Goal: Information Seeking & Learning: Learn about a topic

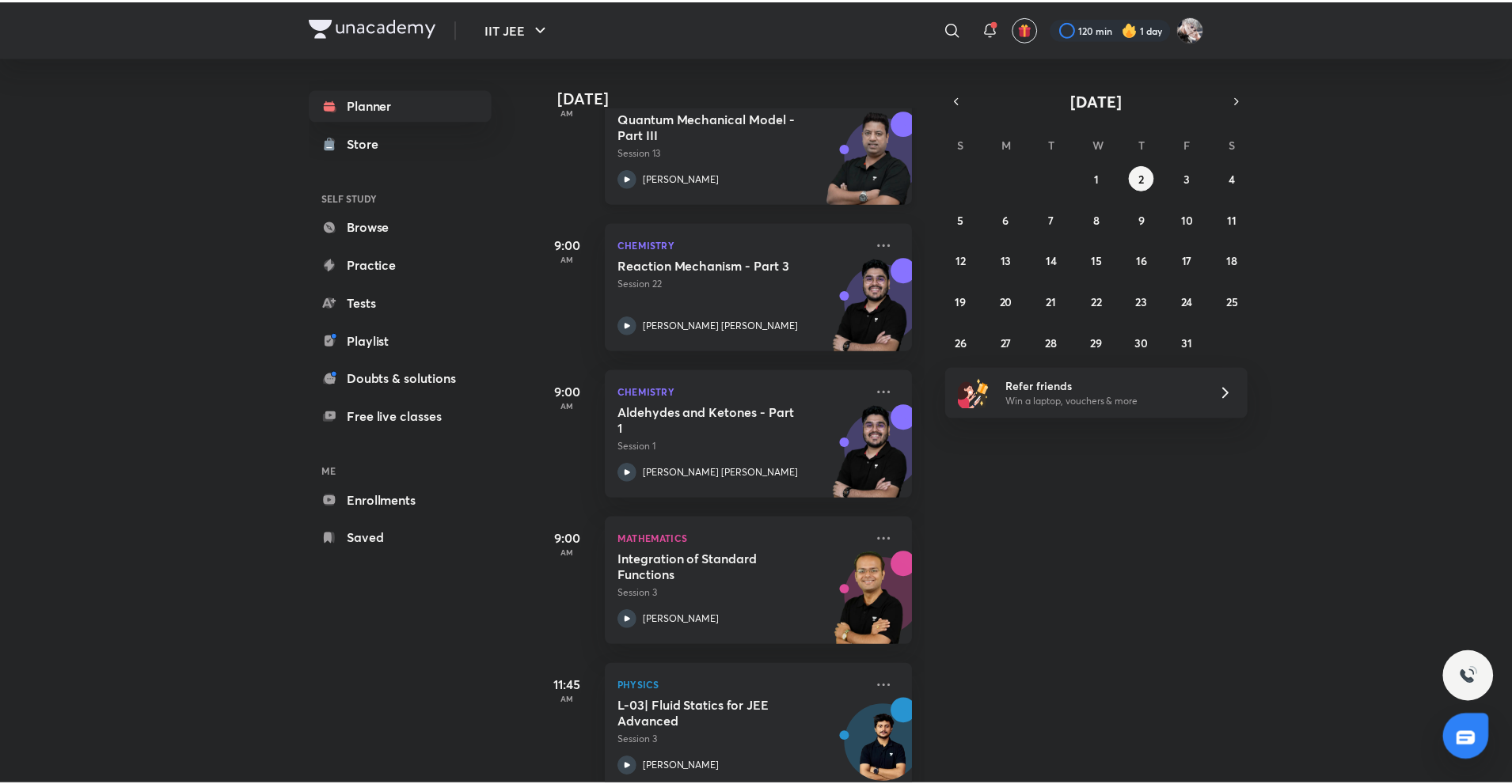
scroll to position [158, 0]
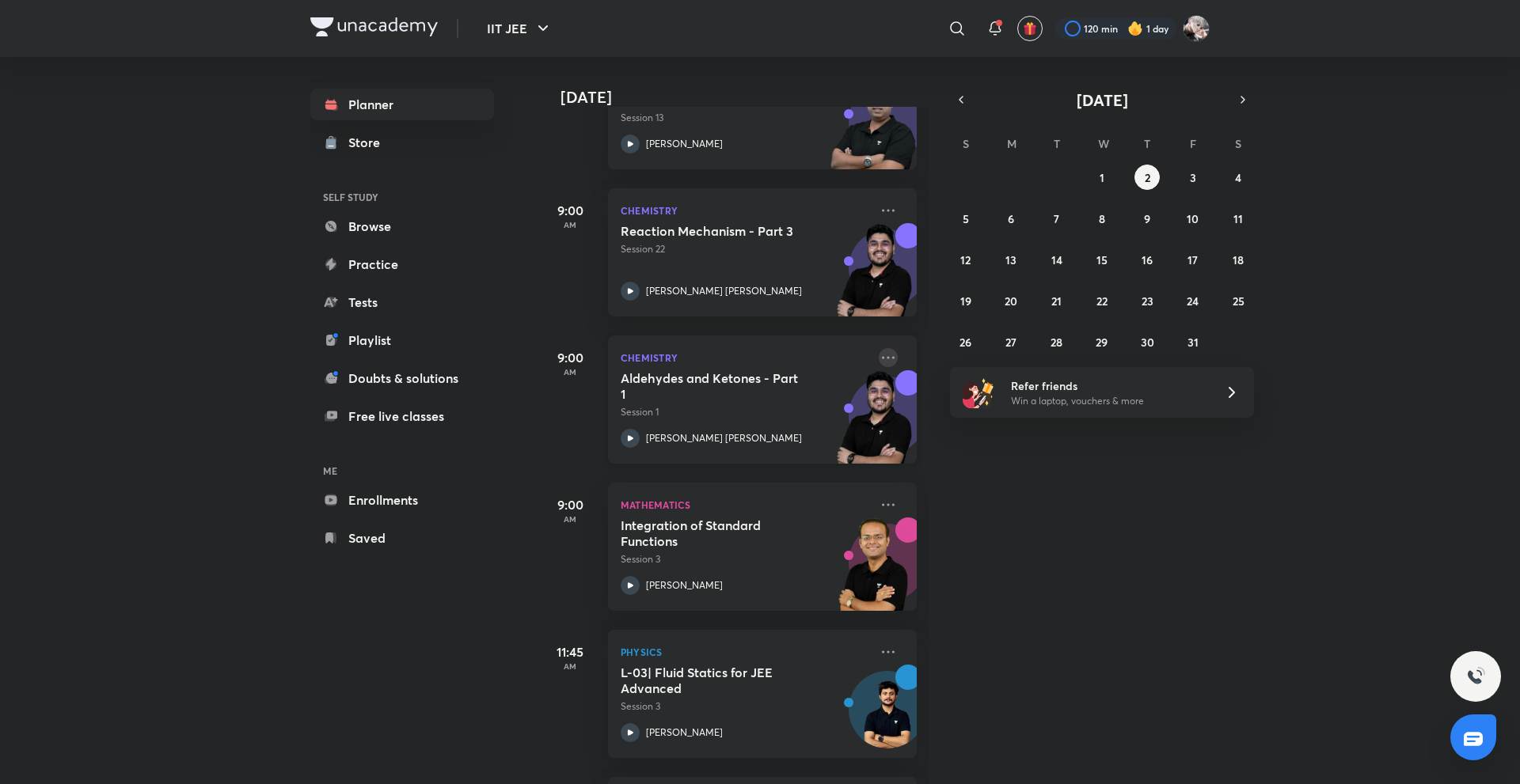
click at [879, 360] on icon at bounding box center [888, 357] width 19 height 19
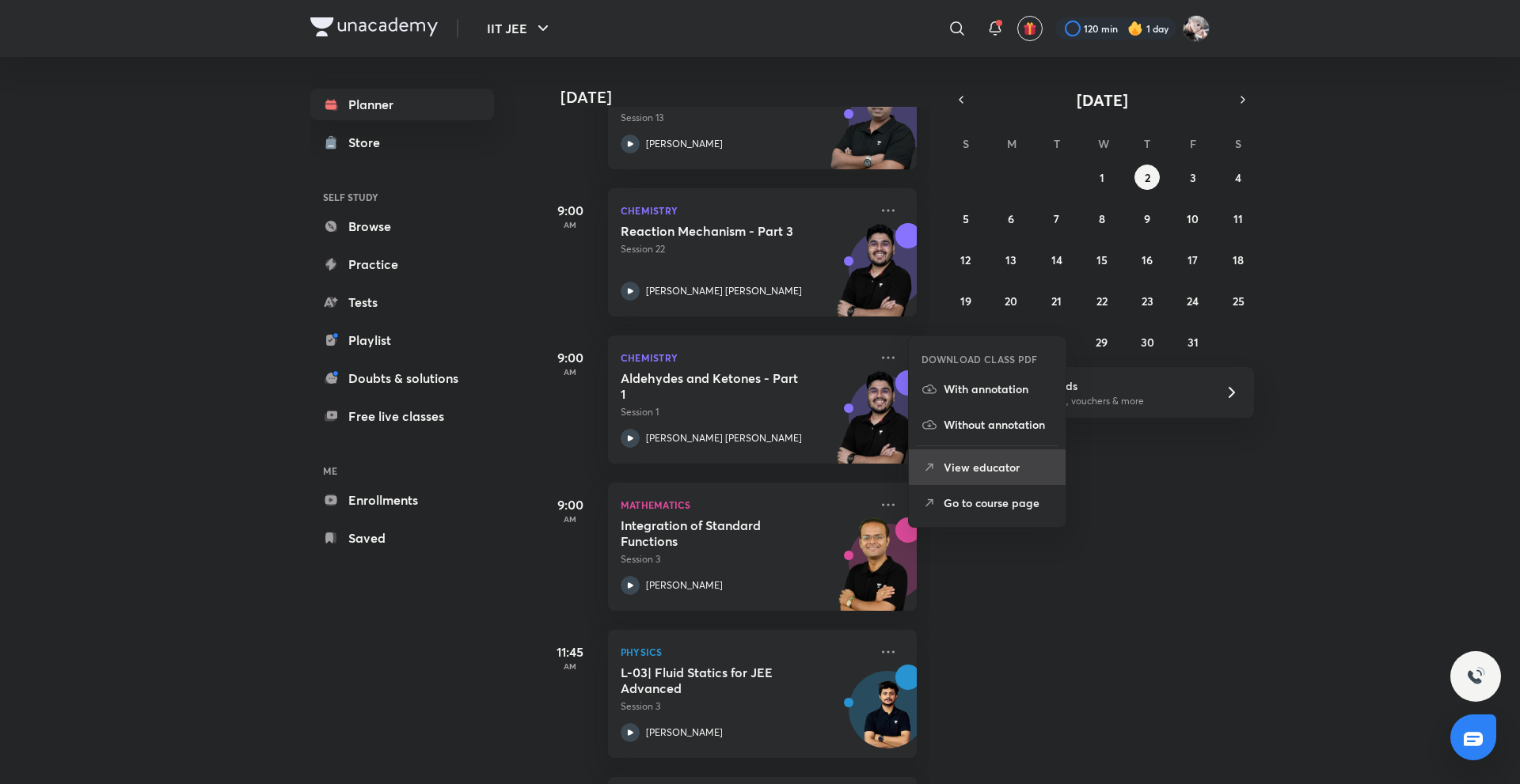
click at [943, 458] on li "View educator" at bounding box center [988, 467] width 157 height 35
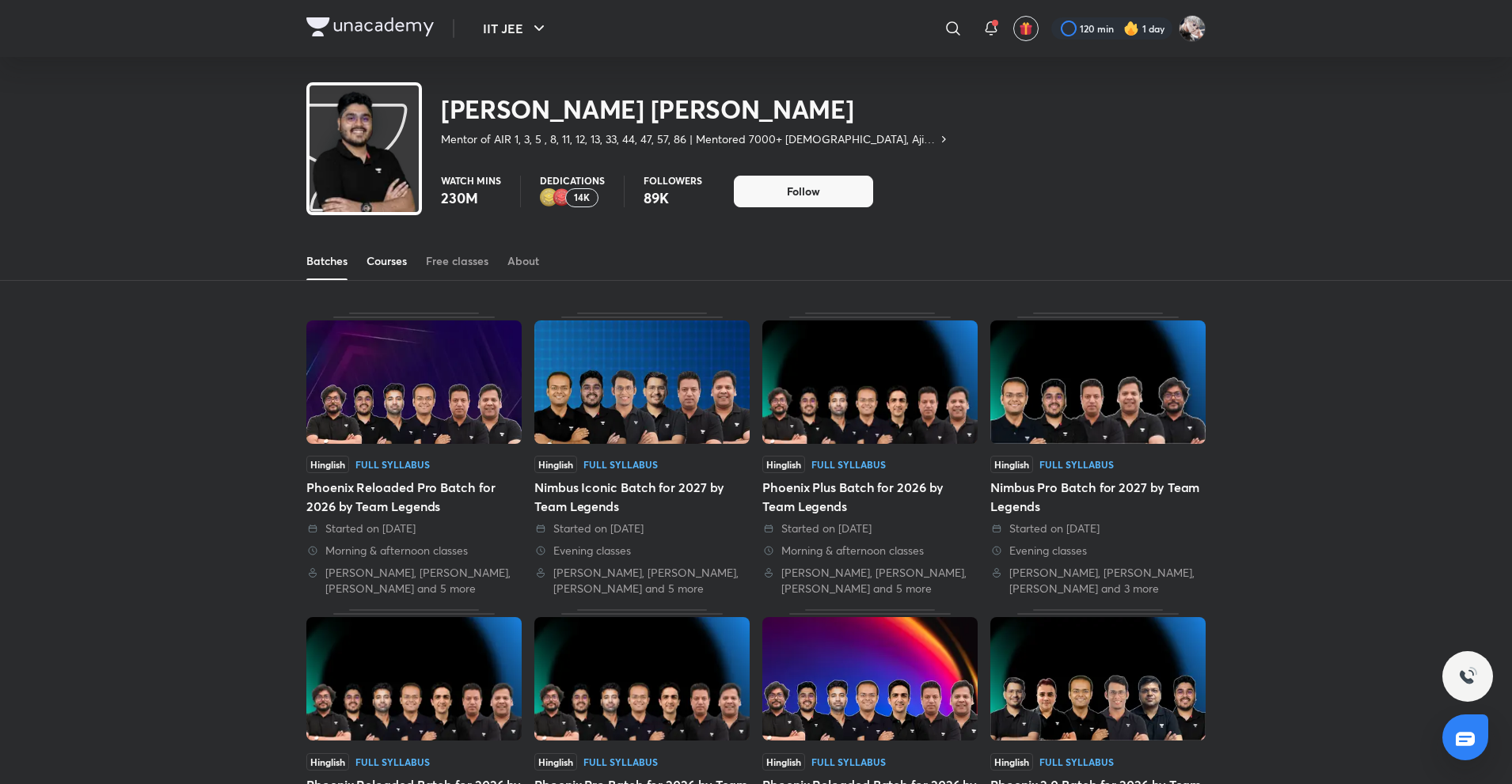
click at [389, 269] on link "Courses" at bounding box center [387, 260] width 40 height 38
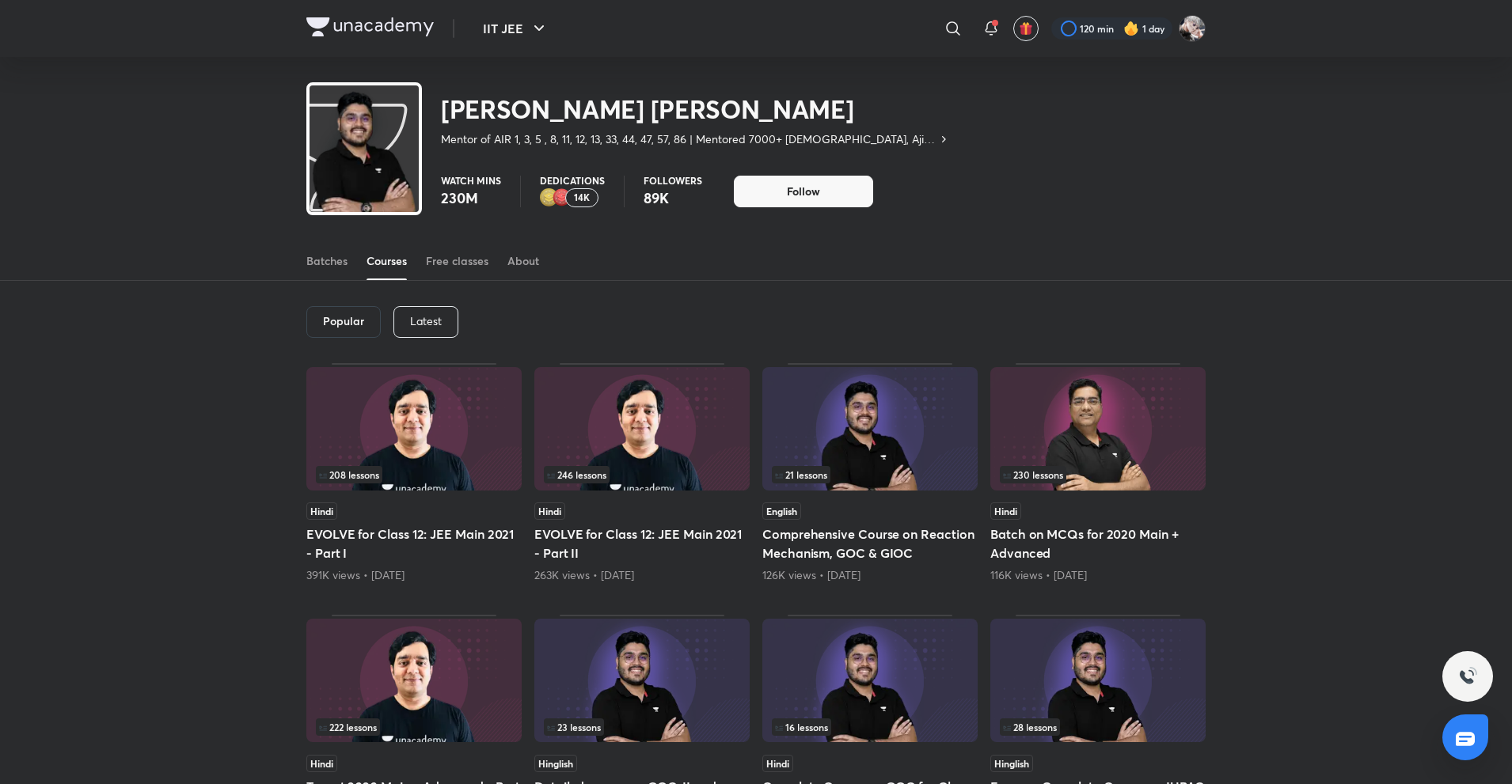
click at [428, 316] on p "Latest" at bounding box center [426, 321] width 32 height 13
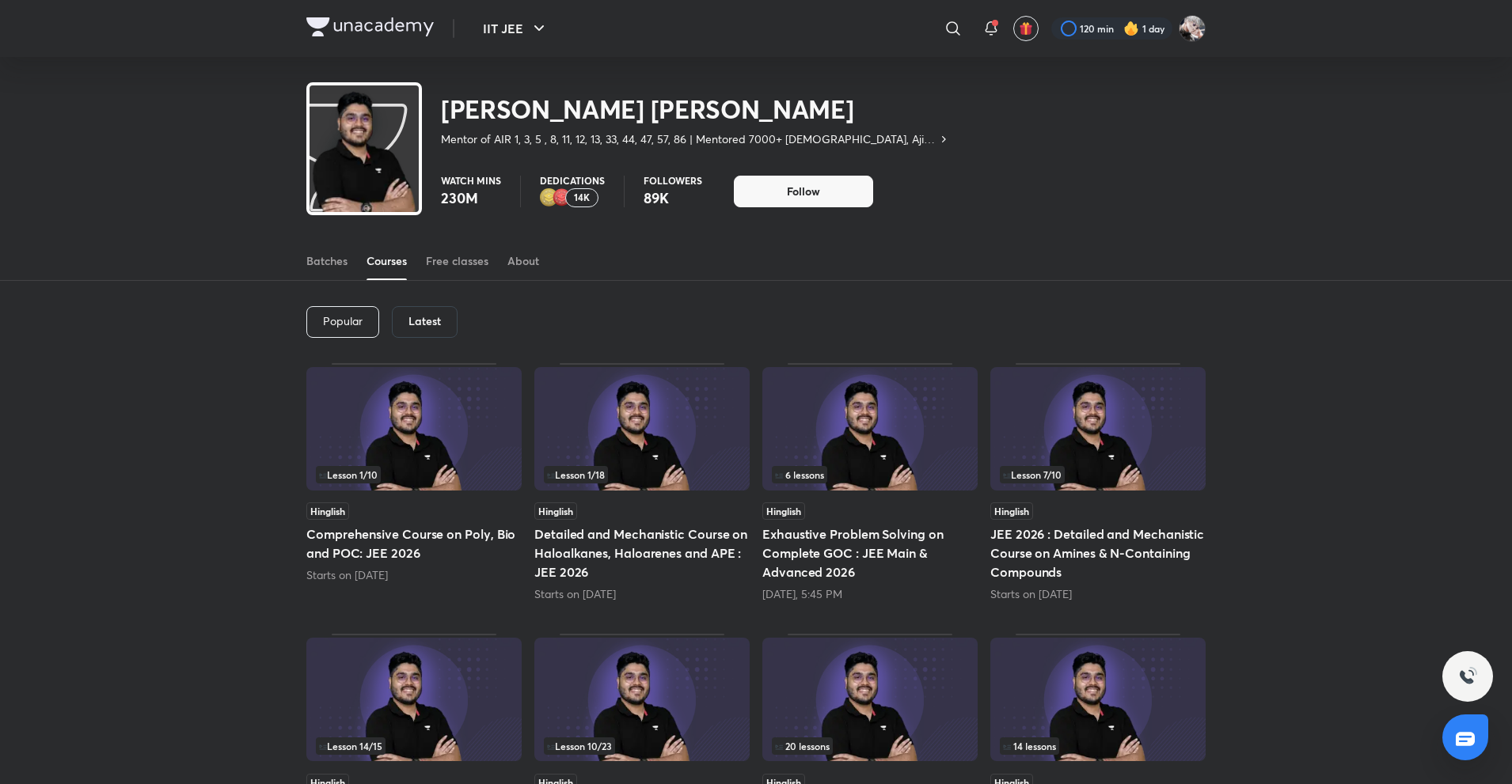
click at [417, 330] on div "Latest" at bounding box center [425, 322] width 66 height 32
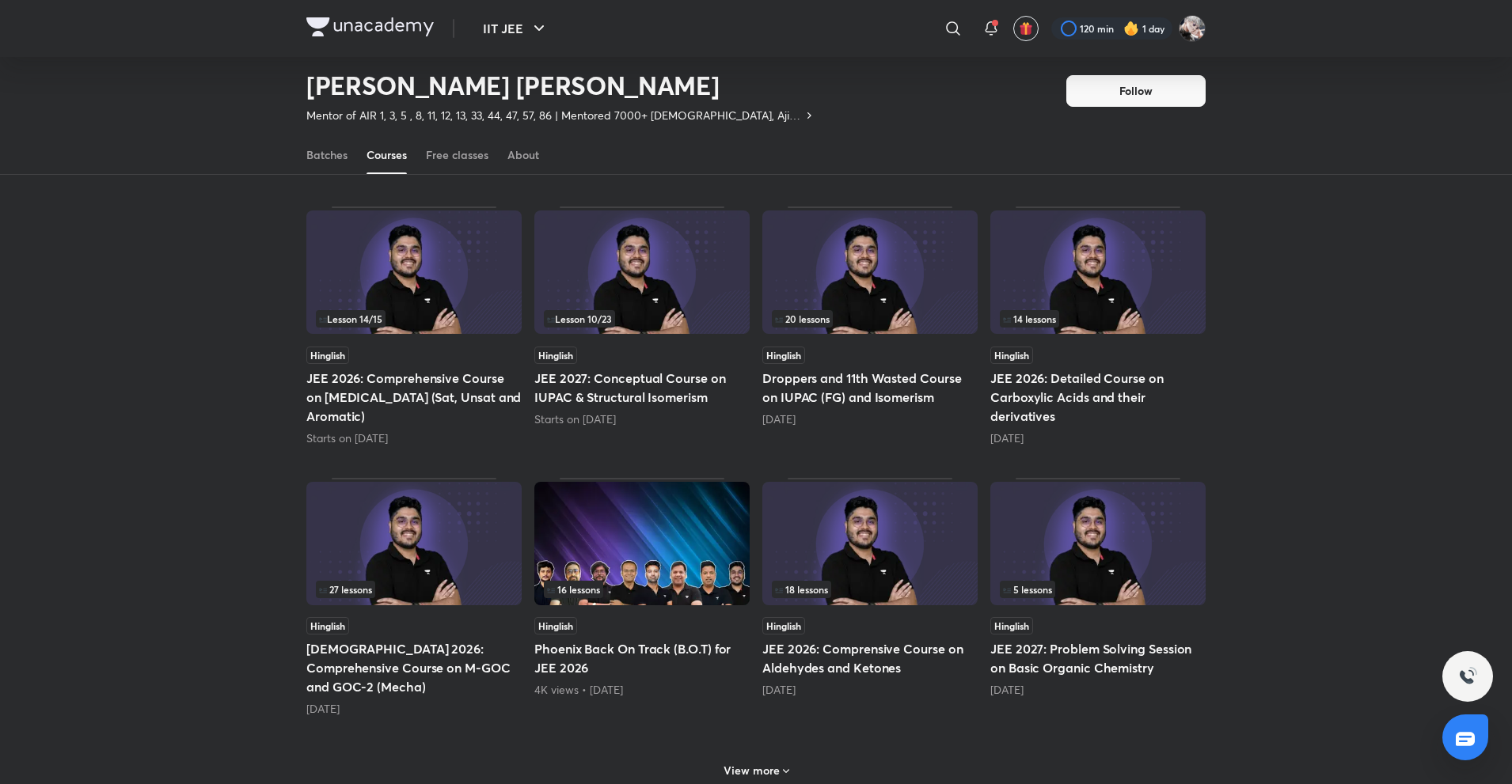
scroll to position [541, 0]
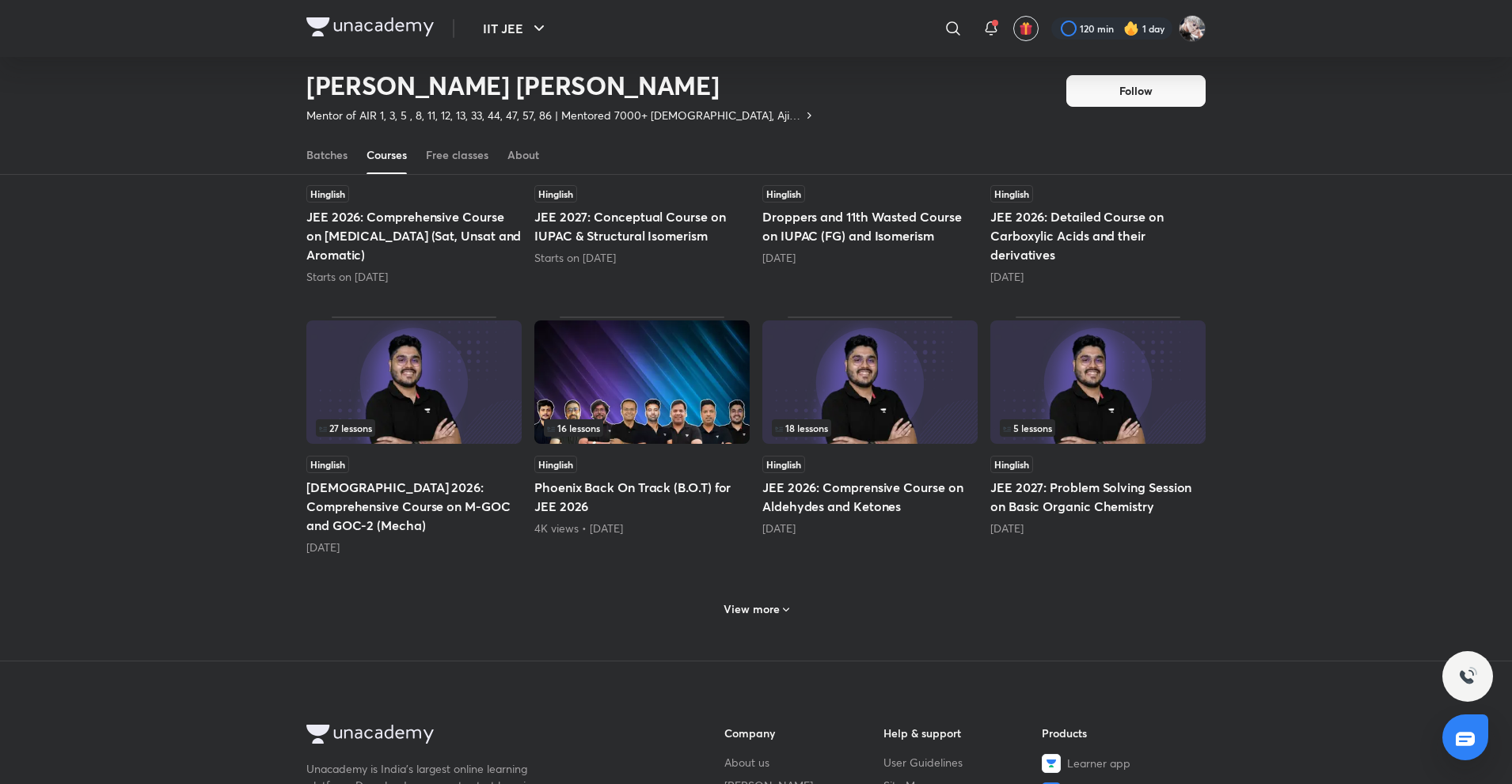
click at [760, 601] on h6 "View more" at bounding box center [751, 609] width 56 height 16
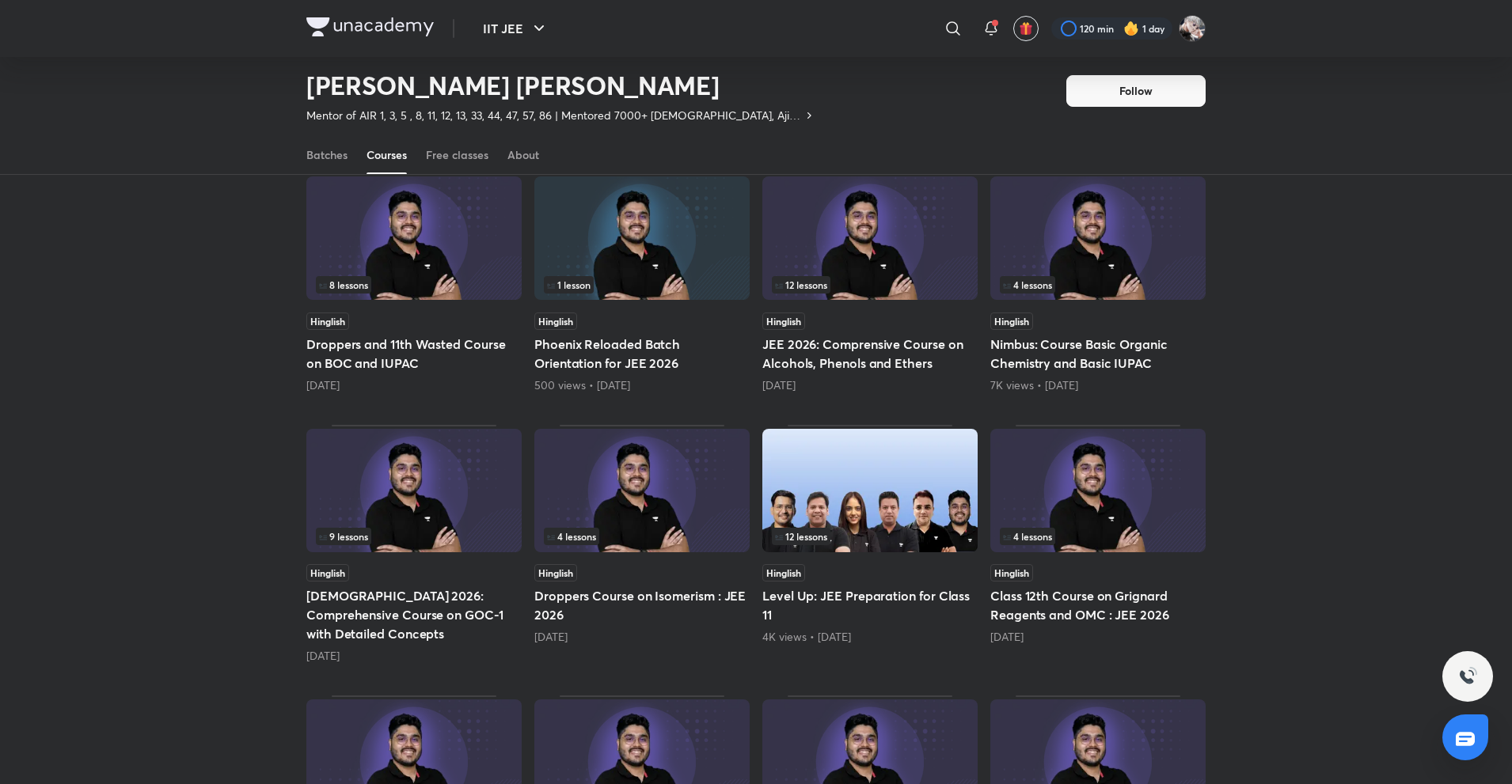
scroll to position [1016, 0]
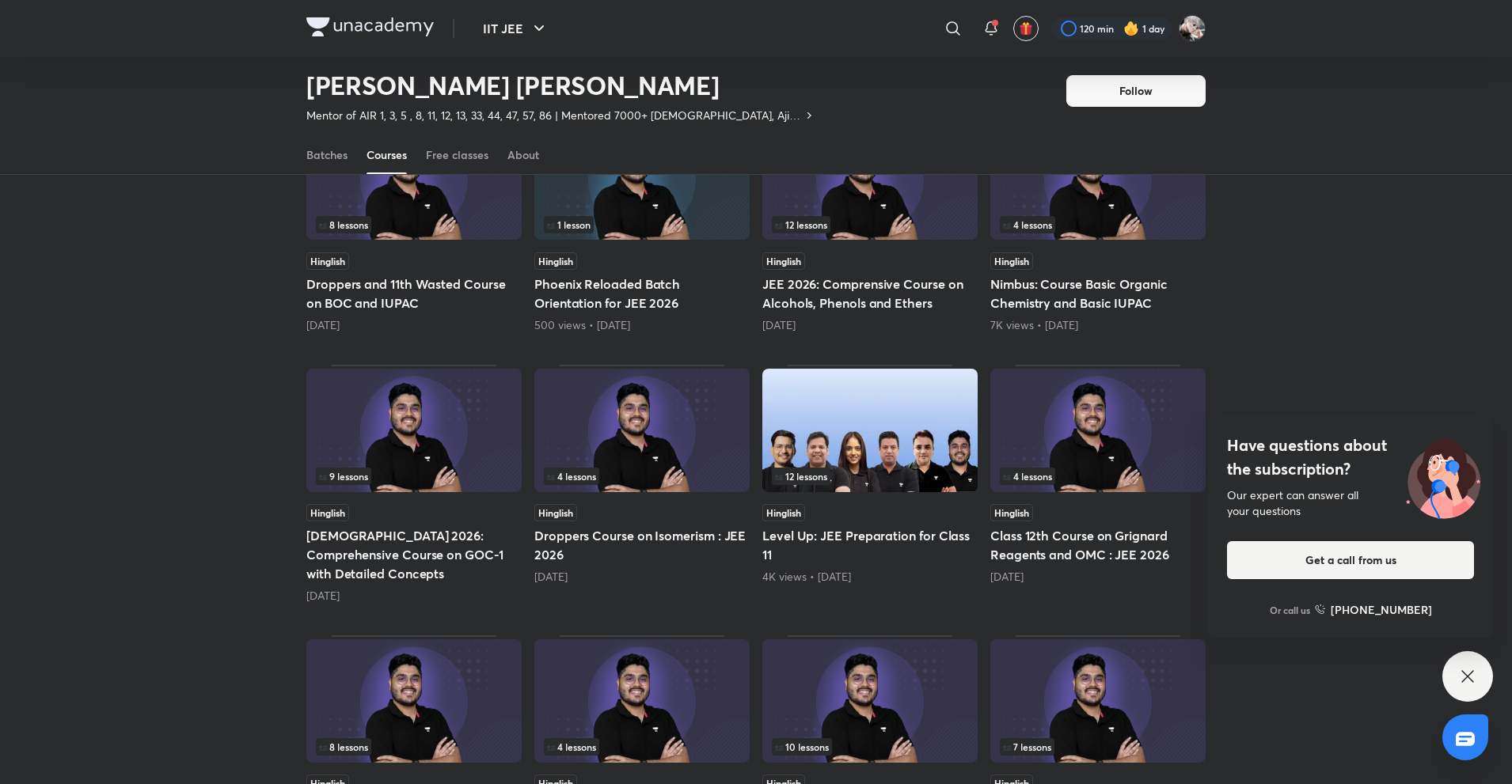
click at [428, 440] on img at bounding box center [413, 430] width 215 height 123
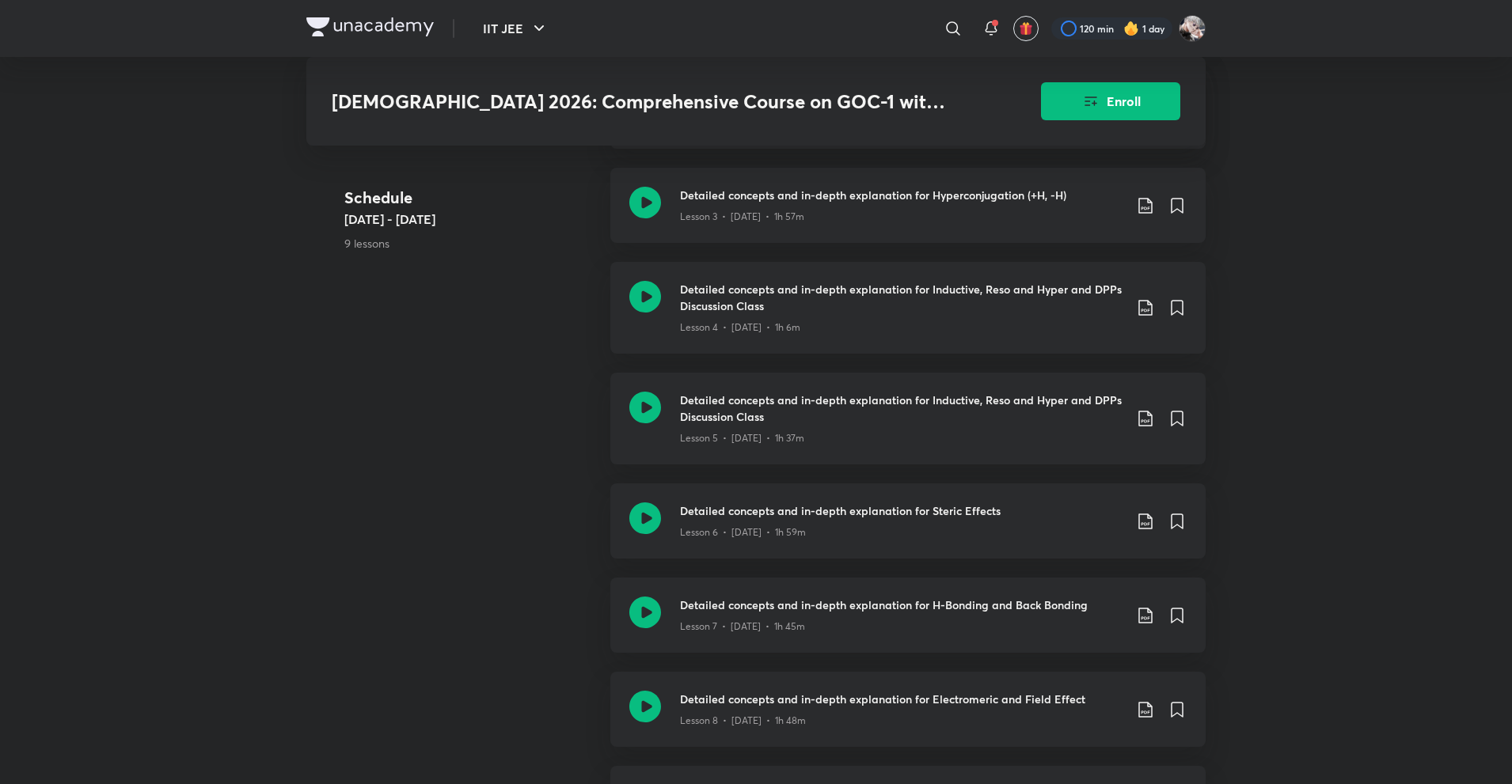
scroll to position [949, 0]
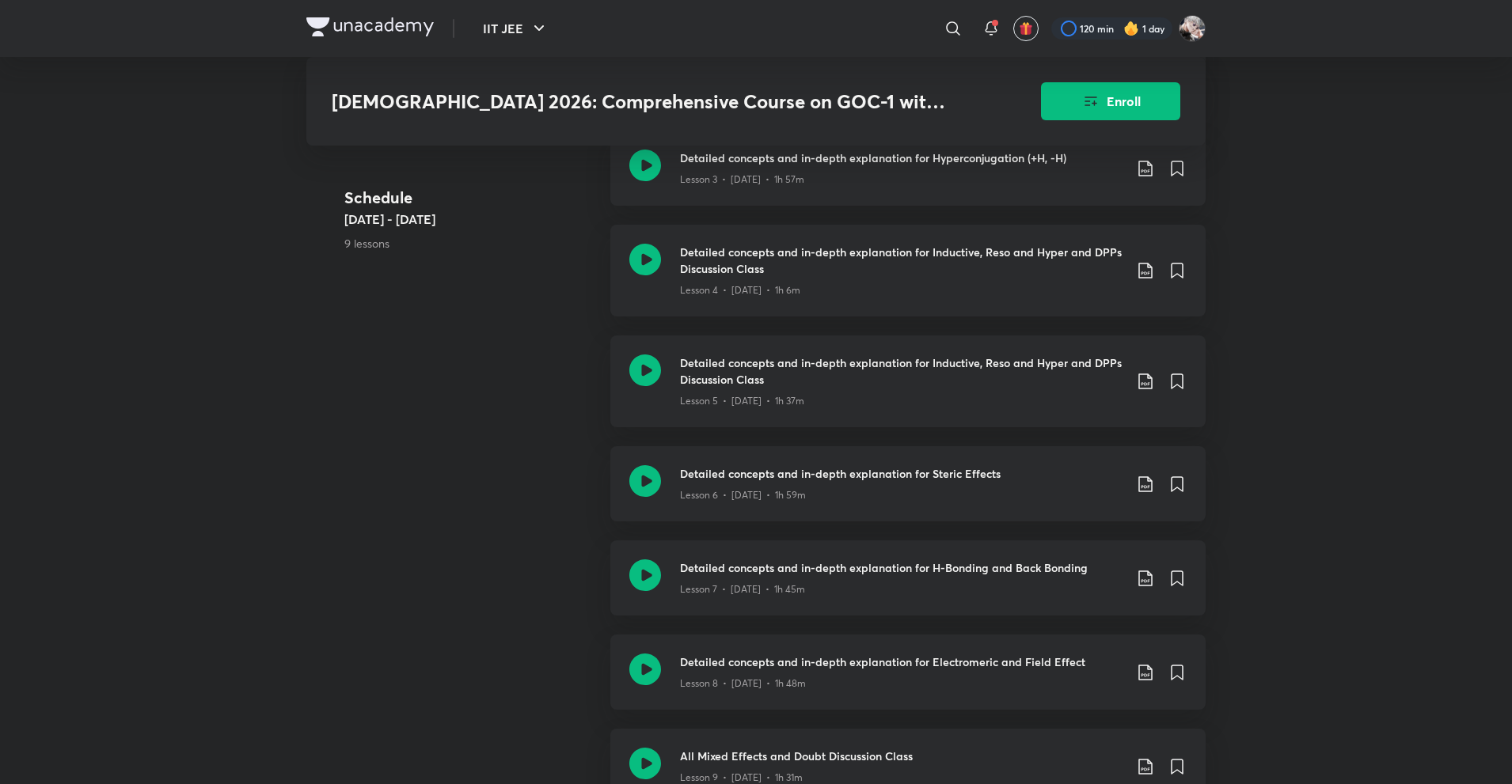
scroll to position [1016, 0]
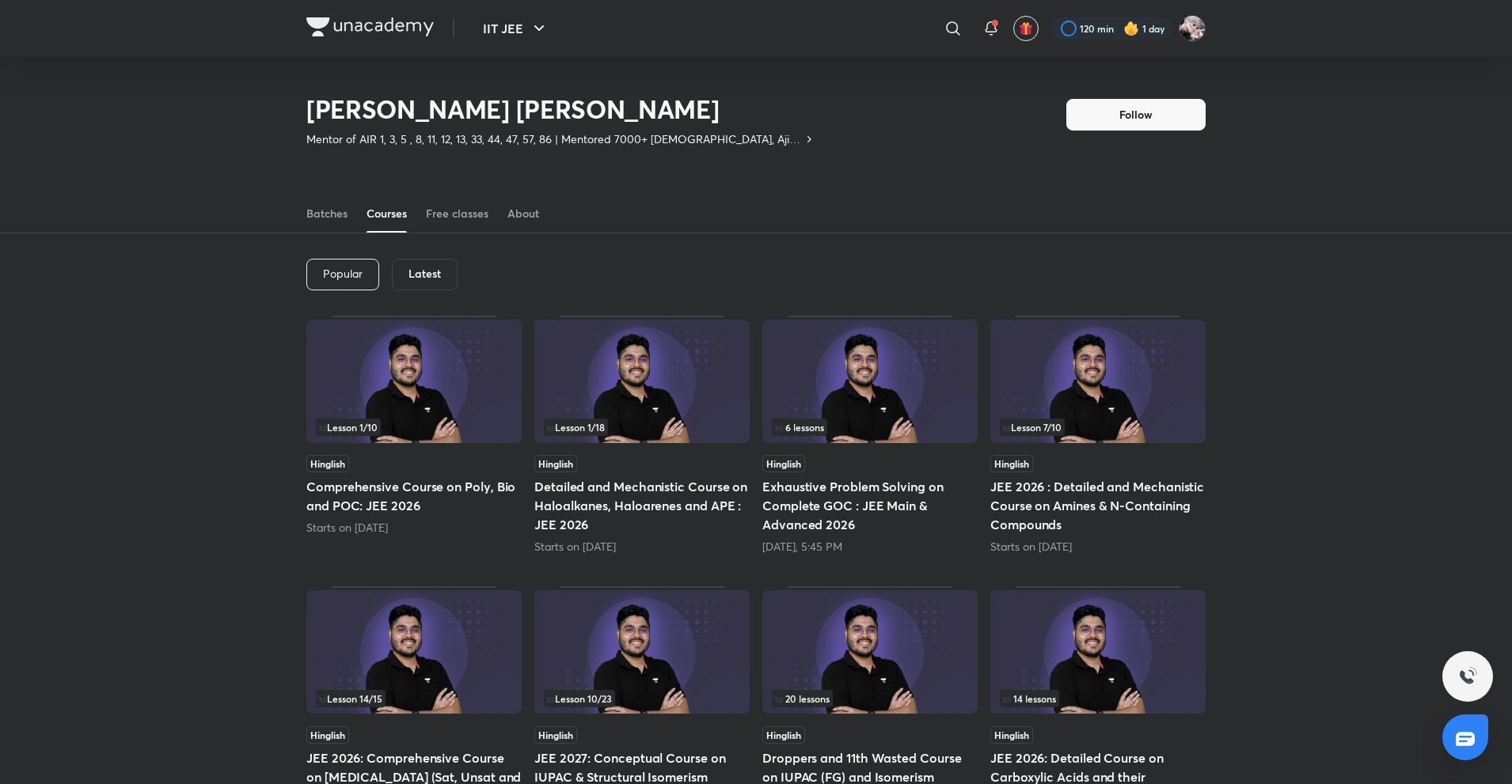
scroll to position [700, 0]
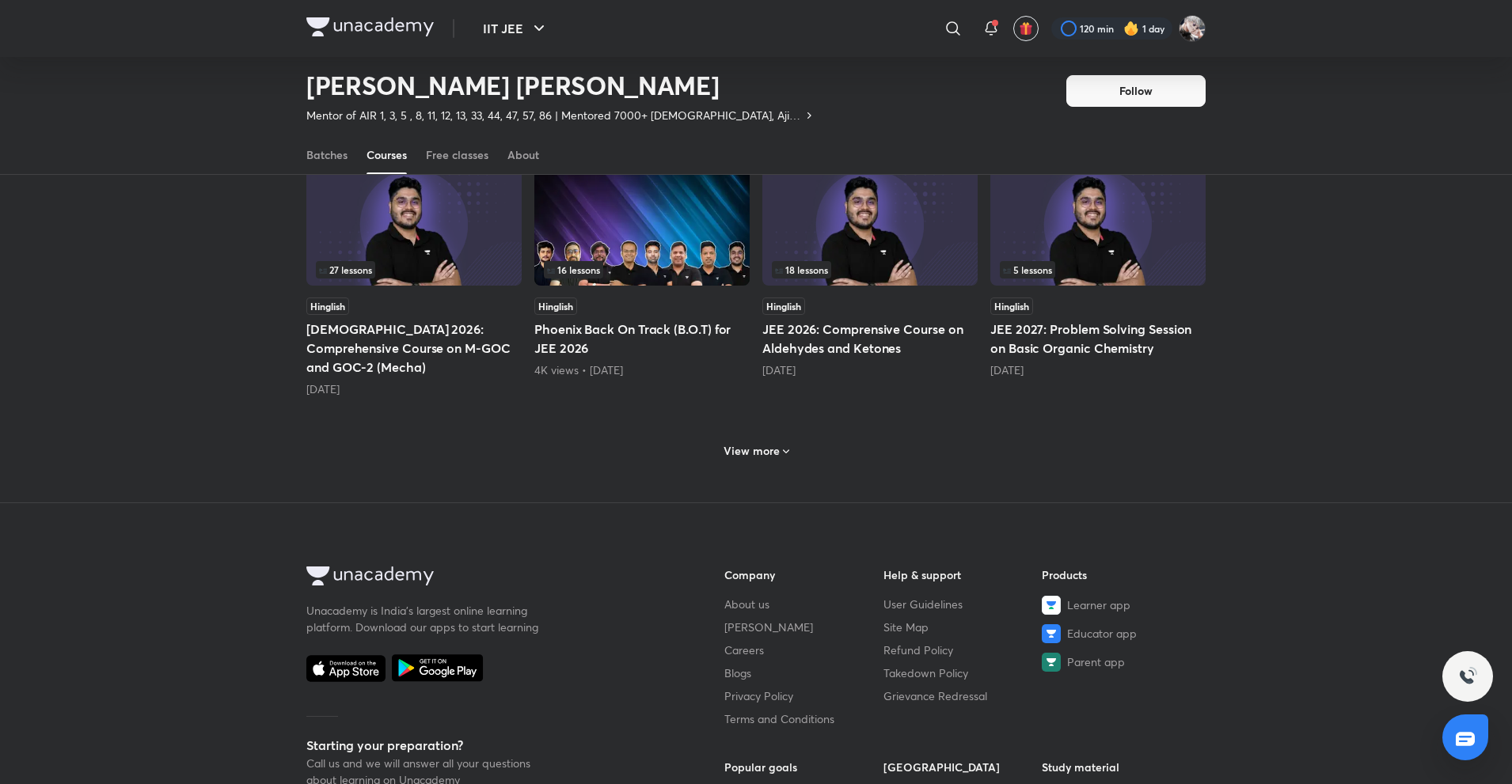
click at [745, 443] on h6 "View more" at bounding box center [751, 451] width 56 height 16
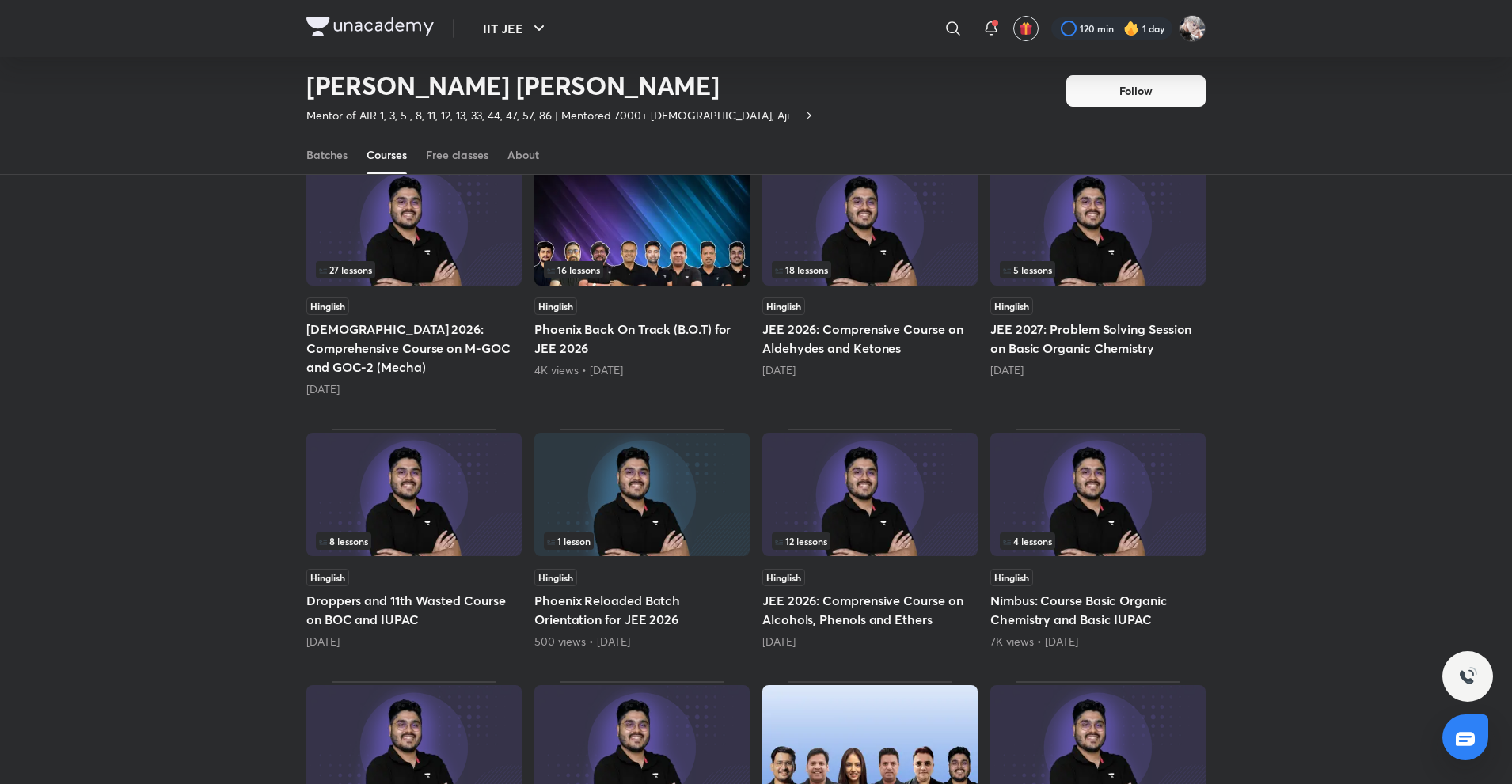
scroll to position [1333, 0]
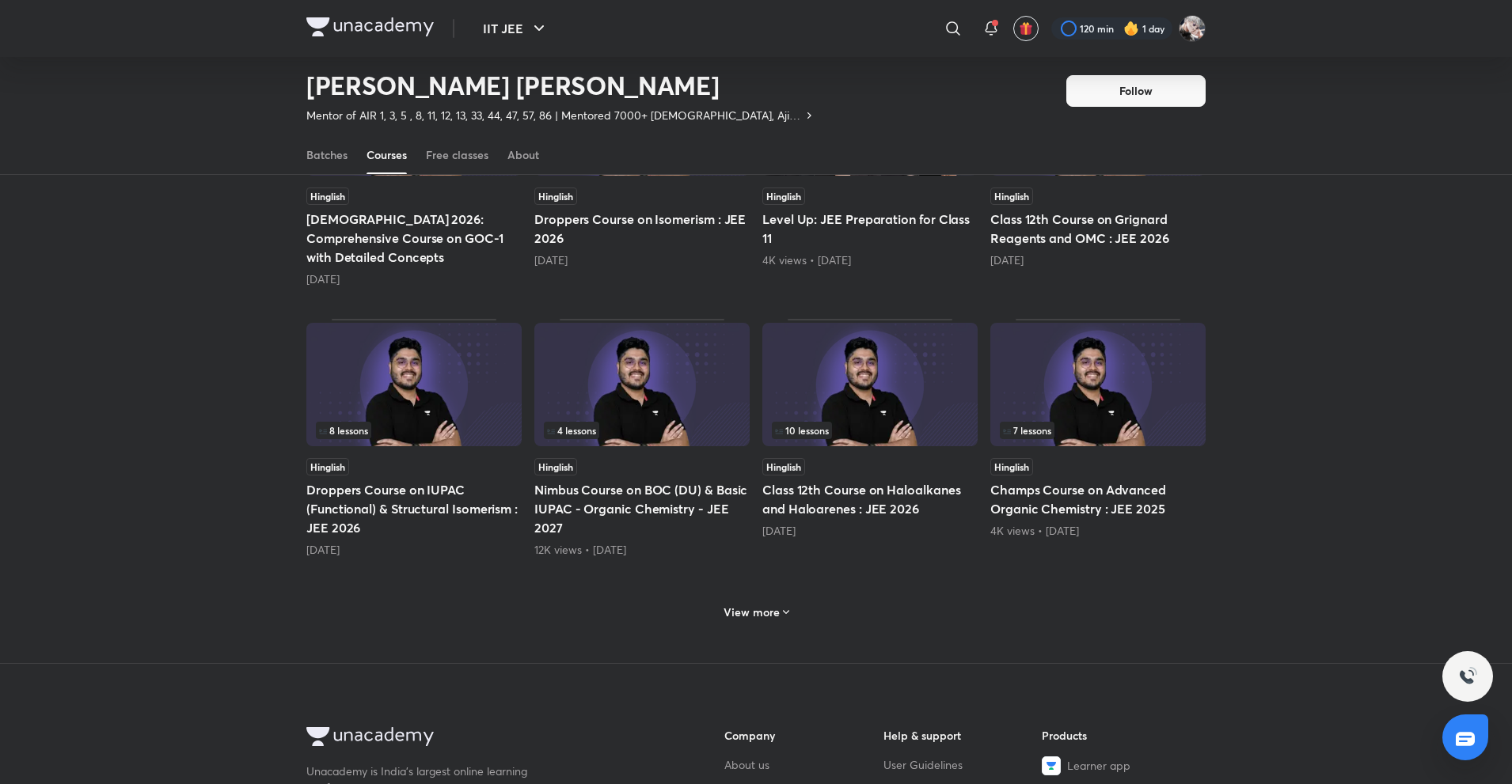
click at [738, 604] on h6 "View more" at bounding box center [751, 612] width 56 height 16
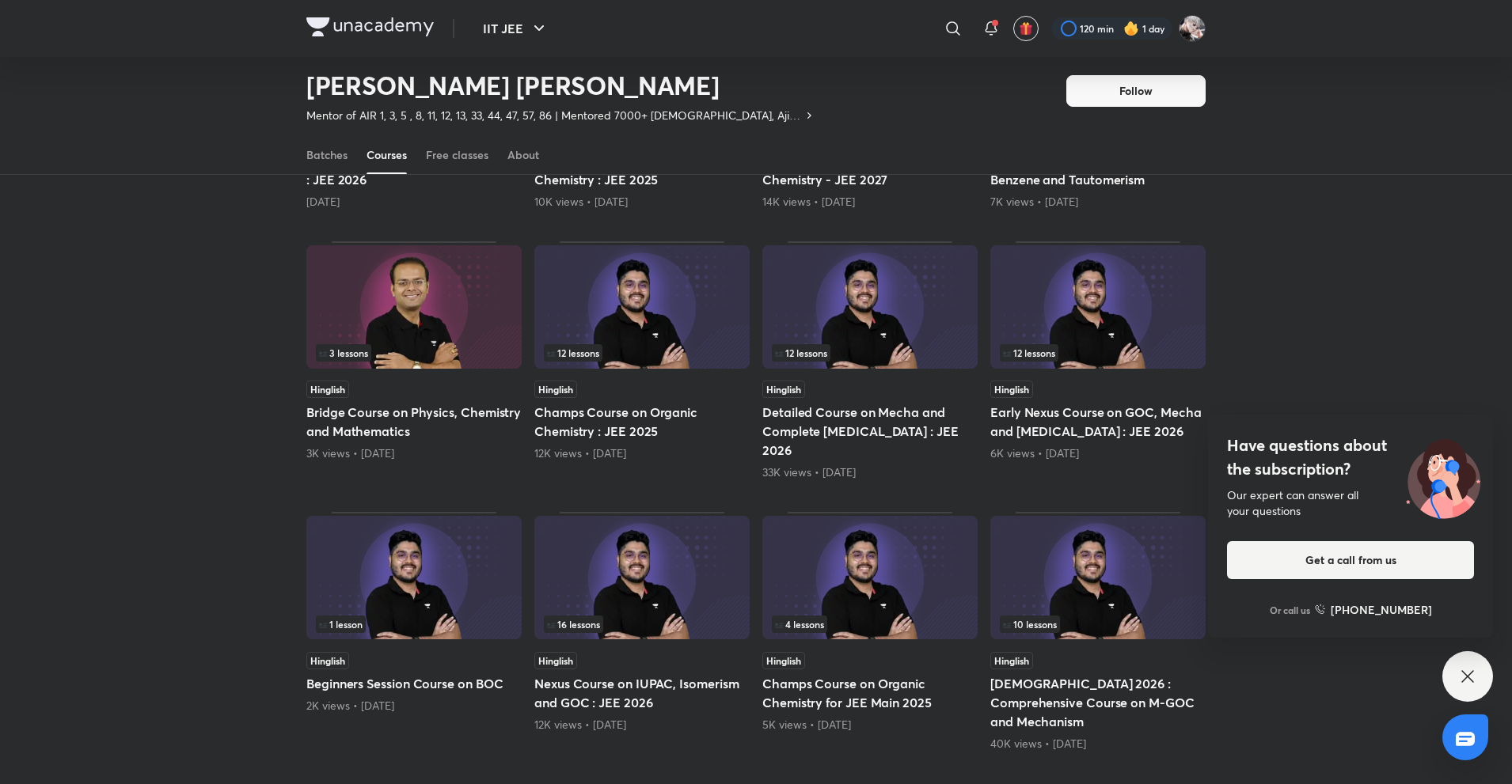
scroll to position [1966, 0]
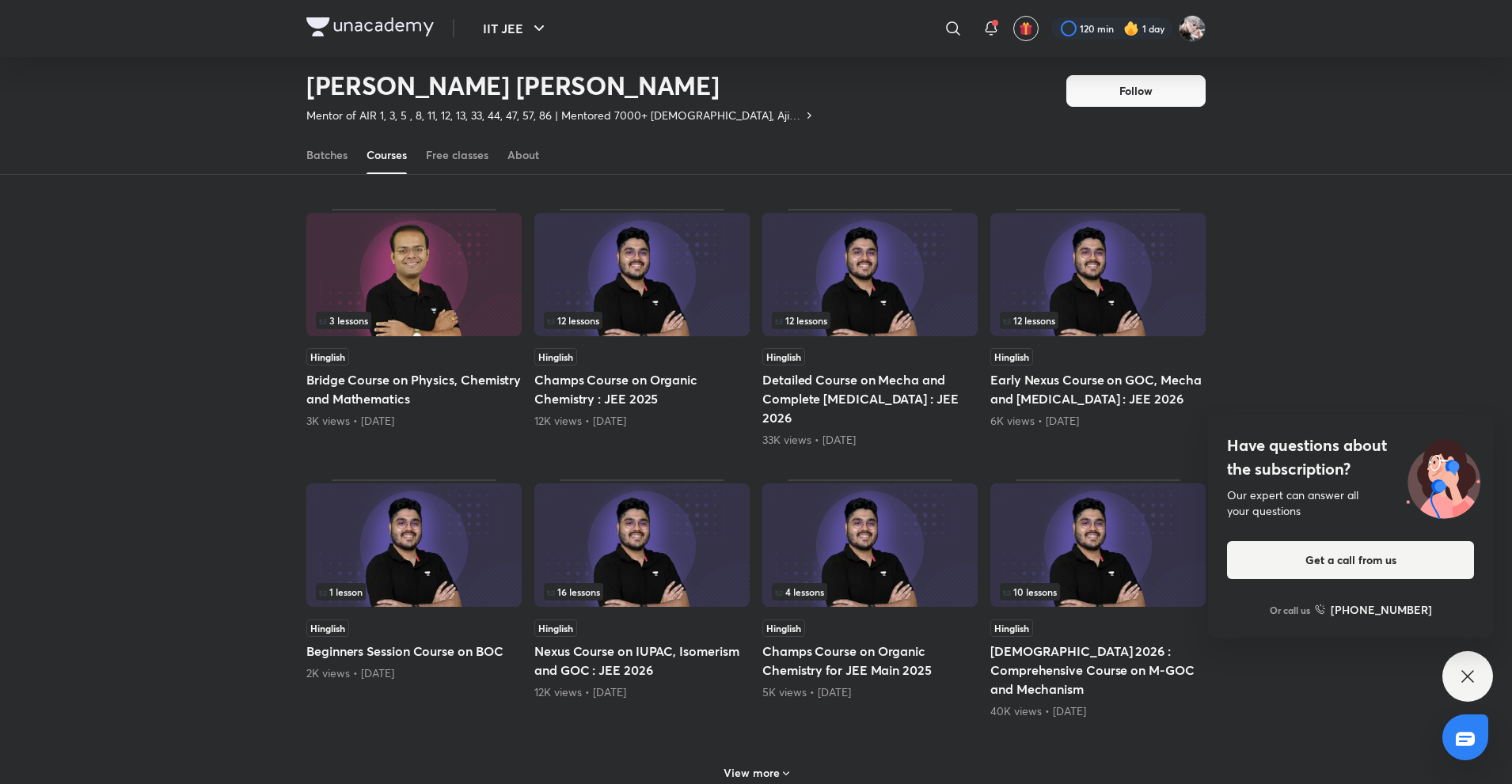
click at [826, 370] on h5 "Detailed Course on Mecha and Complete [MEDICAL_DATA] : JEE 2026" at bounding box center [869, 399] width 215 height 57
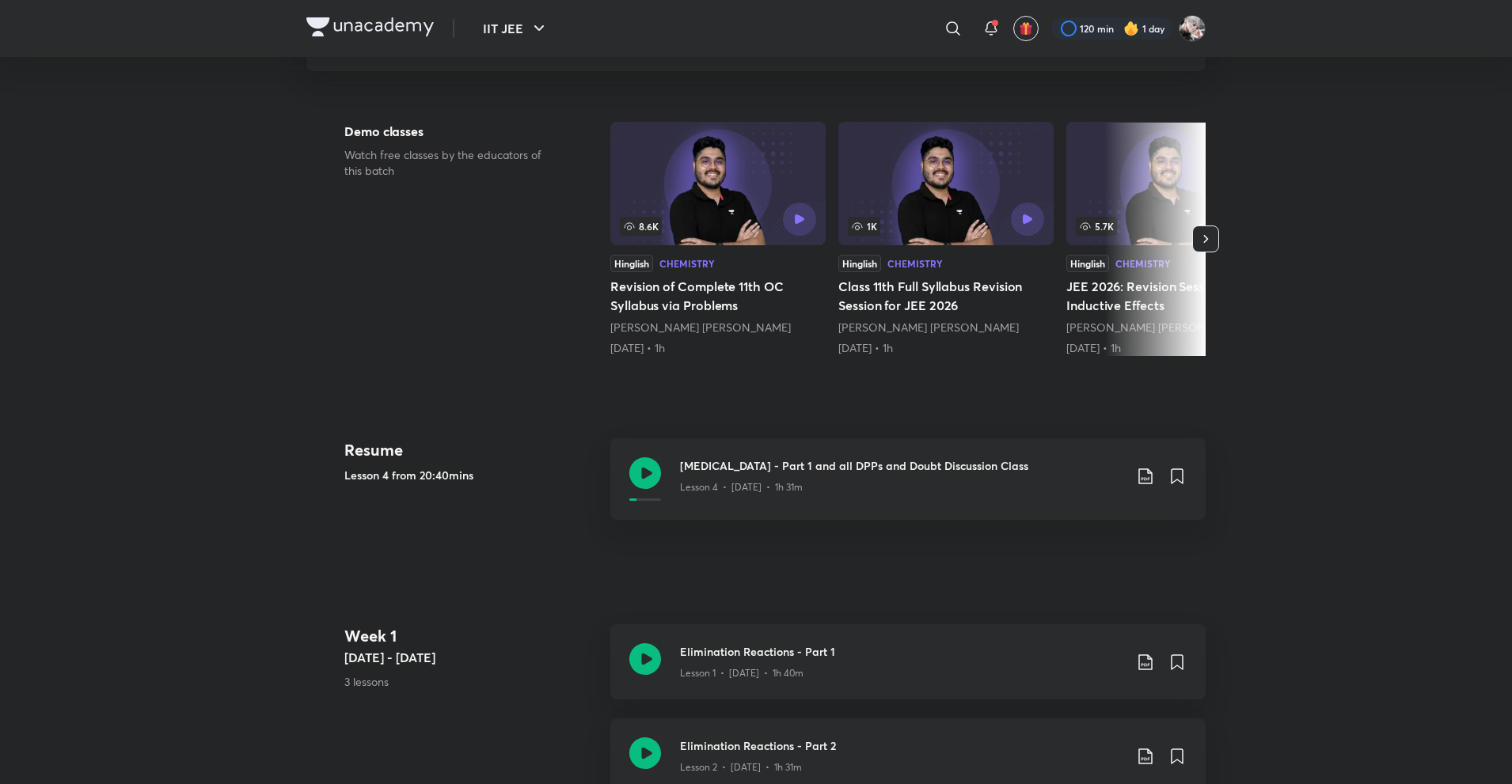
scroll to position [158, 0]
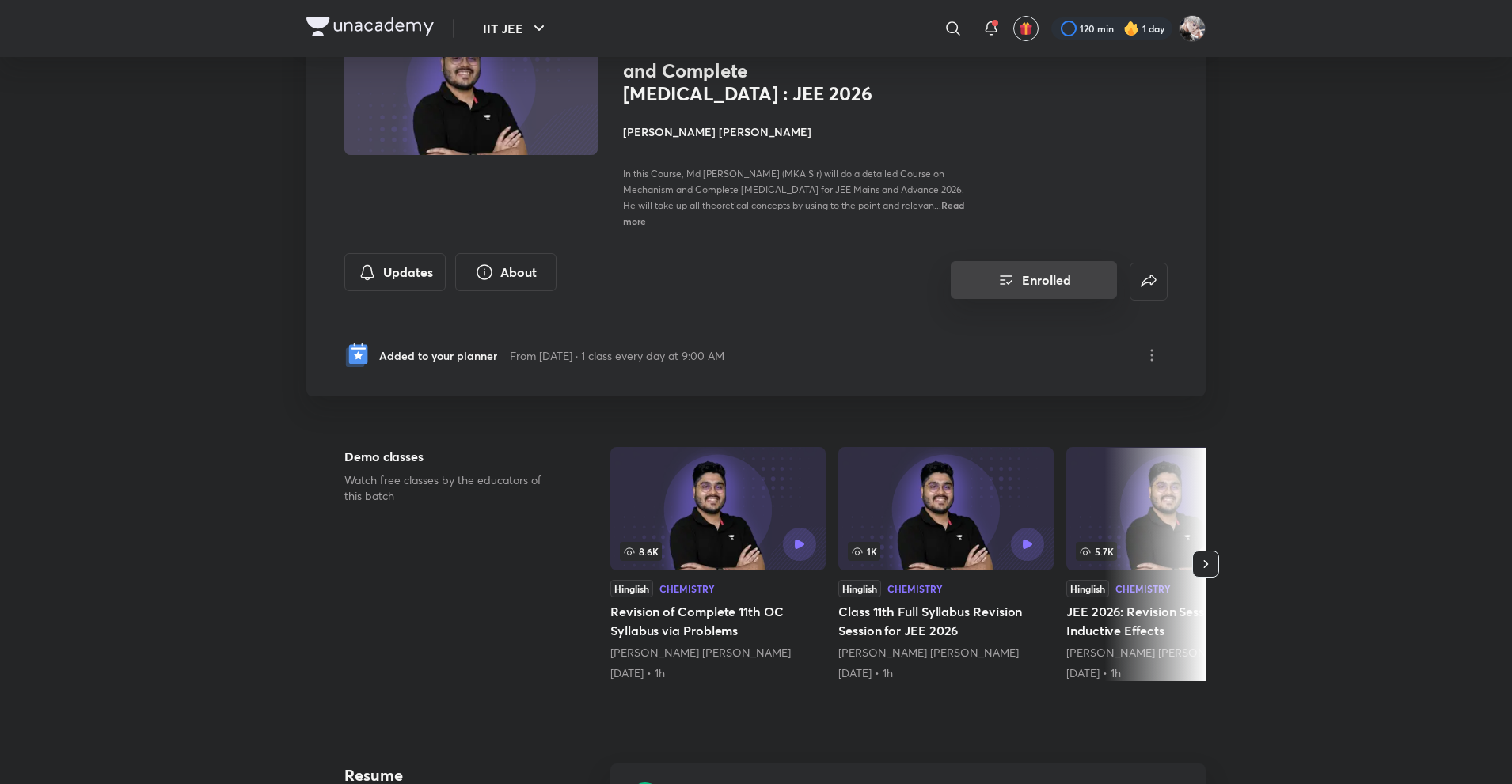
click at [1051, 282] on button "Enrolled" at bounding box center [1033, 280] width 166 height 38
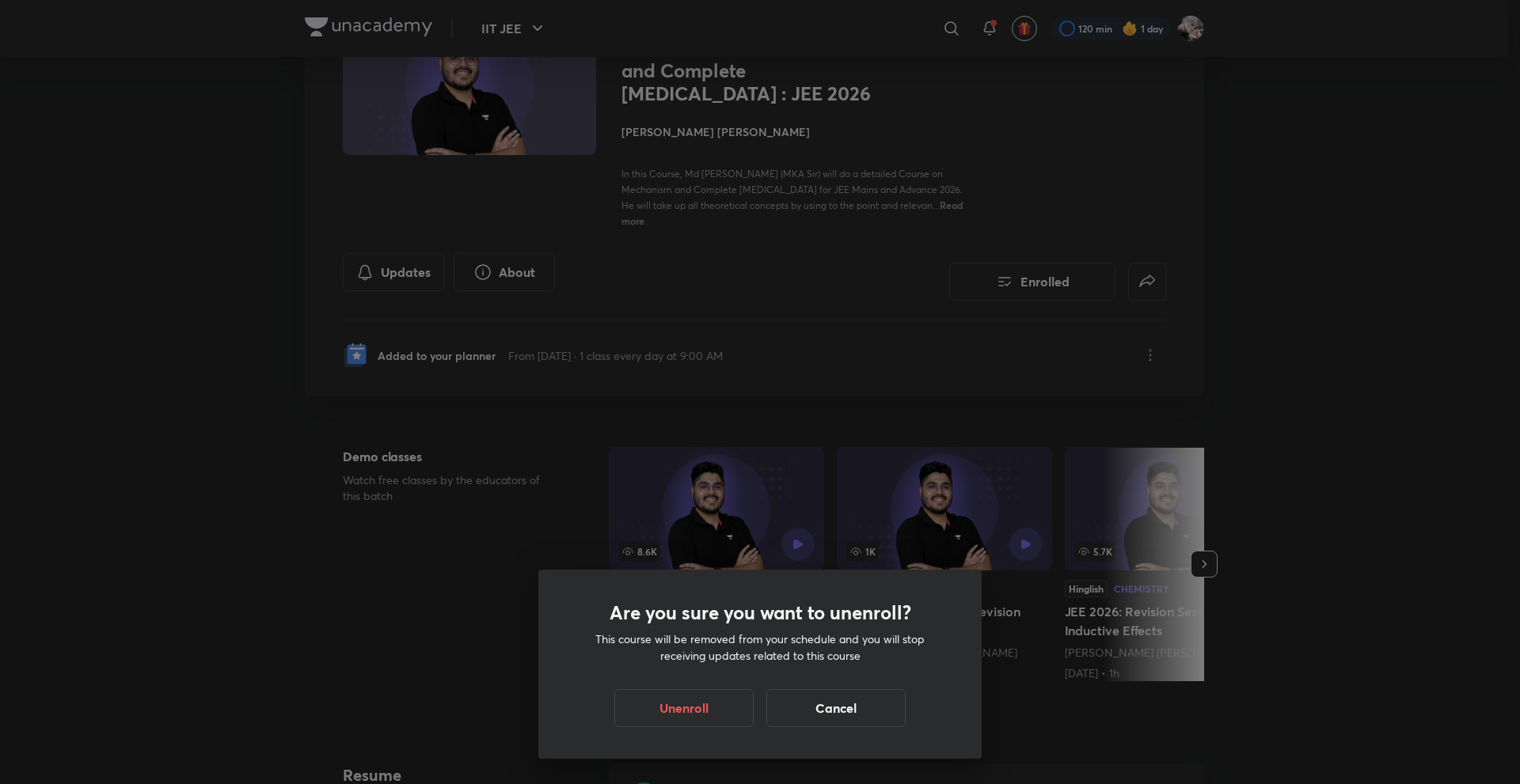
click at [688, 678] on div "Are you sure you want to unenroll? This course will be removed from your schedu…" at bounding box center [760, 664] width 444 height 189
click at [690, 695] on button "Unenroll" at bounding box center [683, 706] width 139 height 38
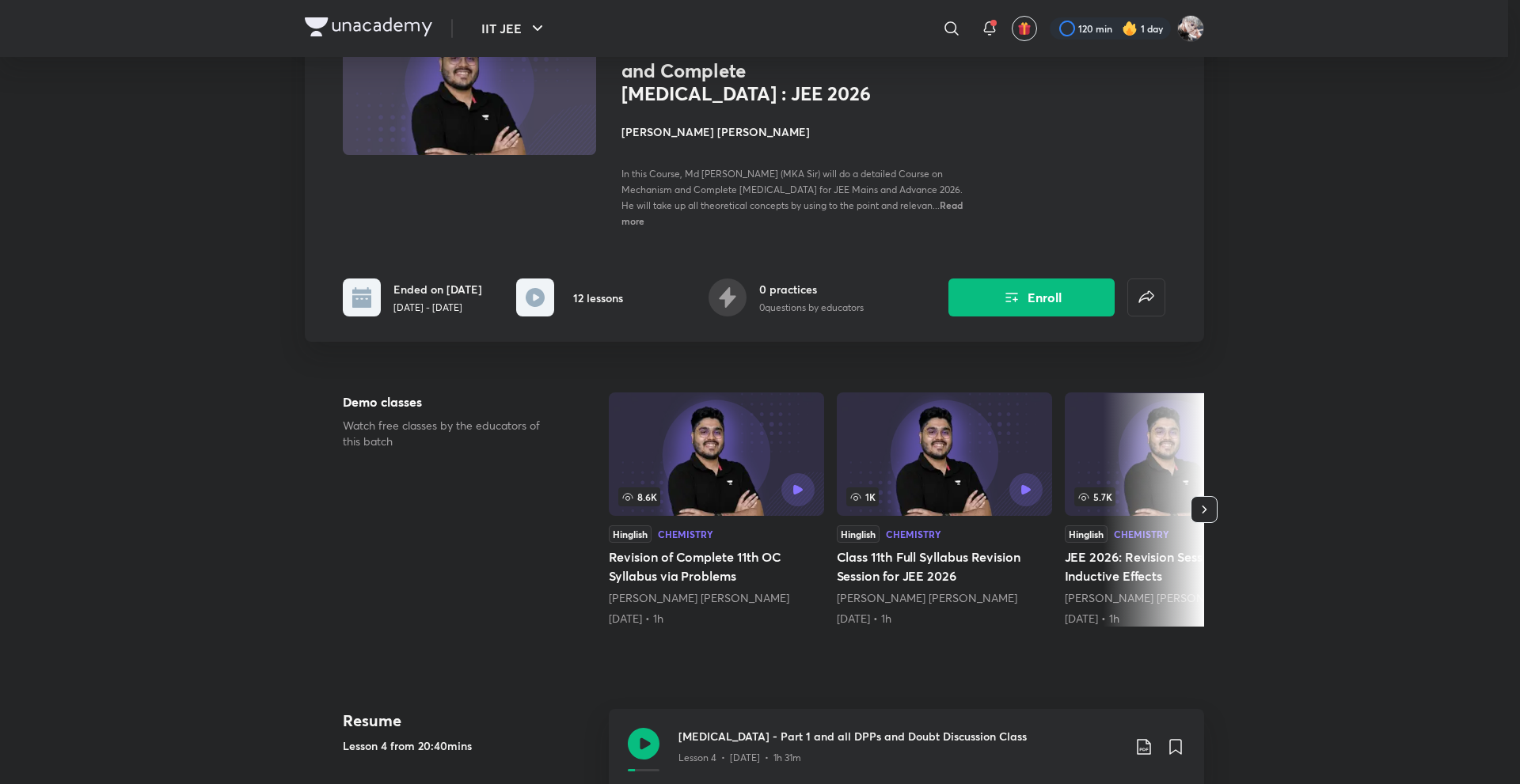
click at [976, 308] on div "Are you sure you want to unenroll? This course will be removed from your schedu…" at bounding box center [760, 392] width 1520 height 784
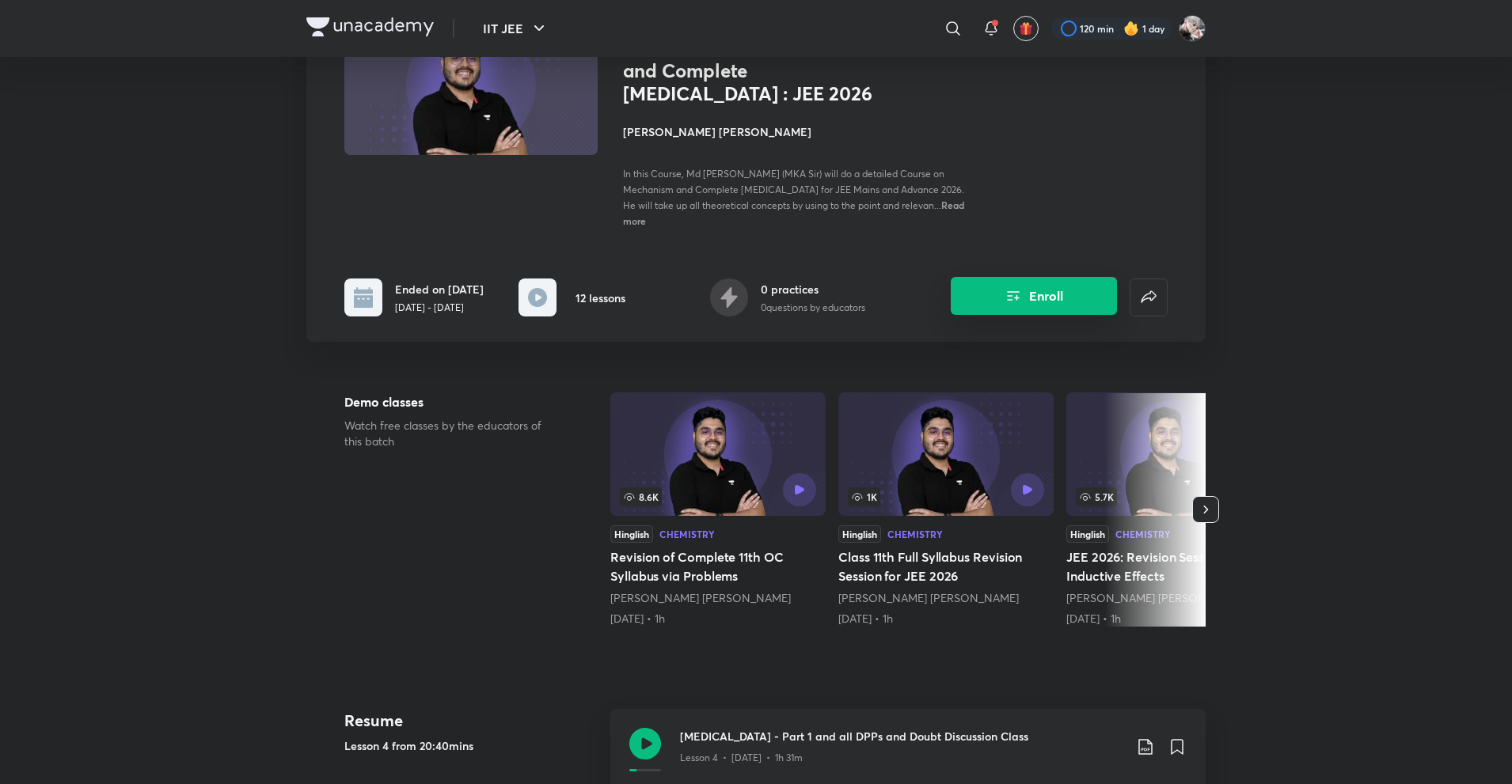
click at [1020, 287] on icon "Enroll" at bounding box center [1013, 296] width 19 height 19
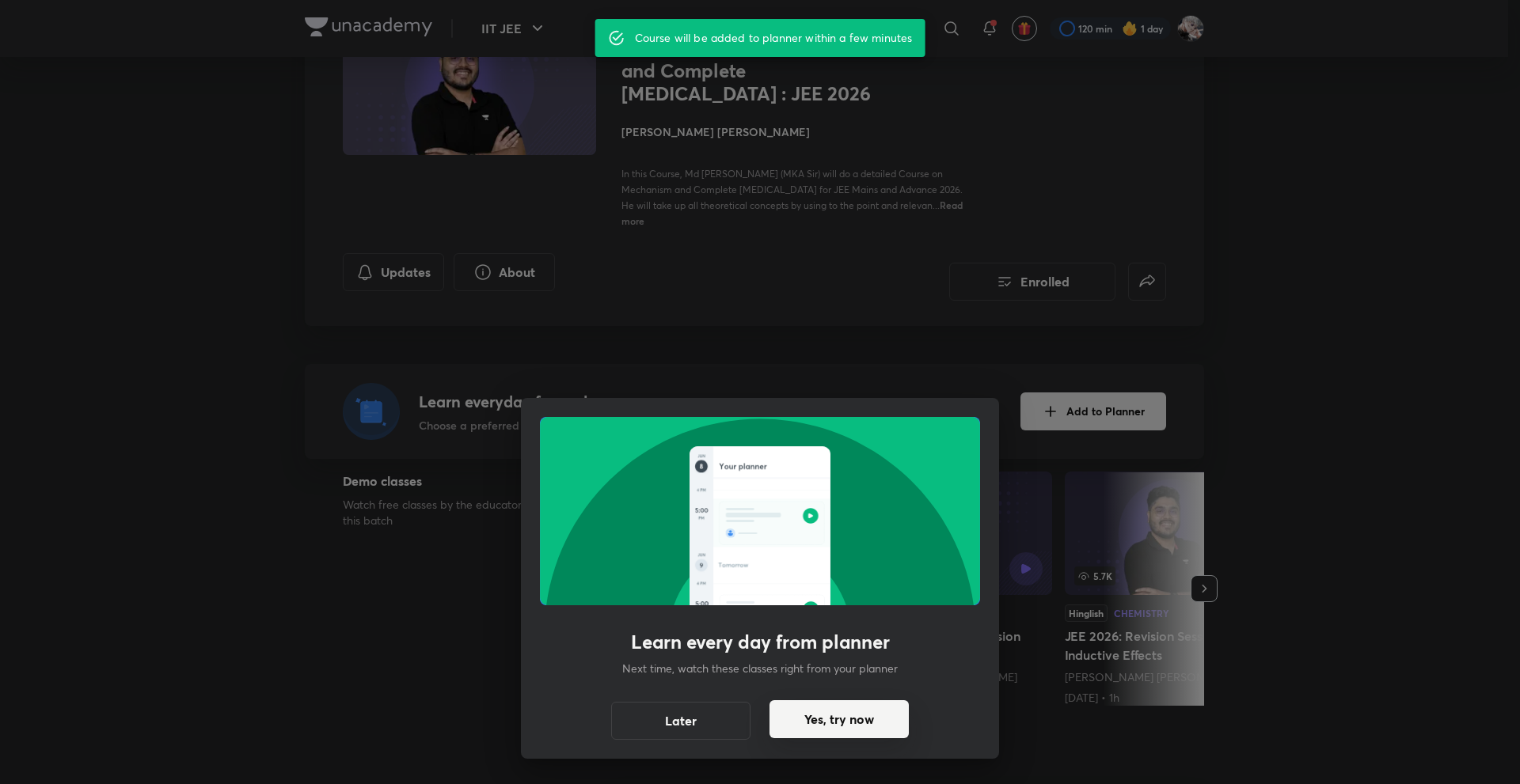
click at [784, 715] on button "Yes, try now" at bounding box center [838, 719] width 139 height 38
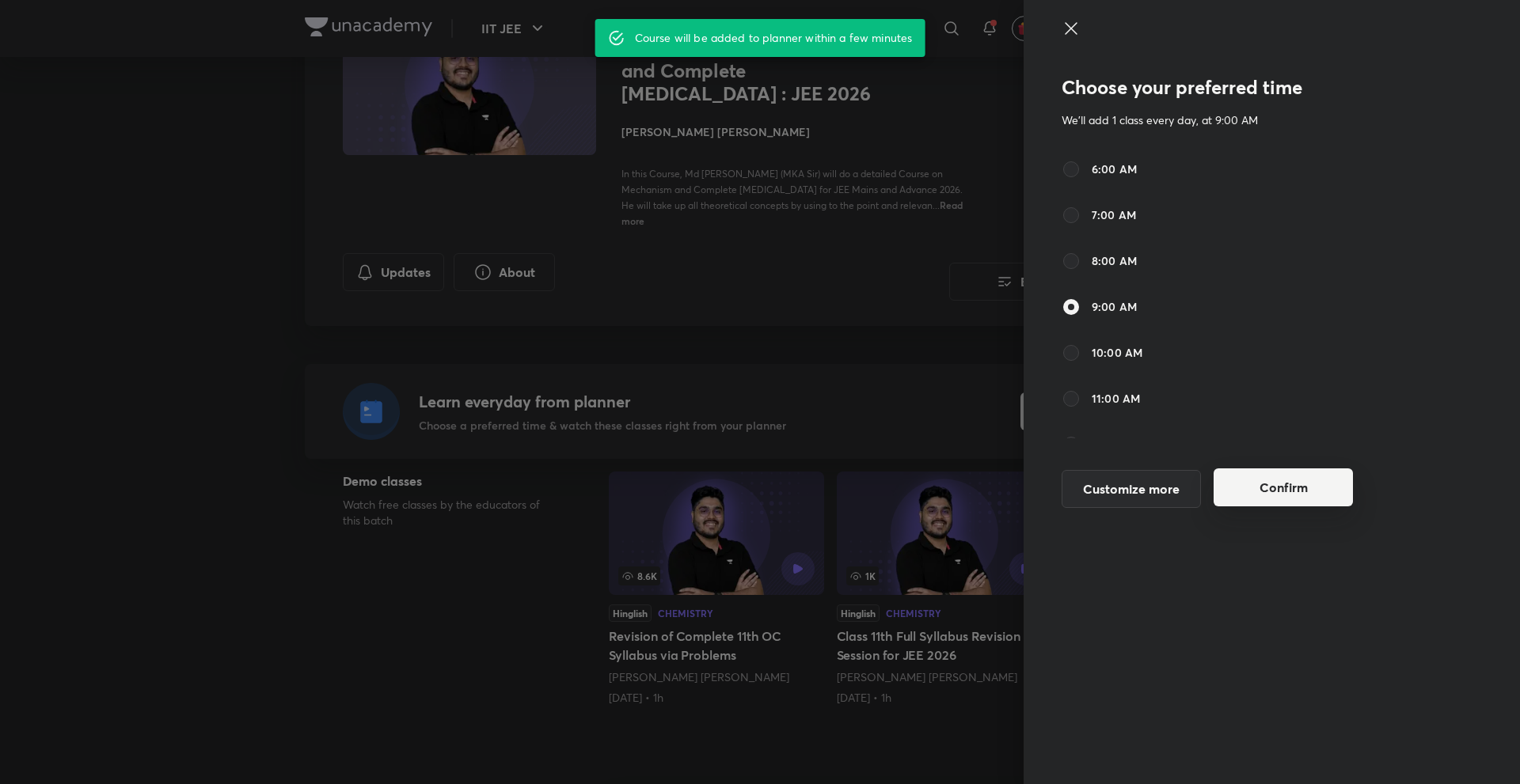
click at [1250, 476] on button "Confirm" at bounding box center [1283, 487] width 139 height 38
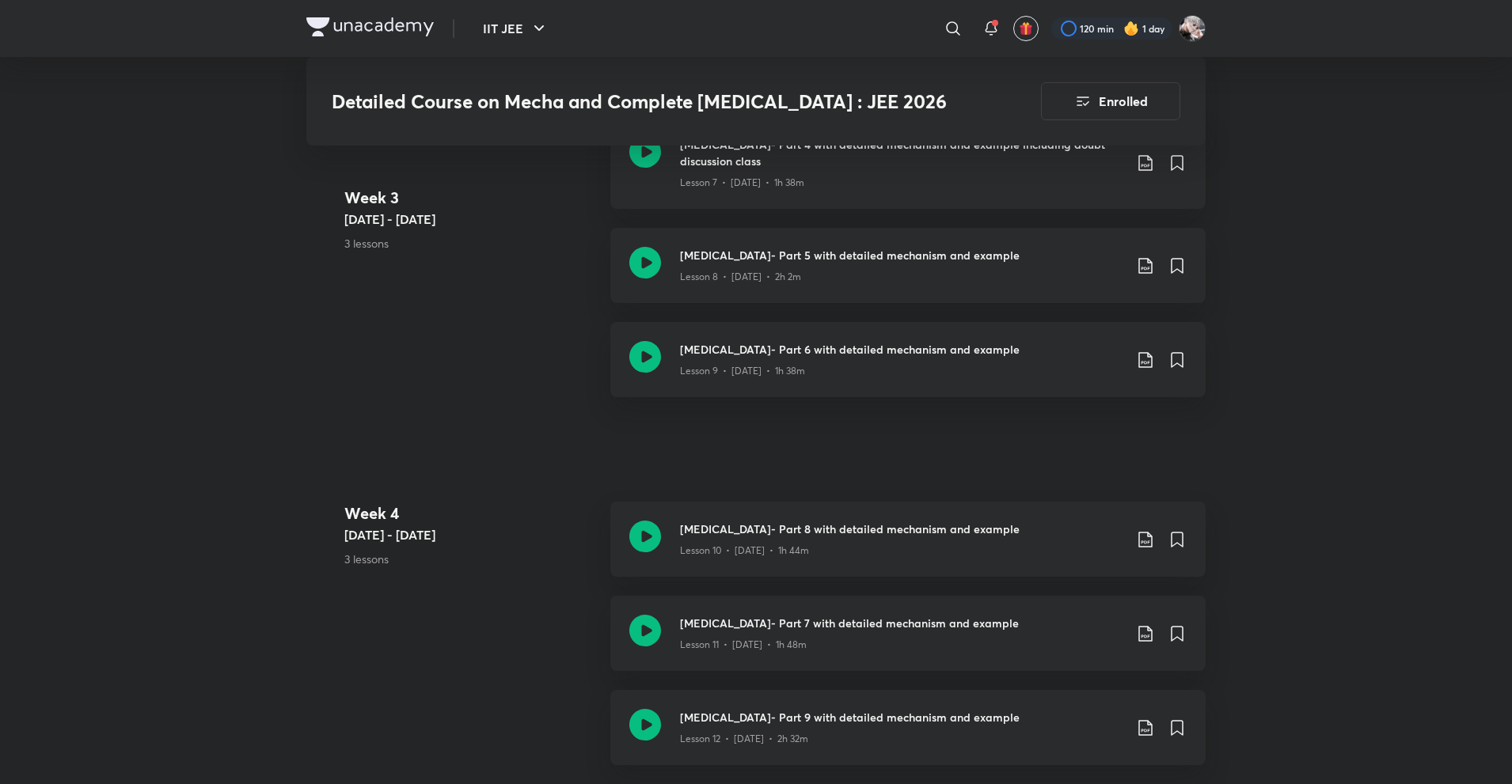
scroll to position [2057, 0]
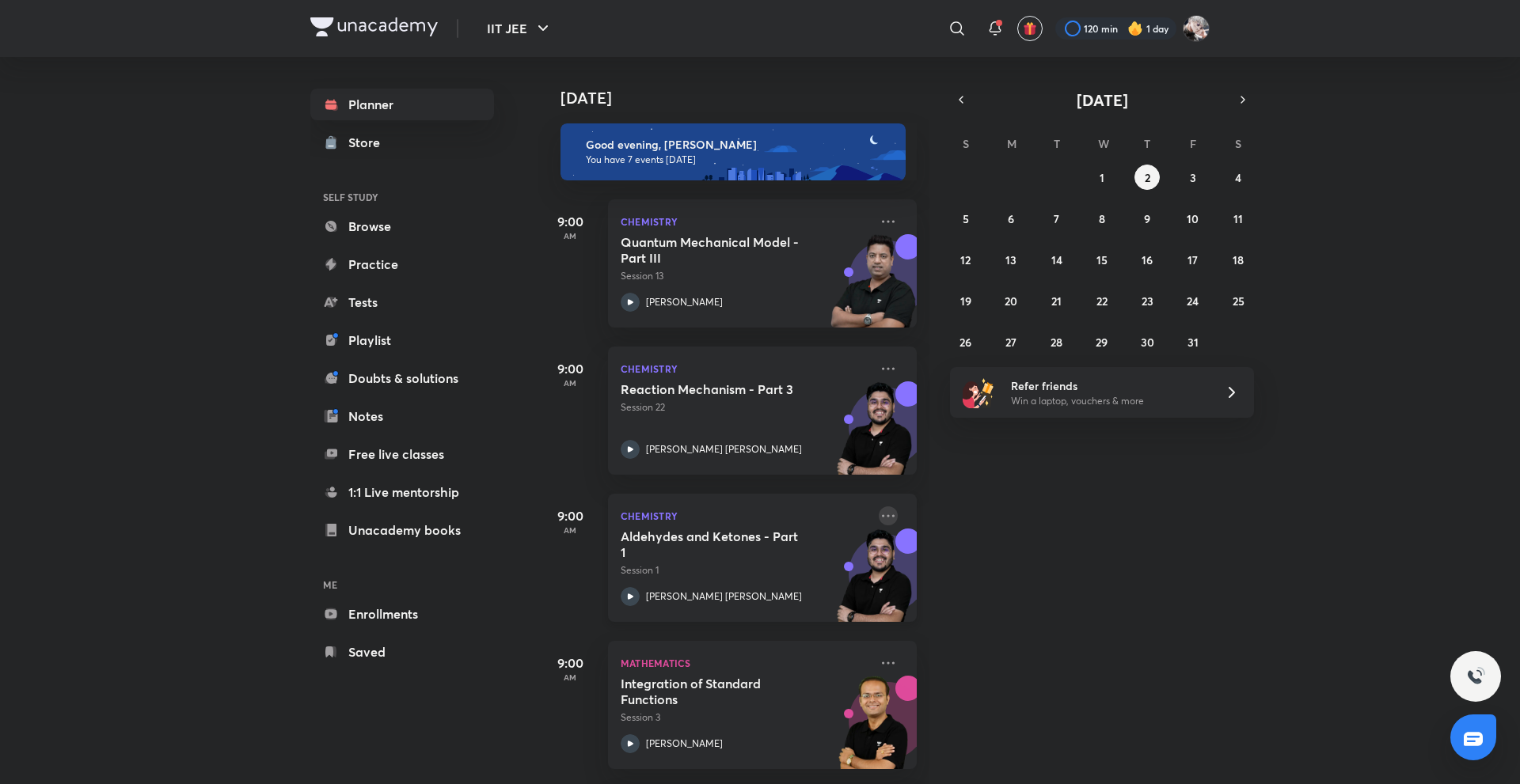
click at [879, 524] on icon at bounding box center [888, 516] width 19 height 19
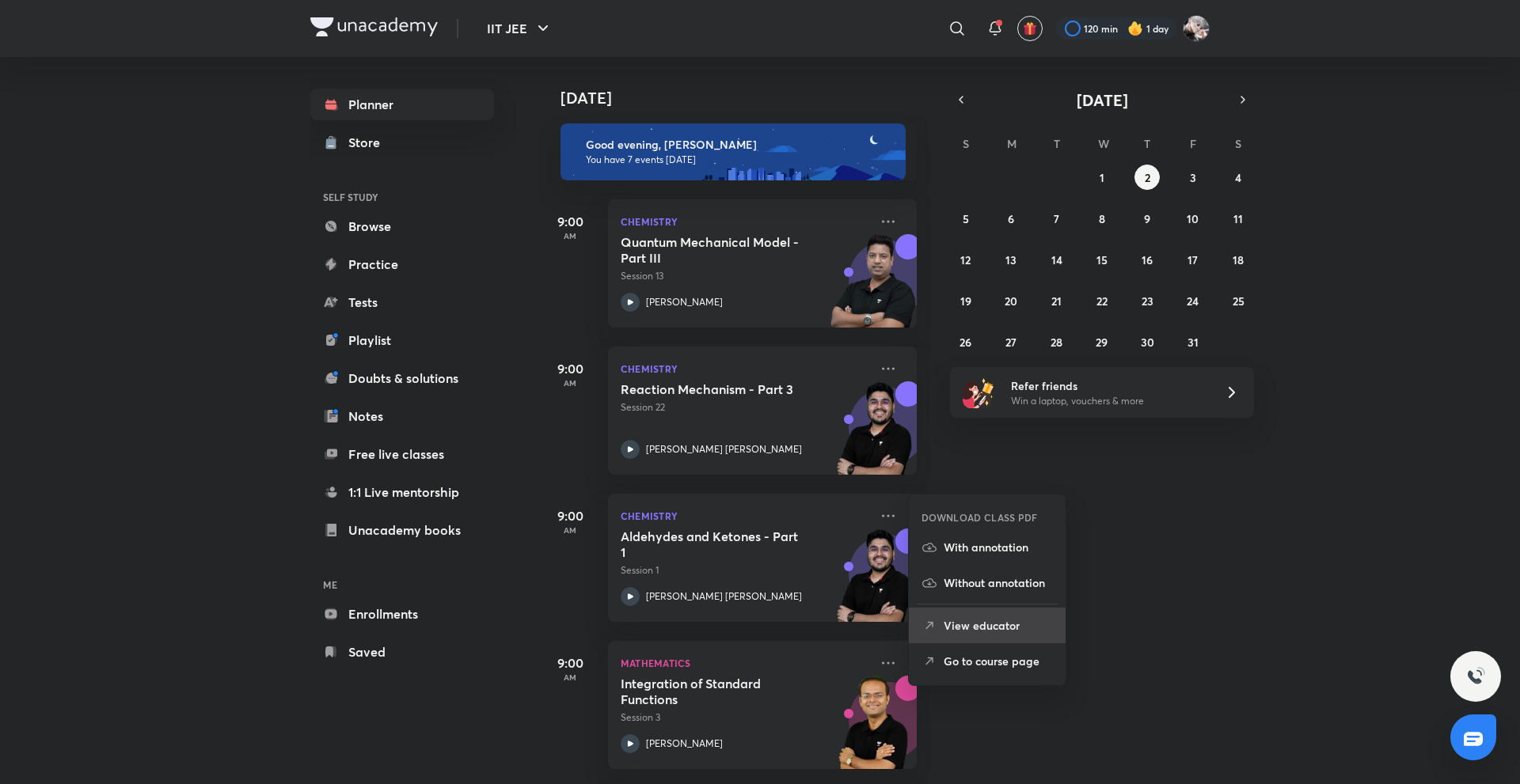
click at [935, 618] on icon at bounding box center [930, 626] width 16 height 16
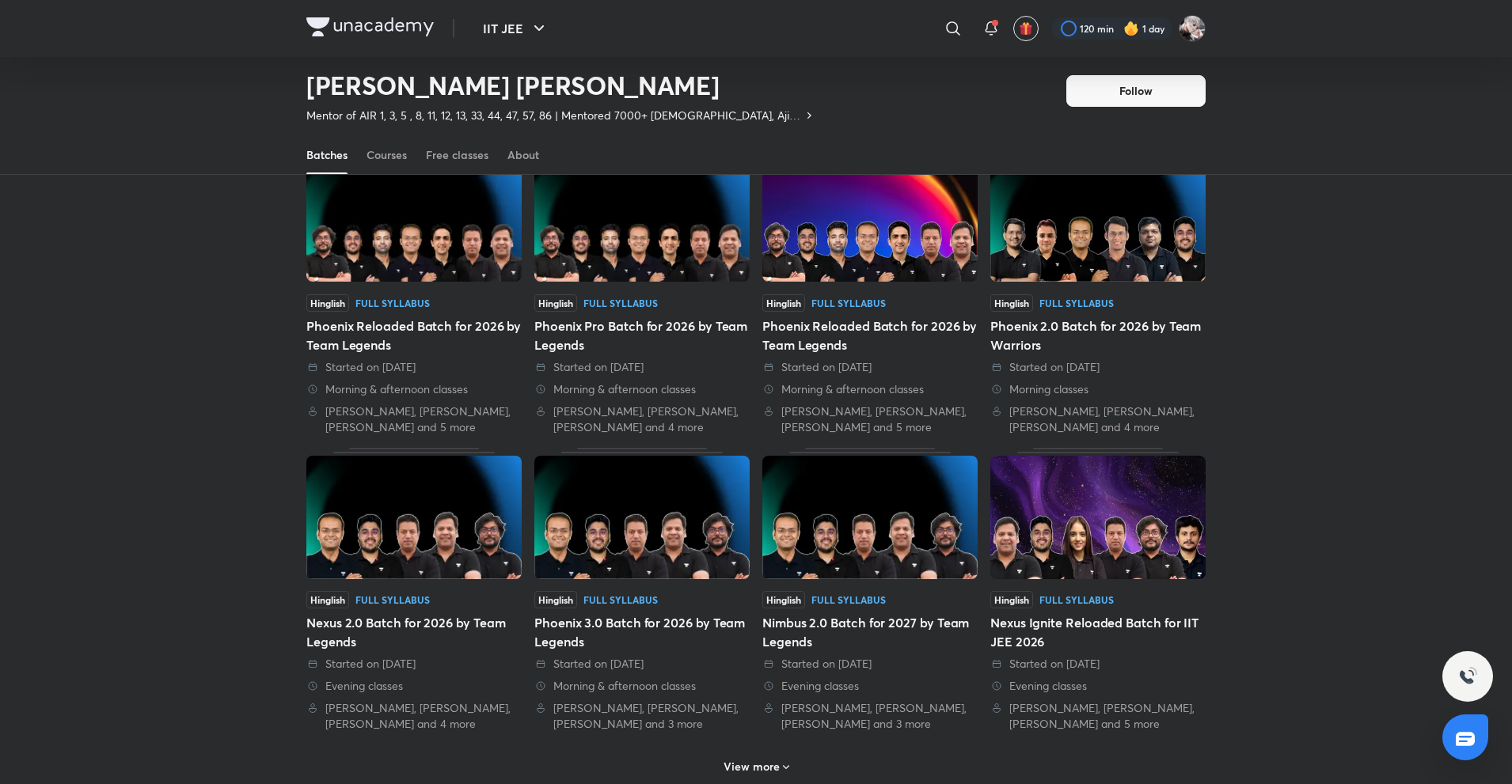
scroll to position [180, 0]
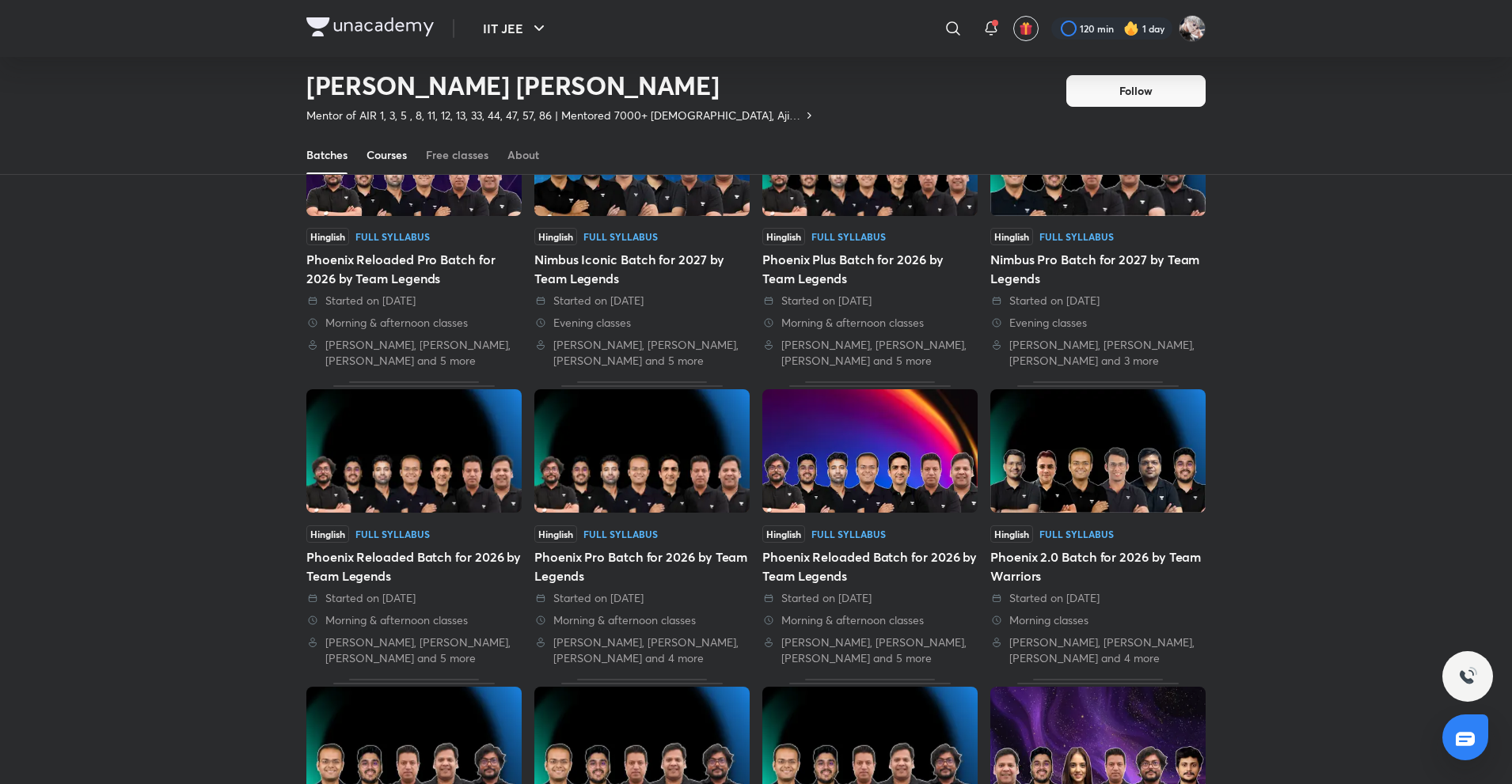
click at [406, 167] on link "Courses" at bounding box center [387, 154] width 40 height 38
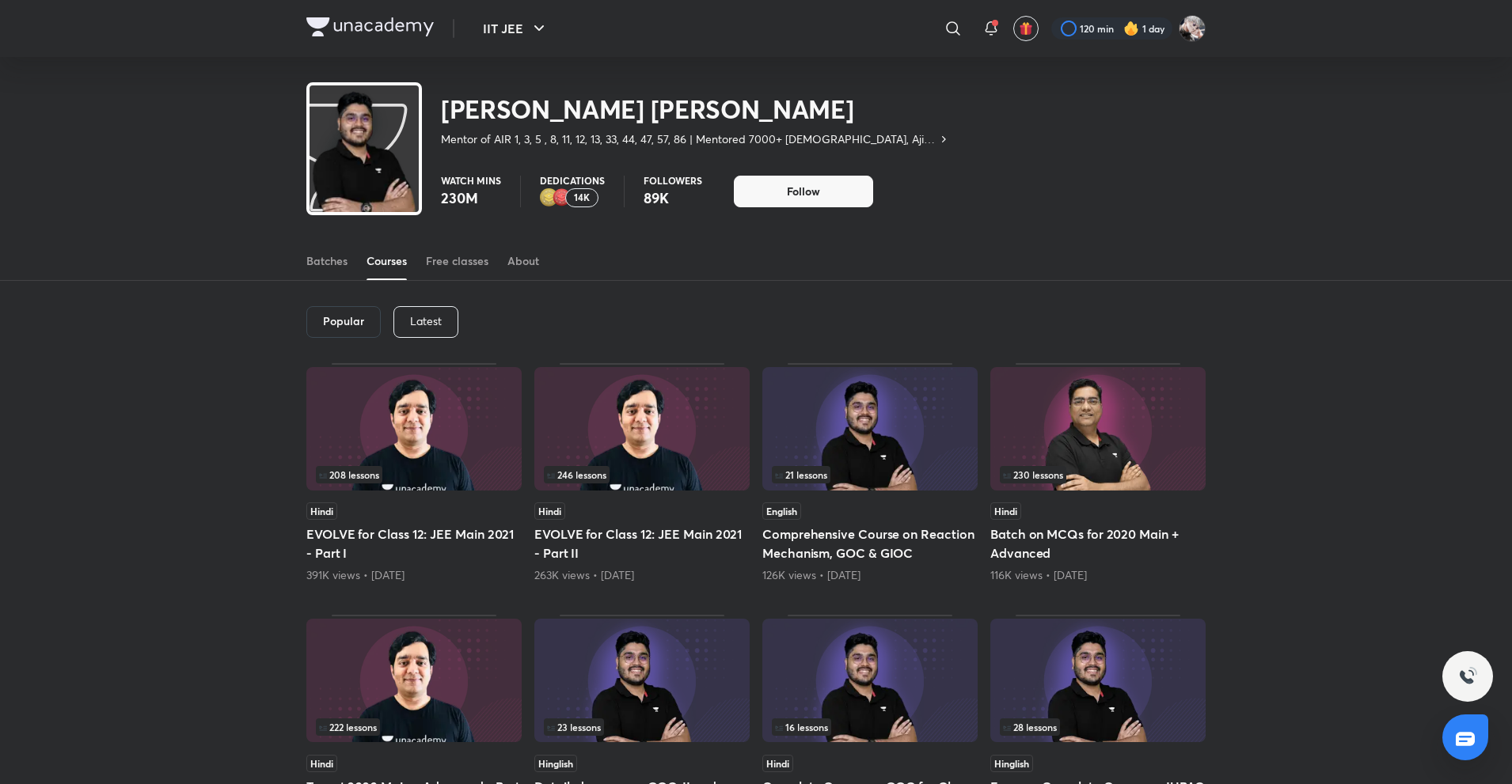
click at [424, 304] on div "Popular Latest" at bounding box center [756, 322] width 899 height 83
click at [441, 316] on p "Latest" at bounding box center [426, 321] width 32 height 13
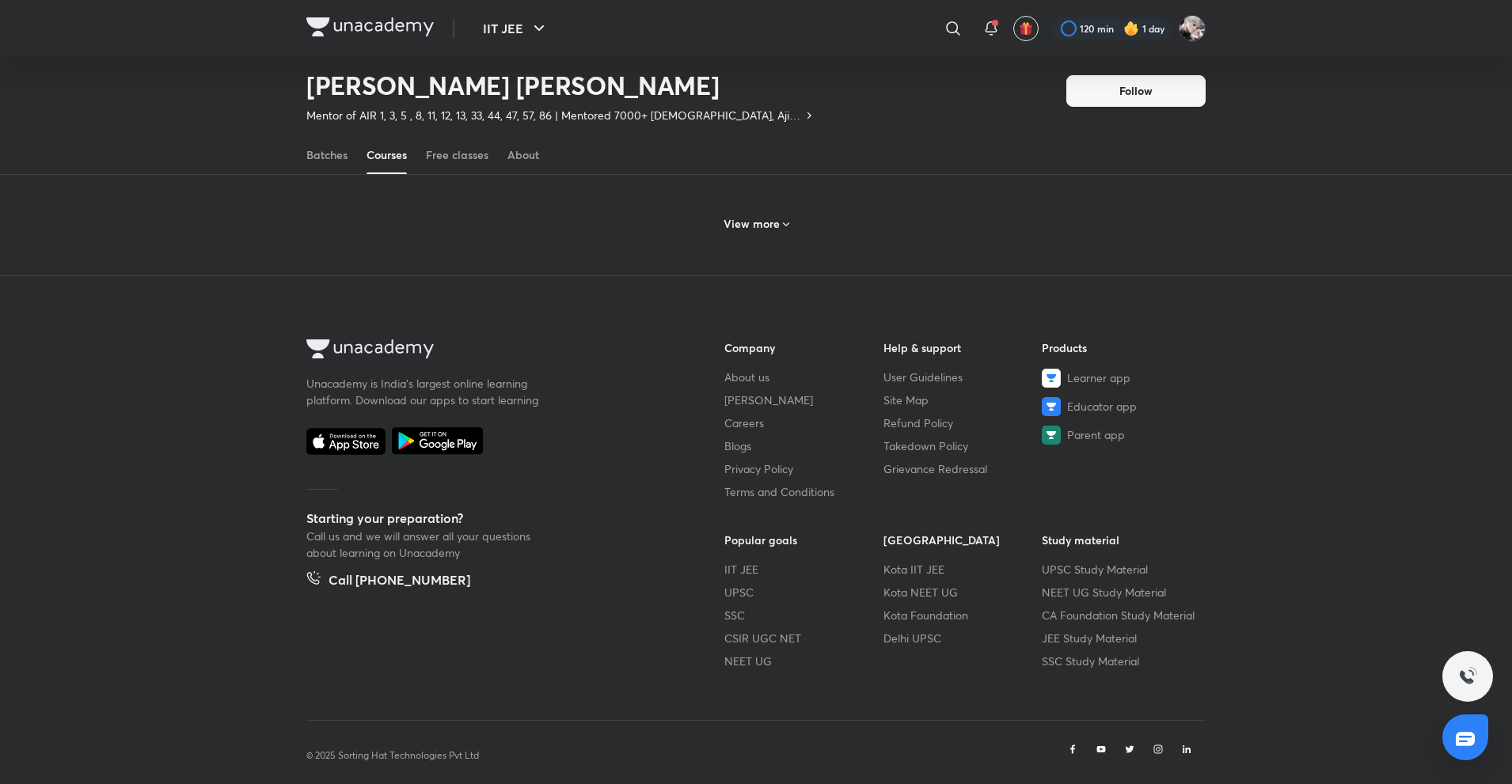
scroll to position [768, 0]
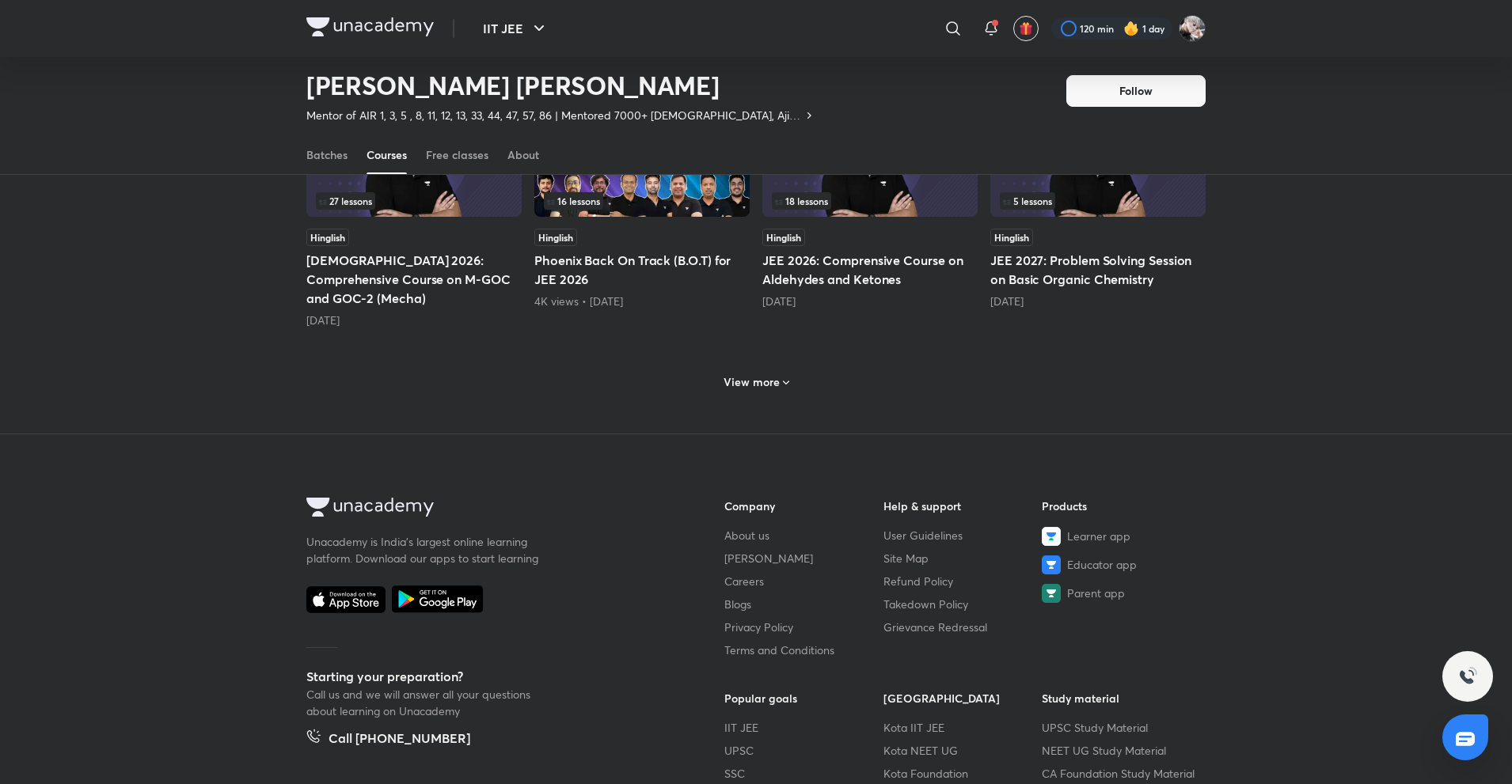
click at [757, 377] on div "View more" at bounding box center [756, 380] width 899 height 41
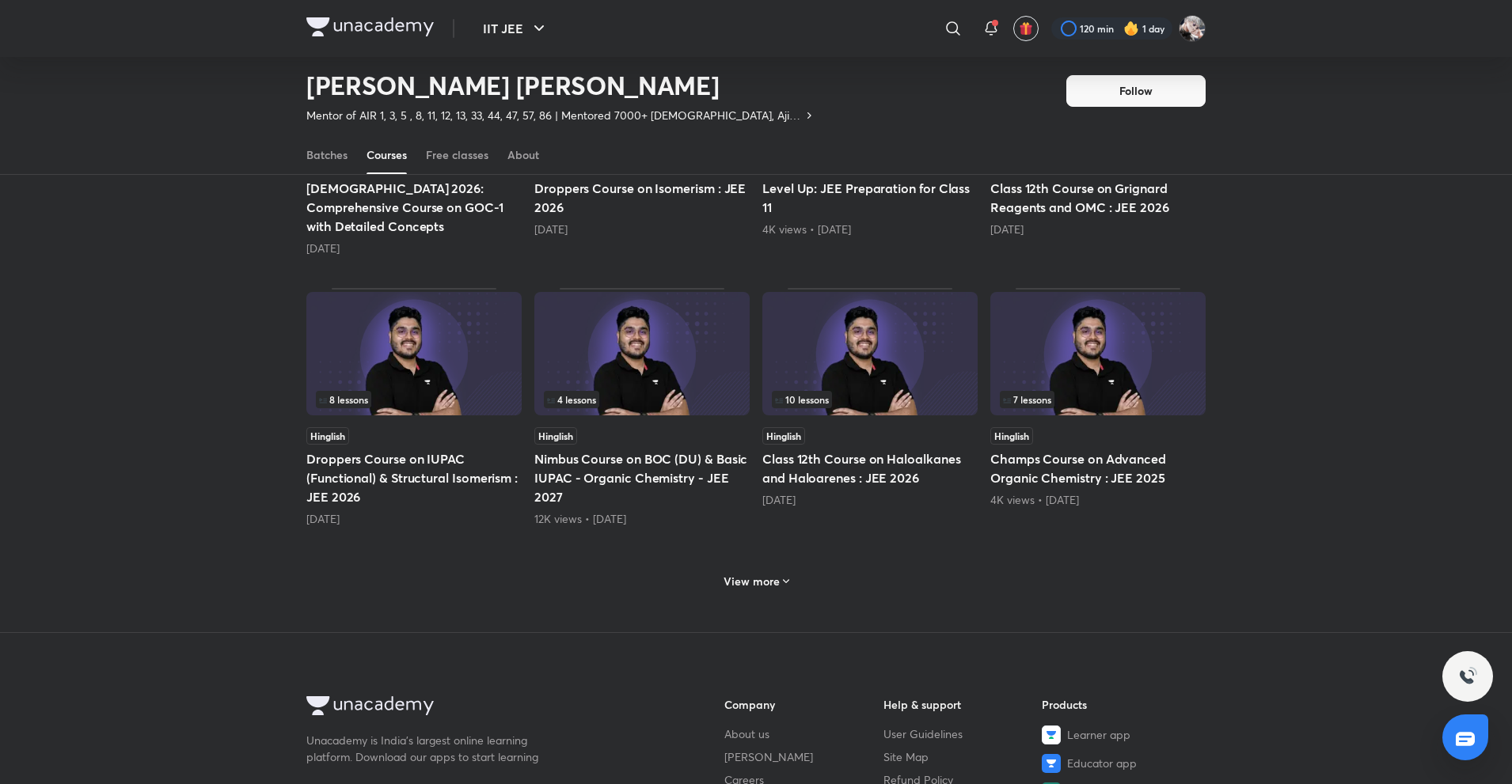
scroll to position [1401, 0]
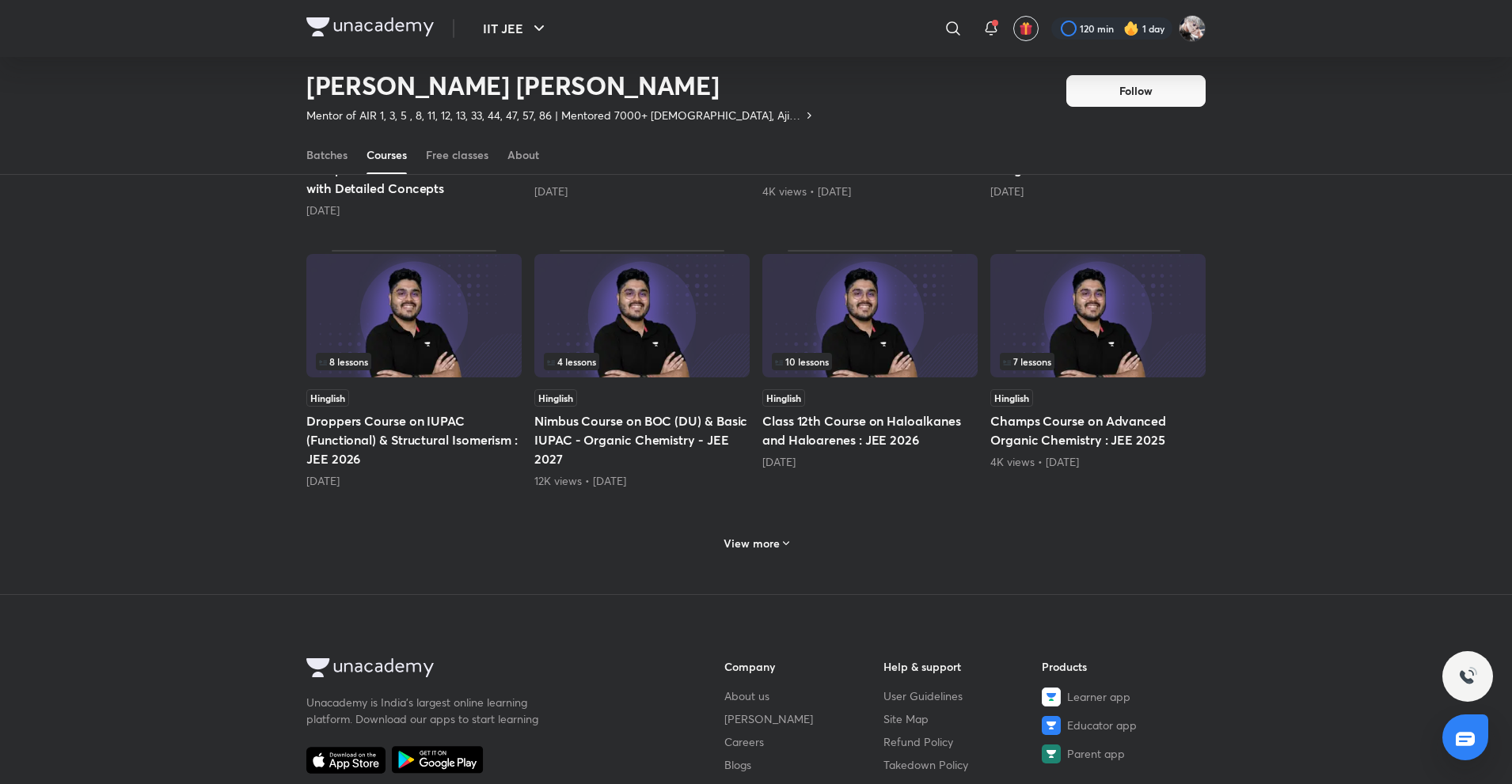
click at [743, 535] on h6 "View more" at bounding box center [751, 543] width 56 height 16
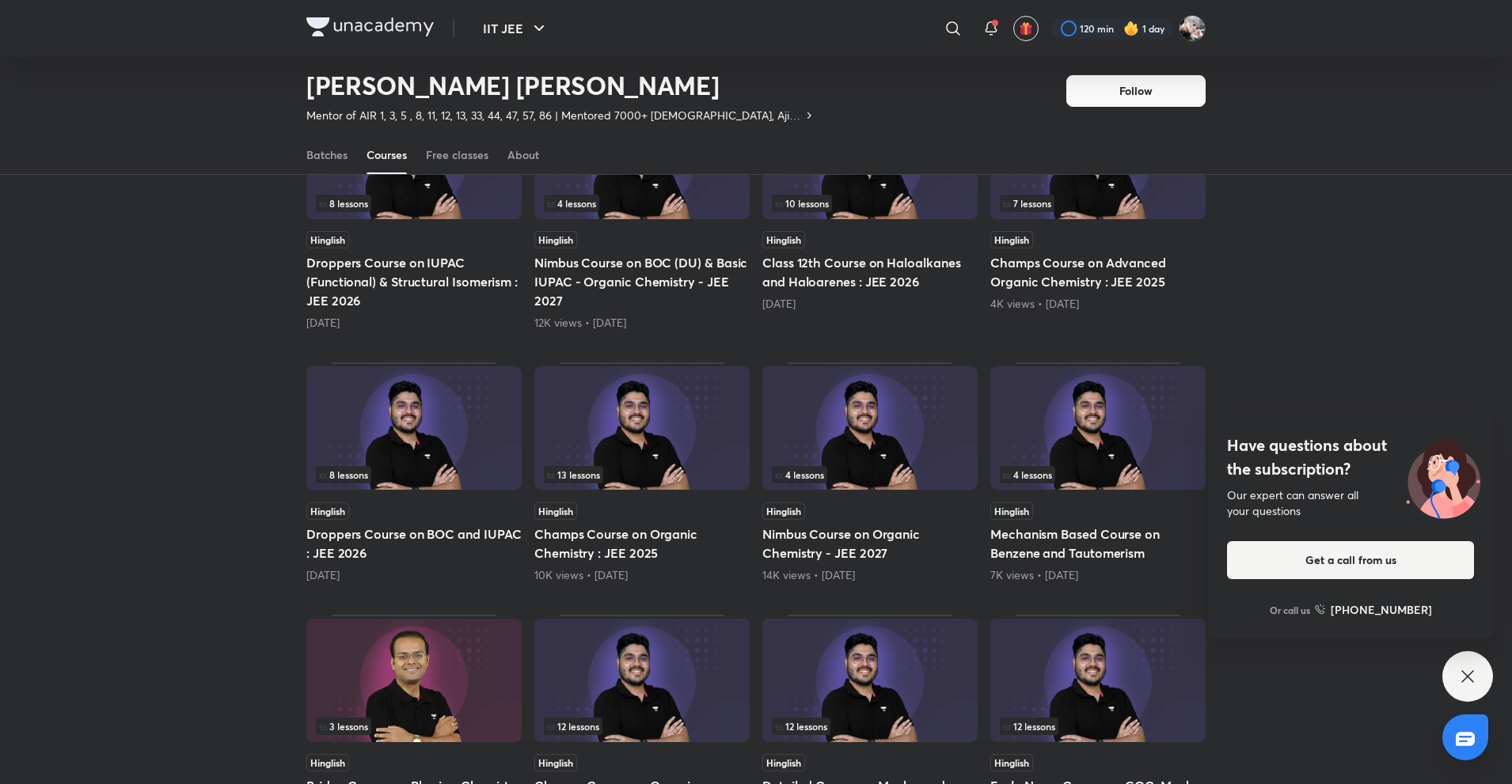
scroll to position [1718, 0]
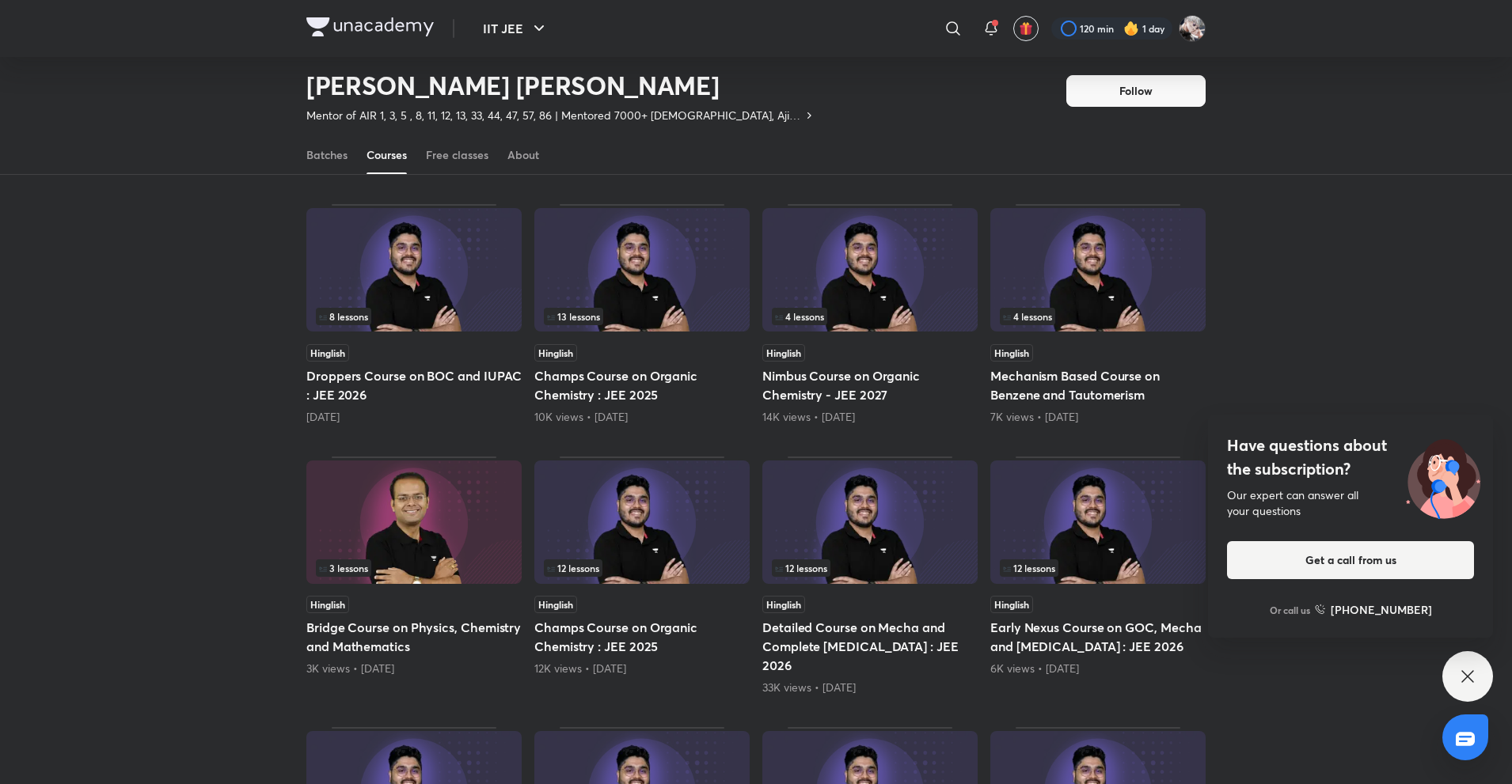
click at [1106, 344] on div "Hinglish" at bounding box center [1097, 352] width 215 height 18
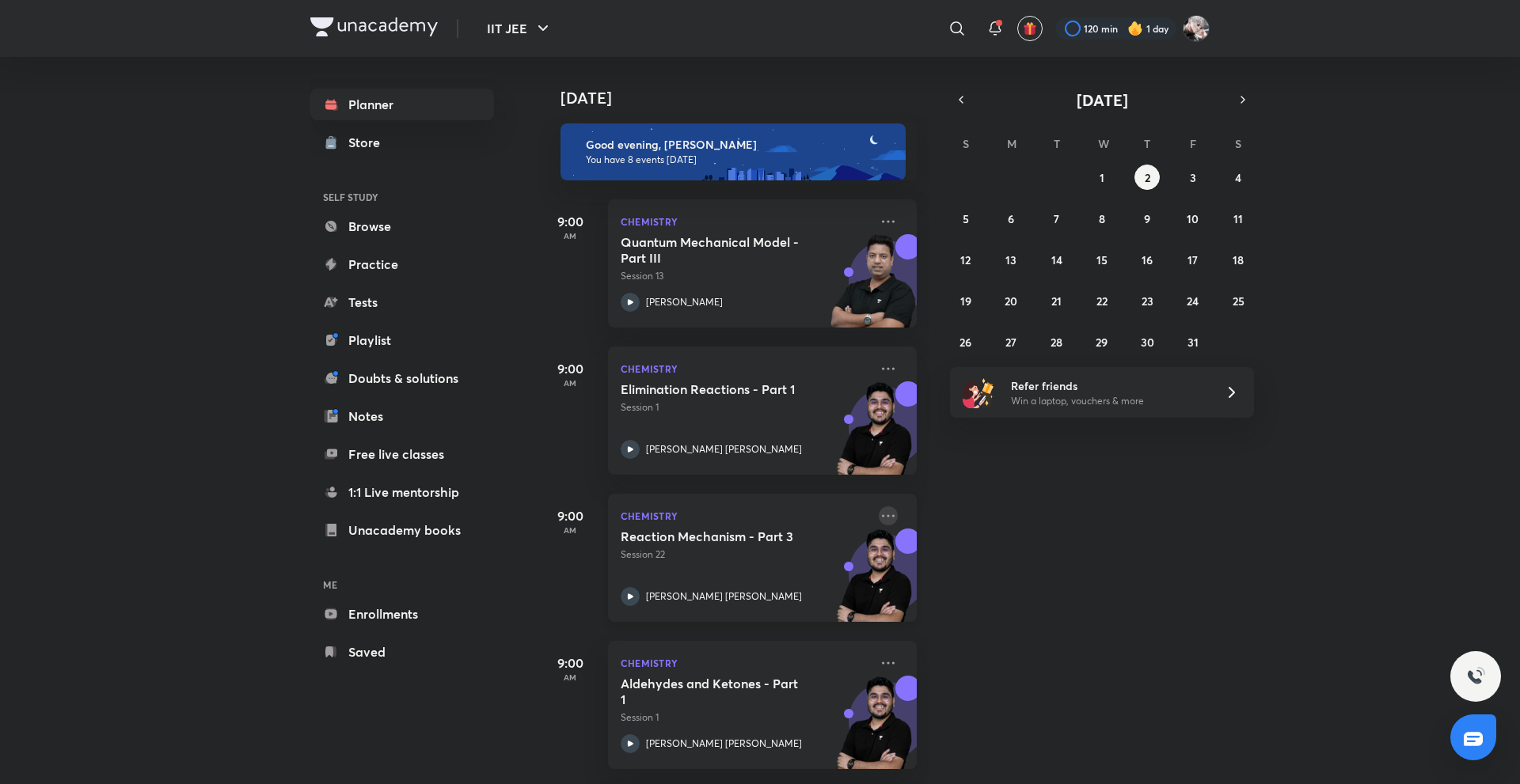
click at [880, 513] on icon at bounding box center [888, 516] width 19 height 19
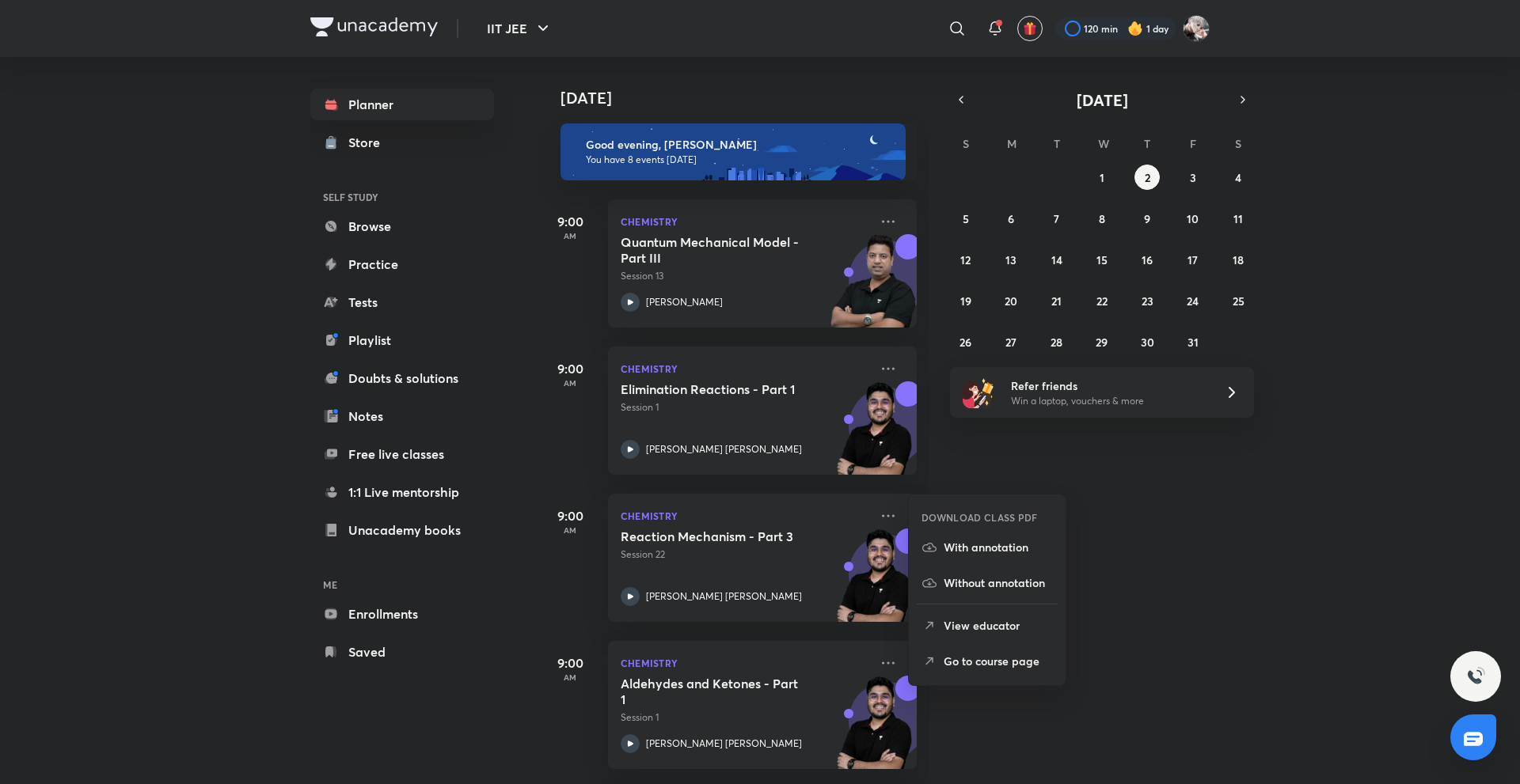
click at [987, 635] on li "View educator" at bounding box center [988, 626] width 157 height 35
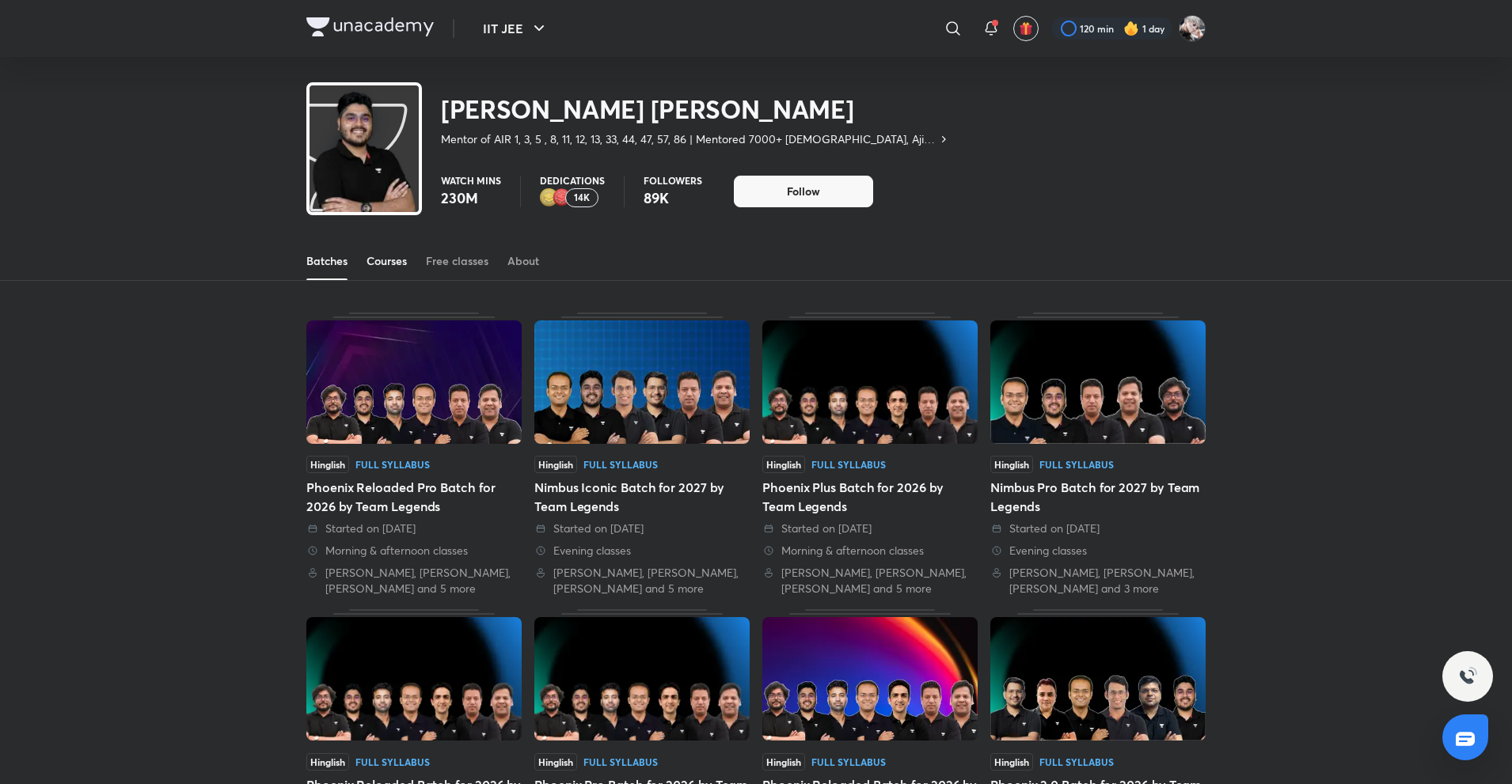
click at [392, 266] on div "Courses" at bounding box center [387, 260] width 40 height 16
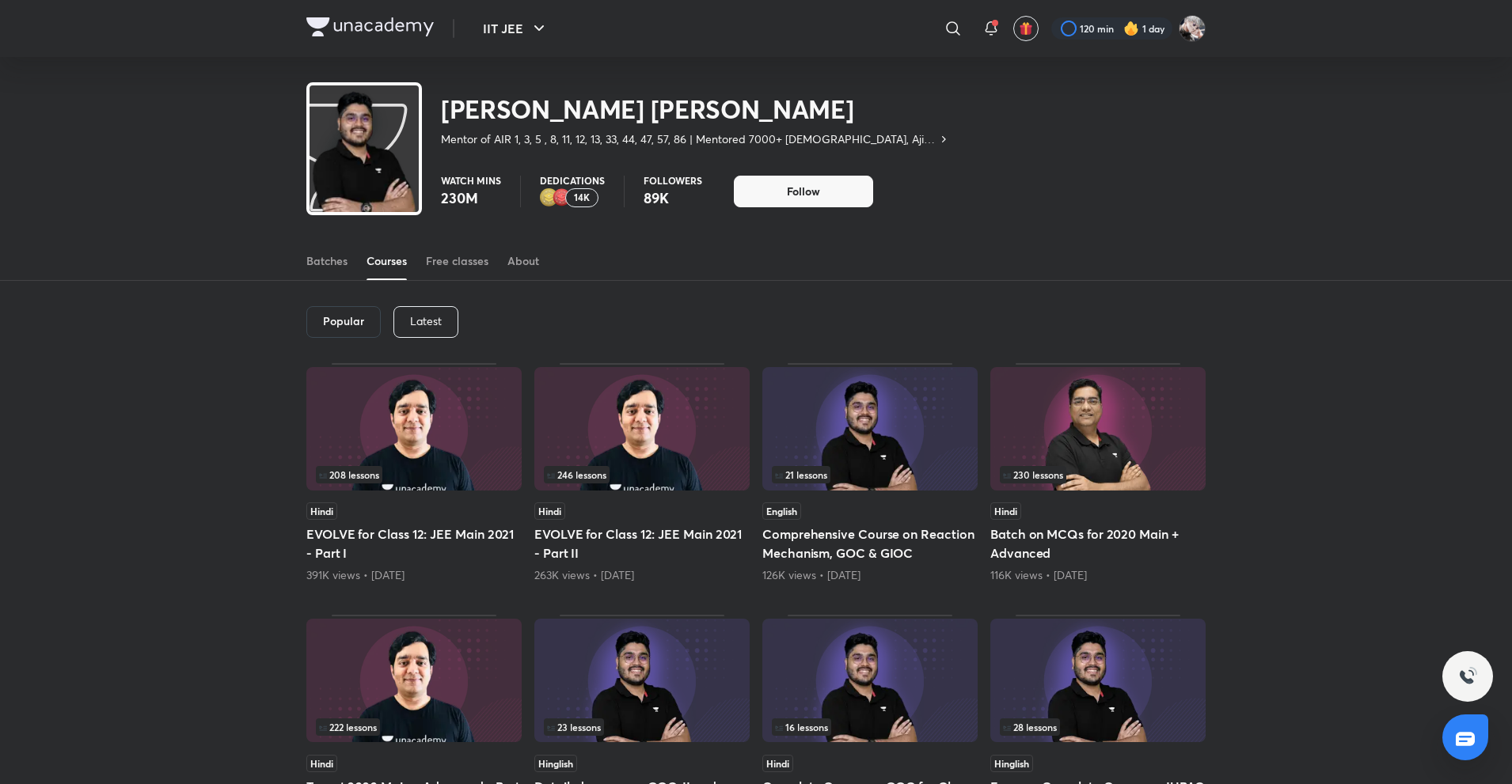
click at [452, 308] on div "Latest" at bounding box center [425, 322] width 65 height 32
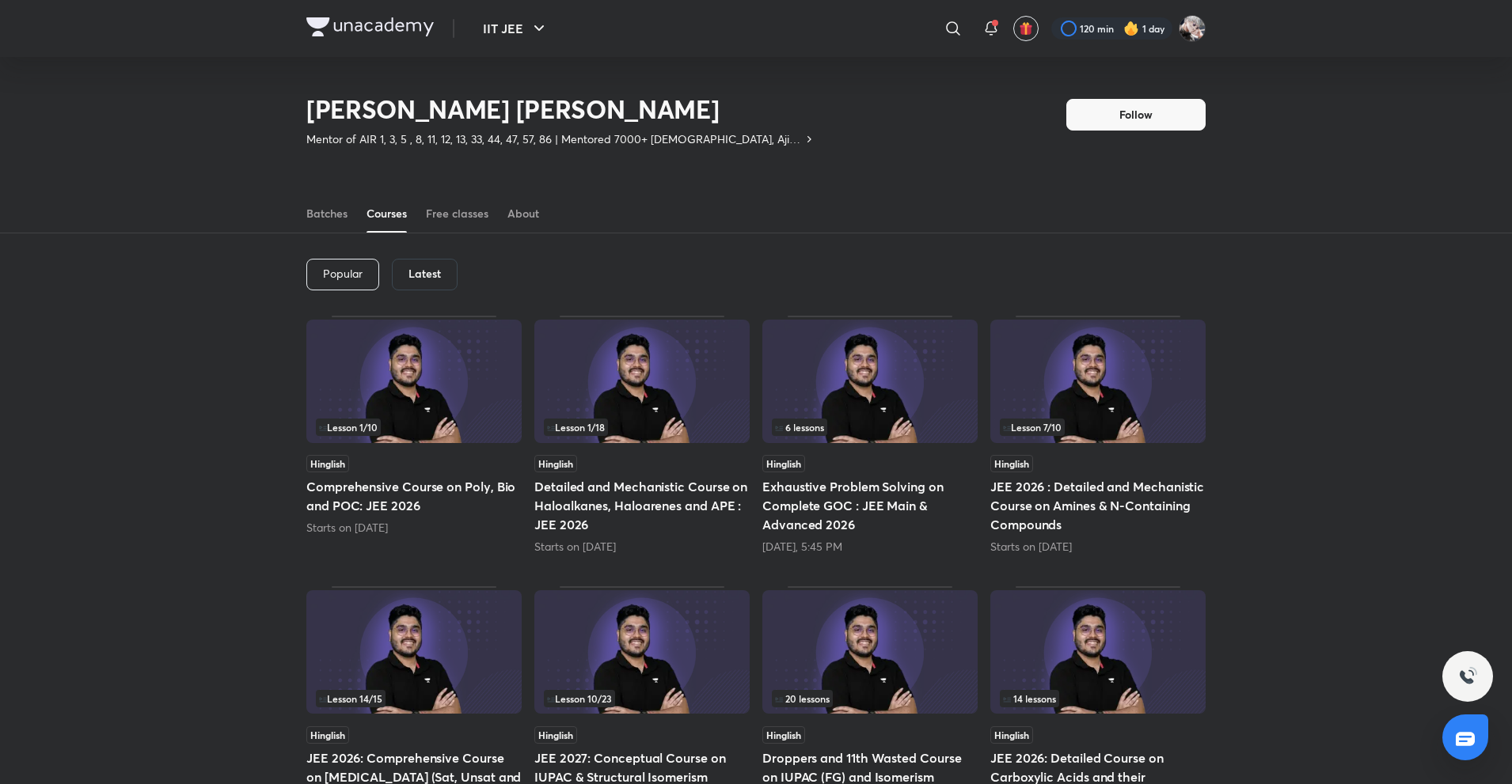
scroll to position [620, 0]
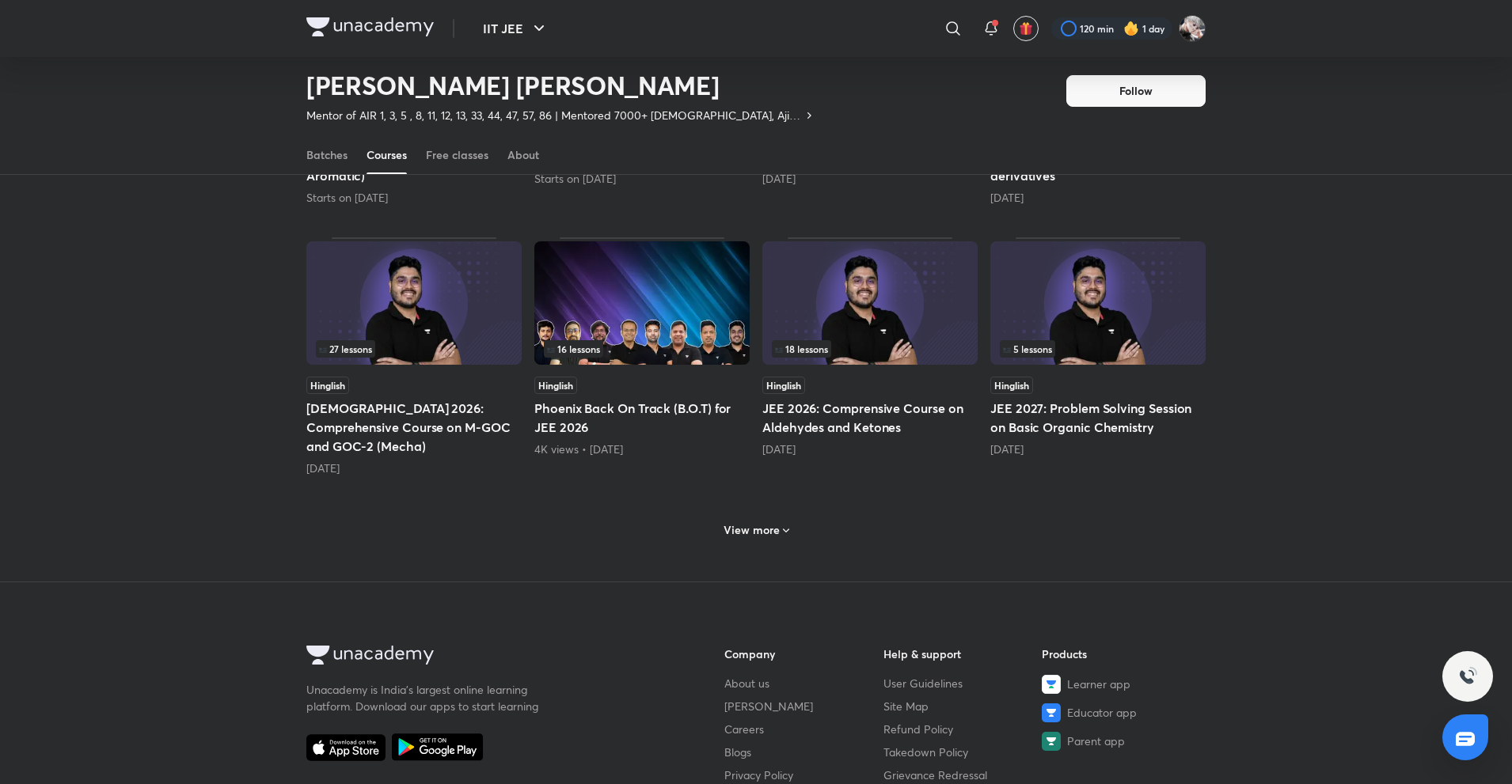
click at [749, 508] on div "View more" at bounding box center [756, 529] width 899 height 41
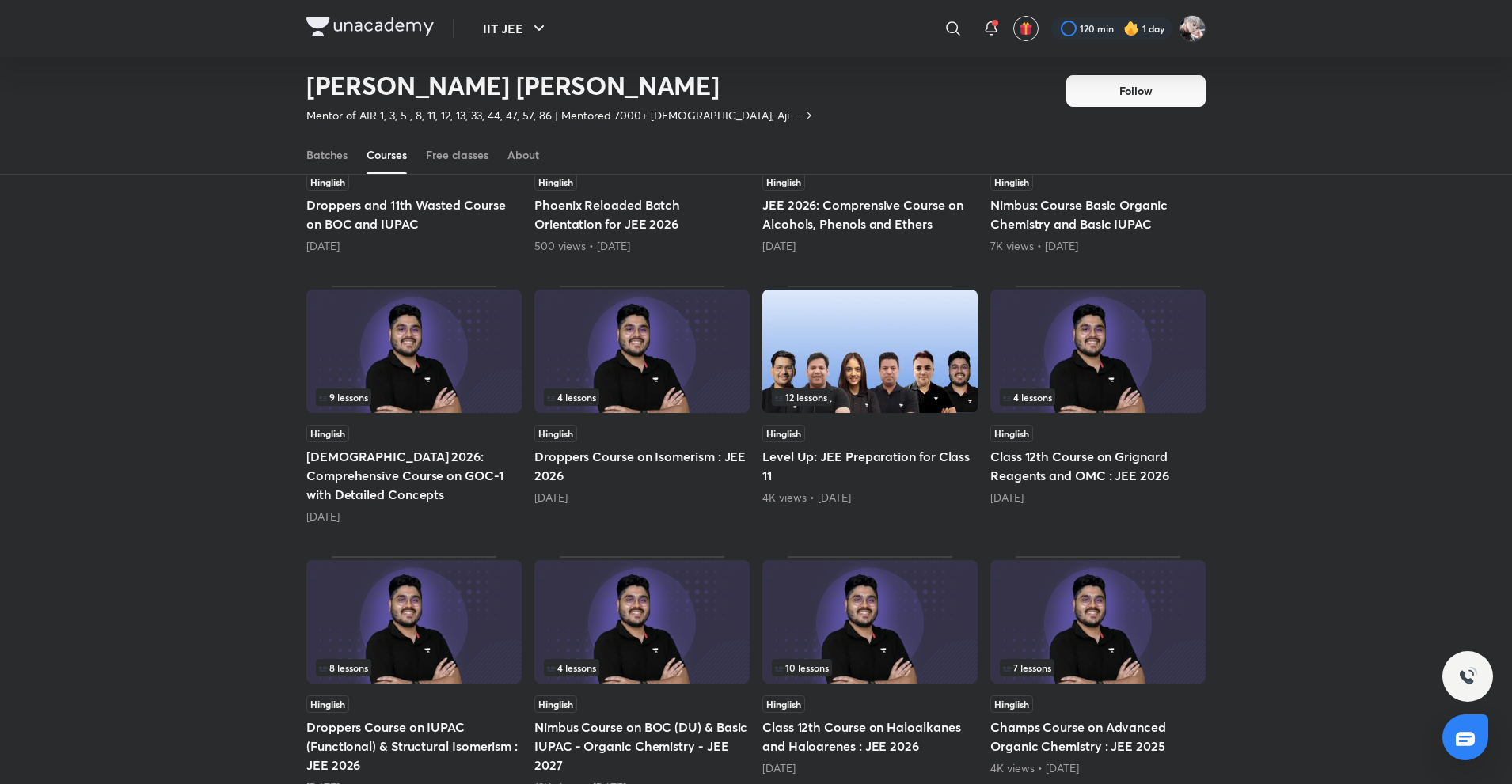
scroll to position [1412, 0]
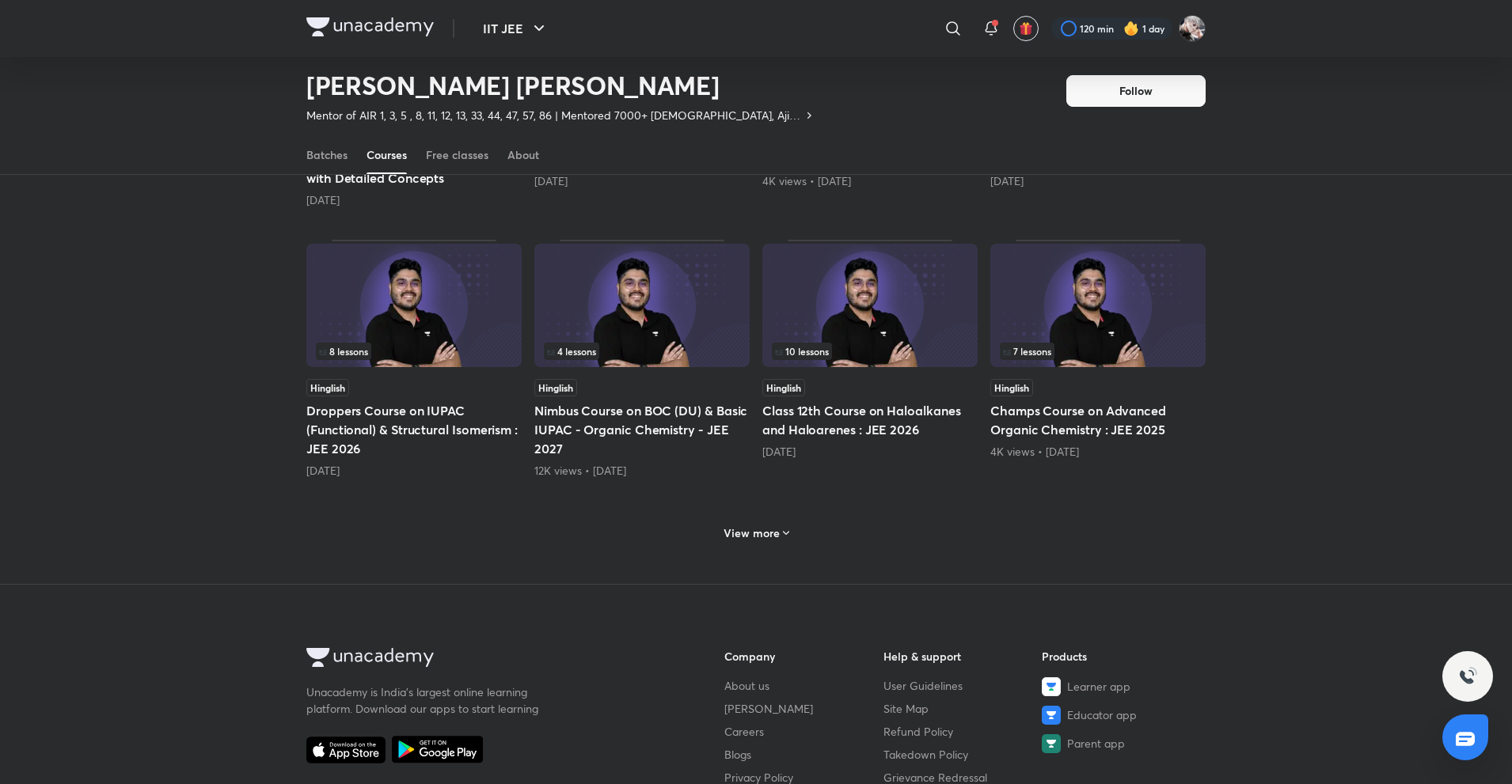
click at [760, 510] on div "View more" at bounding box center [756, 530] width 899 height 41
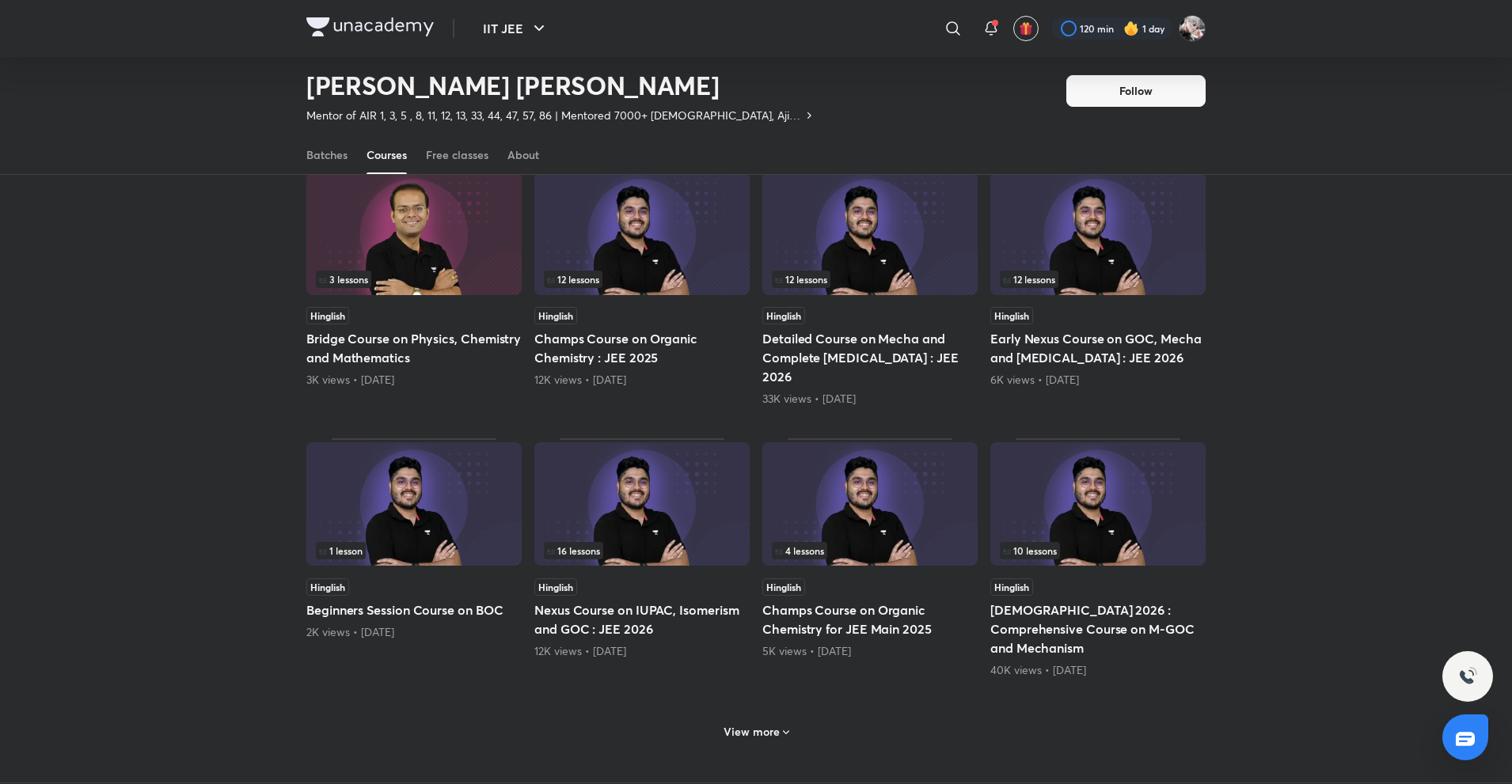
scroll to position [2044, 0]
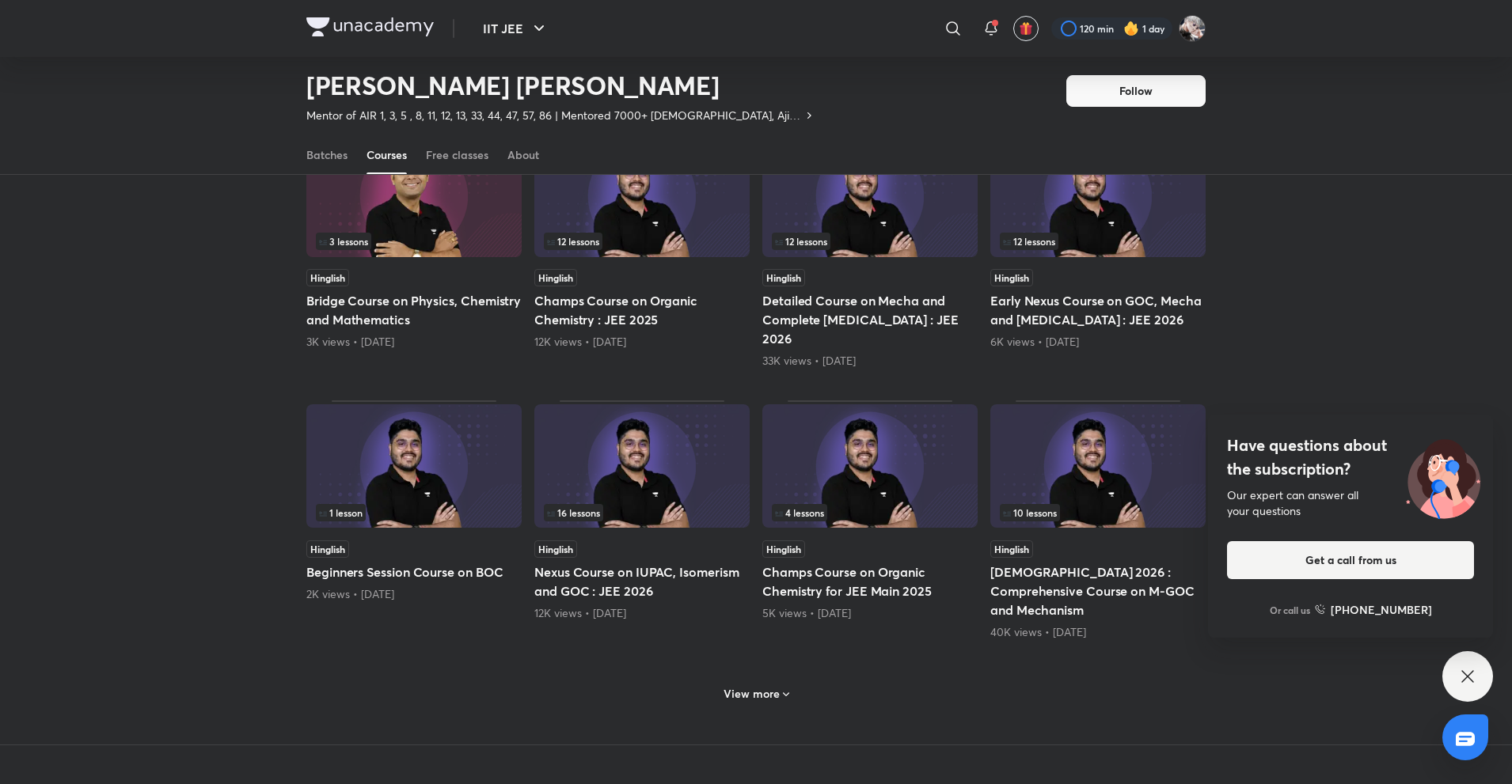
click at [749, 686] on h6 "View more" at bounding box center [751, 694] width 56 height 16
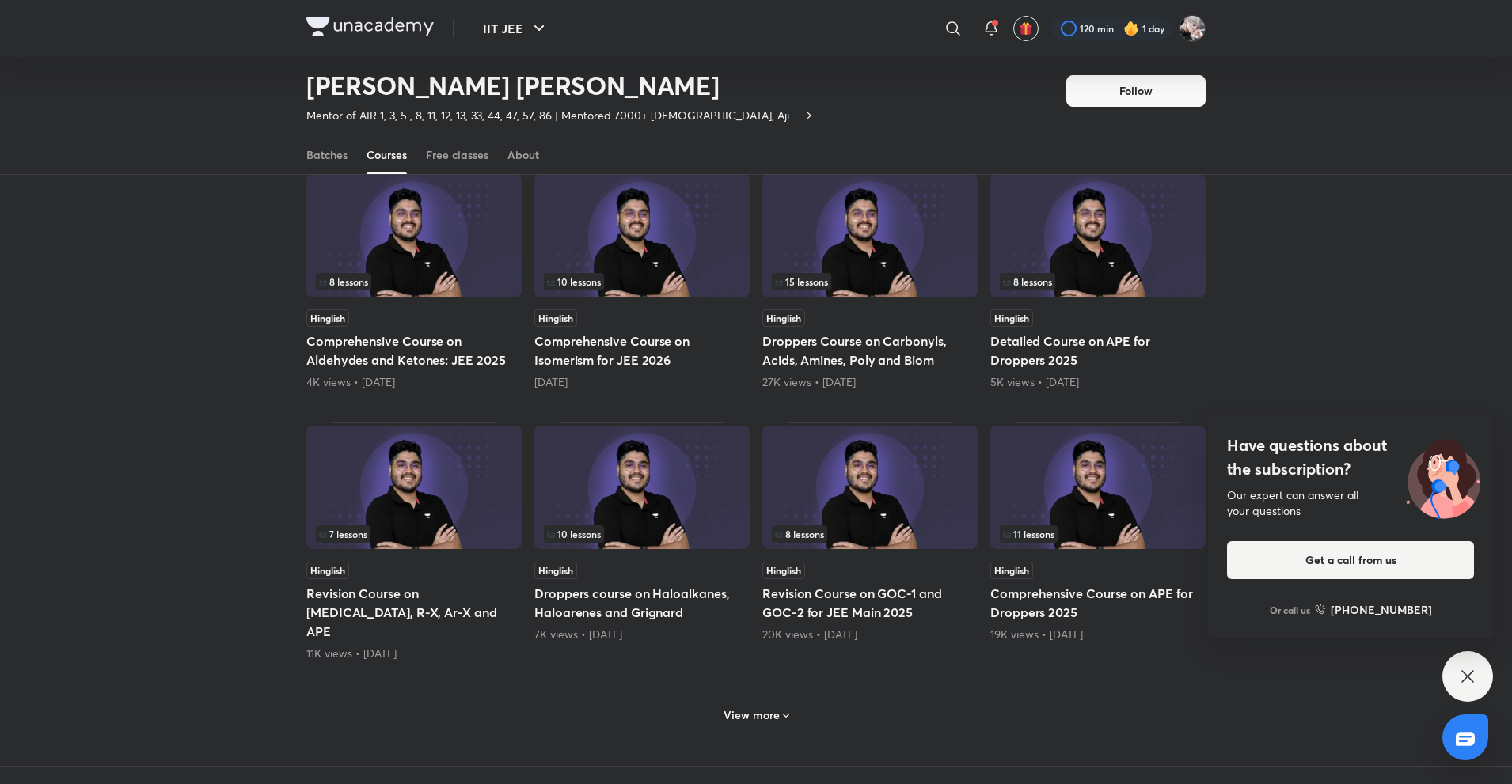
scroll to position [2836, 0]
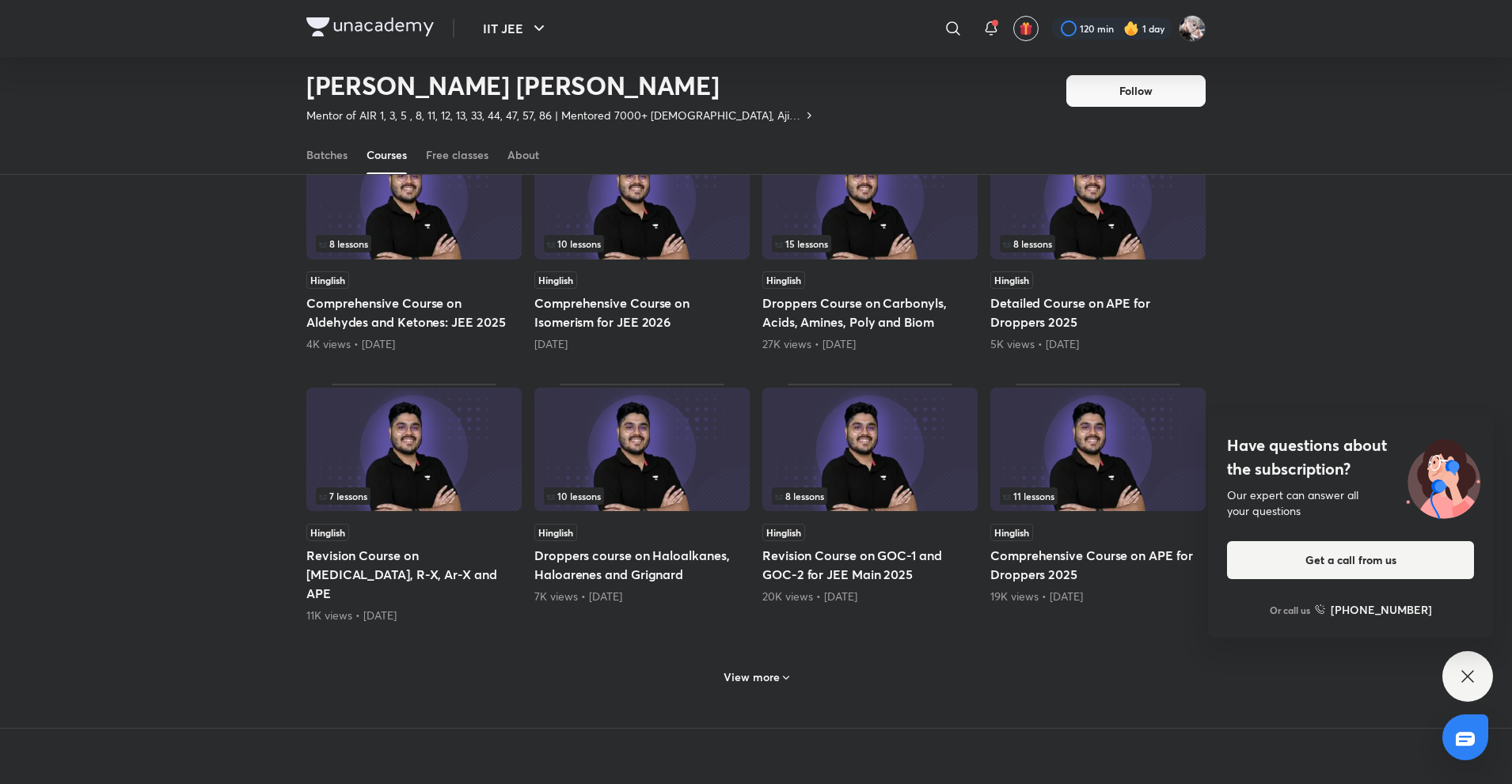
click at [755, 664] on div "View more" at bounding box center [756, 677] width 78 height 25
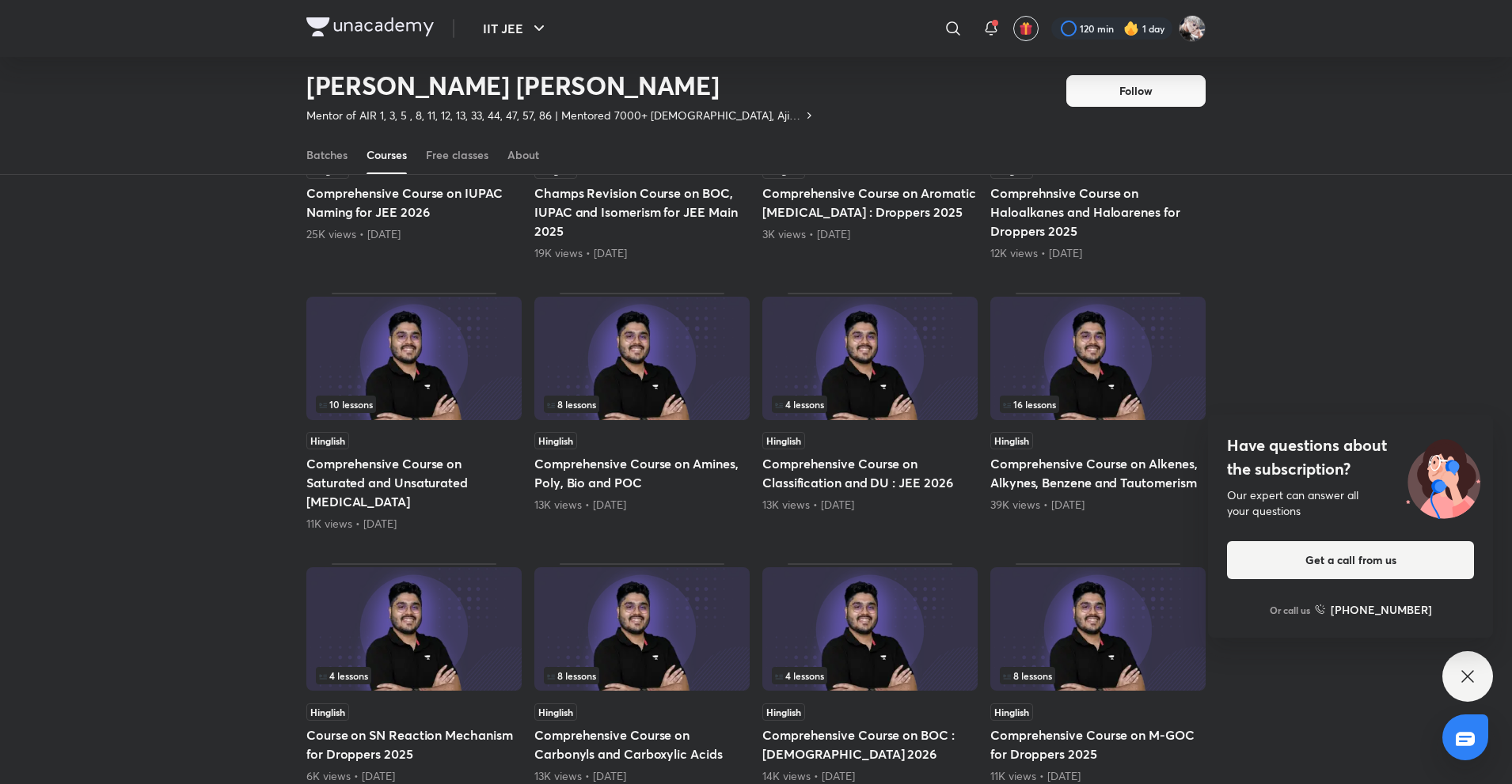
scroll to position [3785, 0]
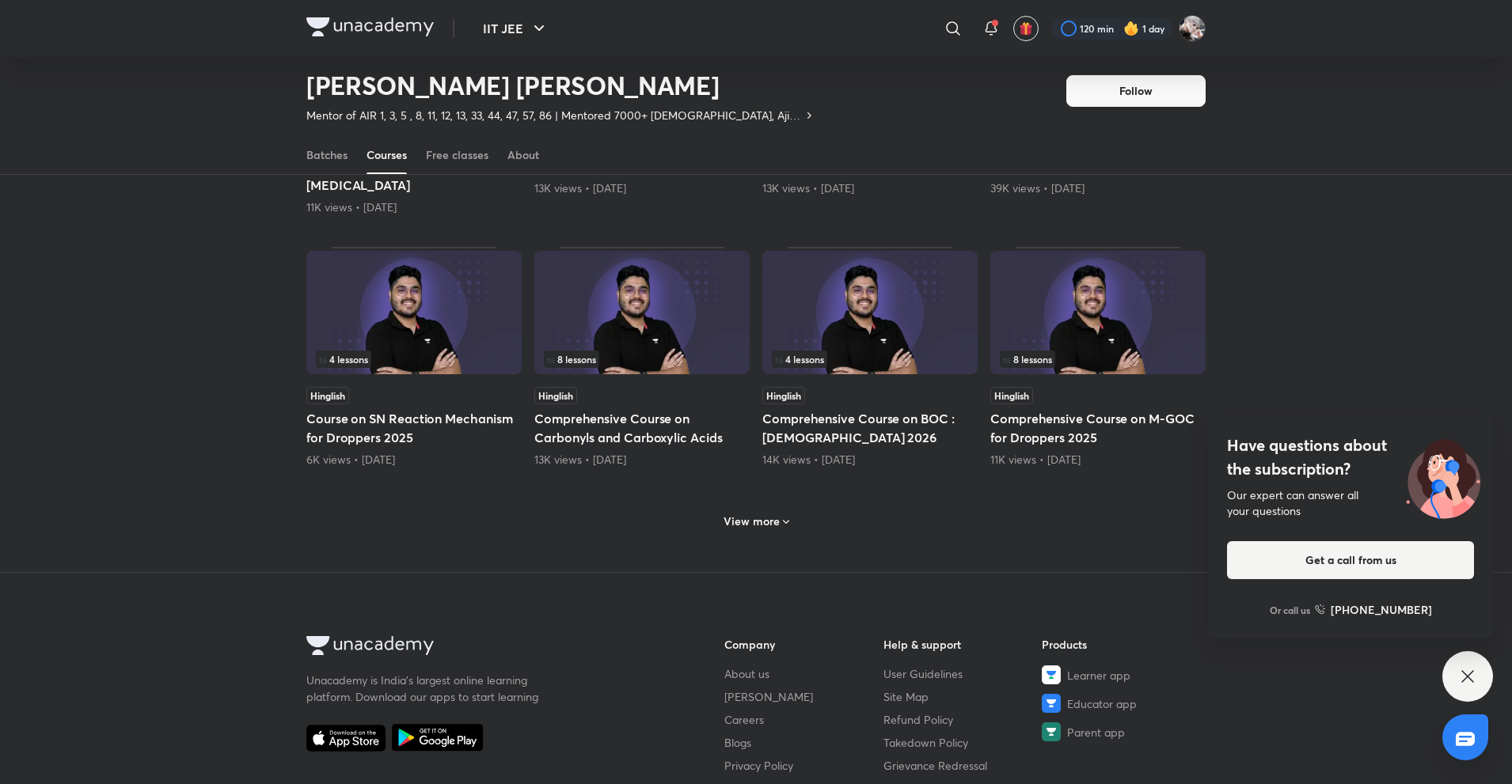
click at [757, 513] on h6 "View more" at bounding box center [751, 521] width 56 height 16
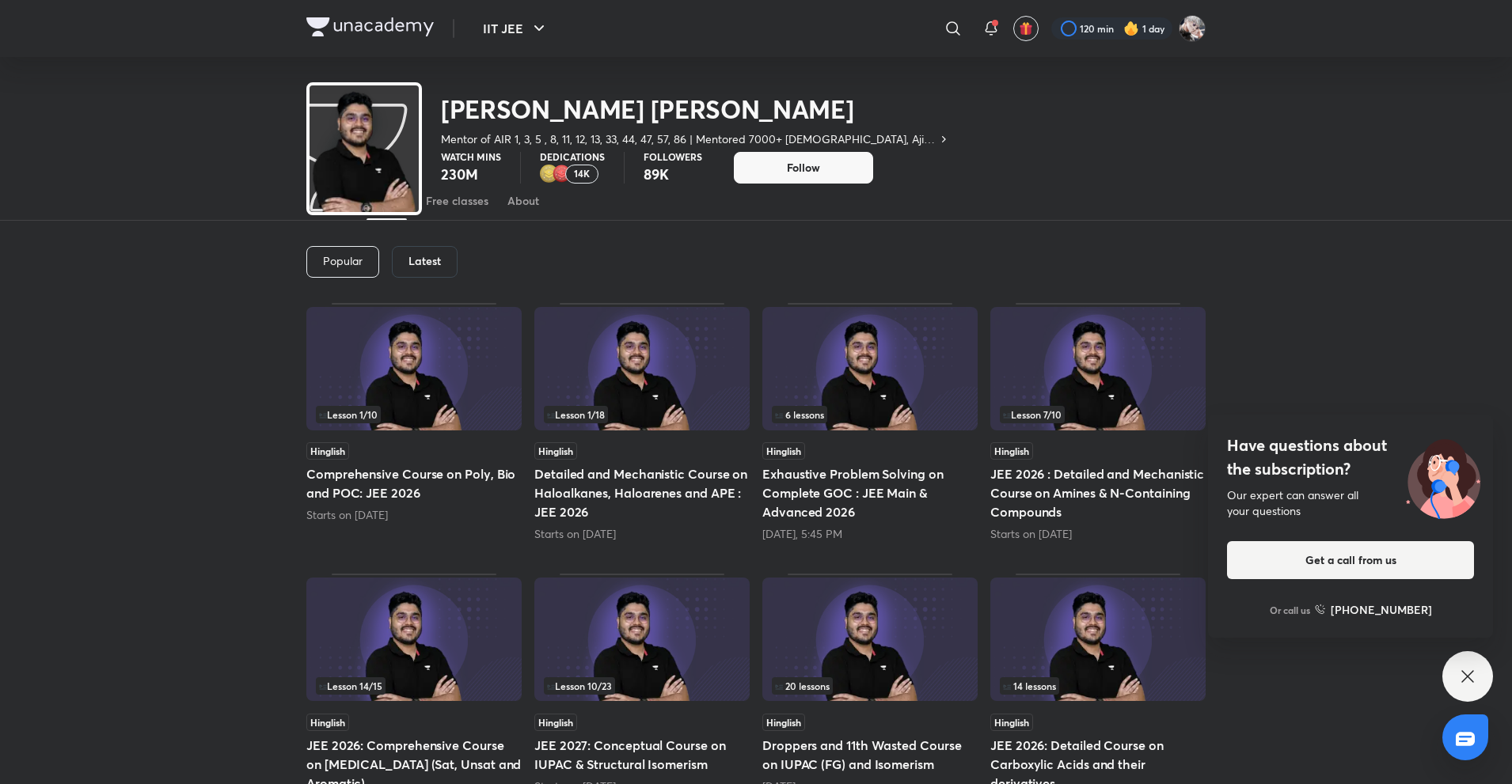
scroll to position [0, 0]
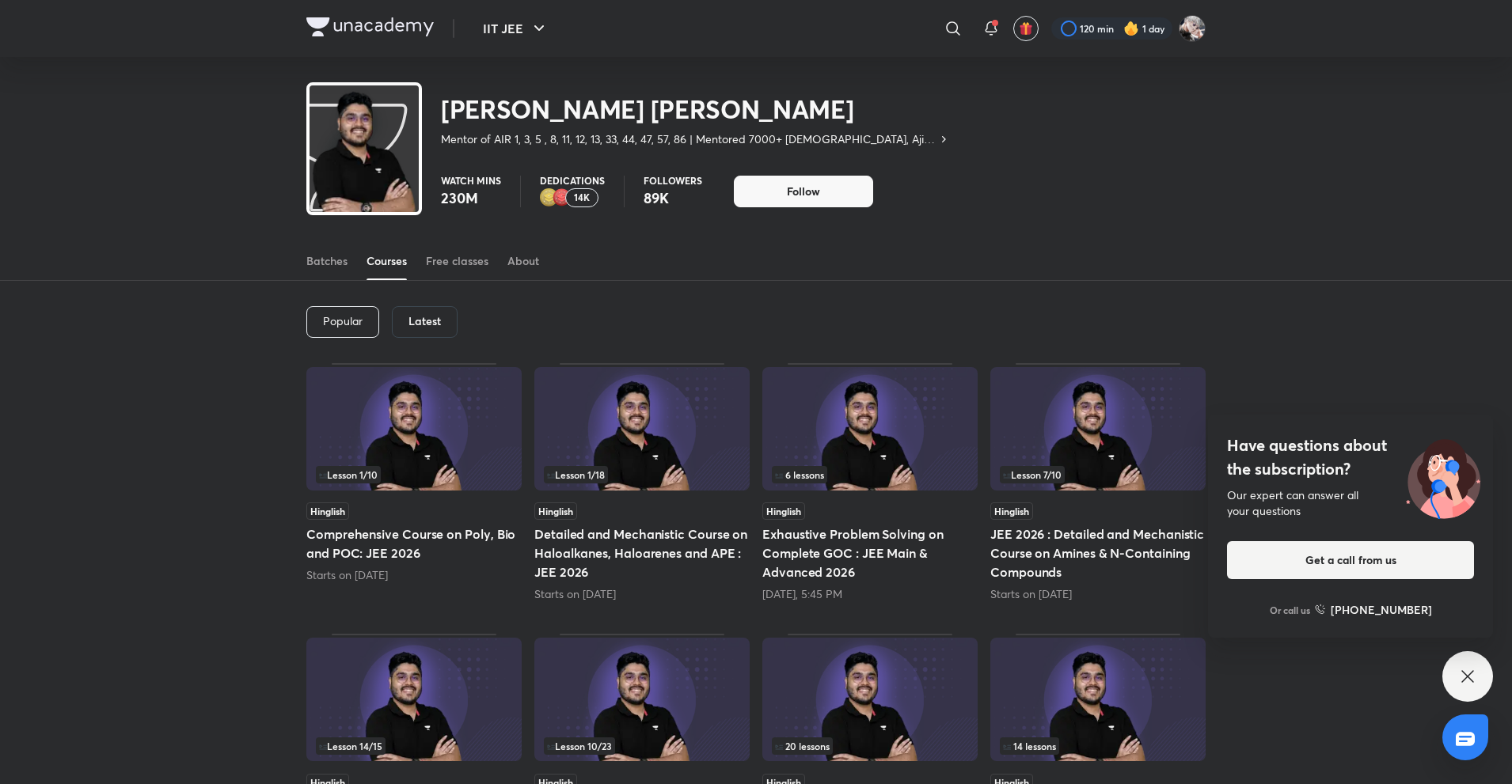
click at [432, 316] on h6 "Latest" at bounding box center [424, 321] width 32 height 13
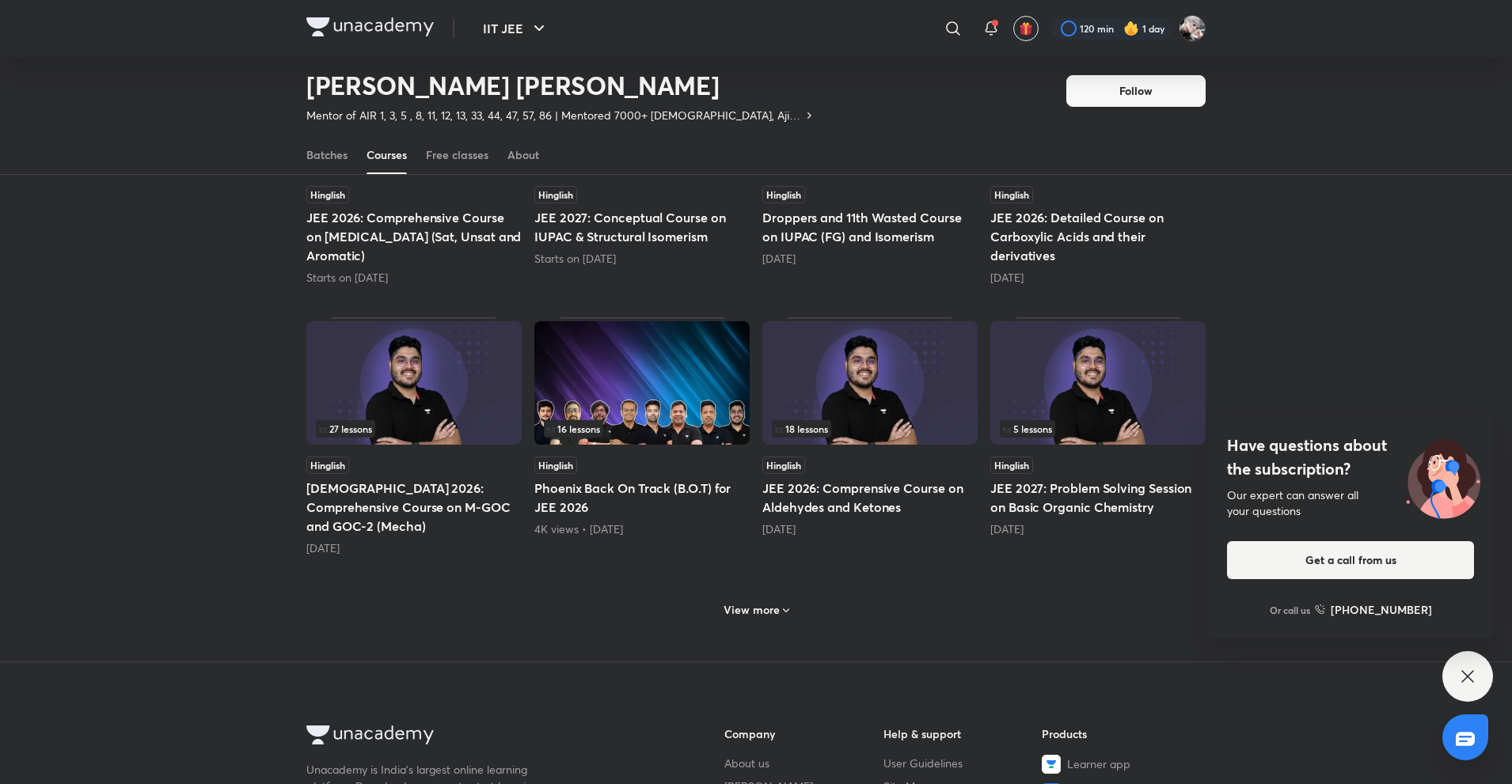
scroll to position [541, 0]
click at [773, 601] on h6 "View more" at bounding box center [751, 609] width 56 height 16
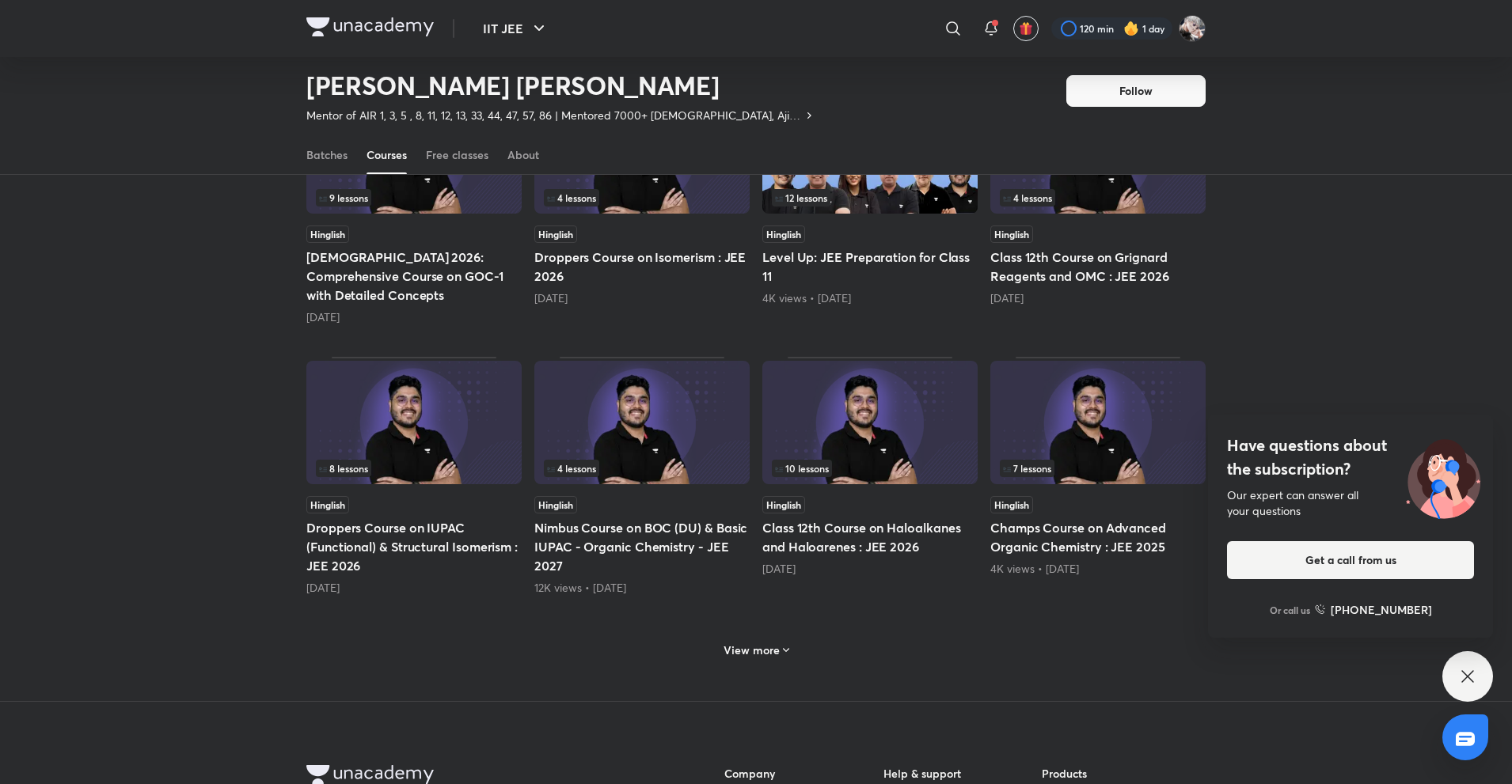
scroll to position [1333, 0]
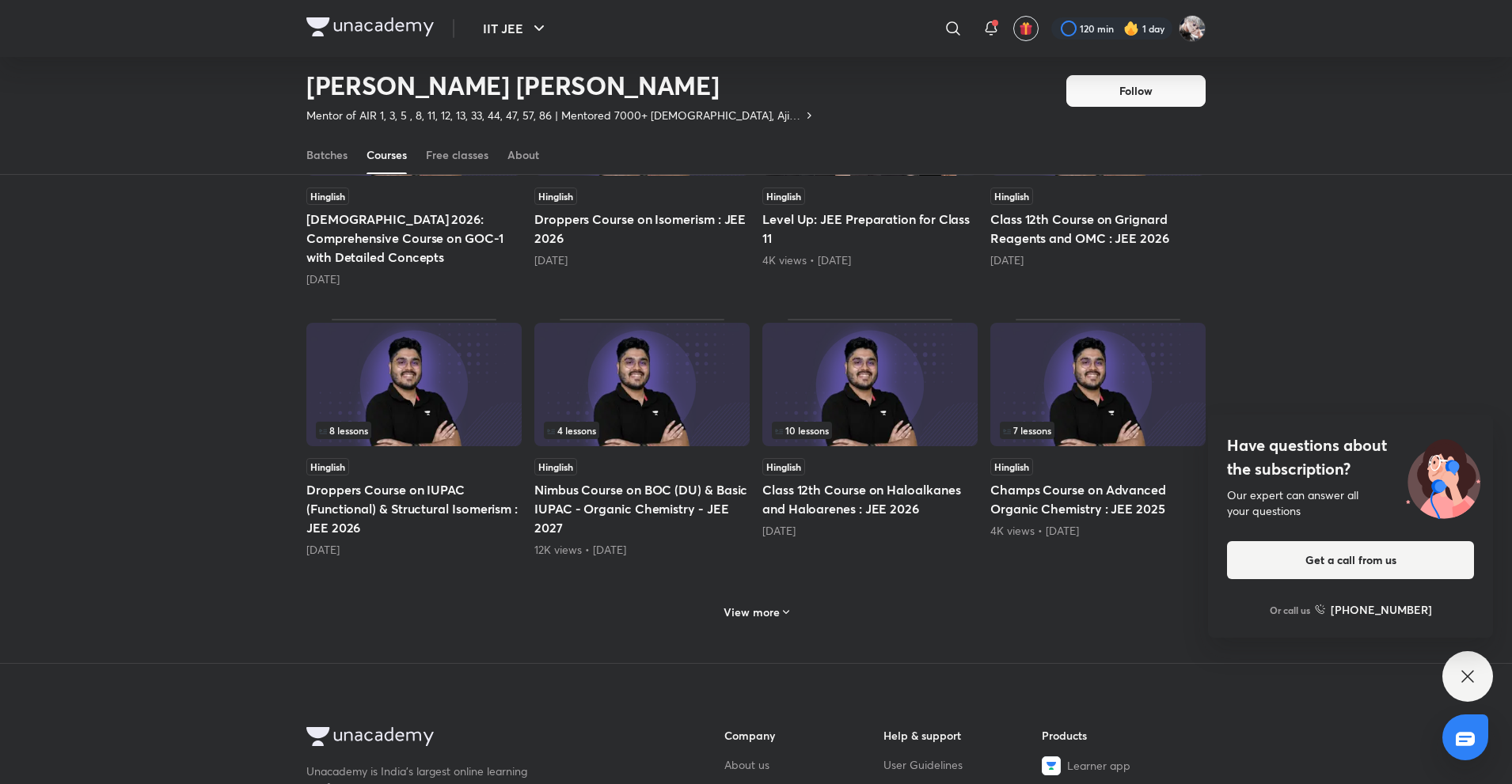
click at [767, 604] on h6 "View more" at bounding box center [751, 612] width 56 height 16
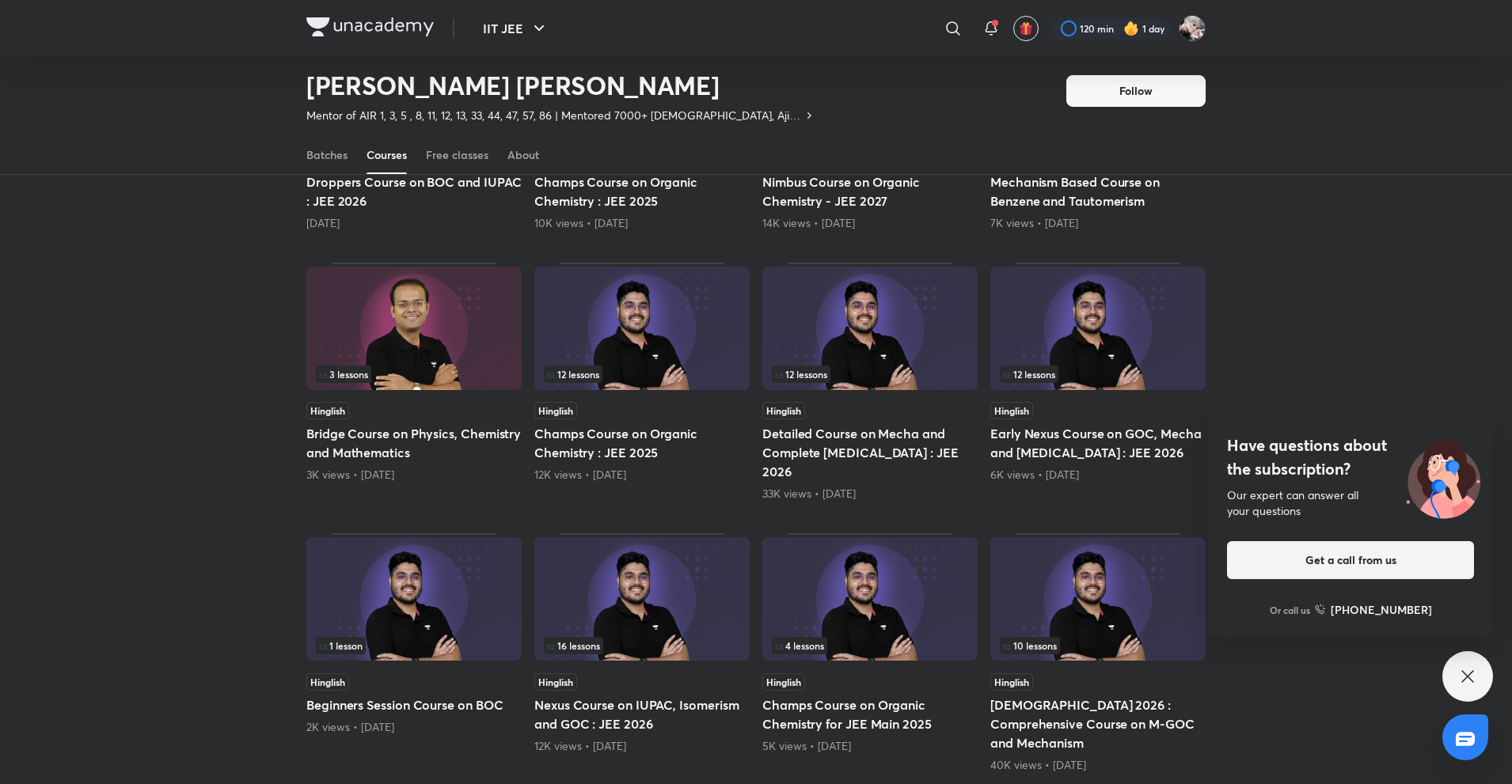
scroll to position [1966, 0]
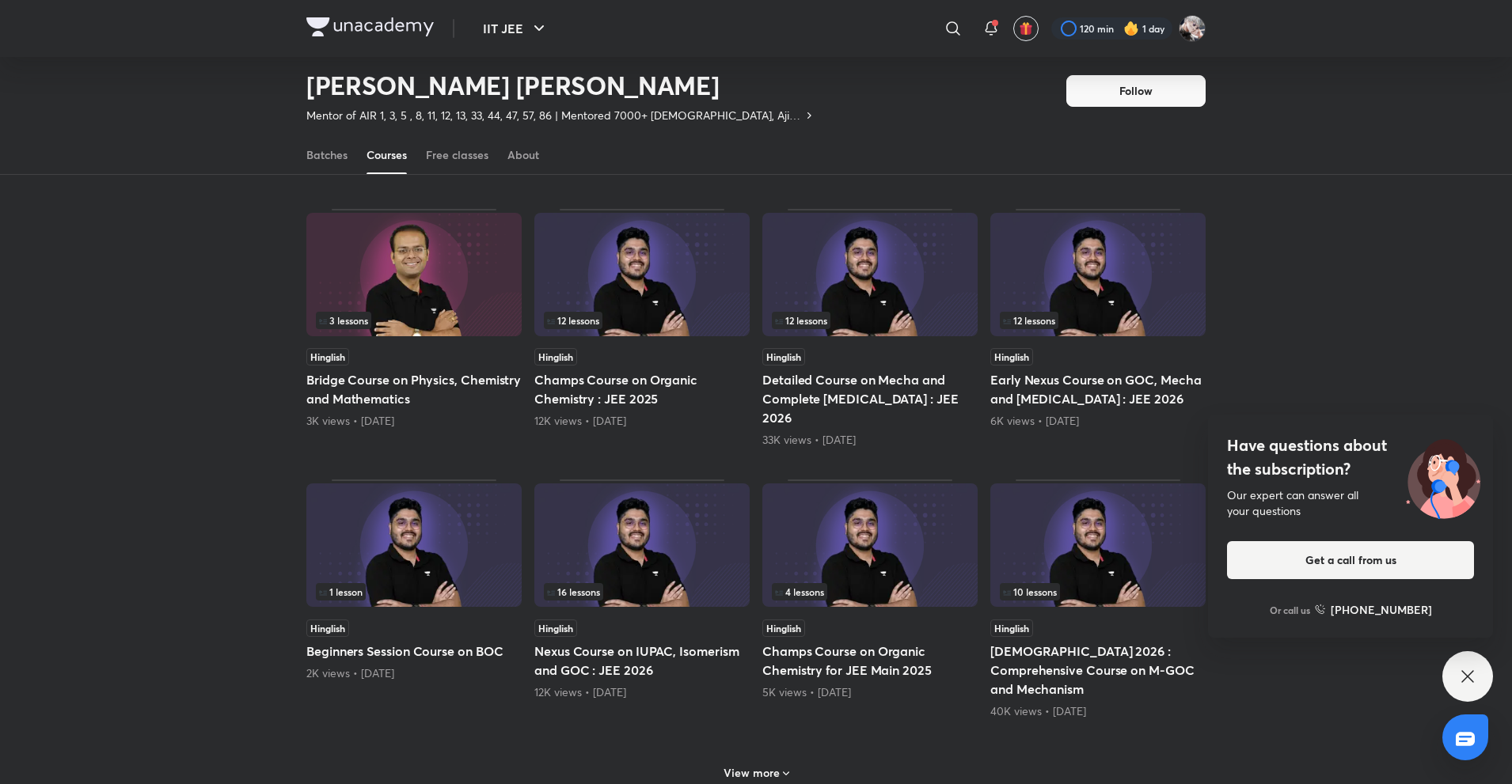
click at [795, 751] on div "View more" at bounding box center [756, 771] width 899 height 41
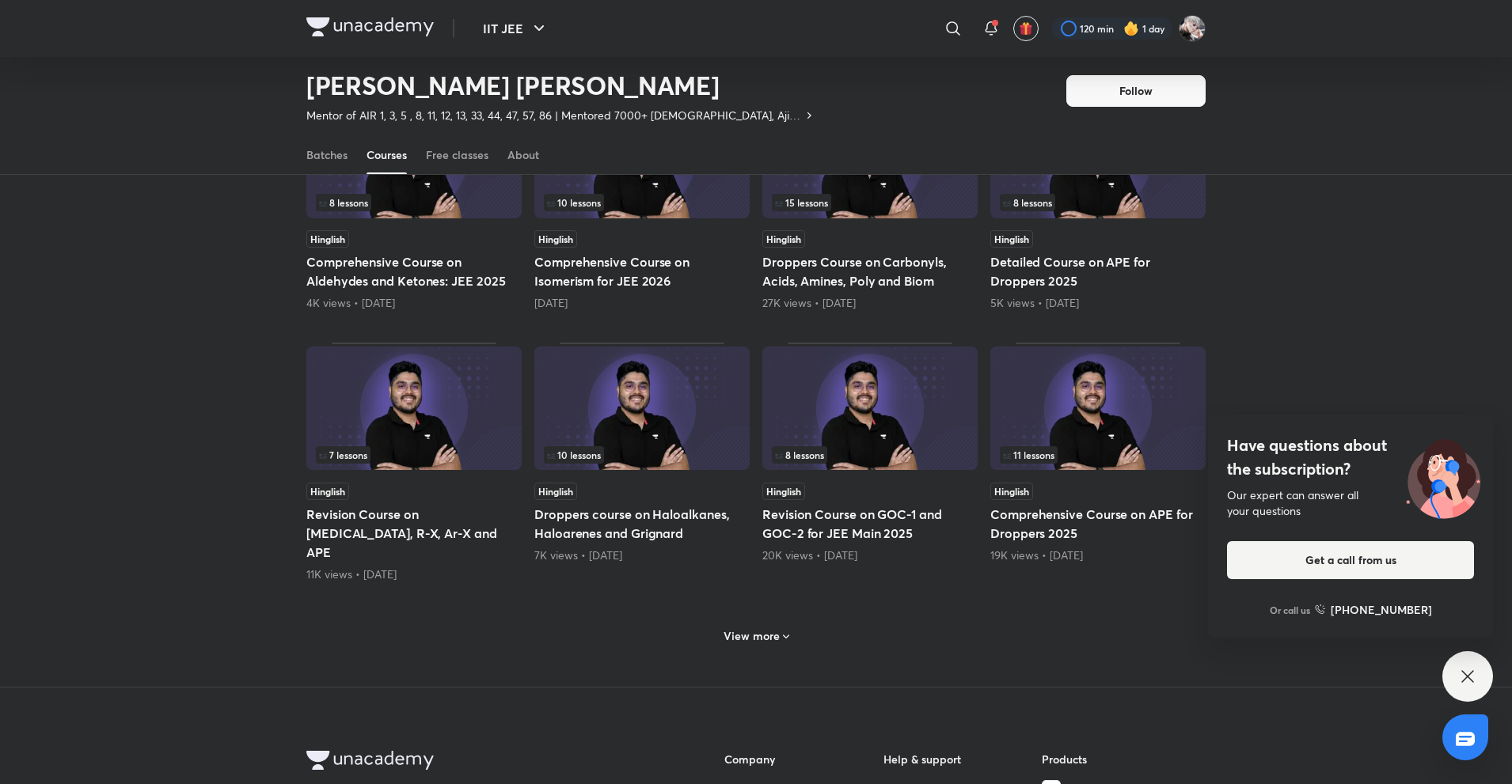
scroll to position [2915, 0]
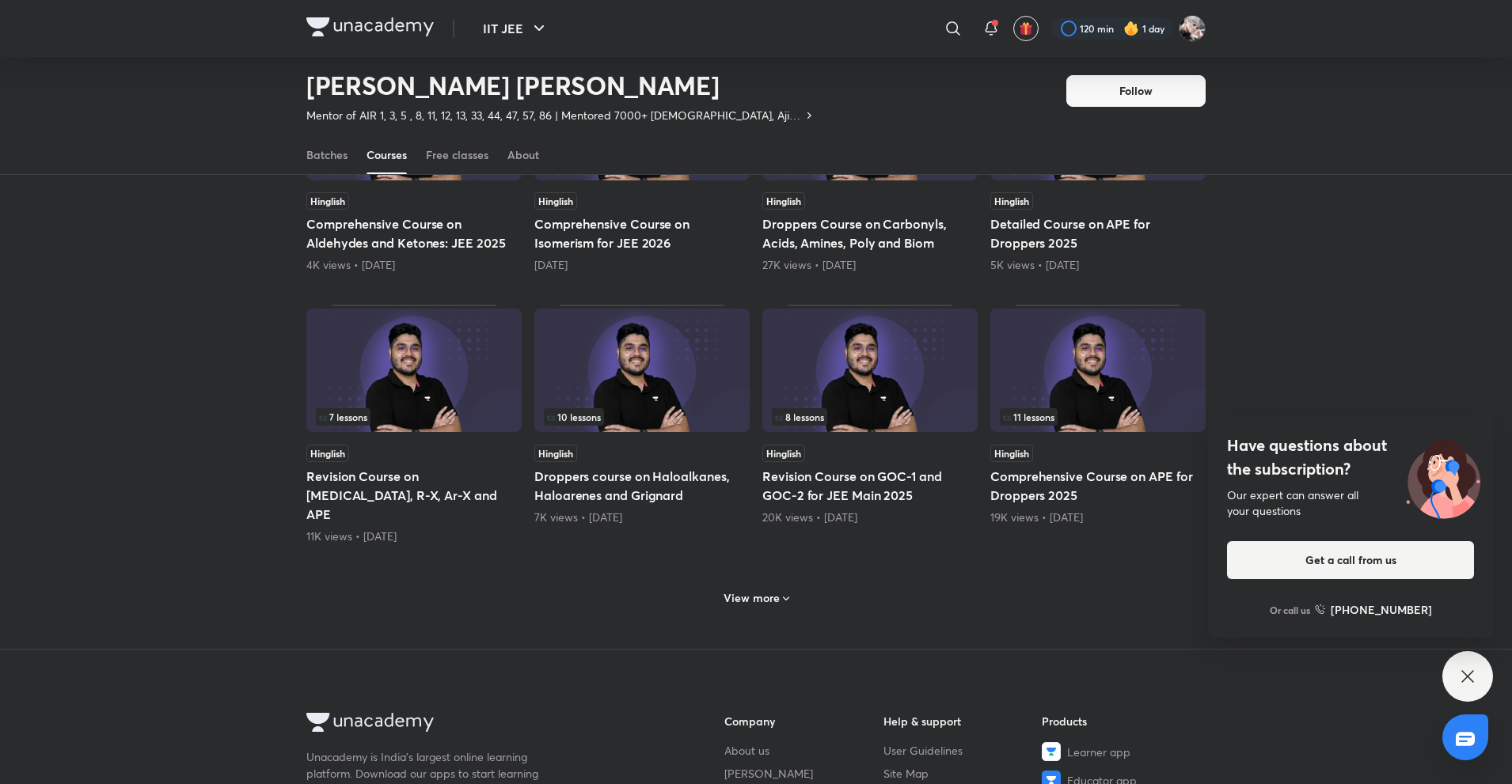
click at [770, 586] on div "View more" at bounding box center [756, 599] width 78 height 25
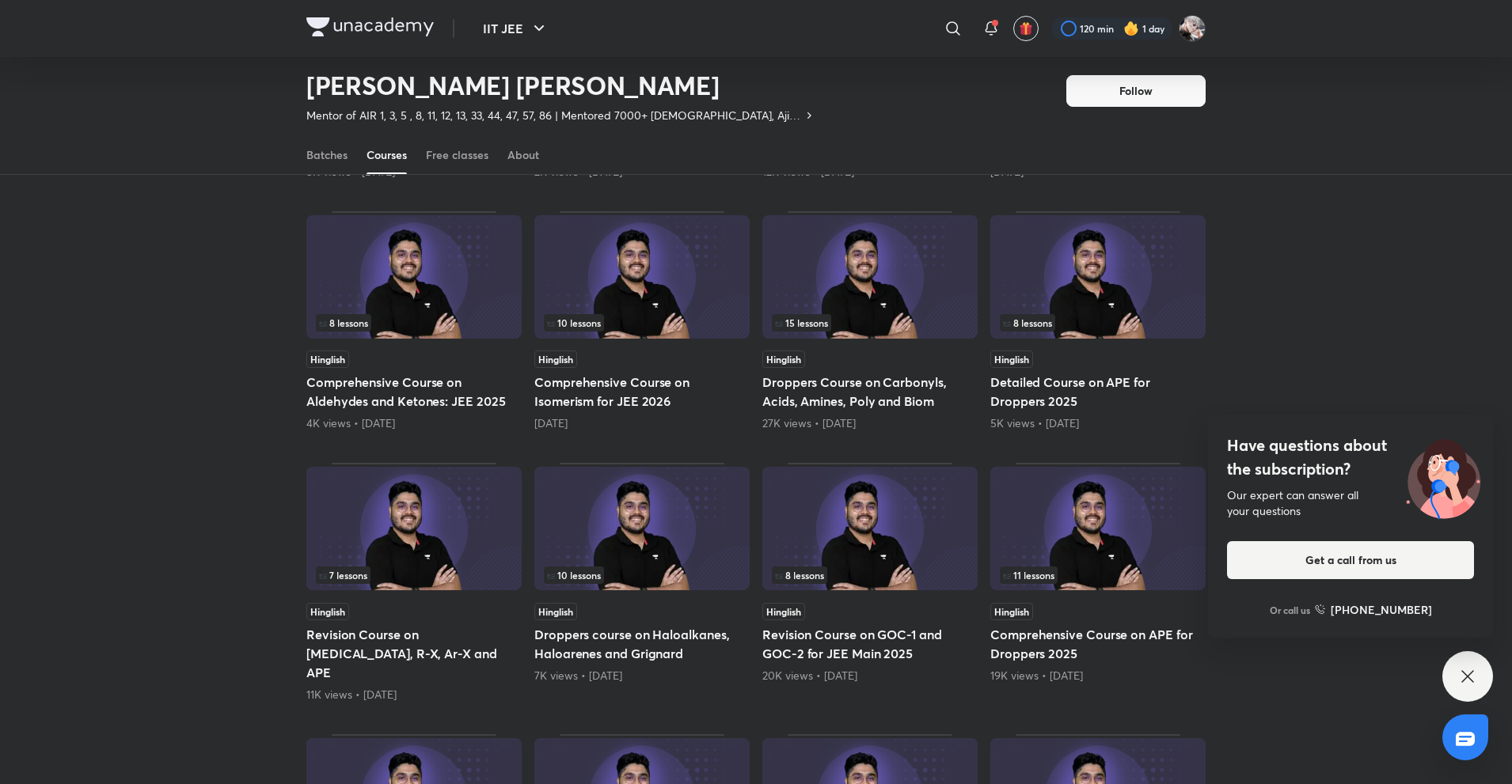
scroll to position [2124, 0]
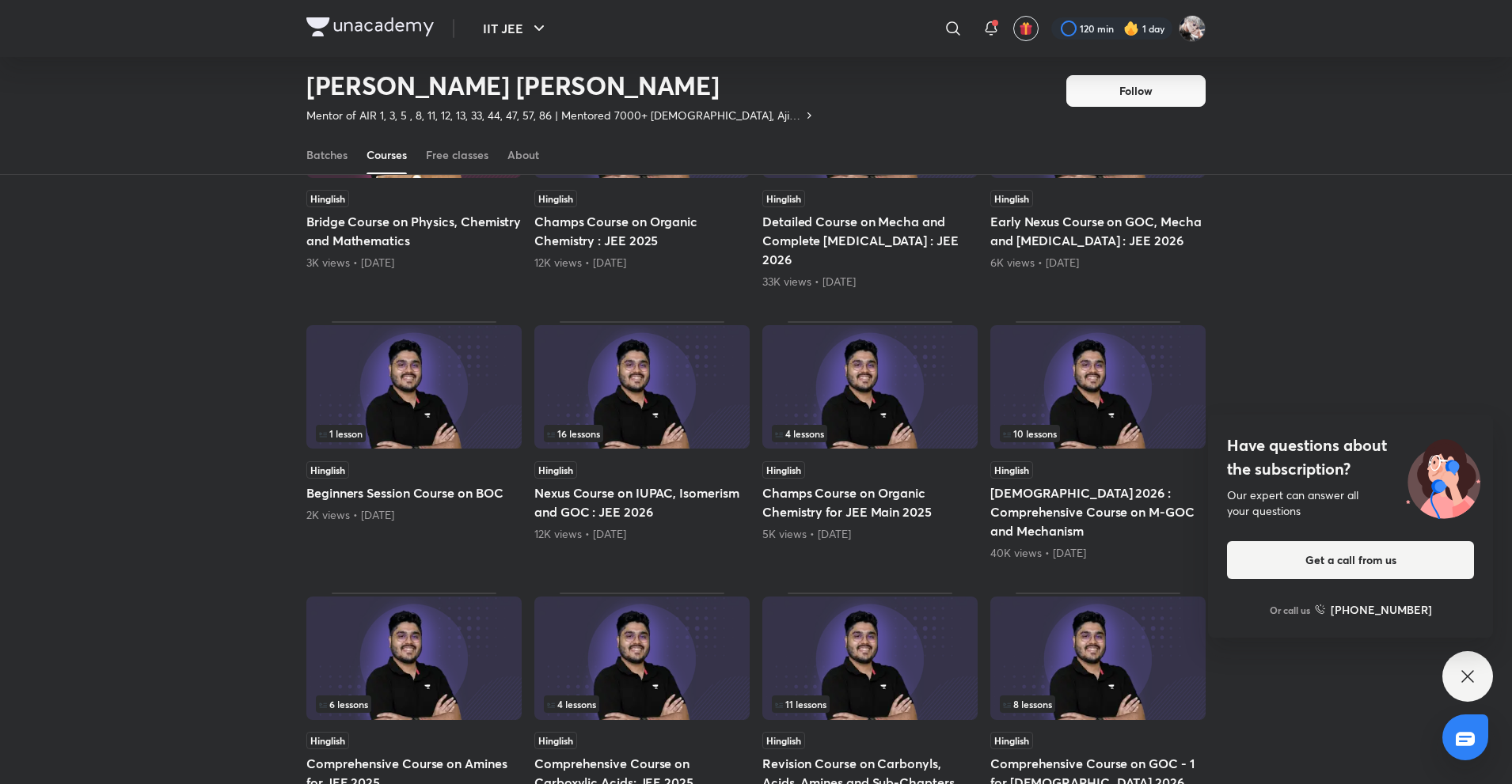
click at [1078, 597] on img at bounding box center [1097, 658] width 215 height 123
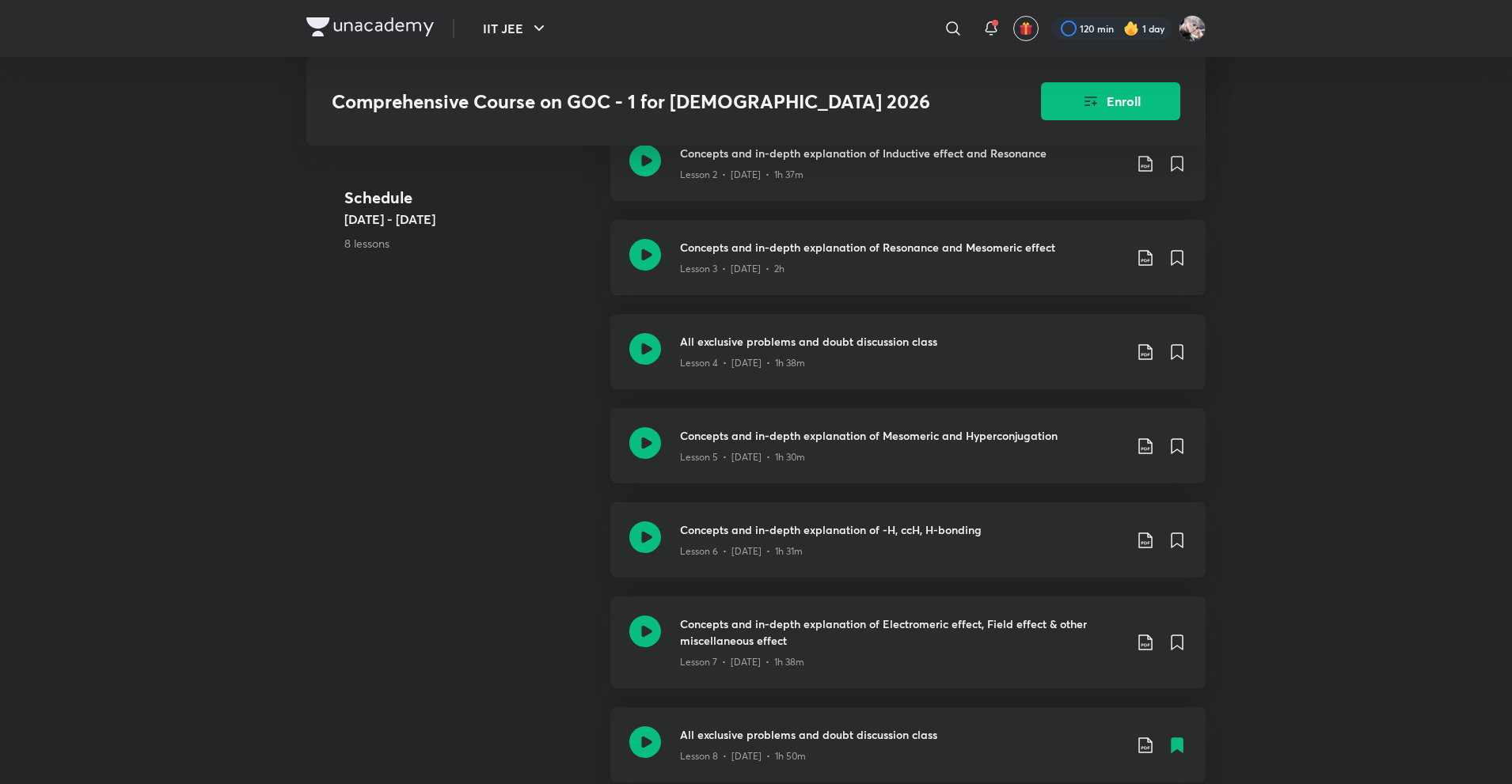
scroll to position [1108, 0]
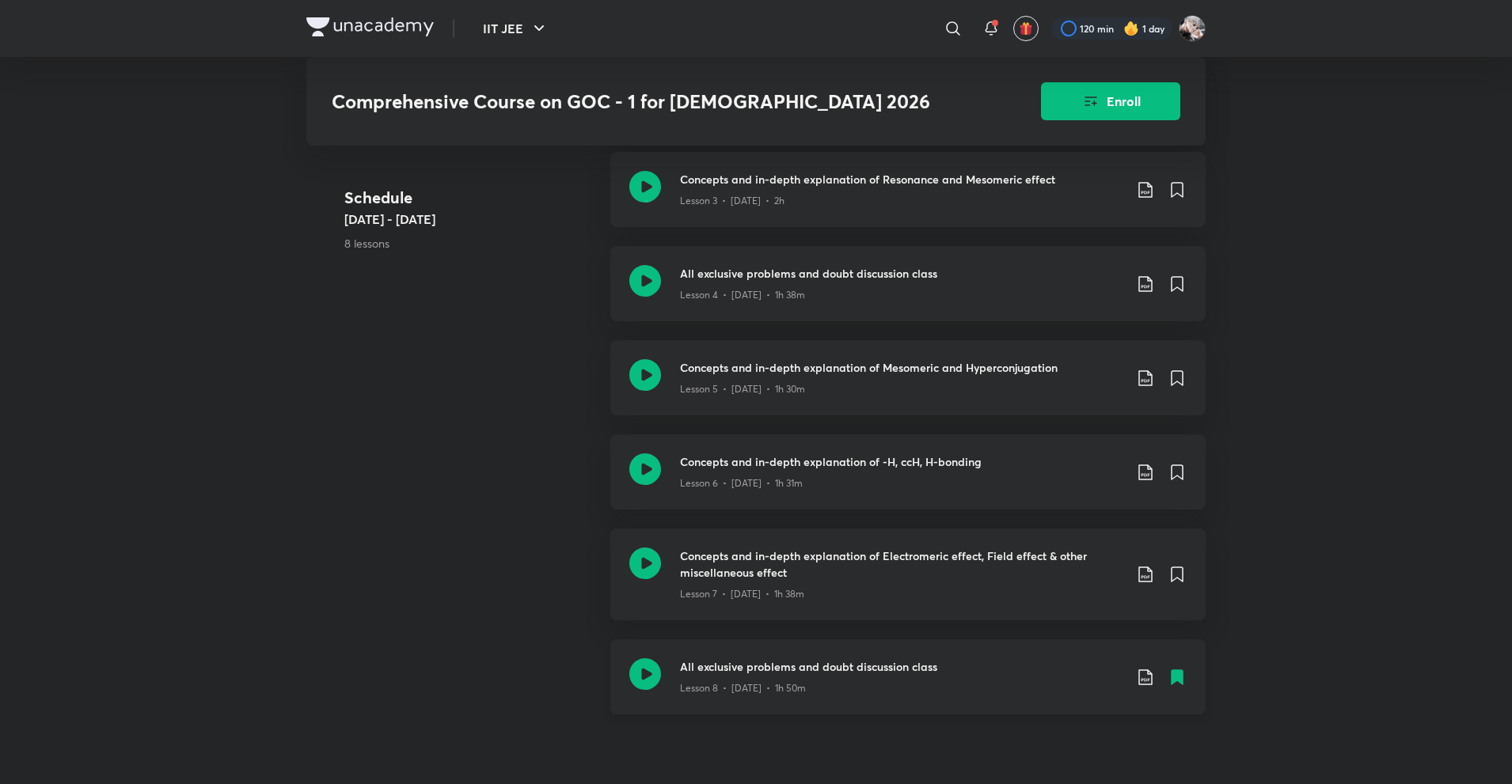
click at [851, 658] on h3 "All exclusive problems and doubt discussion class" at bounding box center [901, 667] width 444 height 17
click at [703, 454] on h3 "Concepts and in-depth explanation of -H, ccH, H-bonding" at bounding box center [901, 462] width 444 height 17
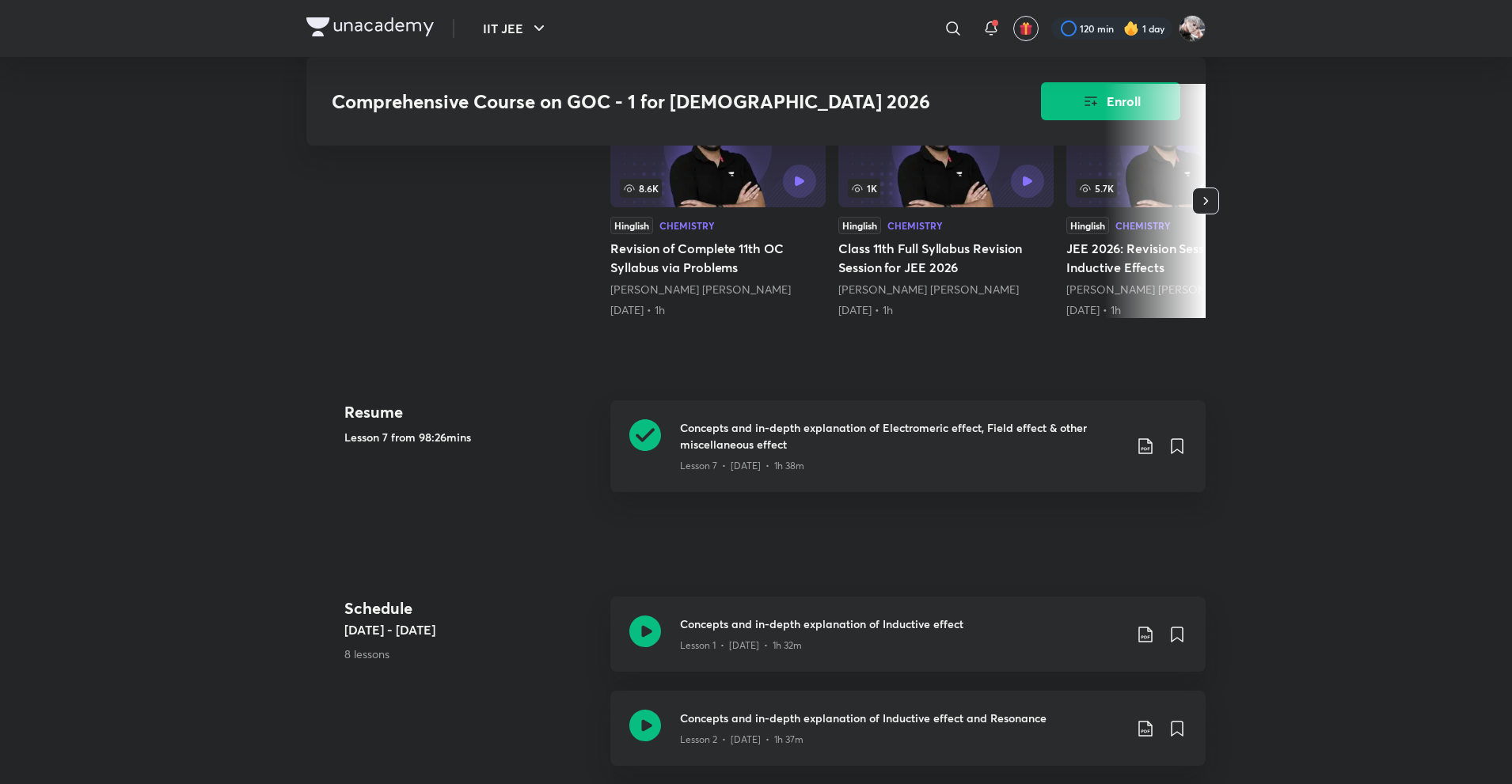
scroll to position [633, 0]
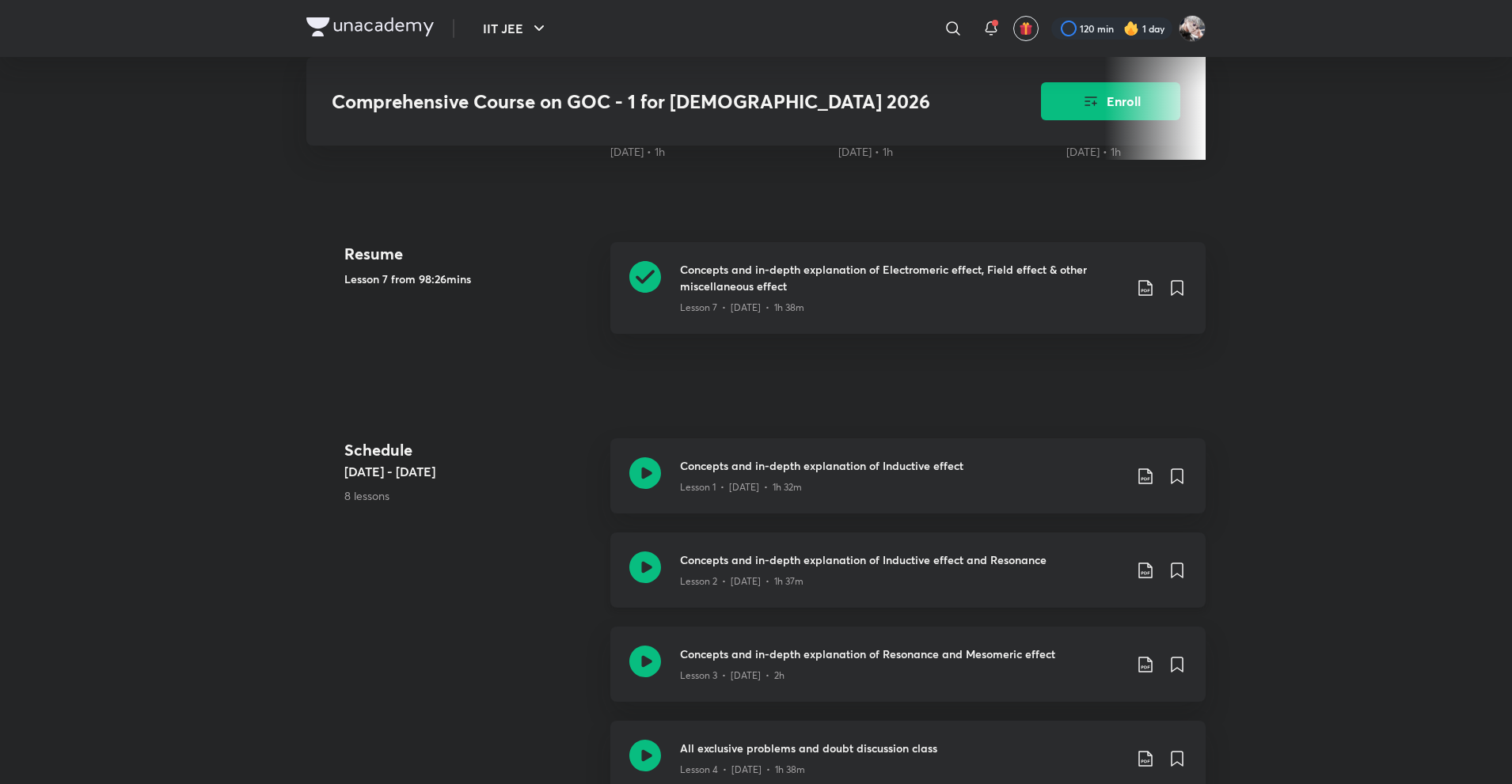
click at [820, 568] on div "Lesson 2 • Jan 11 • 1h 37m" at bounding box center [901, 578] width 444 height 20
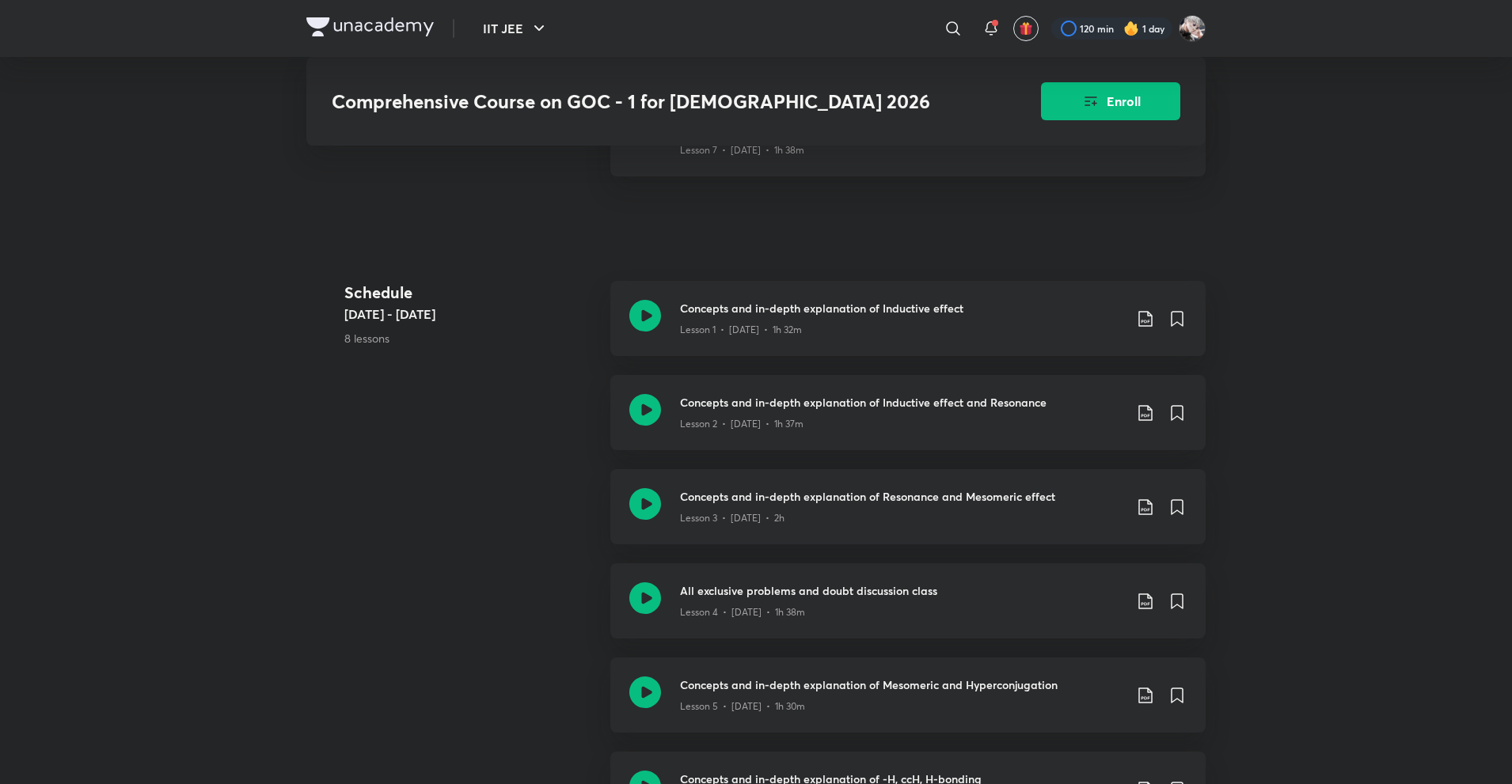
scroll to position [792, 0]
click at [817, 504] on div "Lesson 3 • Jan 12 • 2h" at bounding box center [901, 514] width 444 height 20
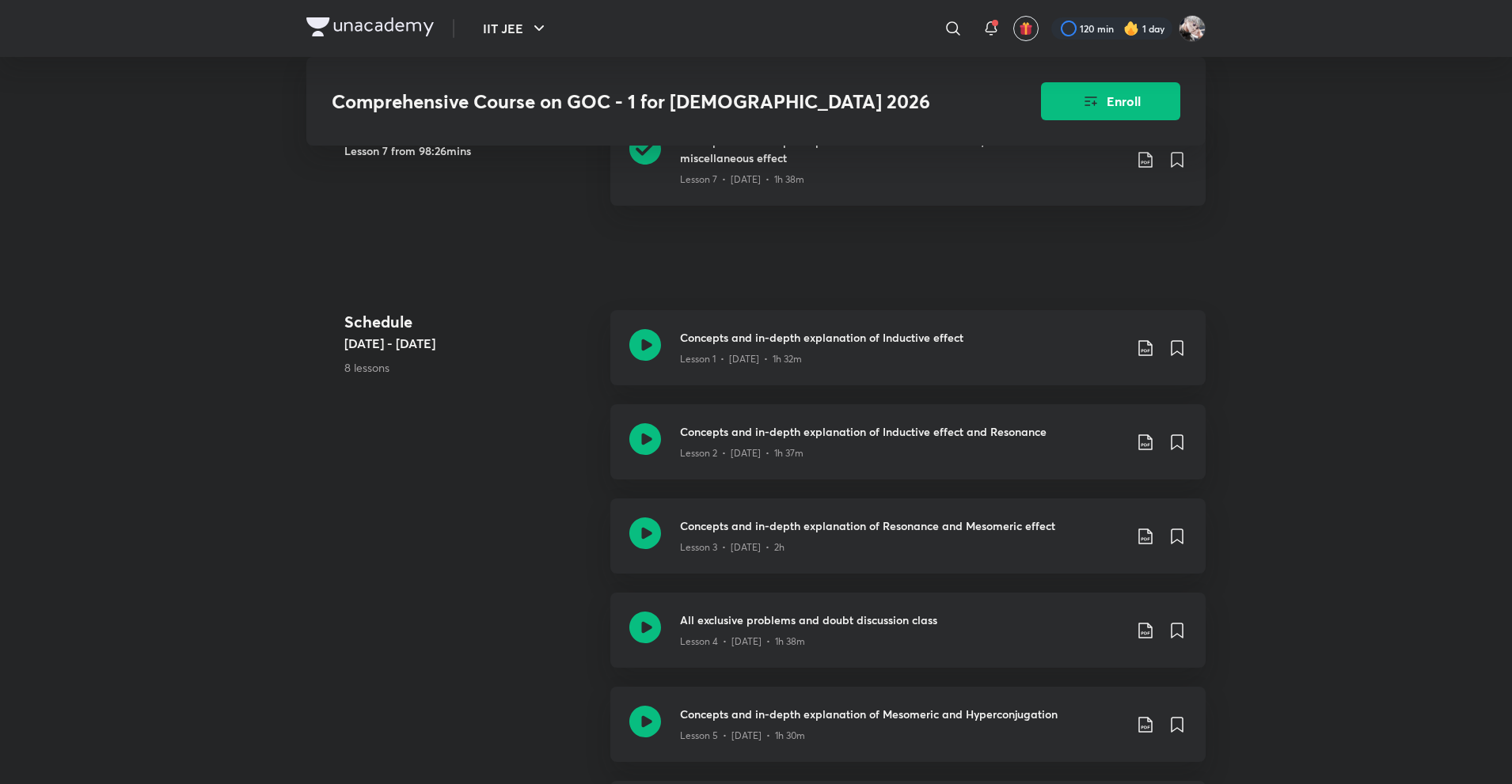
scroll to position [792, 0]
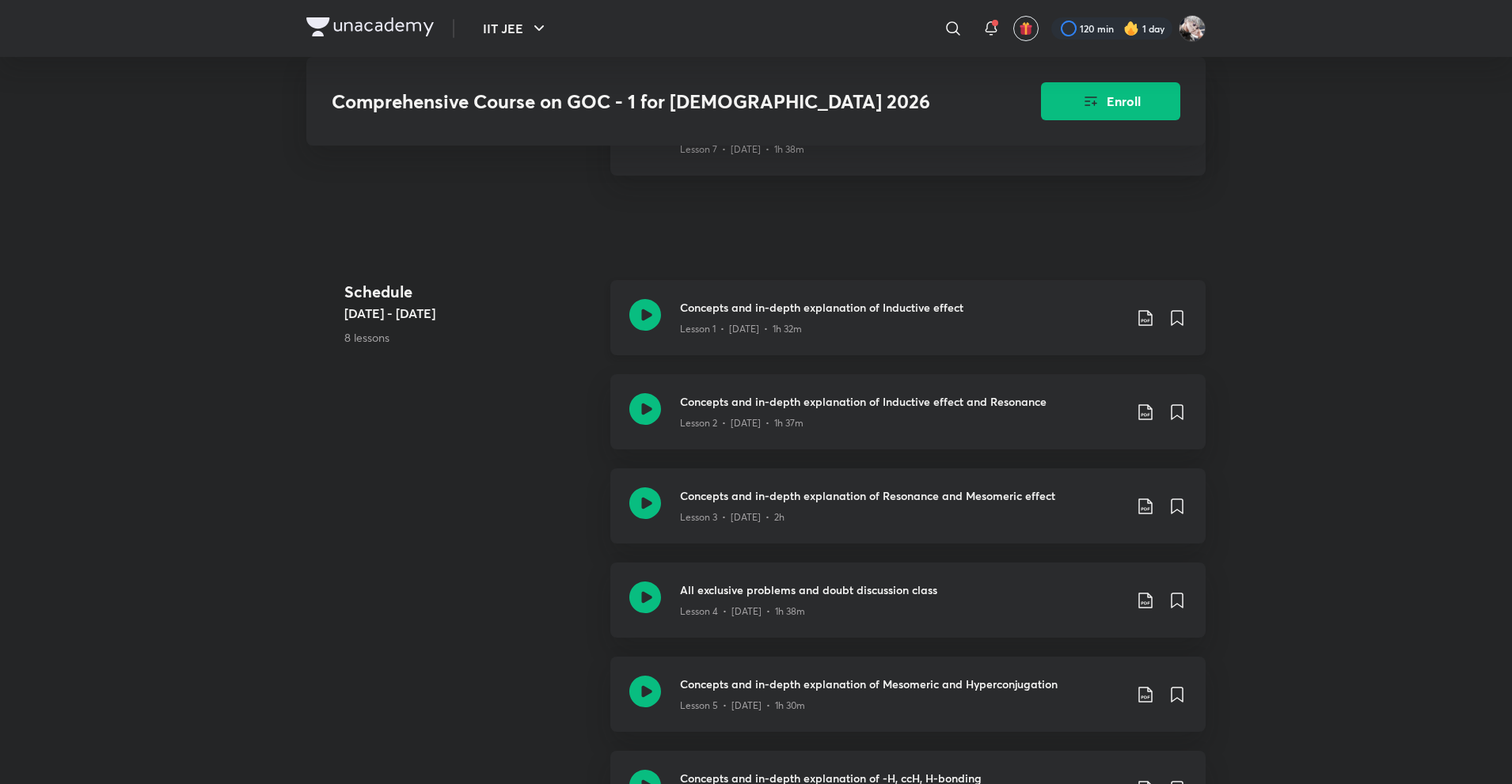
click at [1147, 309] on icon at bounding box center [1145, 318] width 19 height 19
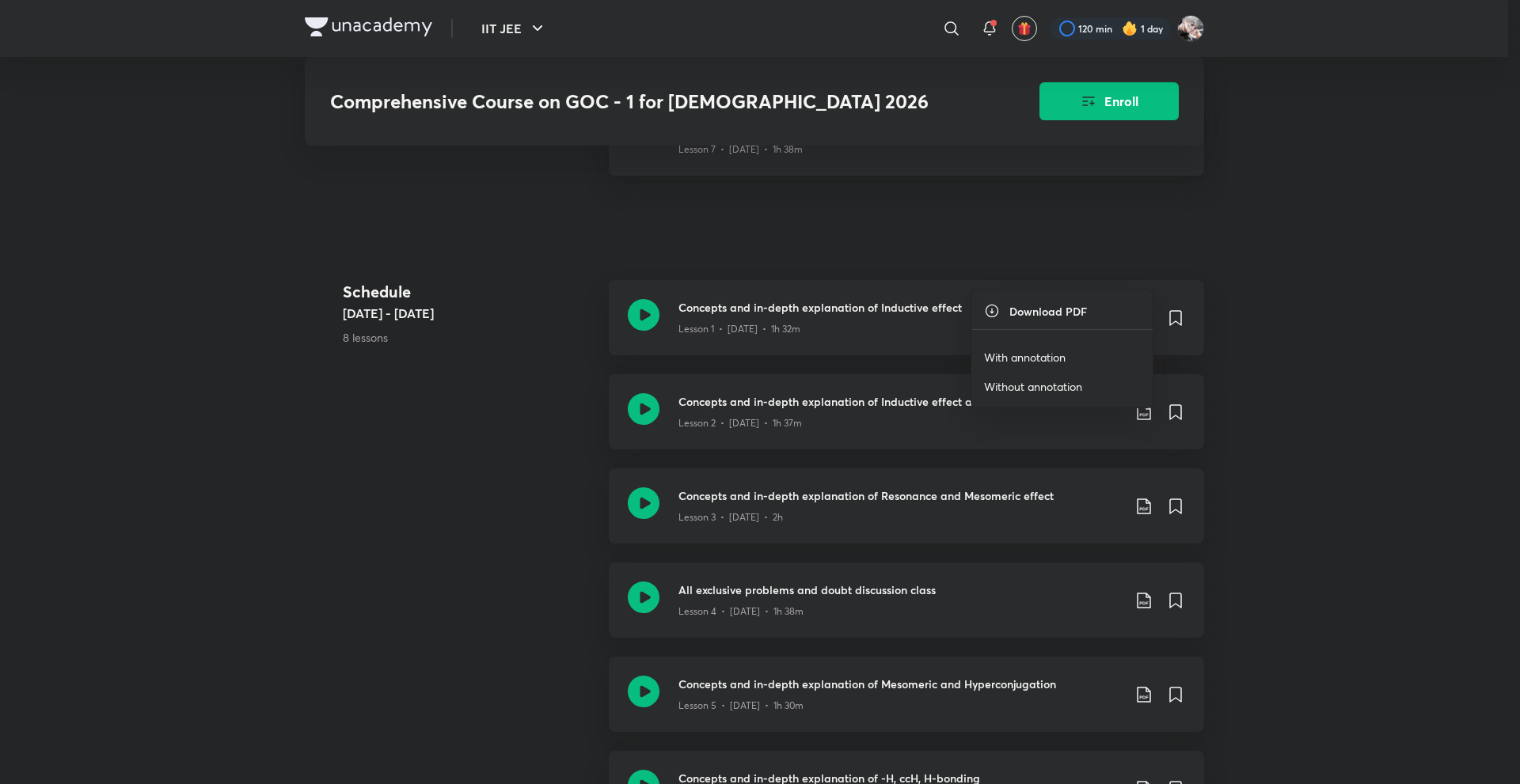
click at [1027, 364] on p "With annotation" at bounding box center [1025, 357] width 82 height 17
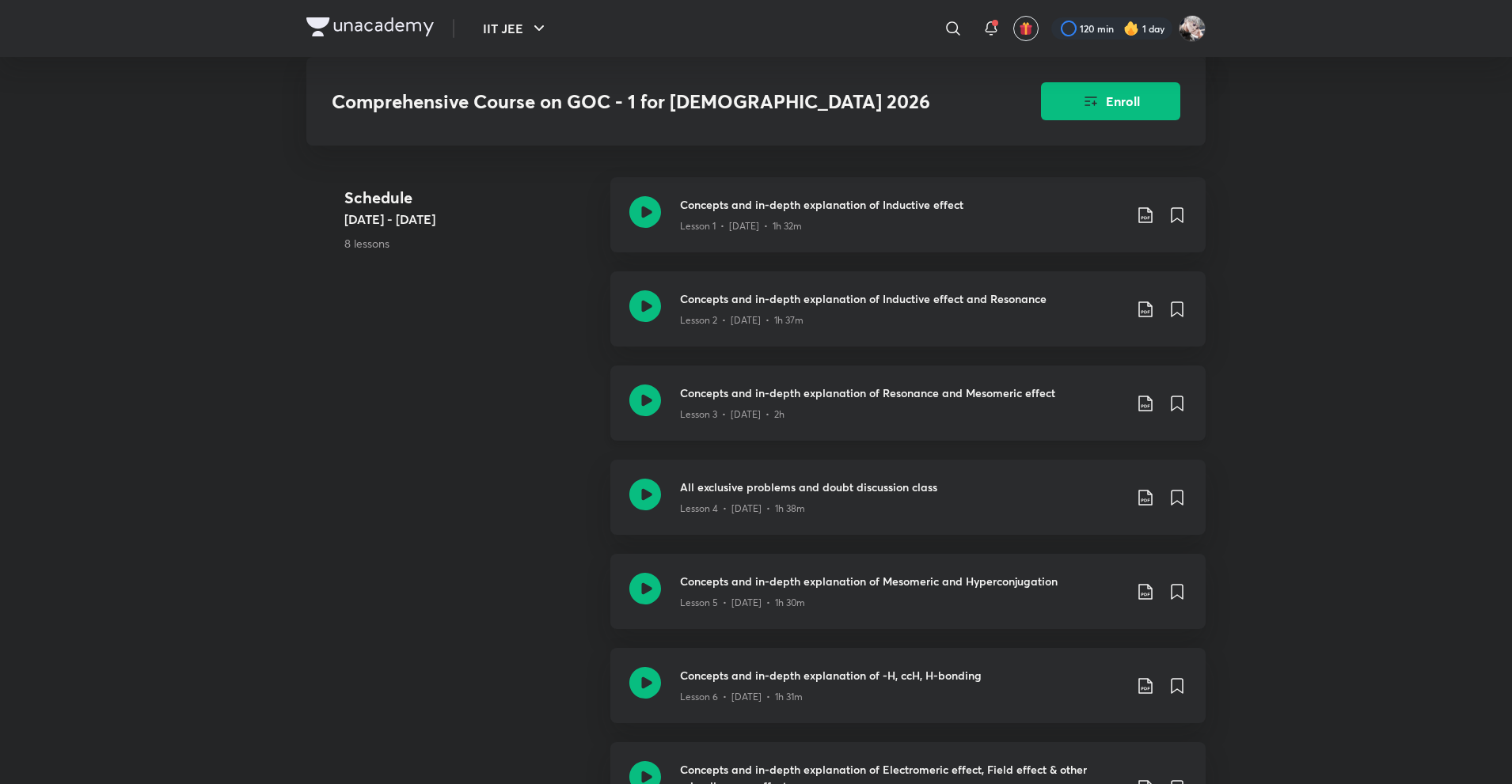
scroll to position [949, 0]
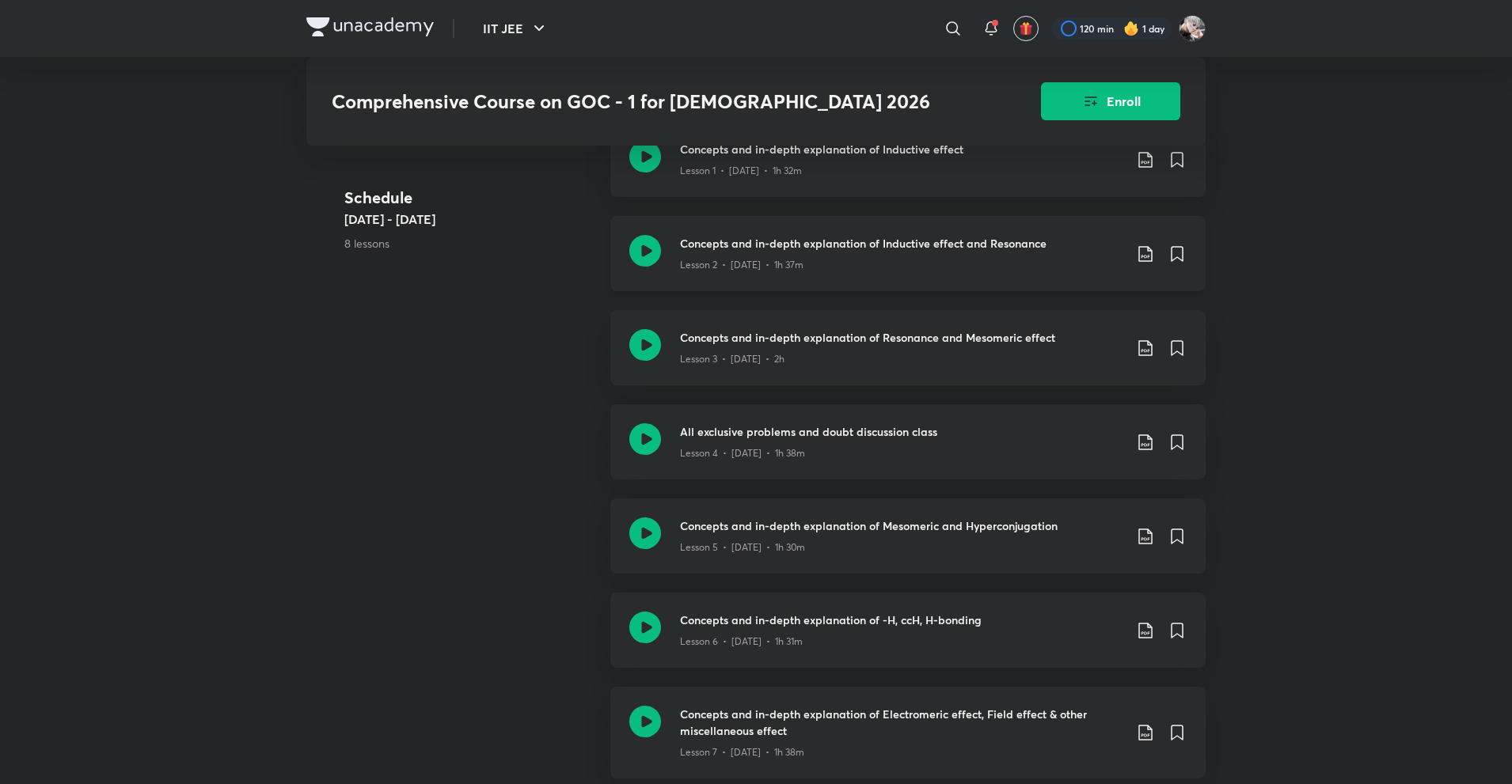
click at [1149, 244] on icon at bounding box center [1145, 254] width 19 height 19
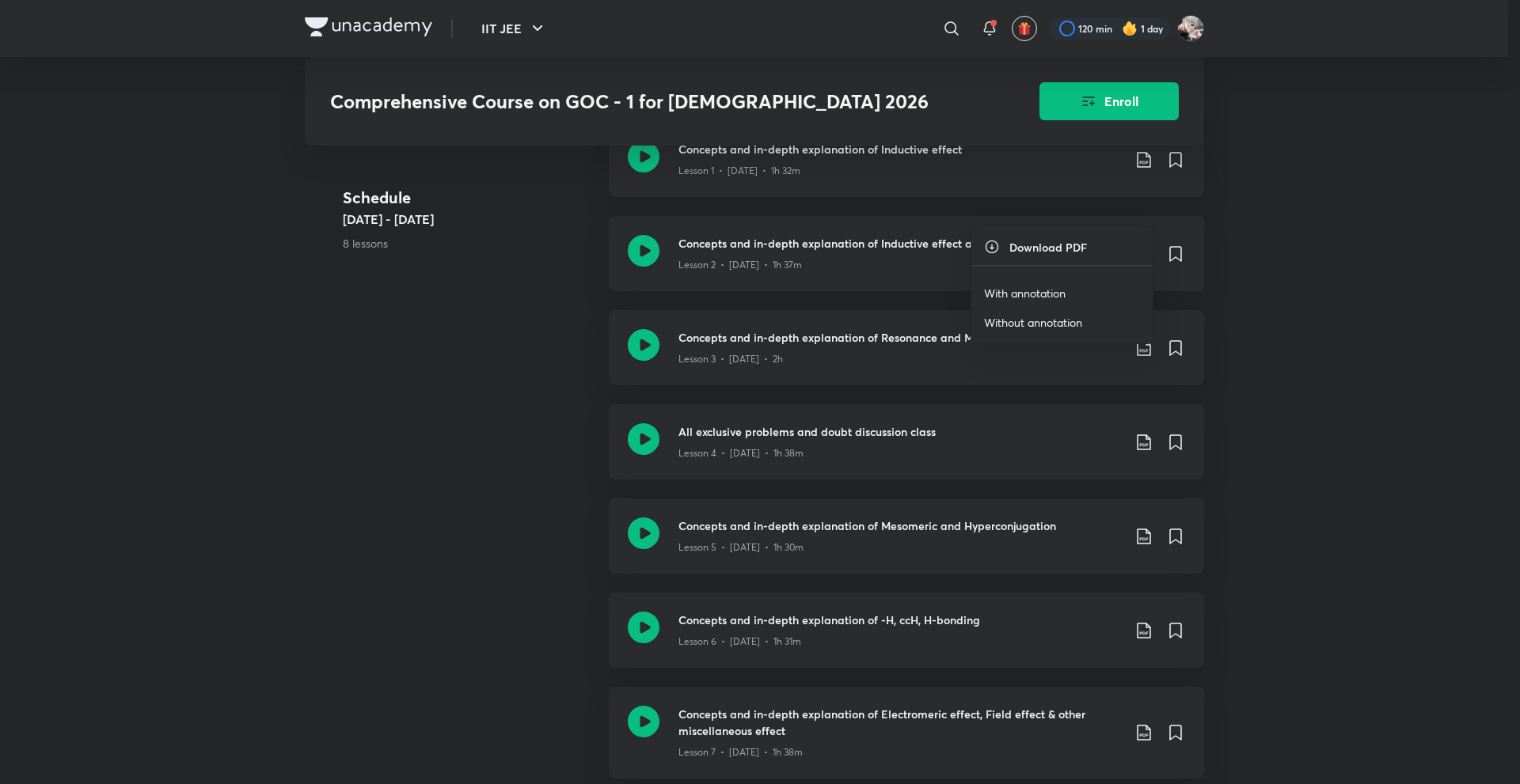
click at [1061, 294] on p "With annotation" at bounding box center [1025, 293] width 82 height 17
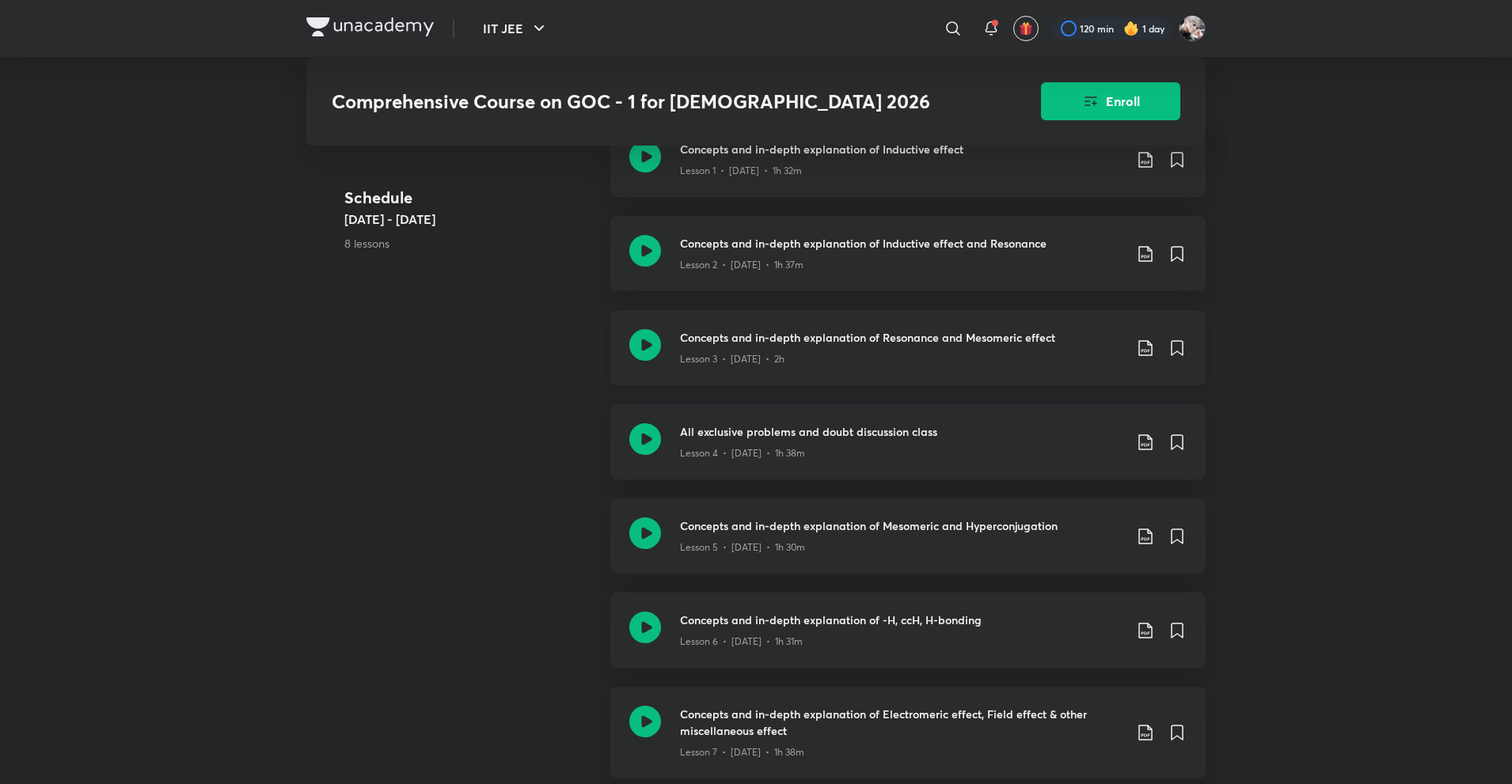
click at [1141, 339] on icon at bounding box center [1145, 348] width 19 height 19
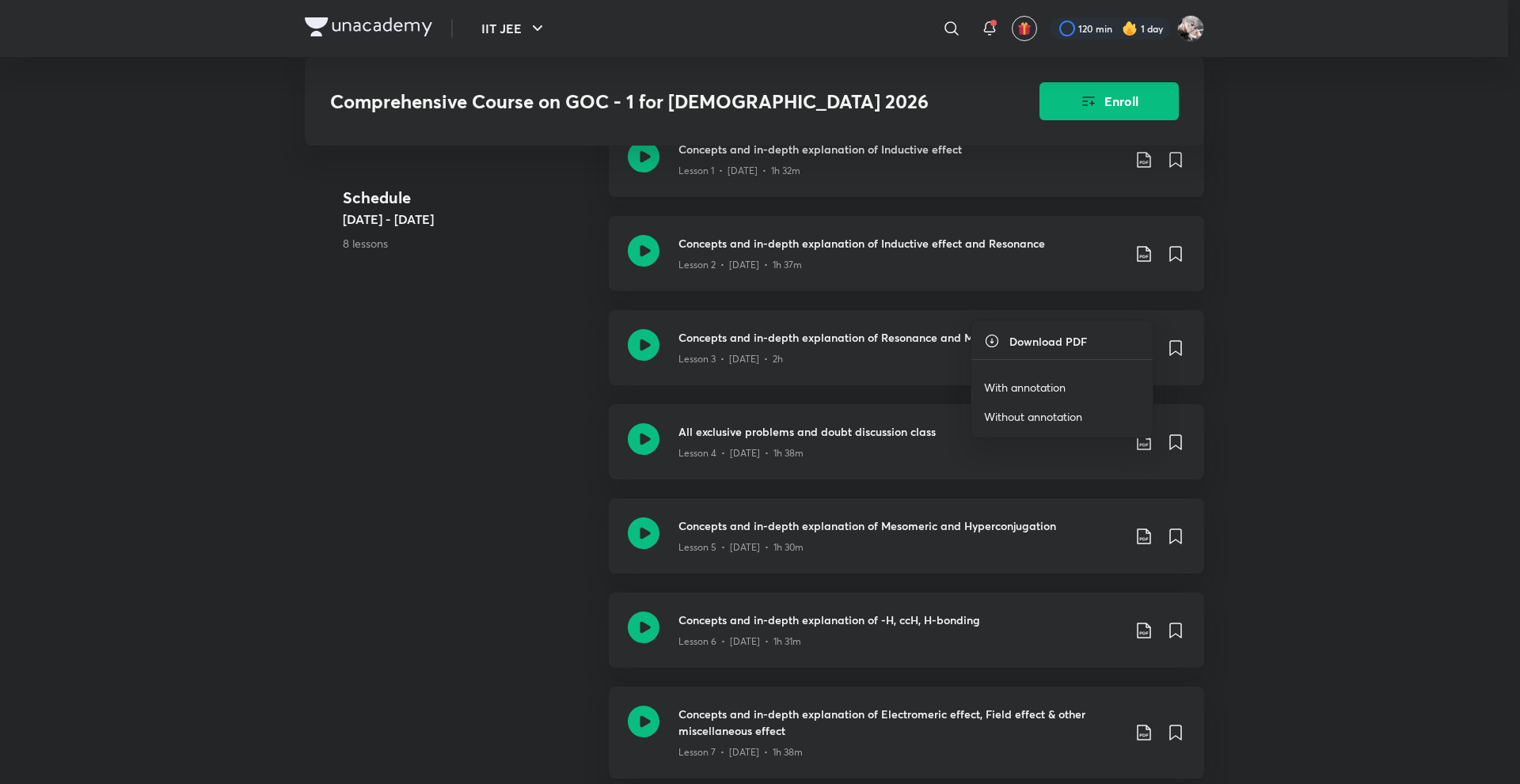
click at [1005, 389] on p "With annotation" at bounding box center [1025, 388] width 82 height 17
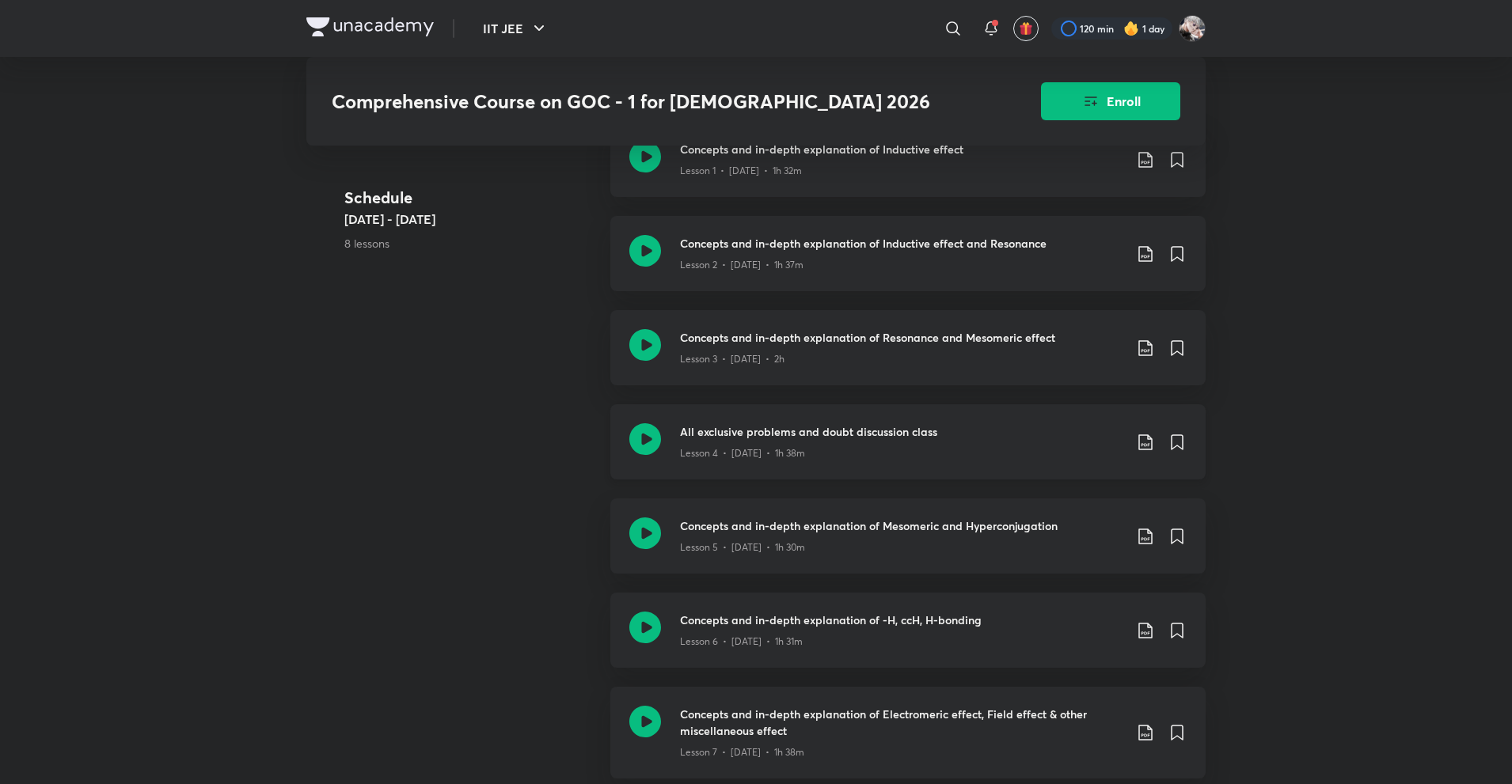
click at [1143, 432] on icon at bounding box center [1145, 442] width 19 height 19
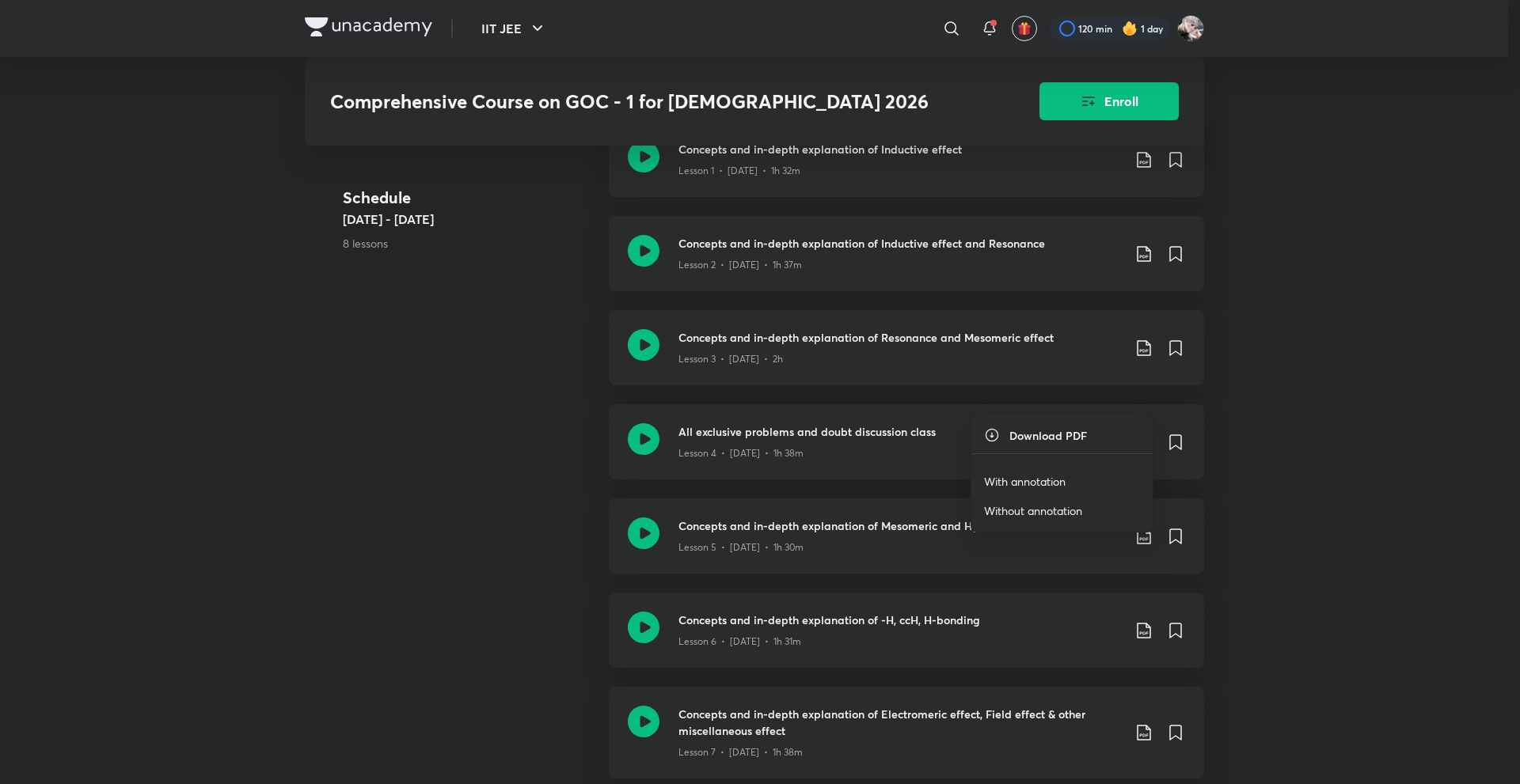
click at [1030, 475] on p "With annotation" at bounding box center [1025, 481] width 82 height 17
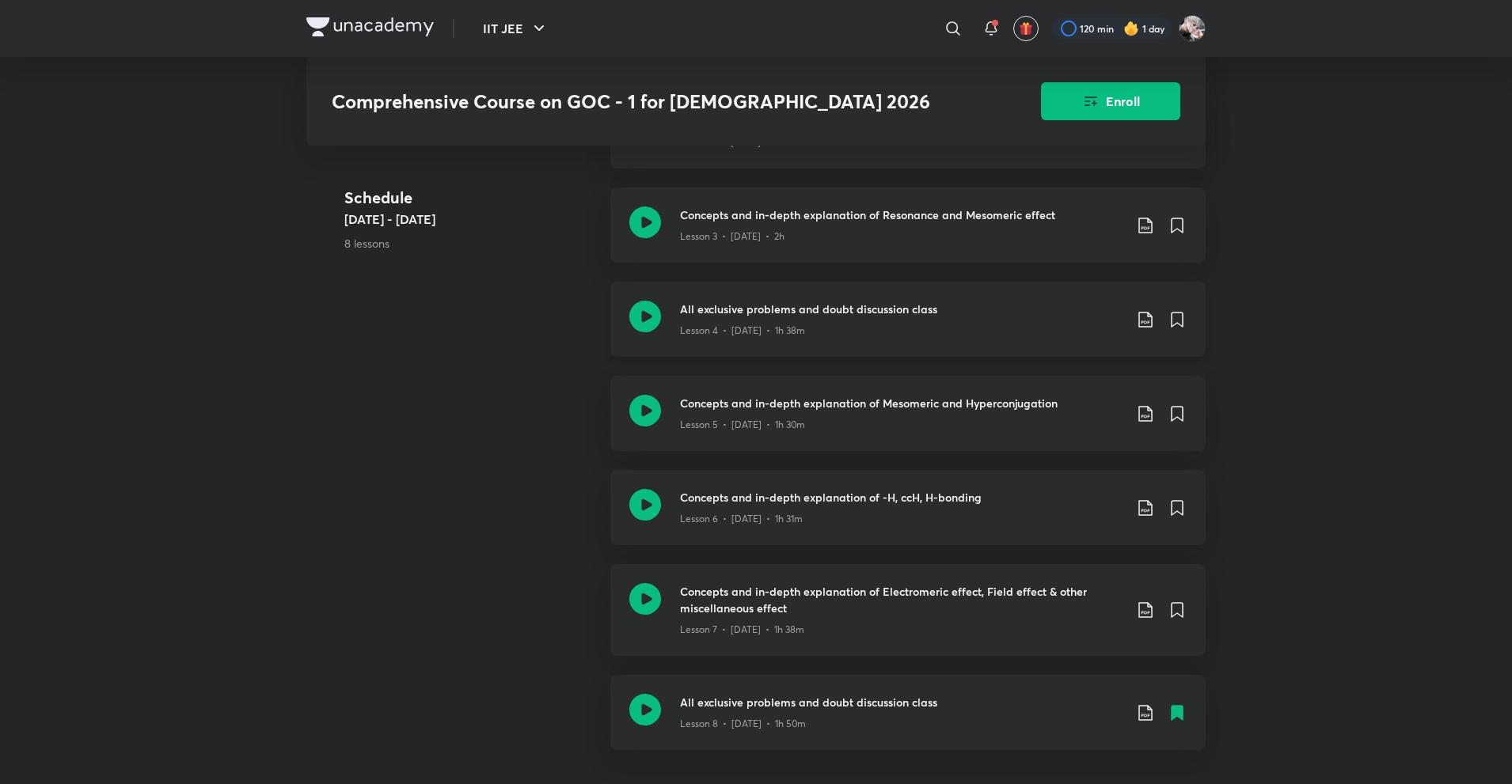
scroll to position [1108, 0]
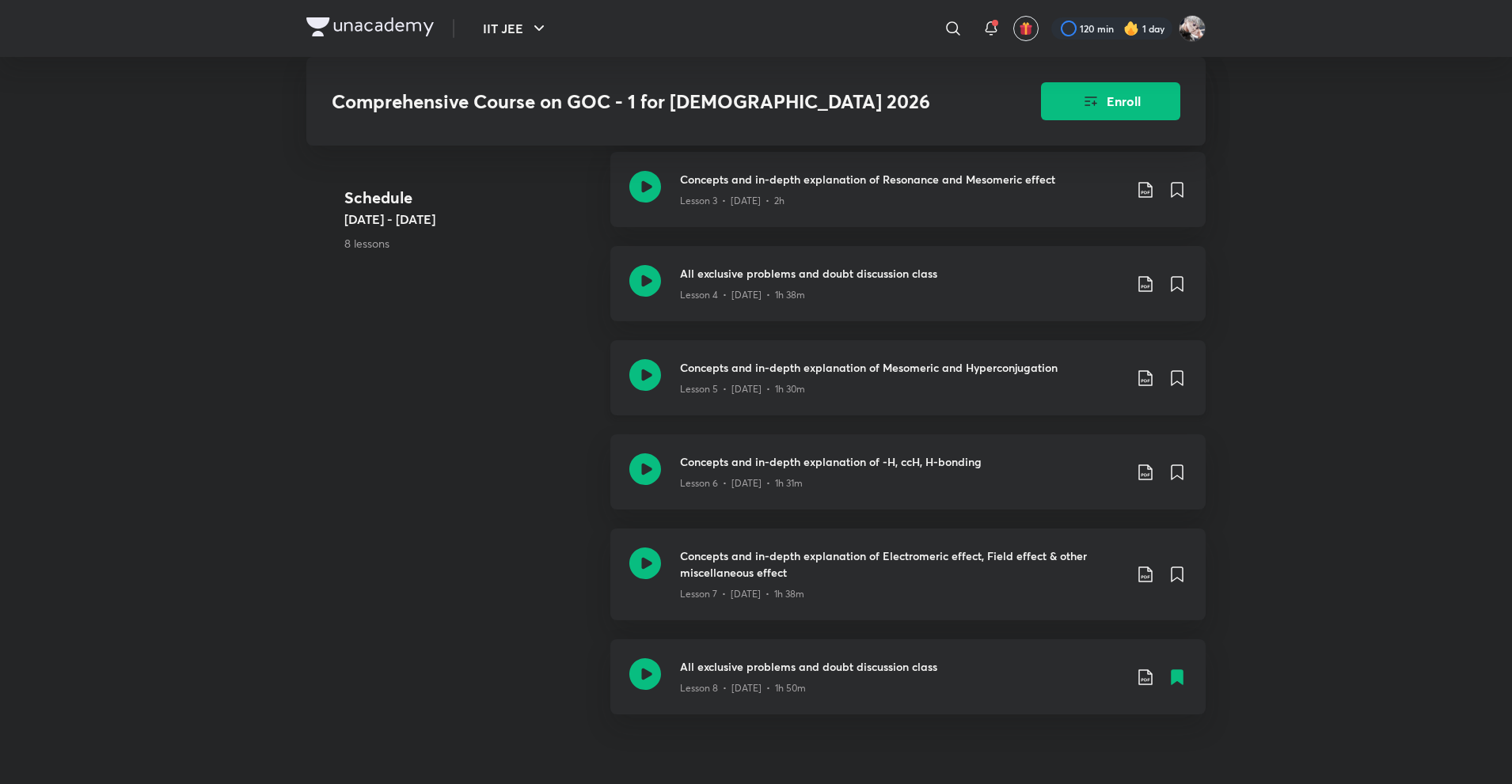
click at [1143, 370] on icon at bounding box center [1145, 378] width 13 height 16
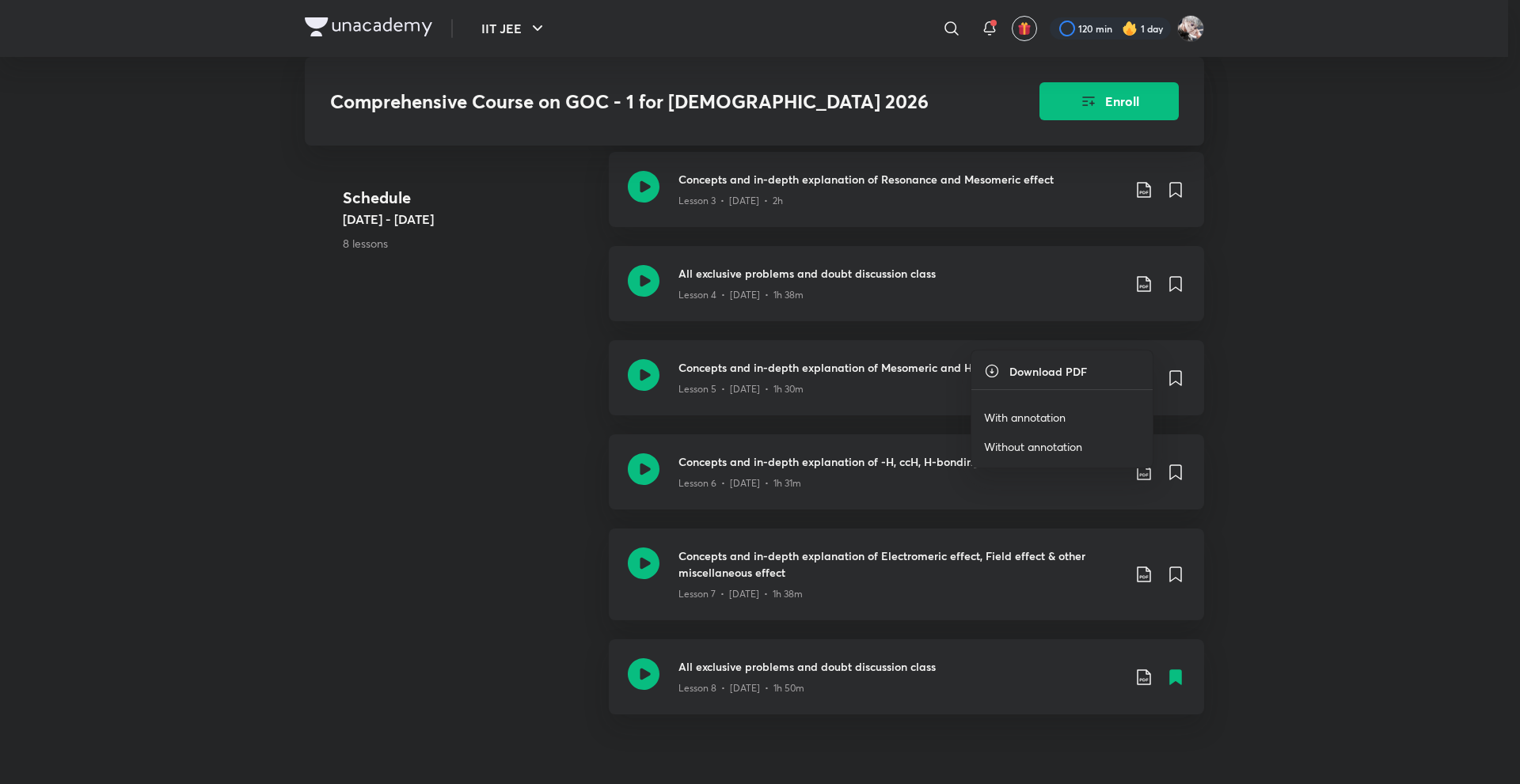
click at [1042, 414] on p "With annotation" at bounding box center [1025, 417] width 82 height 17
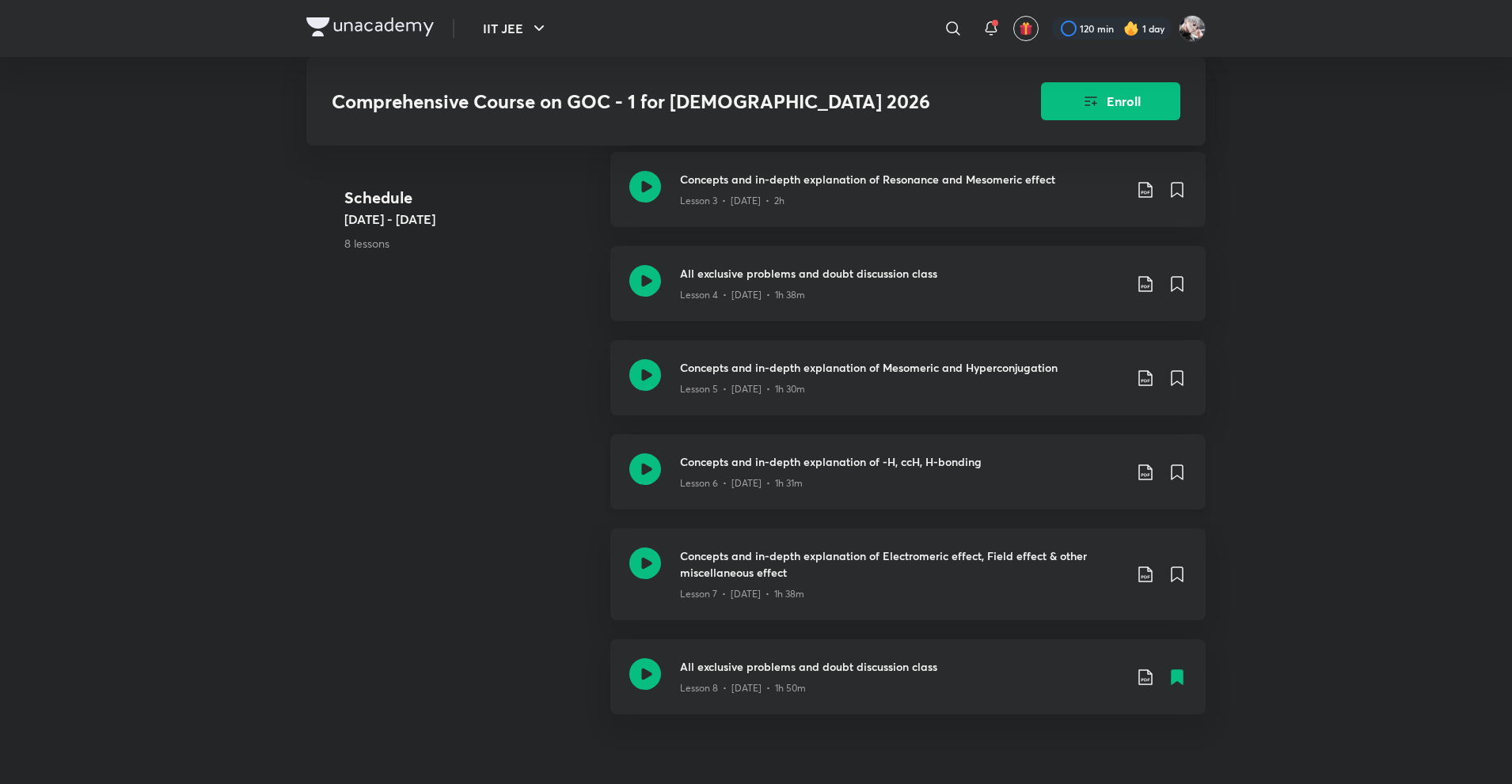
click at [1141, 463] on icon at bounding box center [1145, 472] width 19 height 19
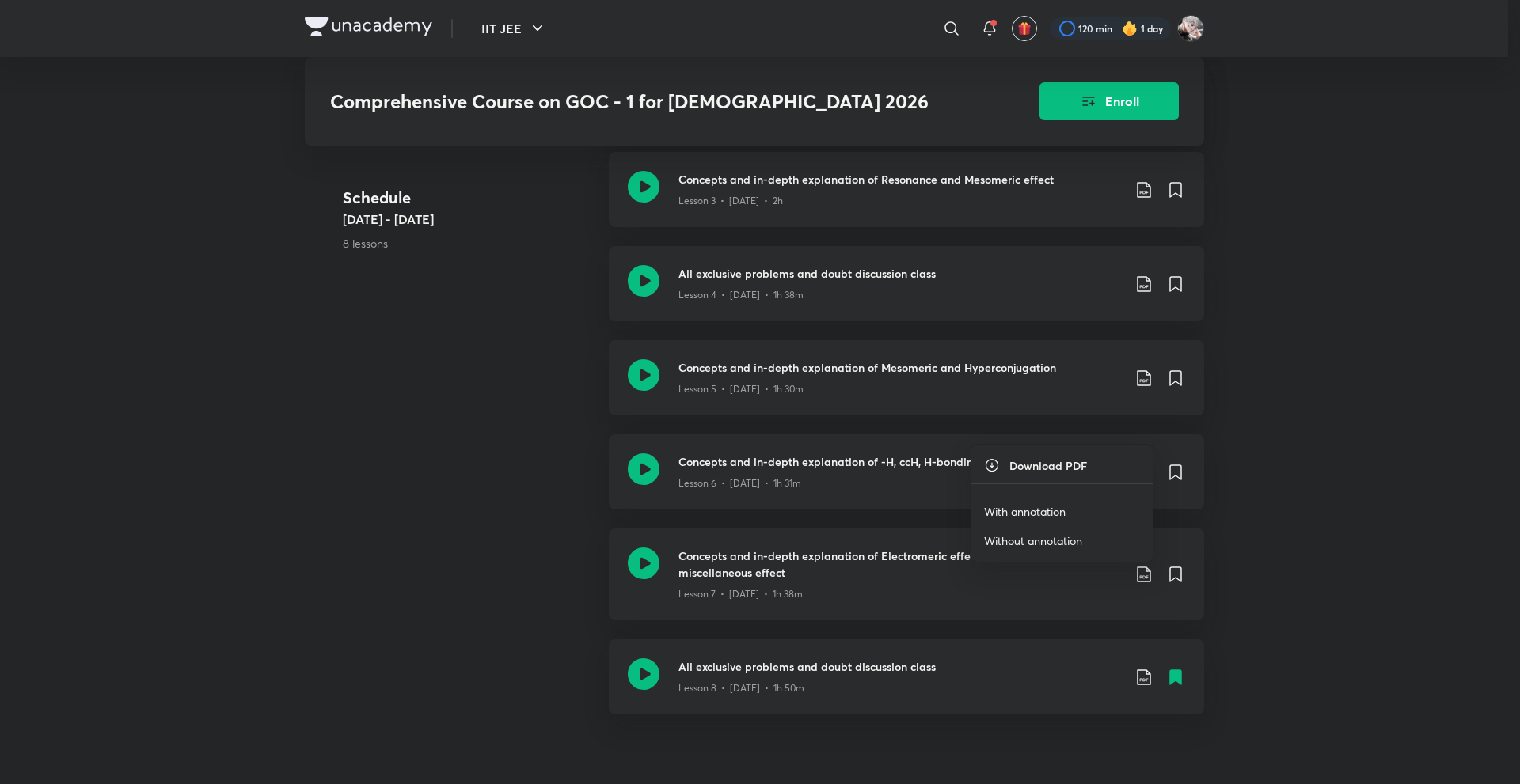
click at [1042, 505] on p "With annotation" at bounding box center [1025, 512] width 82 height 17
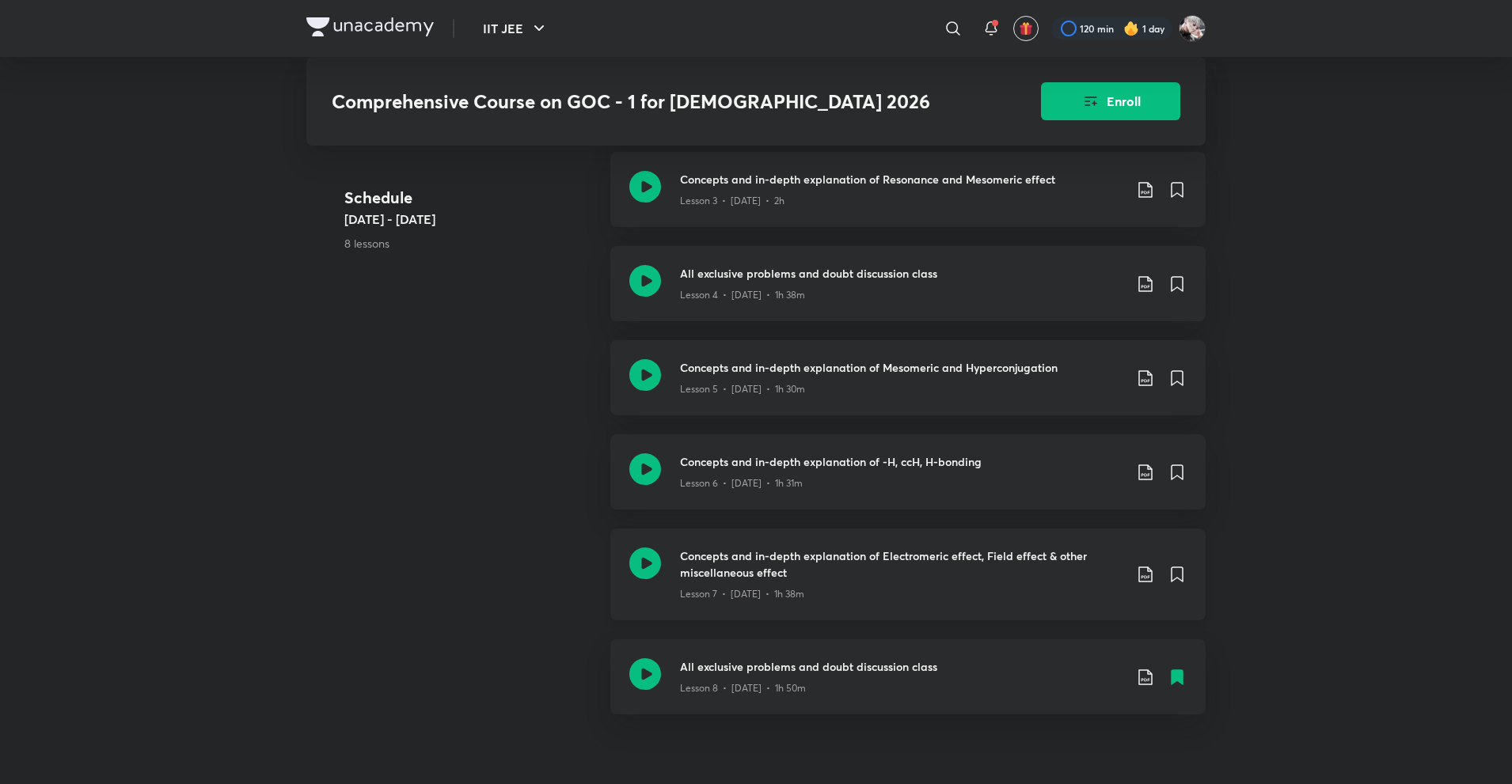
scroll to position [1266, 0]
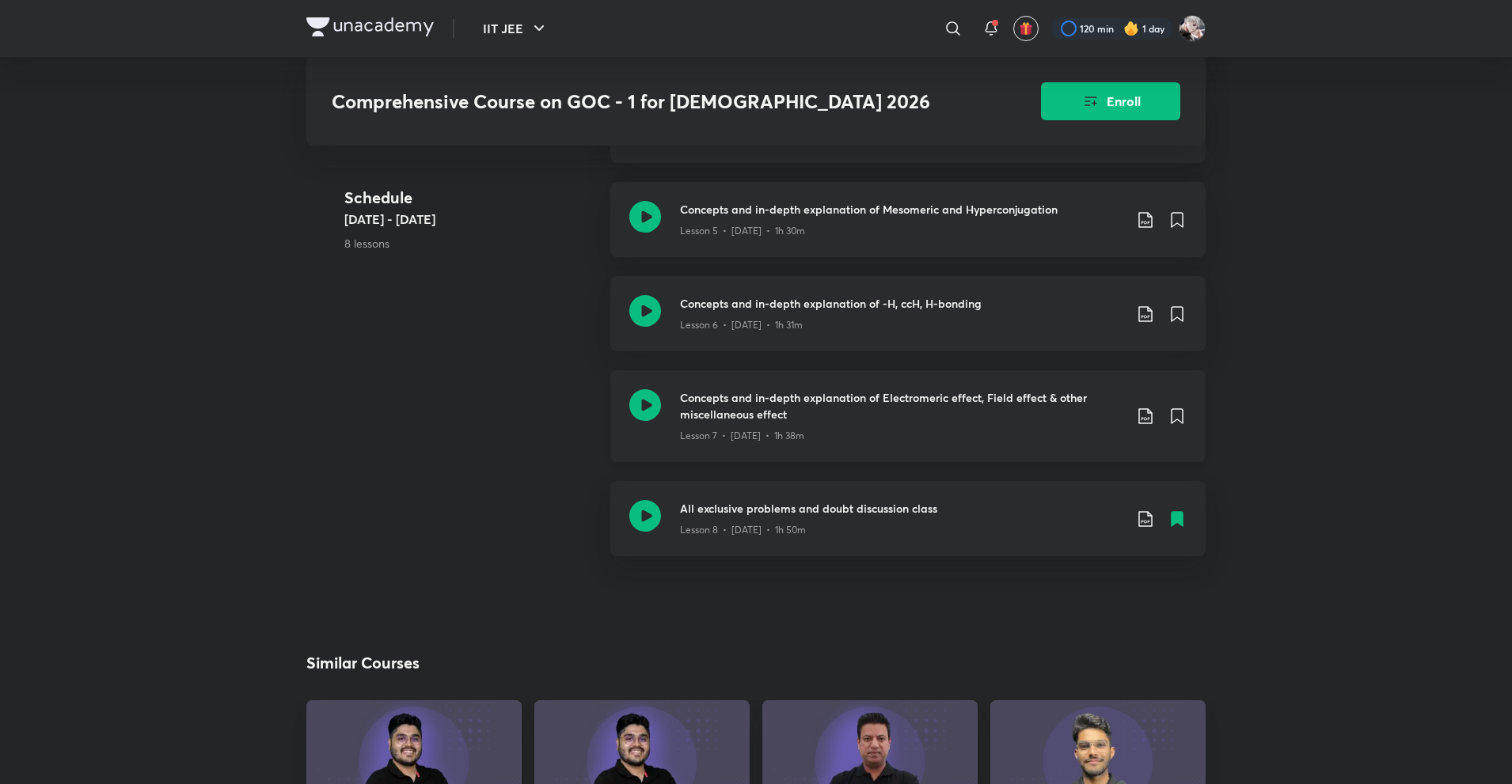
click at [1143, 406] on icon at bounding box center [1145, 416] width 19 height 19
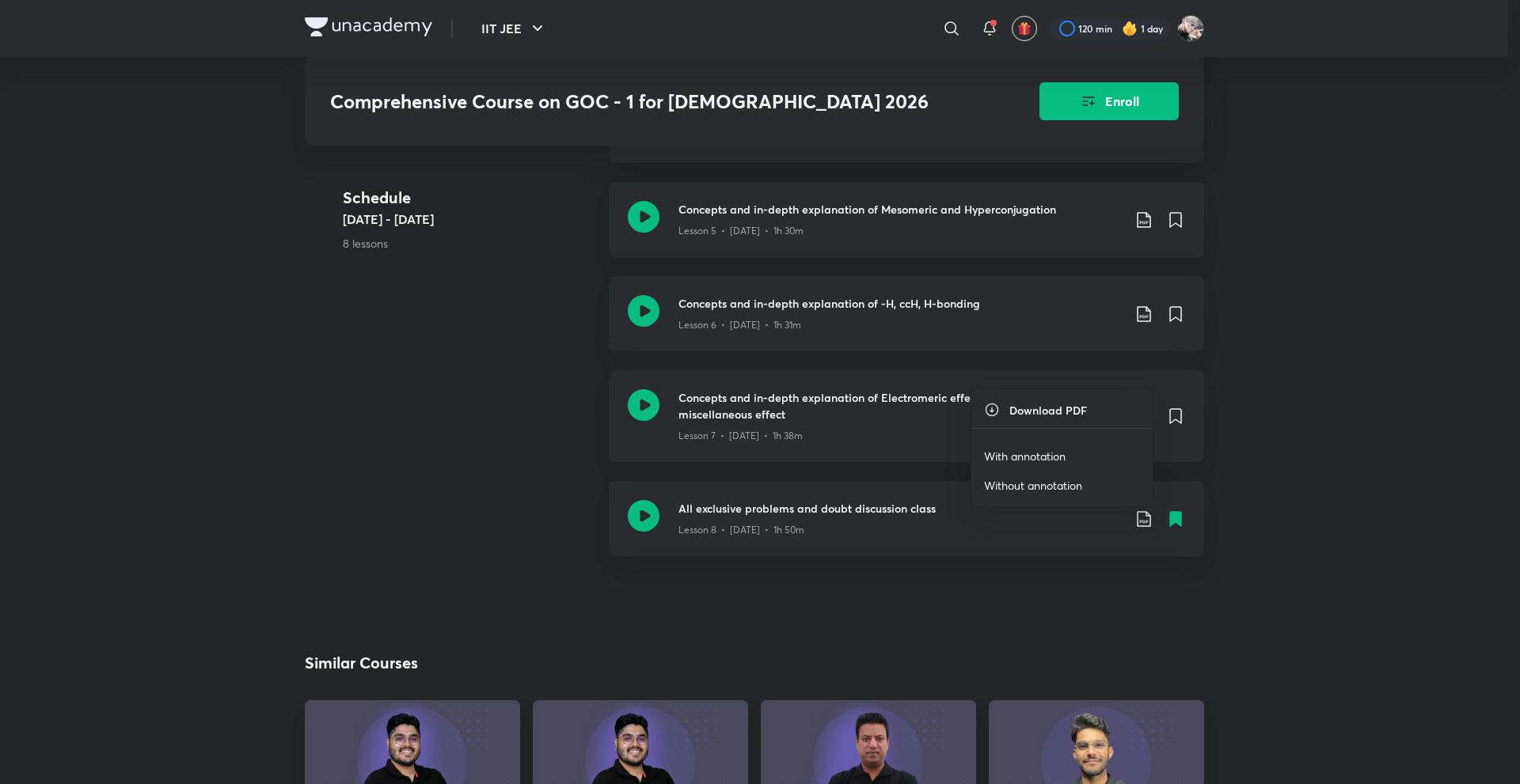
click at [1048, 453] on p "With annotation" at bounding box center [1025, 456] width 82 height 17
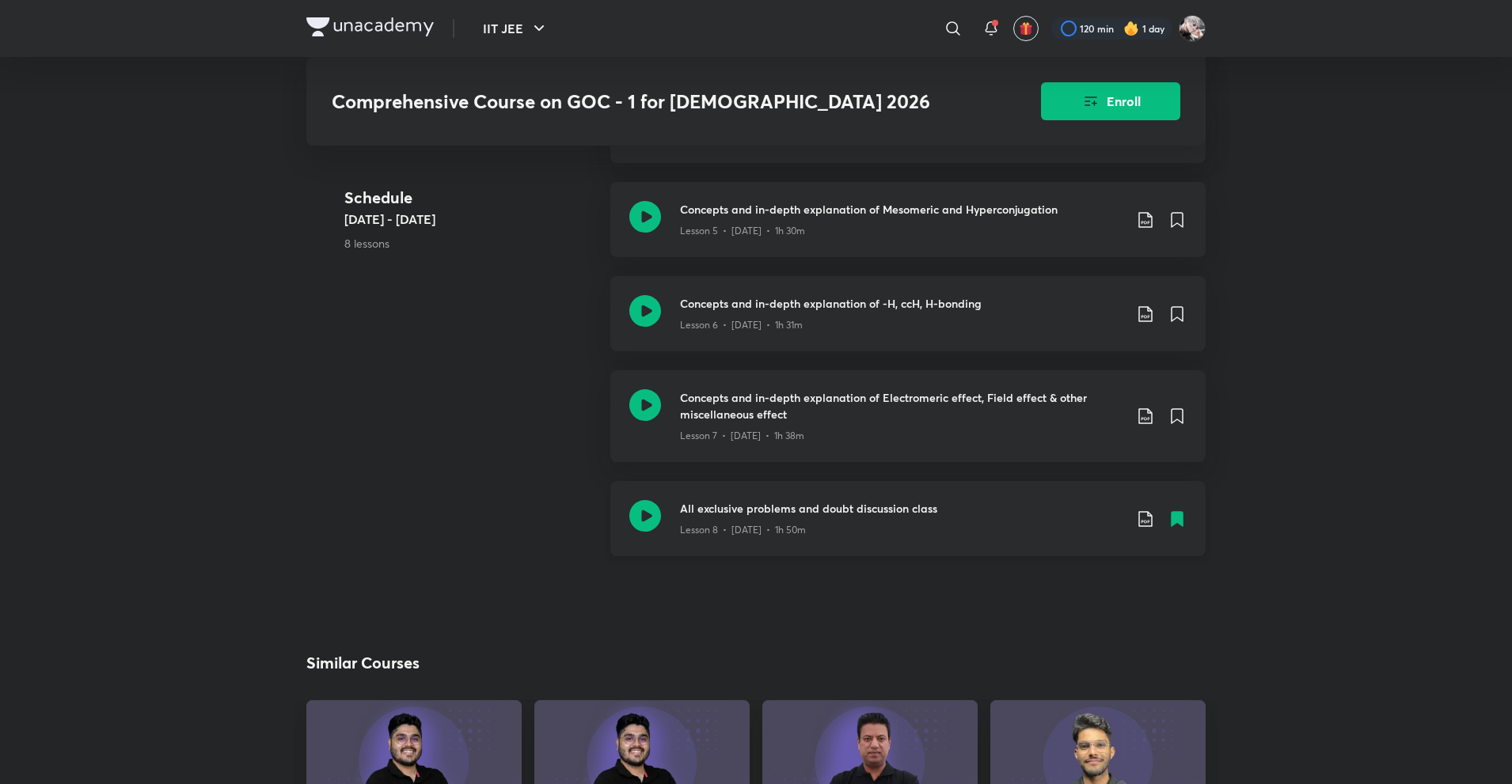
click at [1141, 509] on icon at bounding box center [1145, 518] width 19 height 19
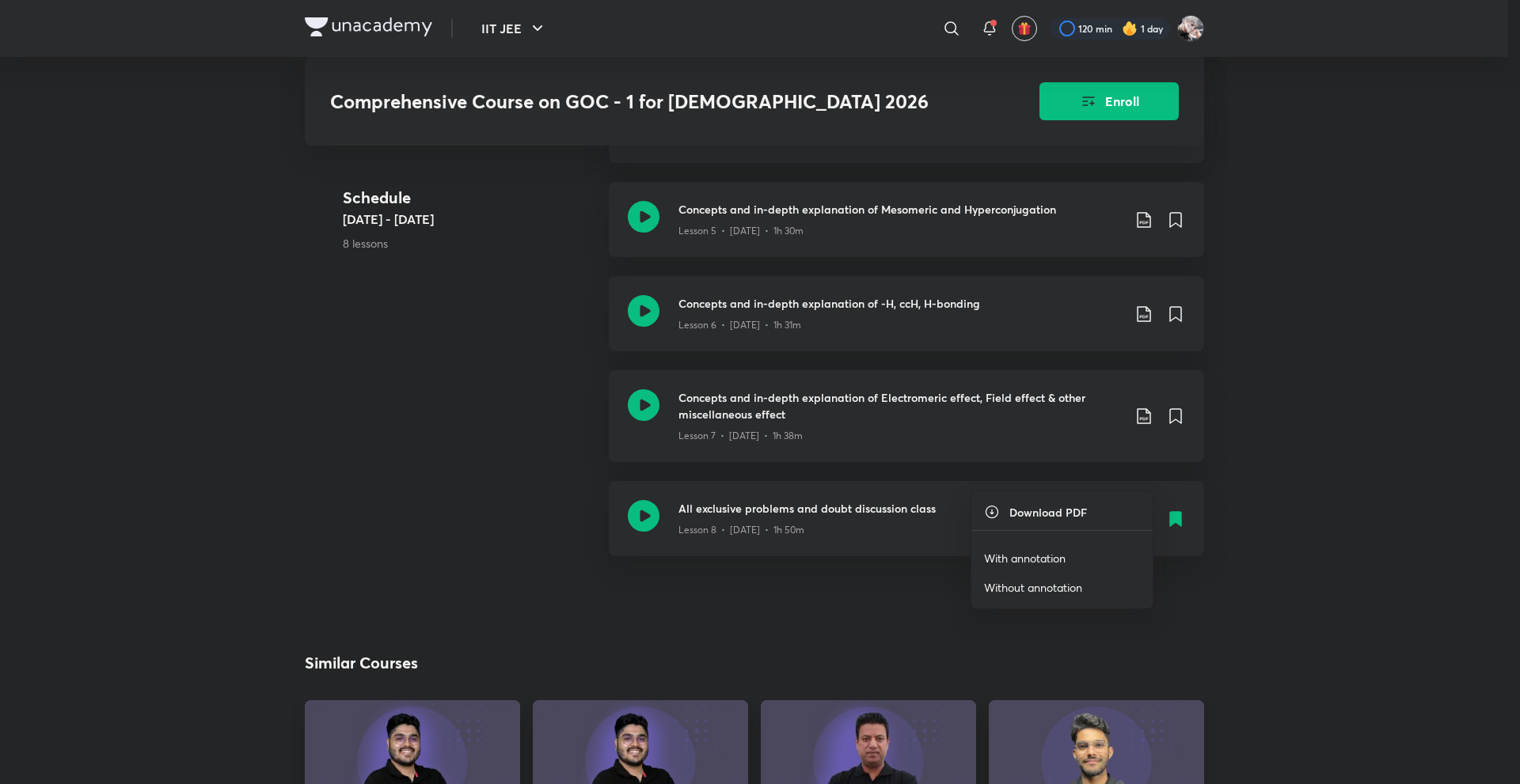
click at [1061, 566] on p "With annotation" at bounding box center [1025, 558] width 82 height 17
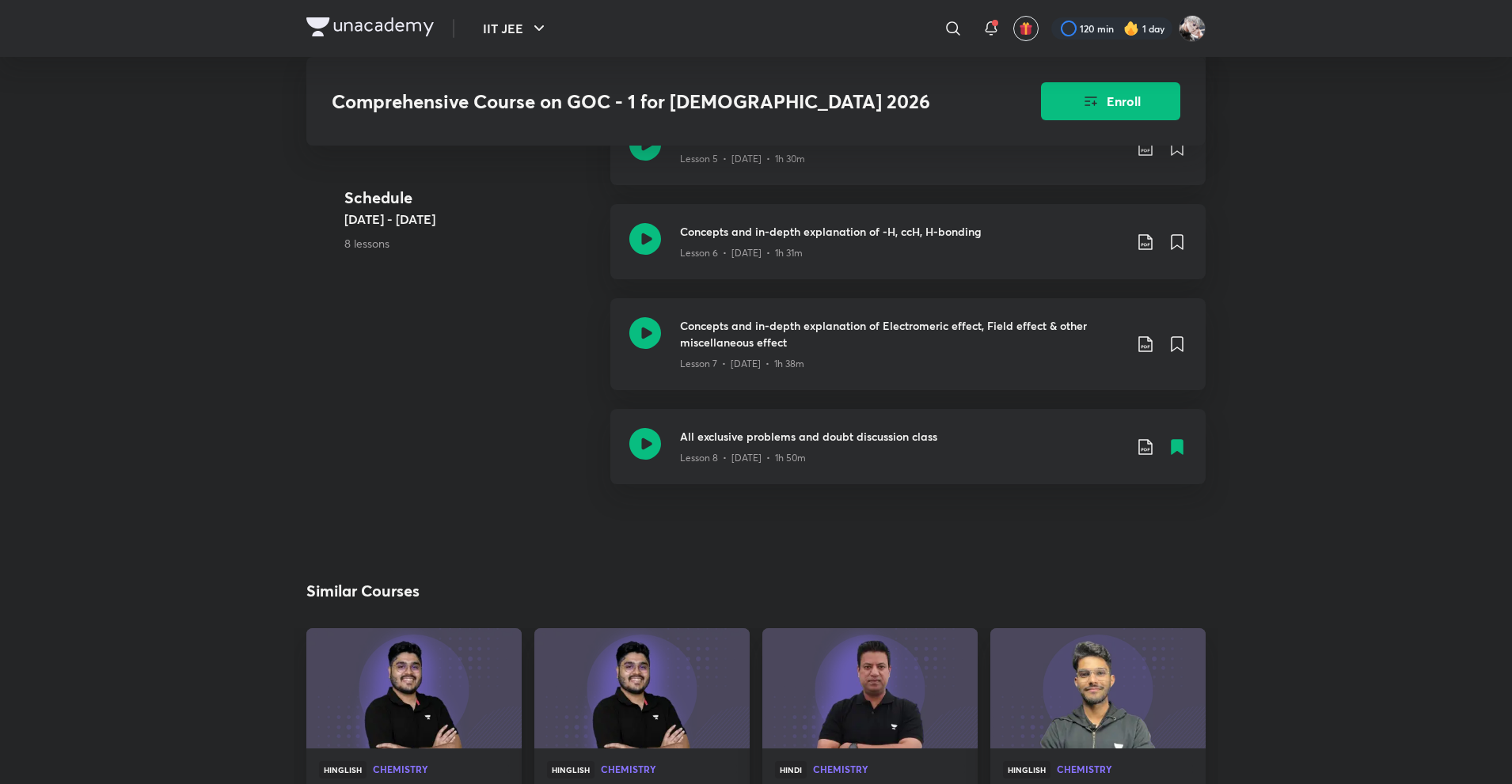
scroll to position [863, 0]
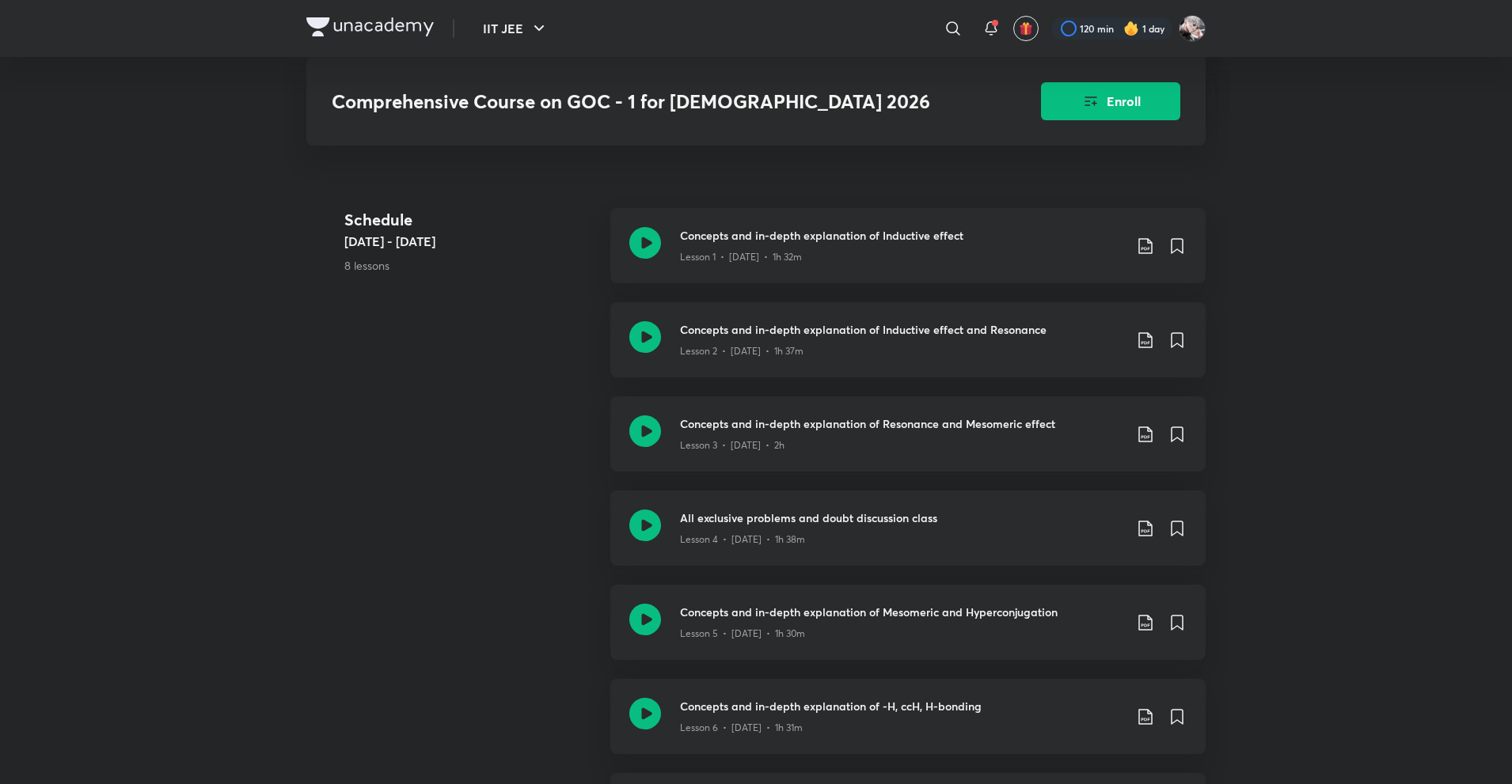
scroll to position [1971, 0]
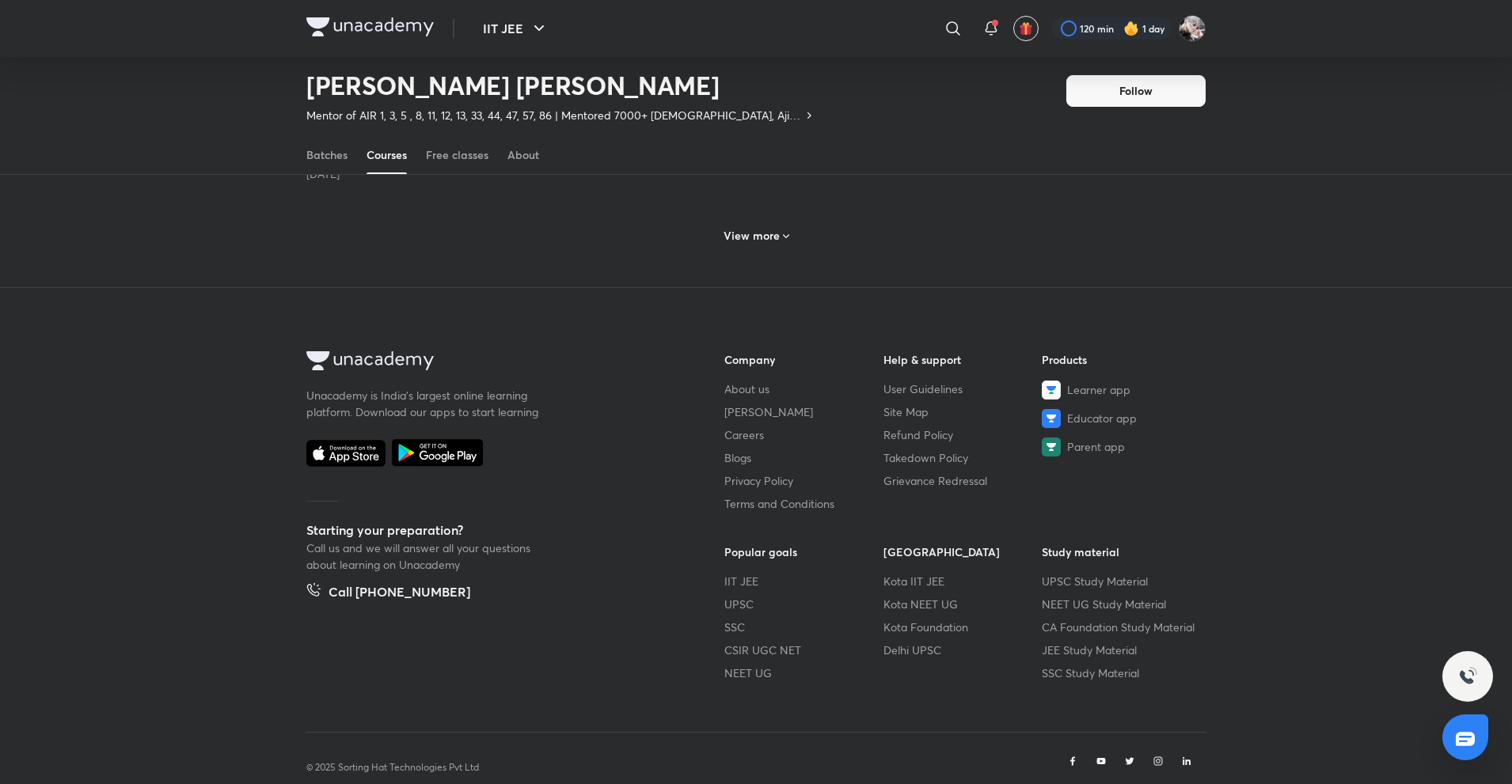
scroll to position [610, 0]
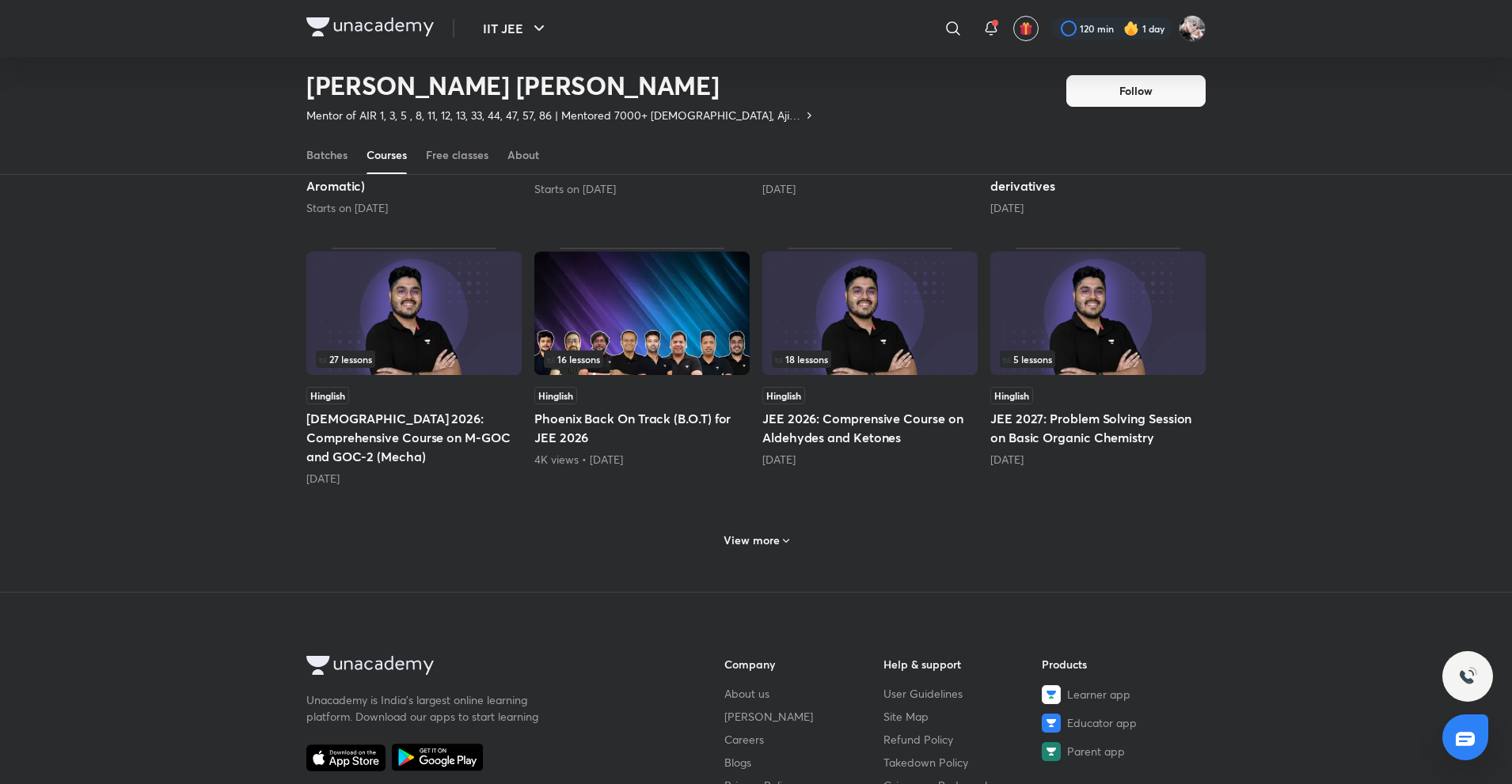
click at [745, 533] on h6 "View more" at bounding box center [751, 540] width 56 height 16
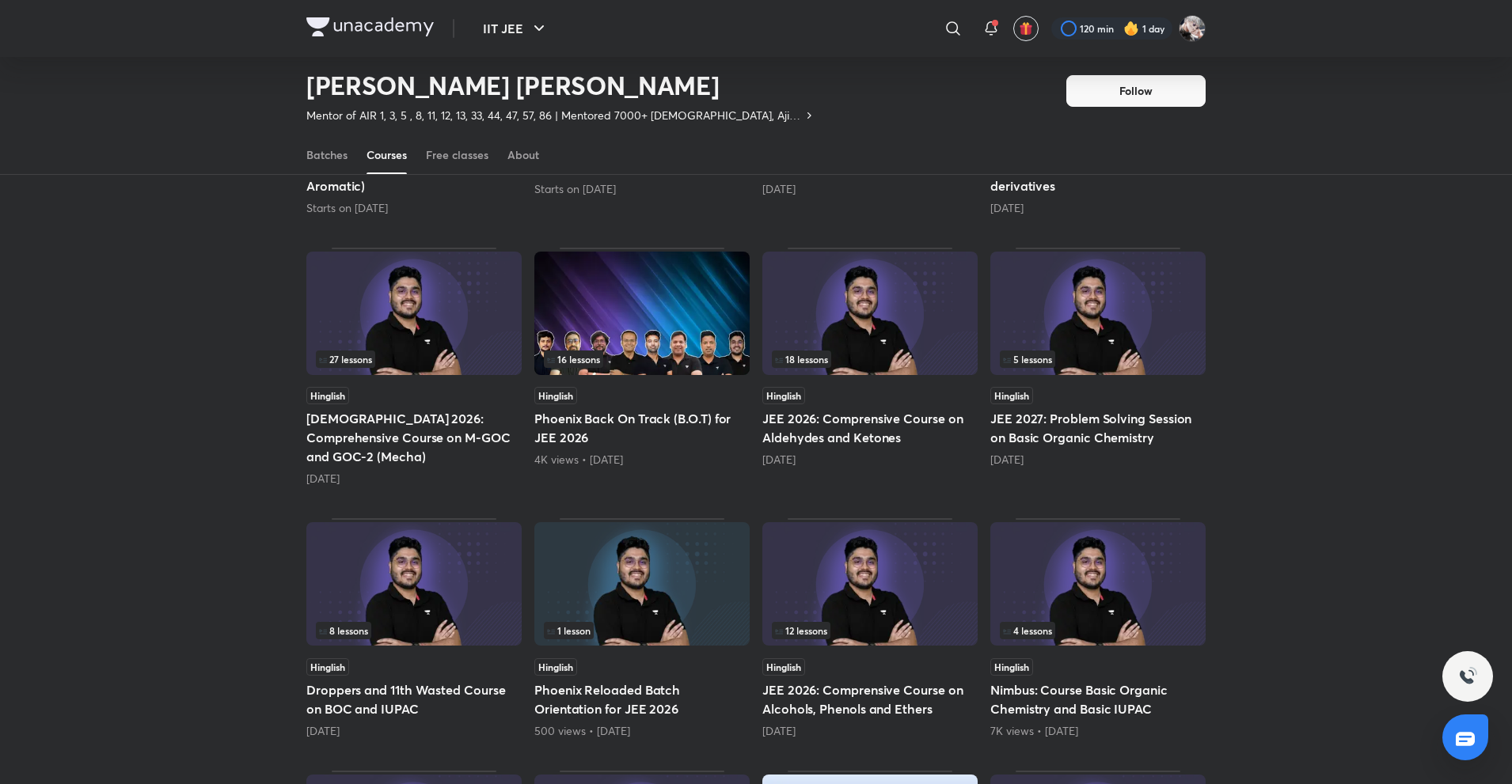
scroll to position [1243, 0]
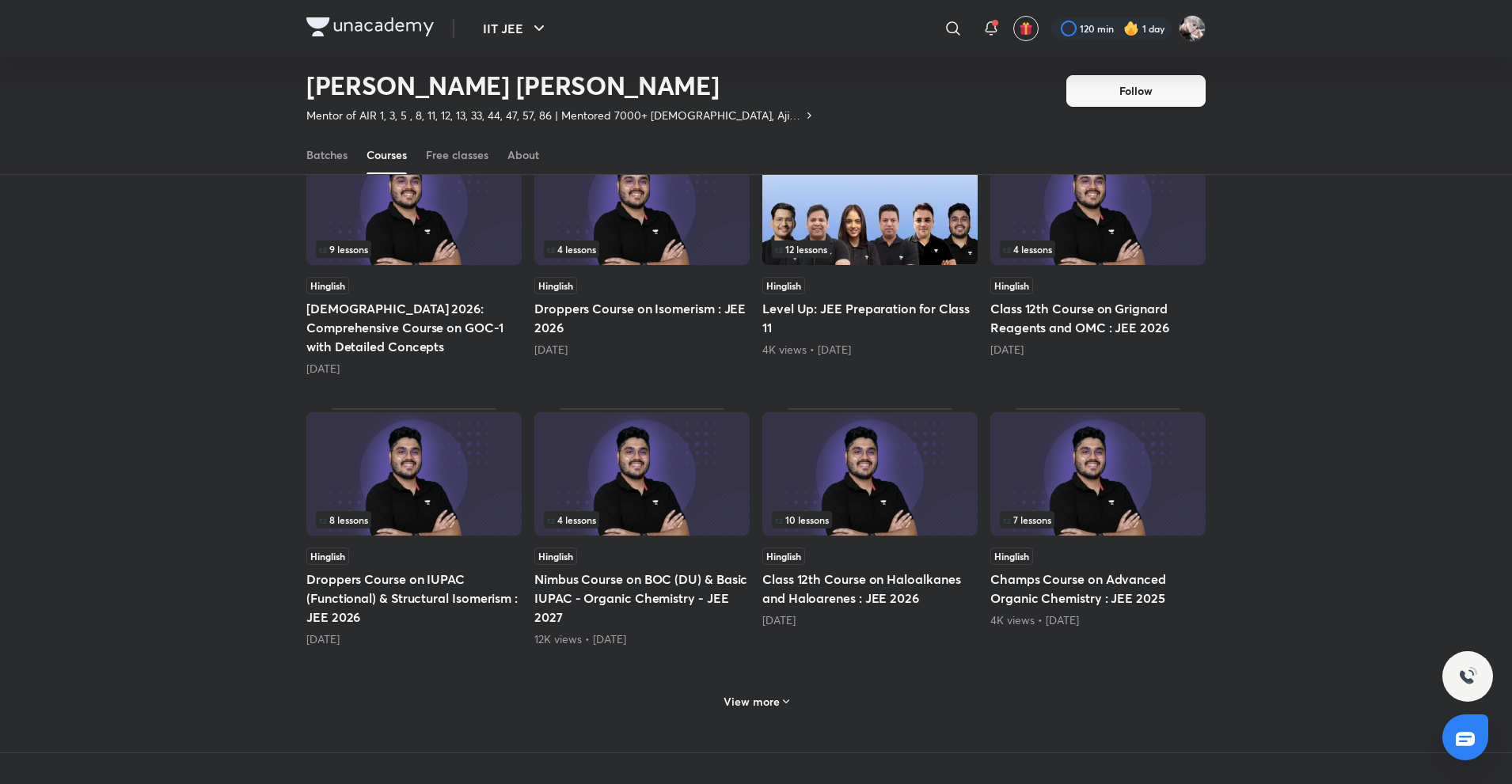
click at [754, 694] on h6 "View more" at bounding box center [751, 701] width 56 height 16
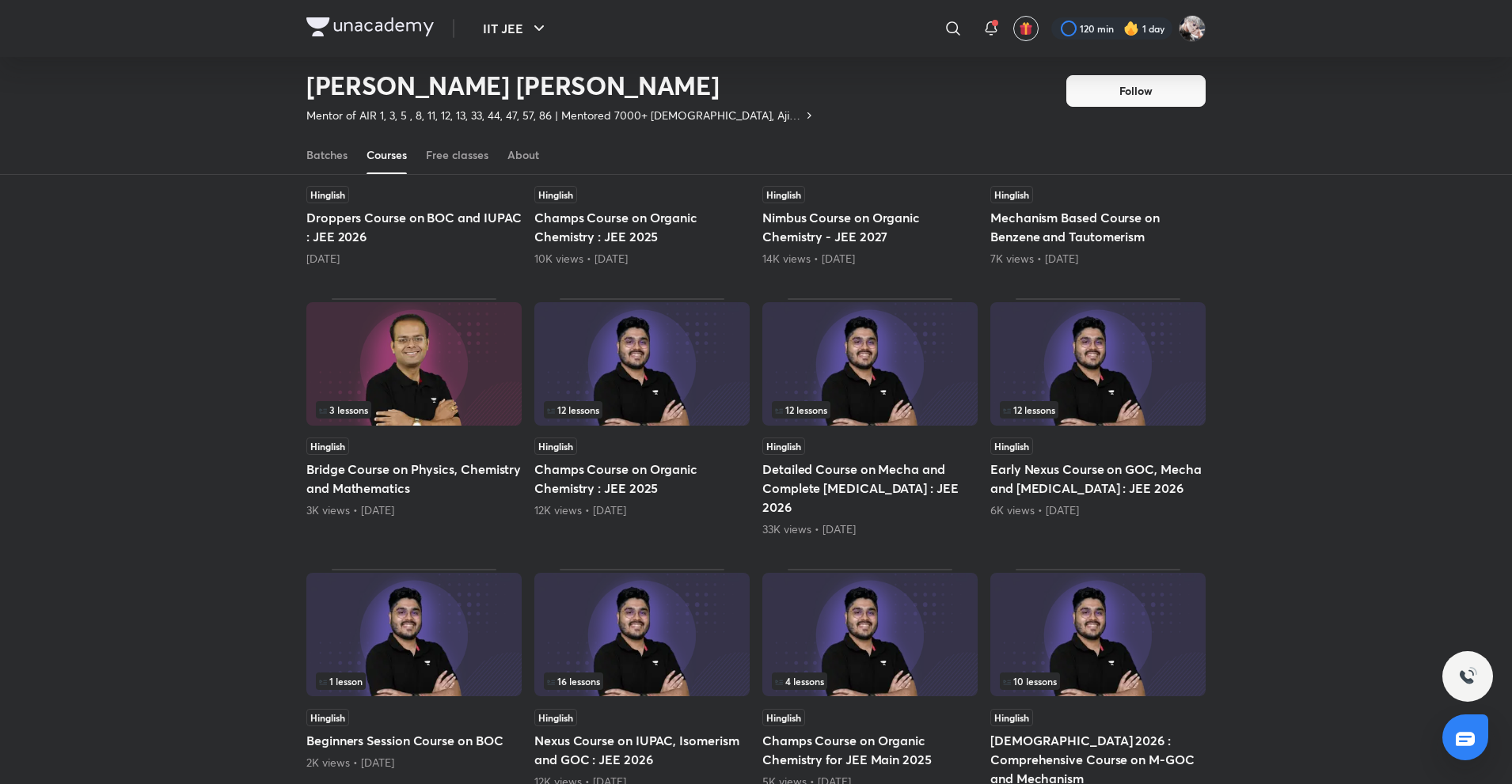
scroll to position [2034, 0]
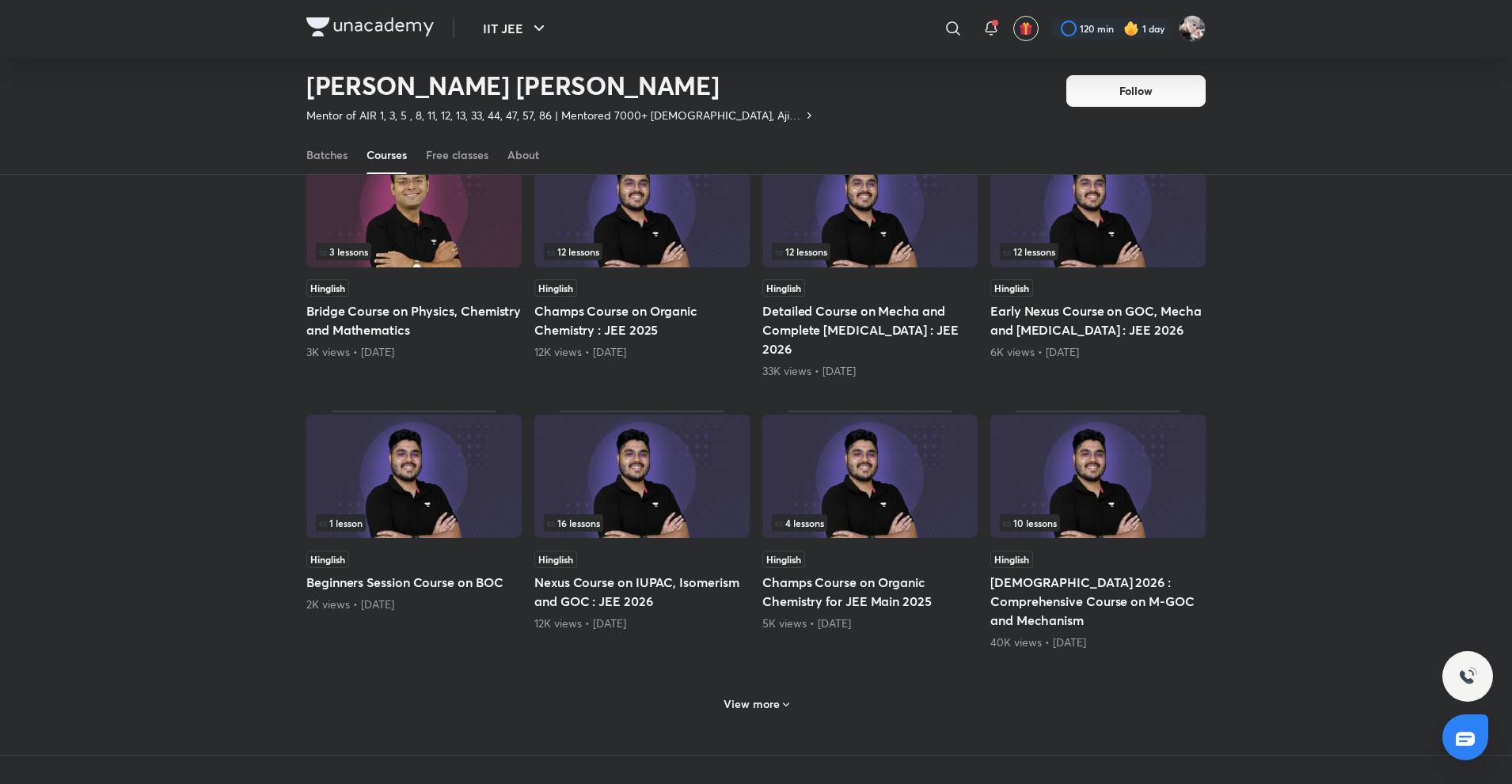
click at [769, 691] on div "View more" at bounding box center [756, 704] width 78 height 25
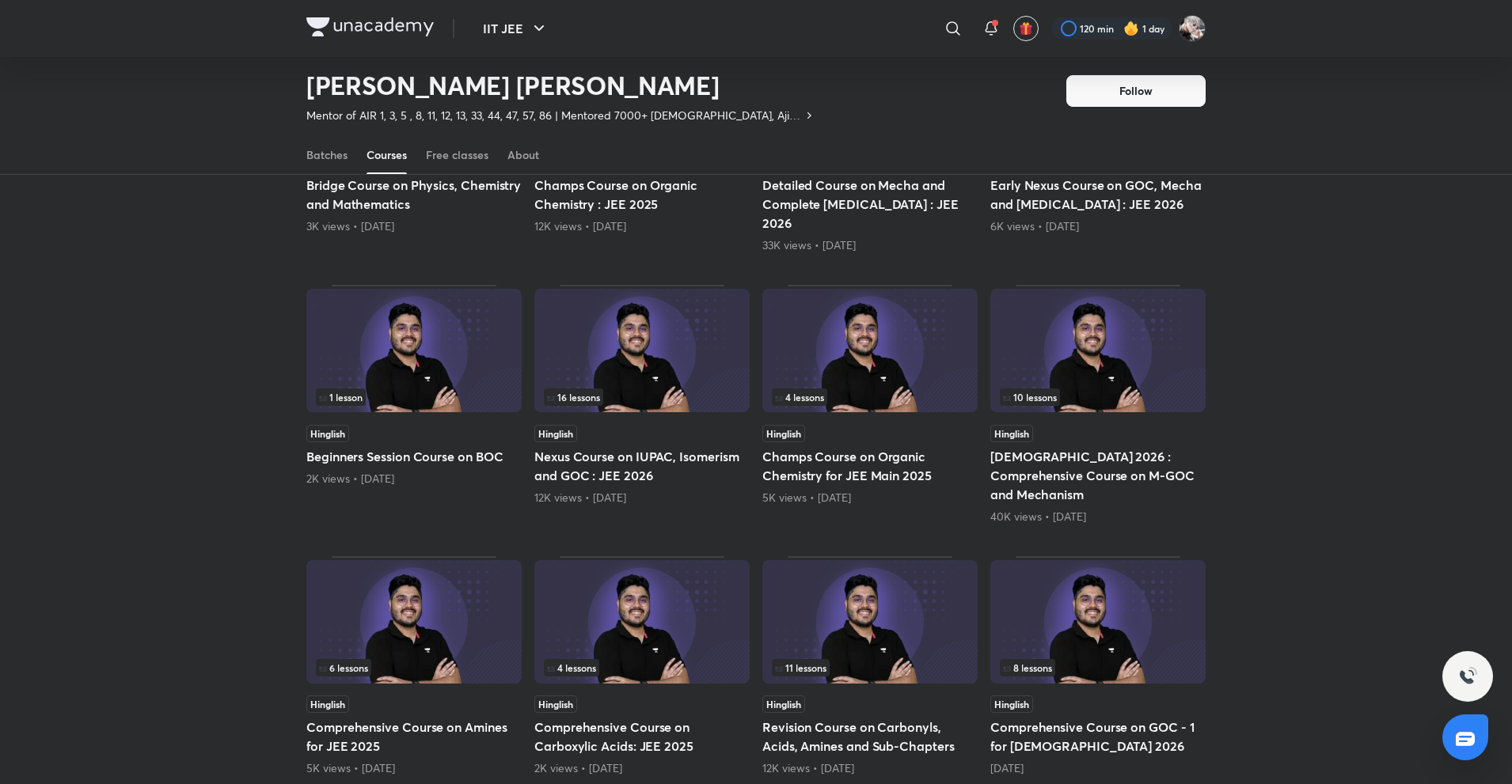
scroll to position [2193, 0]
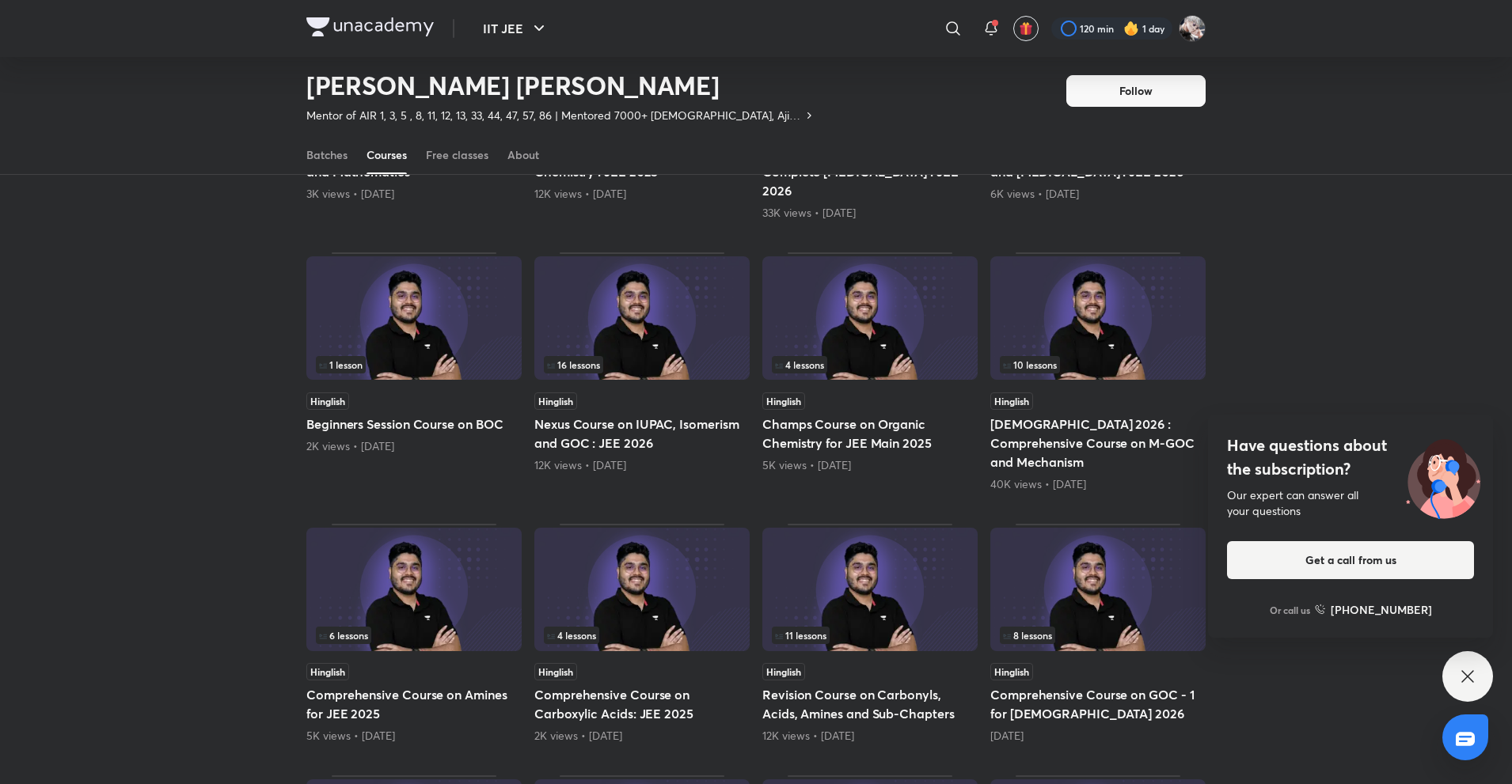
click at [1111, 415] on h5 "[DEMOGRAPHIC_DATA] 2026 : Comprehensive Course on M-GOC and Mechanism" at bounding box center [1097, 443] width 215 height 57
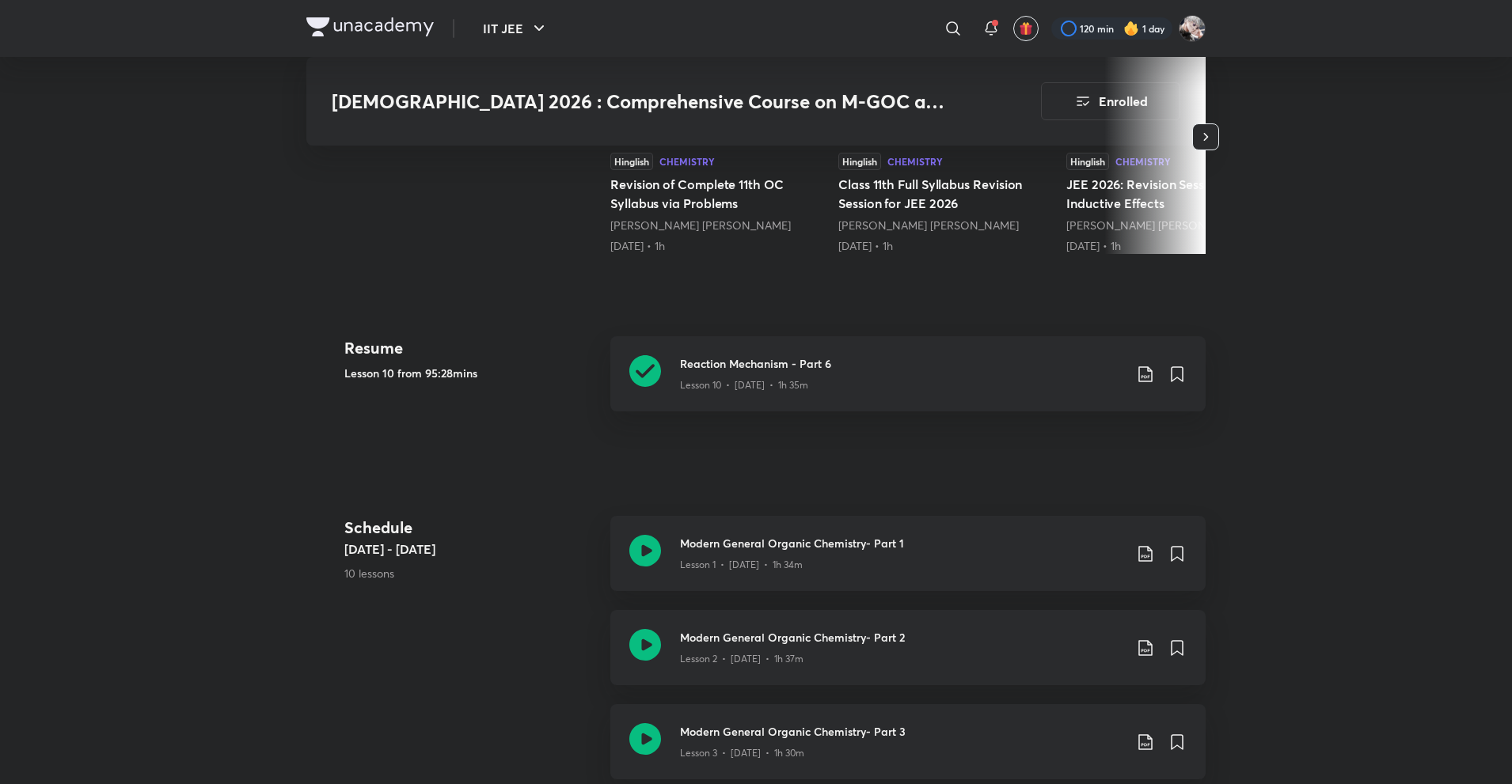
scroll to position [792, 0]
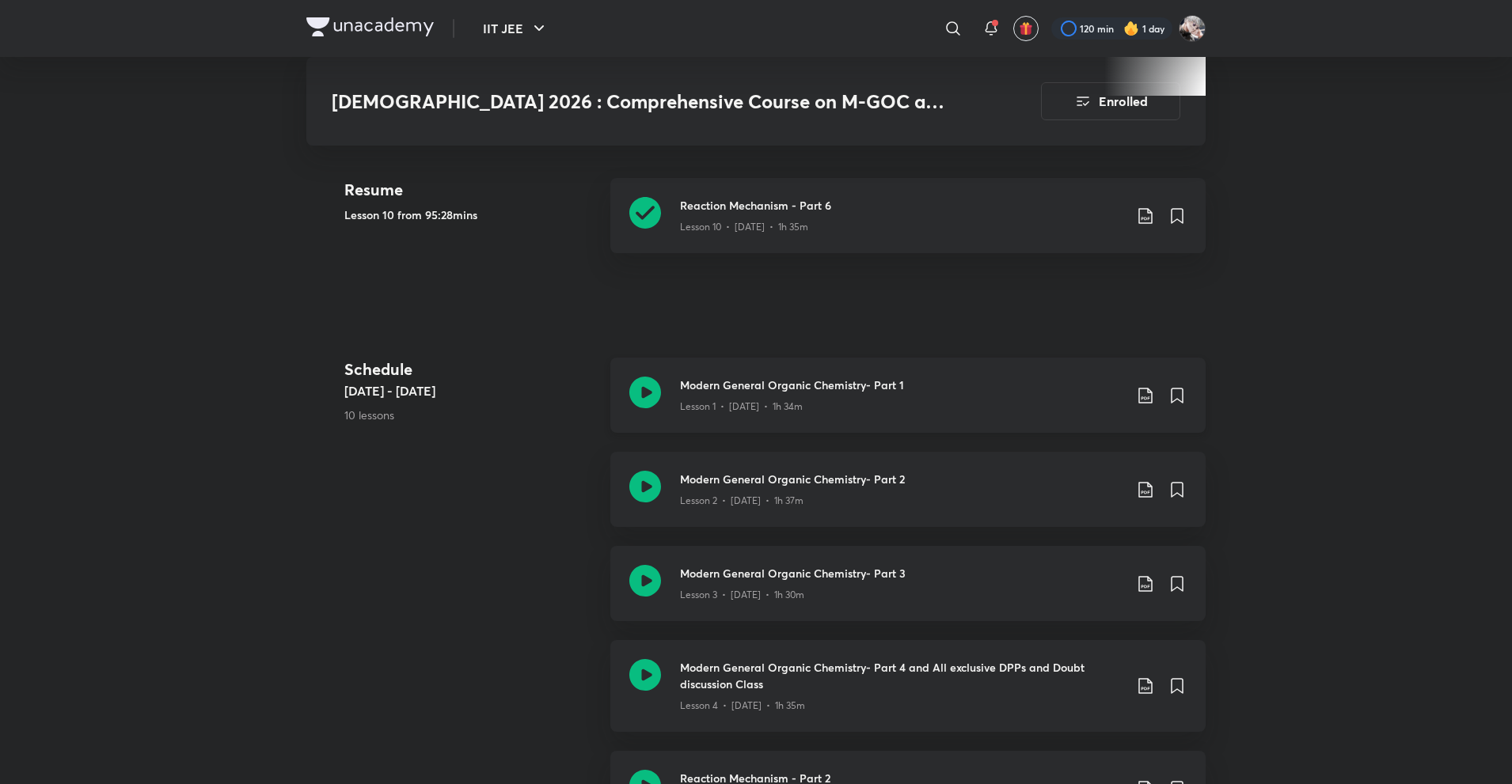
click at [1138, 386] on icon at bounding box center [1145, 395] width 19 height 19
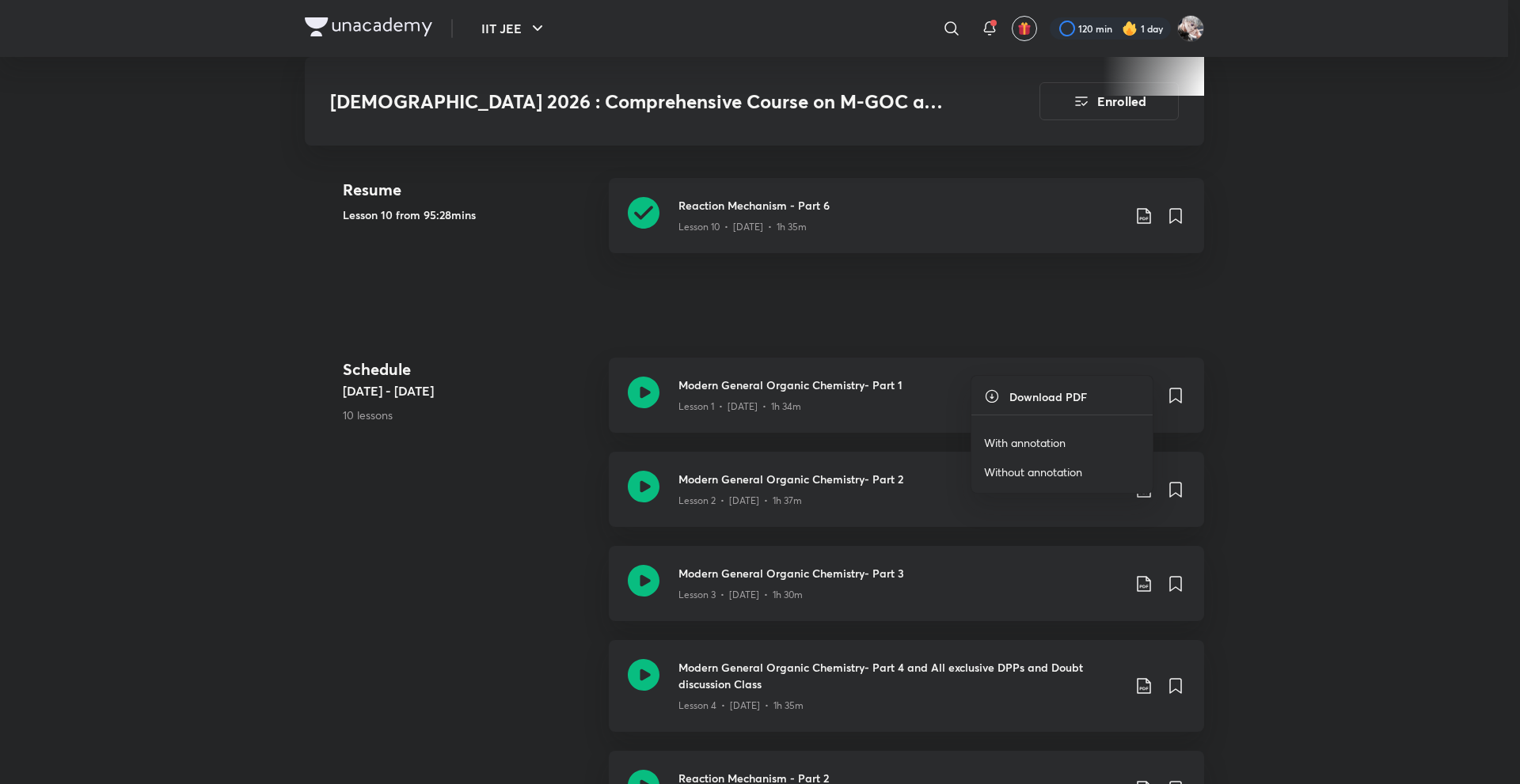
click at [1037, 442] on p "With annotation" at bounding box center [1025, 443] width 82 height 17
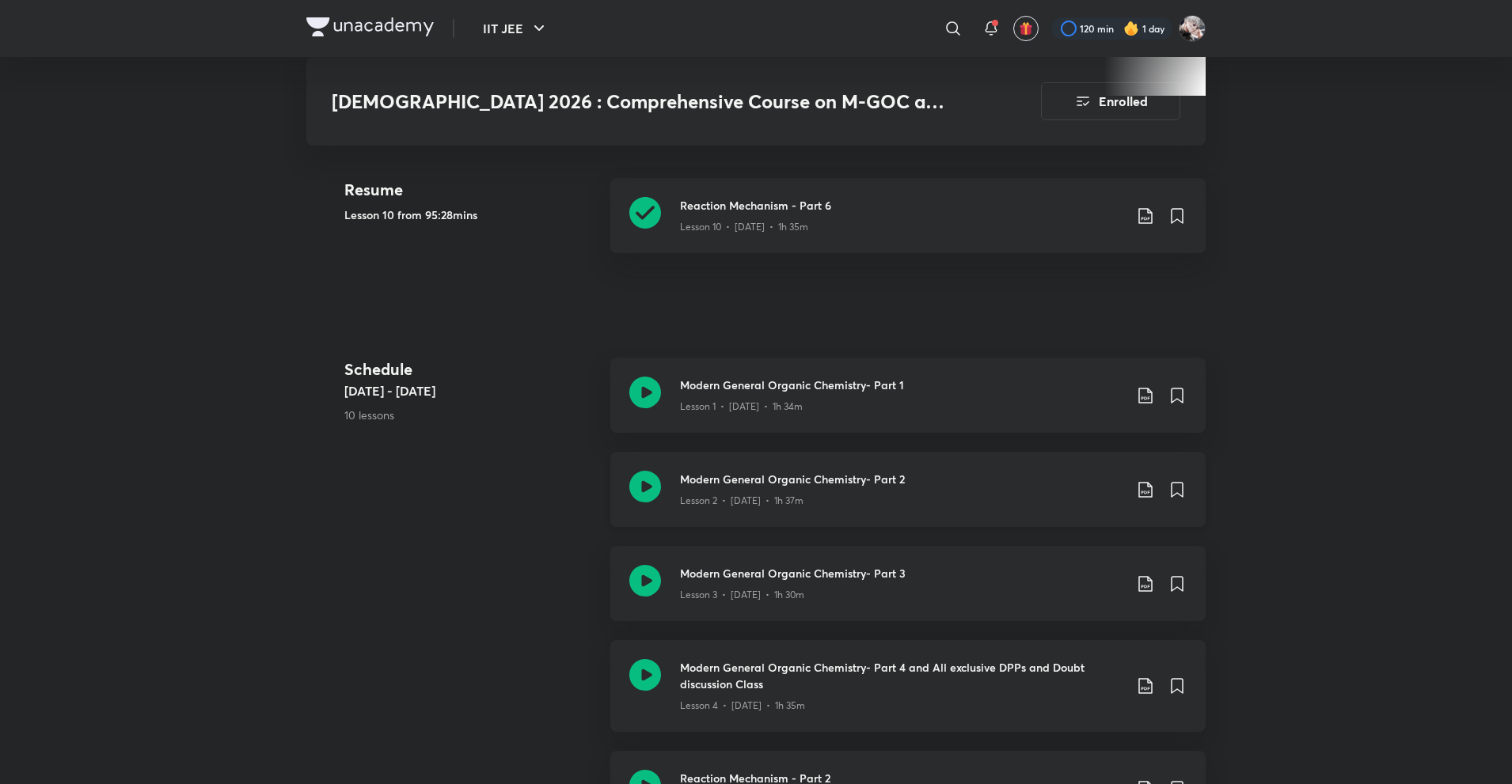
click at [1143, 481] on icon at bounding box center [1145, 490] width 19 height 19
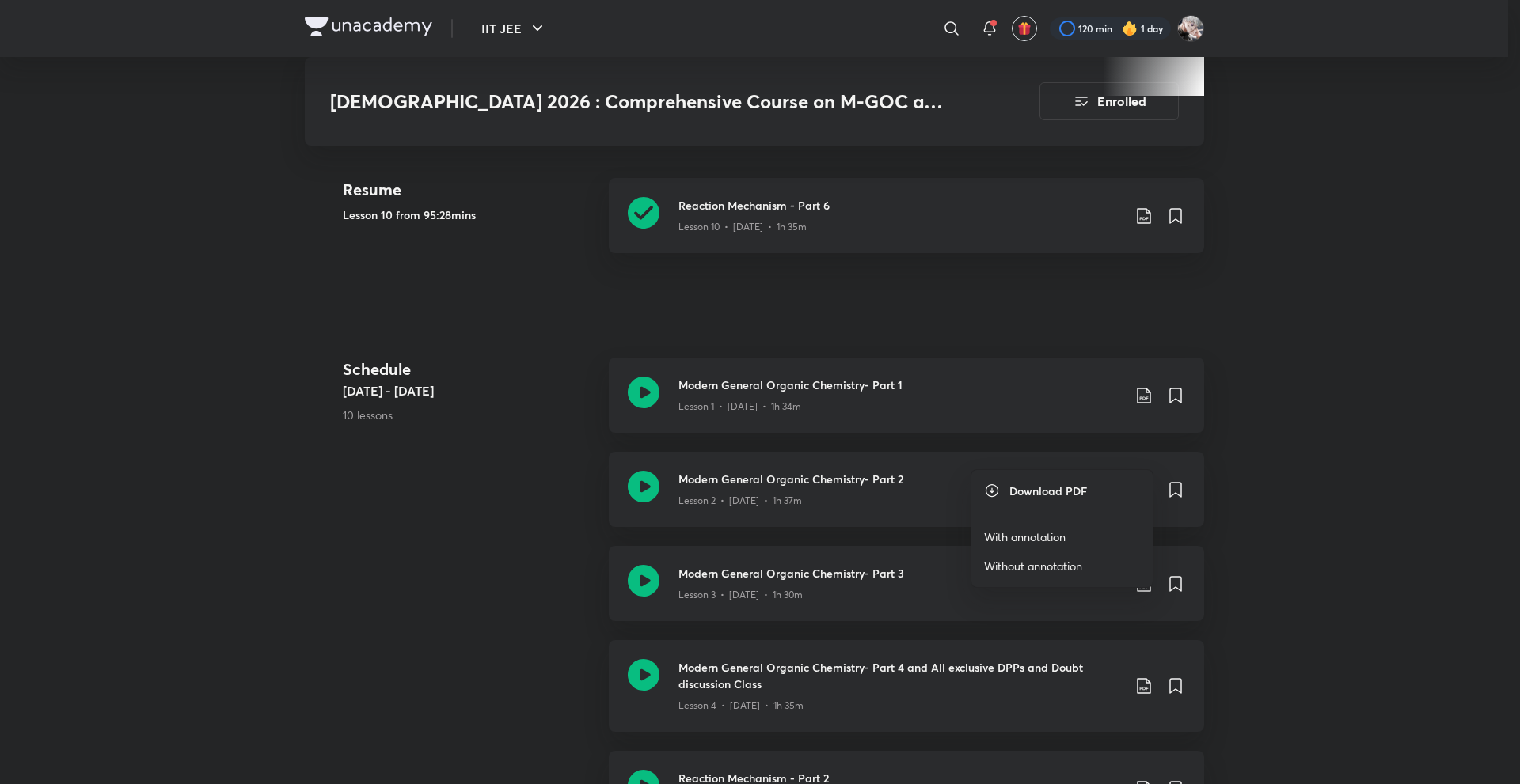
click at [1038, 533] on p "With annotation" at bounding box center [1025, 537] width 82 height 17
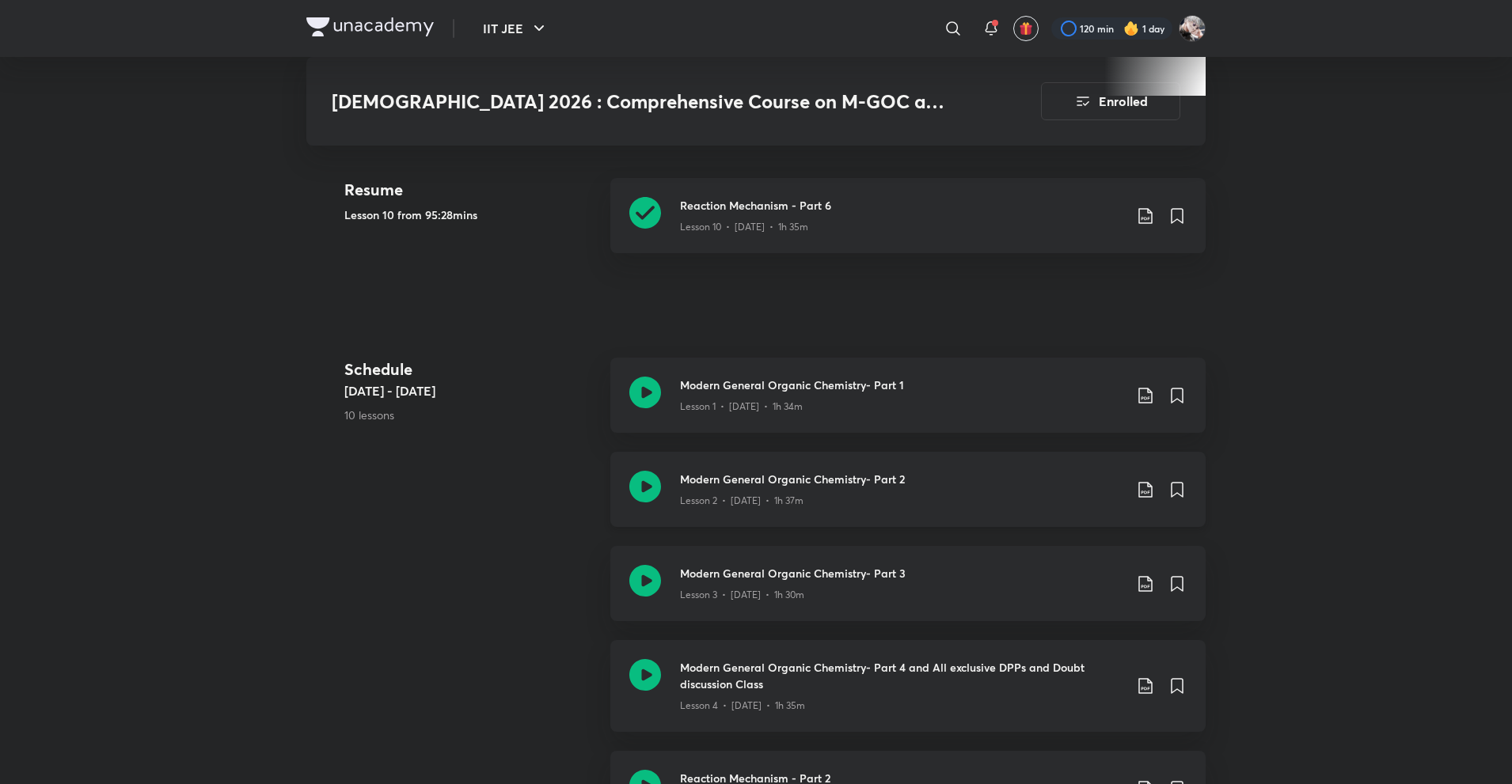
scroll to position [949, 0]
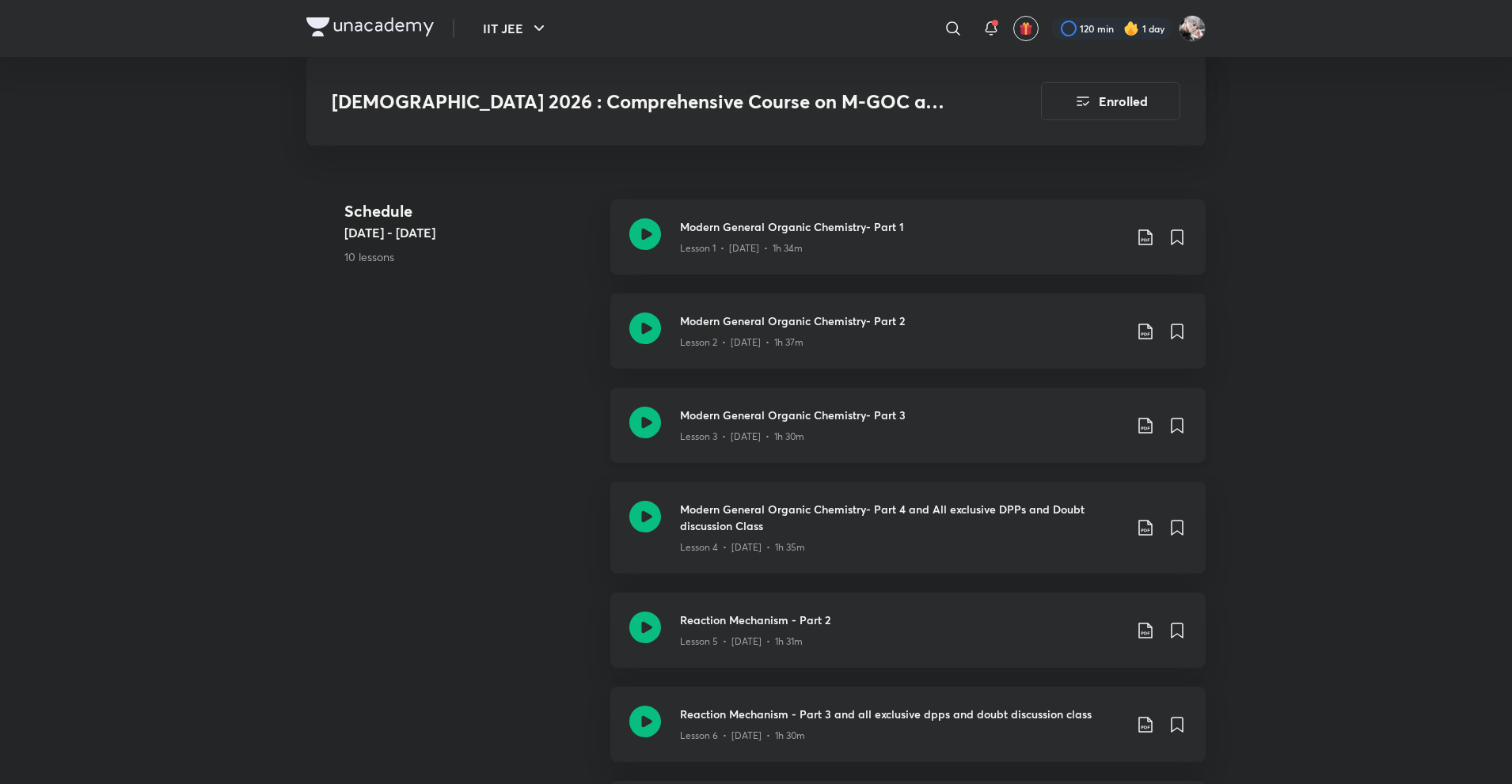
click at [1141, 416] on icon at bounding box center [1145, 426] width 19 height 19
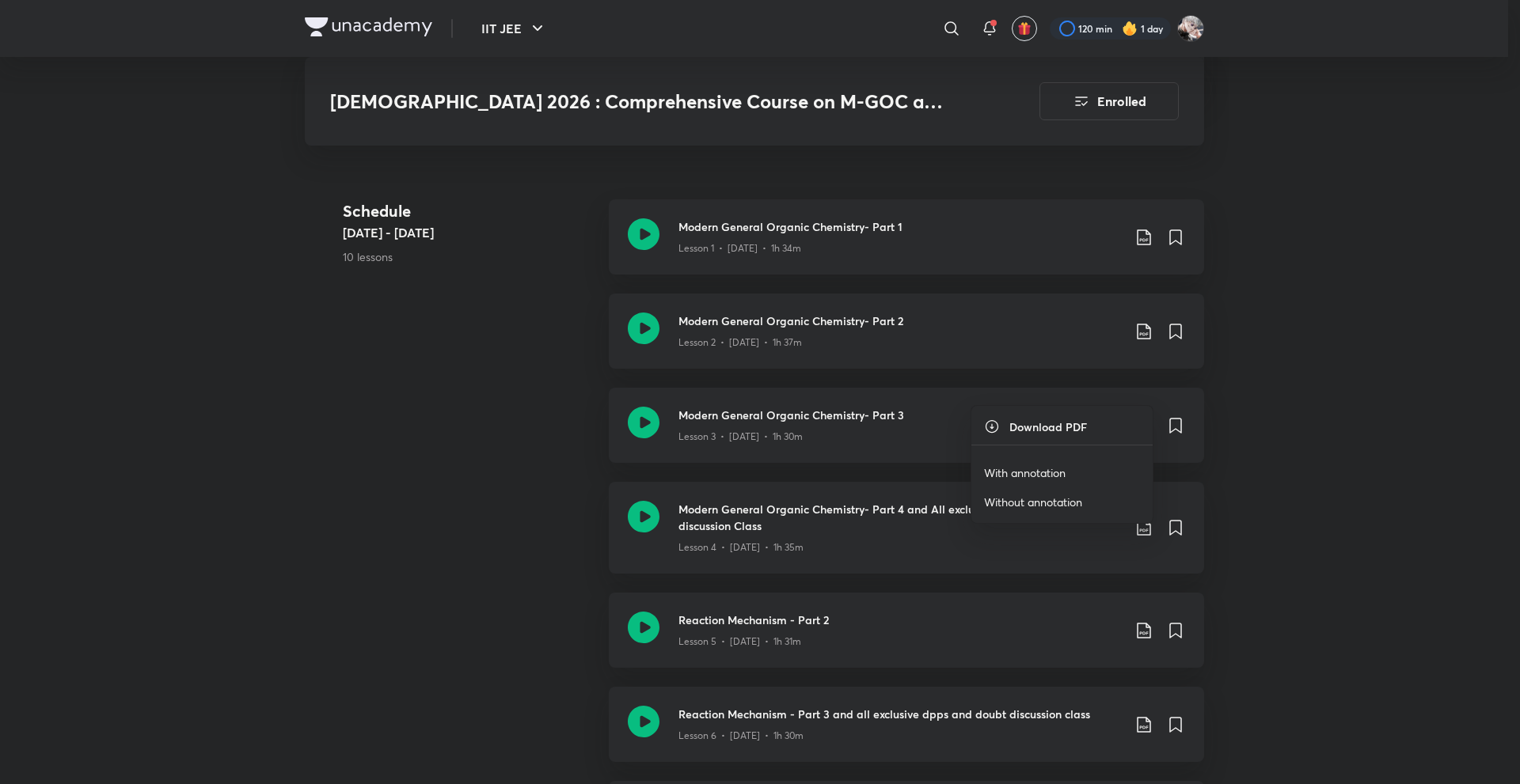
click at [1044, 460] on li "With annotation" at bounding box center [1062, 472] width 181 height 30
click at [1037, 466] on p "With annotation" at bounding box center [1025, 473] width 82 height 17
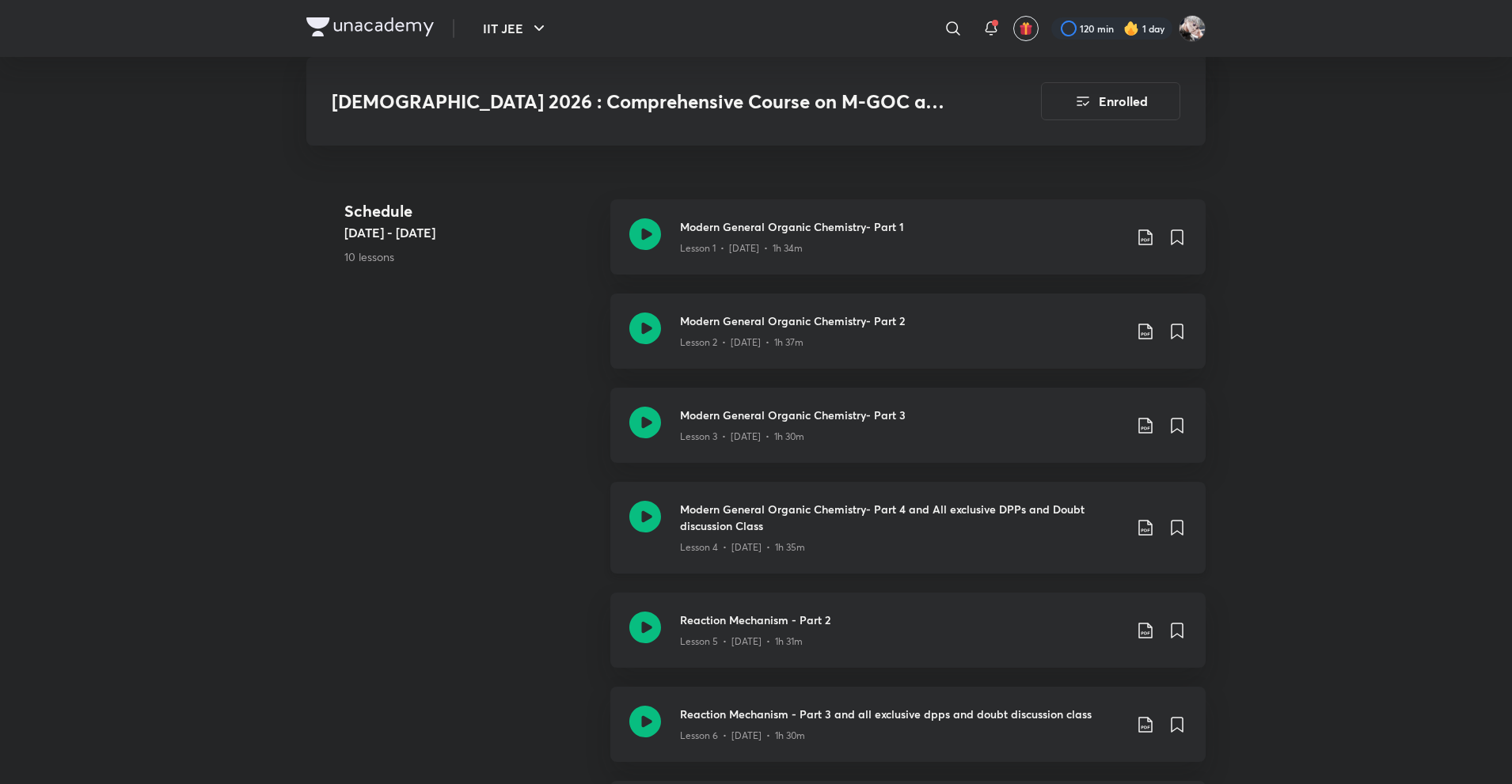
scroll to position [1108, 0]
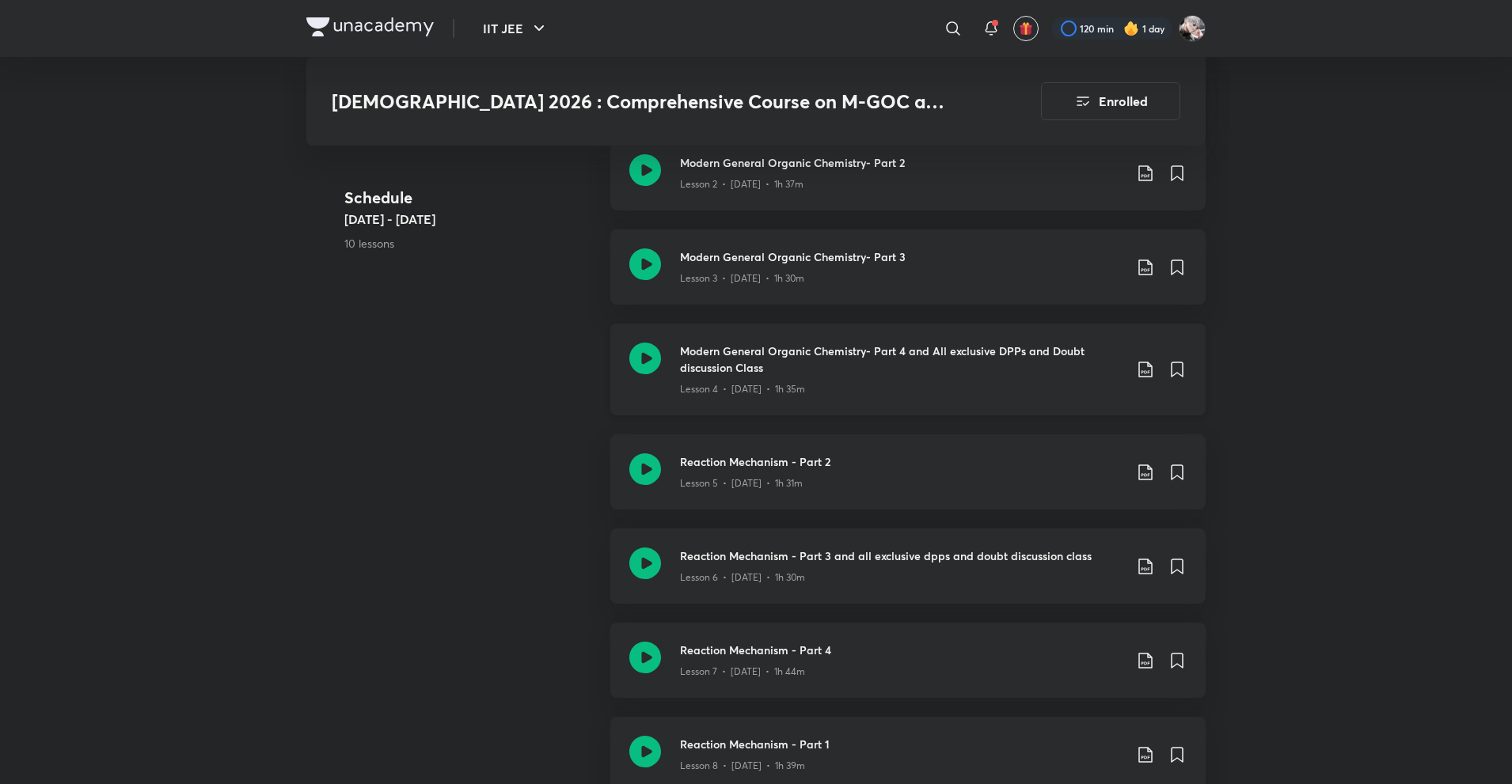
click at [1143, 360] on icon at bounding box center [1145, 369] width 19 height 19
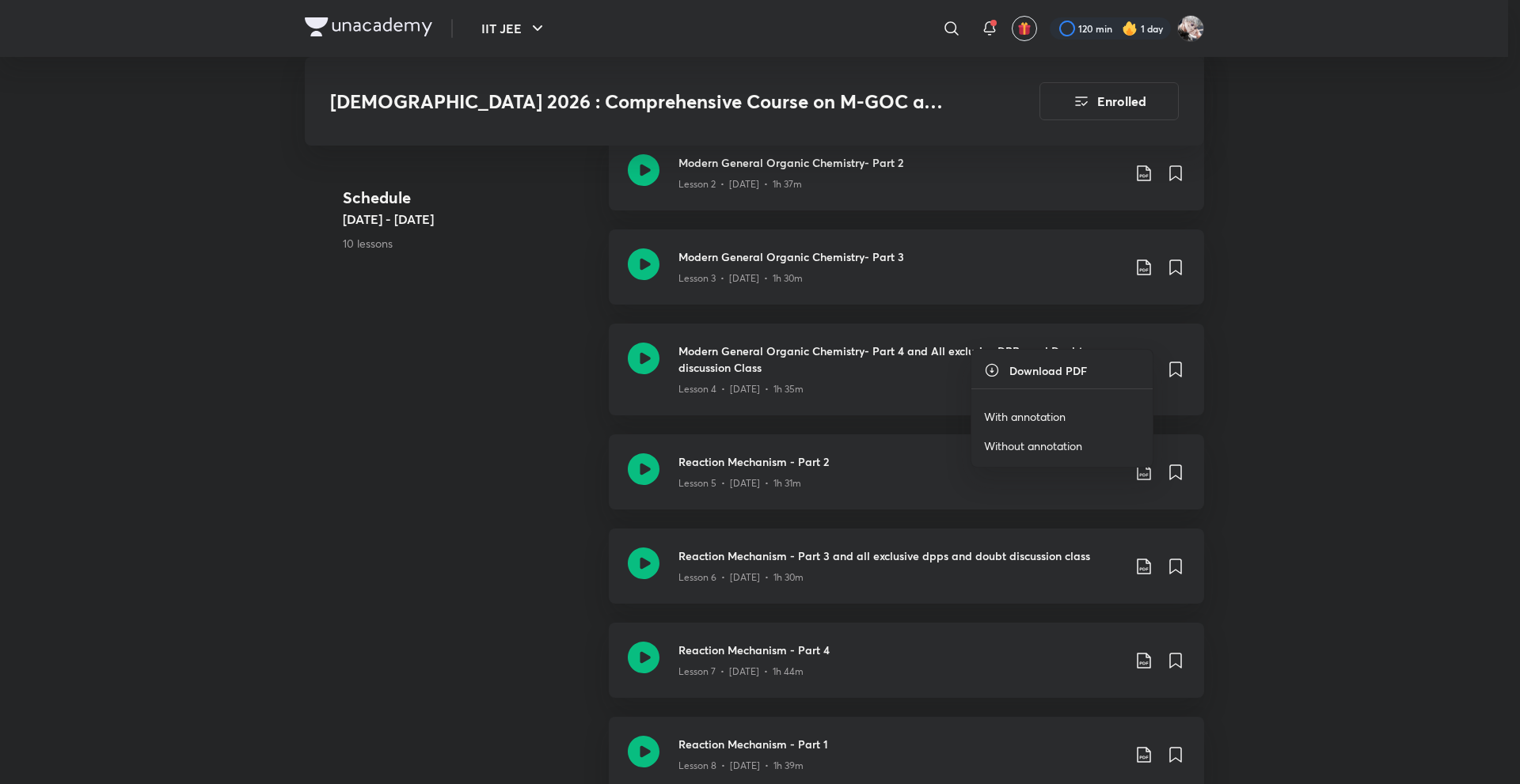
click at [1033, 411] on p "With annotation" at bounding box center [1025, 416] width 82 height 17
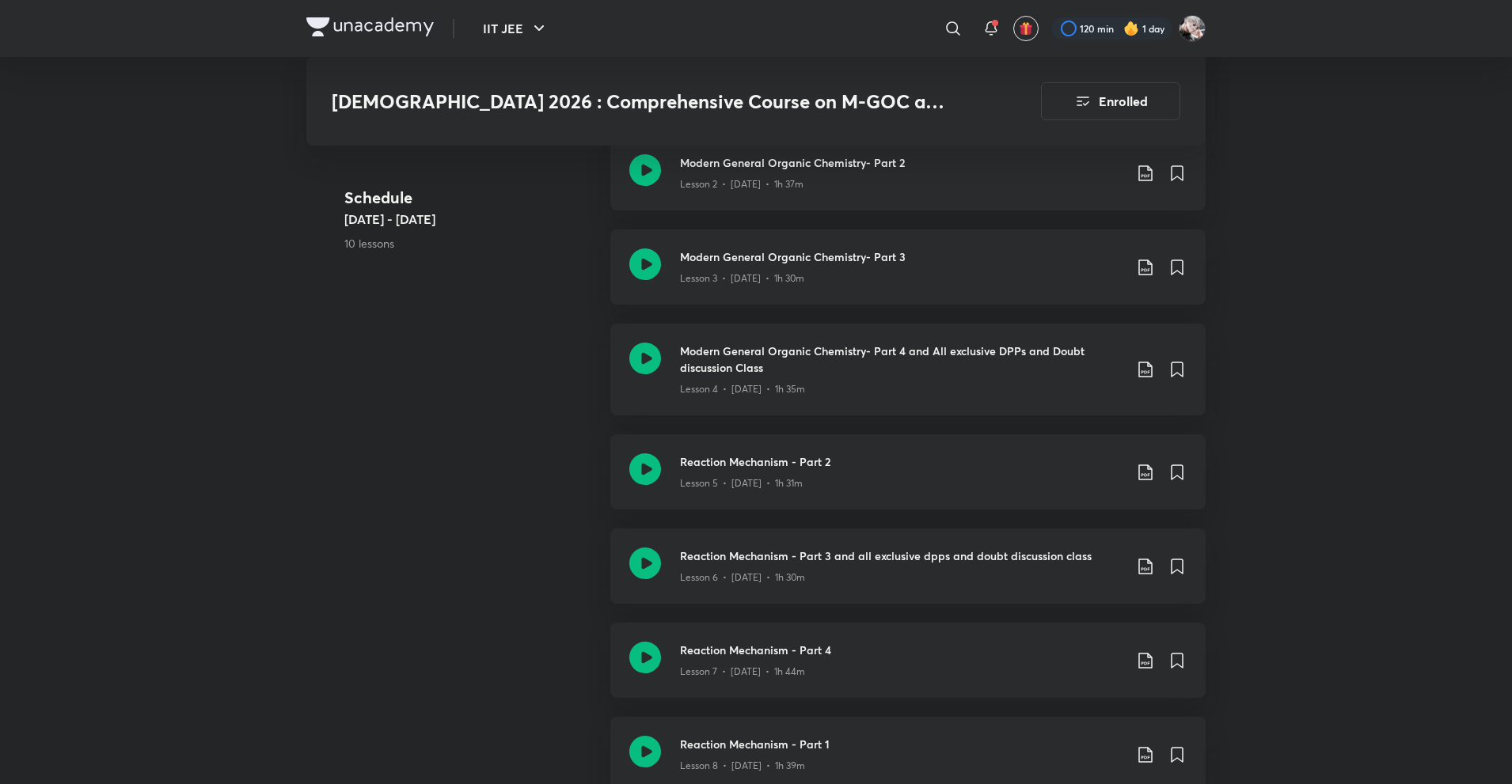
click at [512, 379] on div "Schedule Jan 31 - Feb 21 10 lessons Modern General Organic Chemistry- Part 1 Le…" at bounding box center [756, 520] width 899 height 959
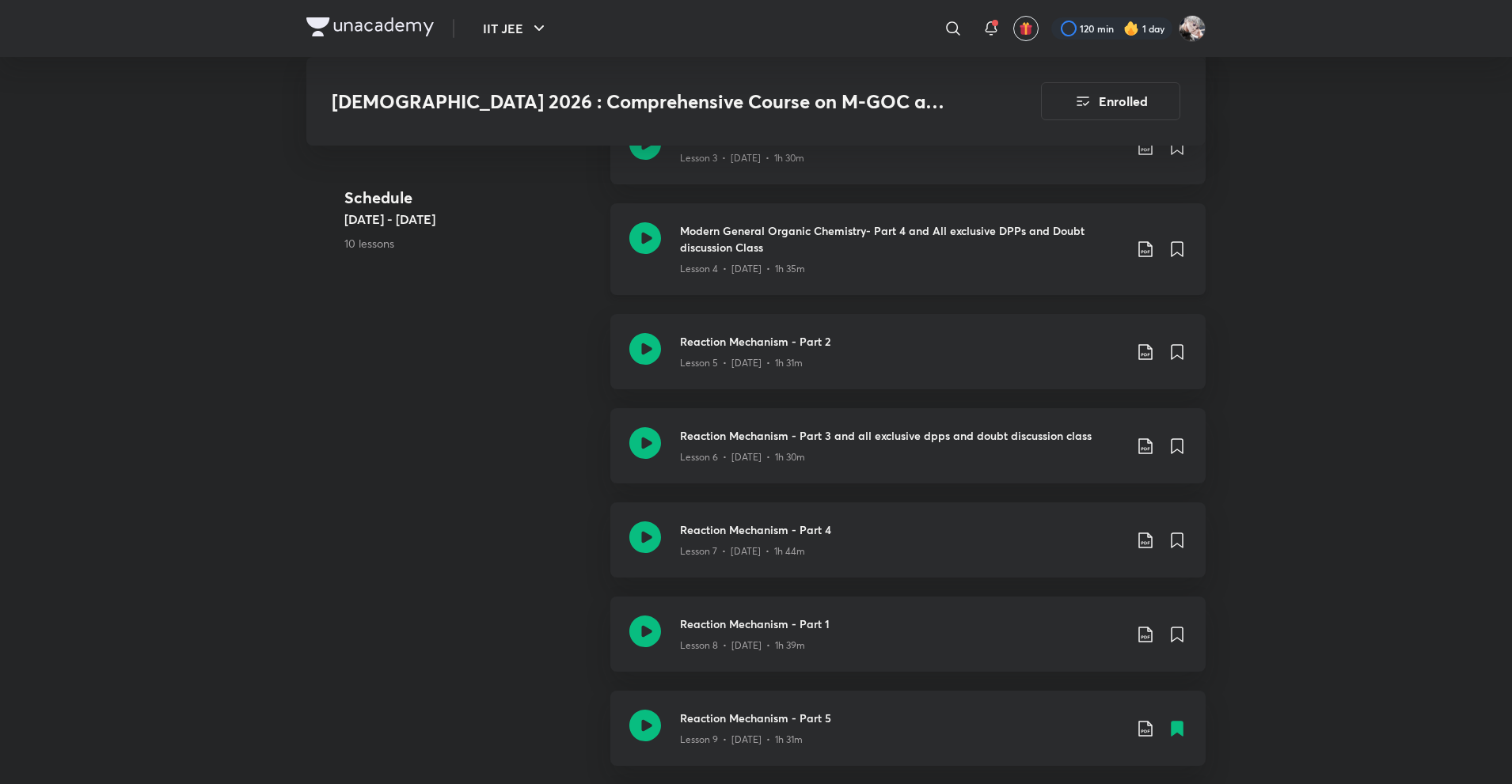
scroll to position [1266, 0]
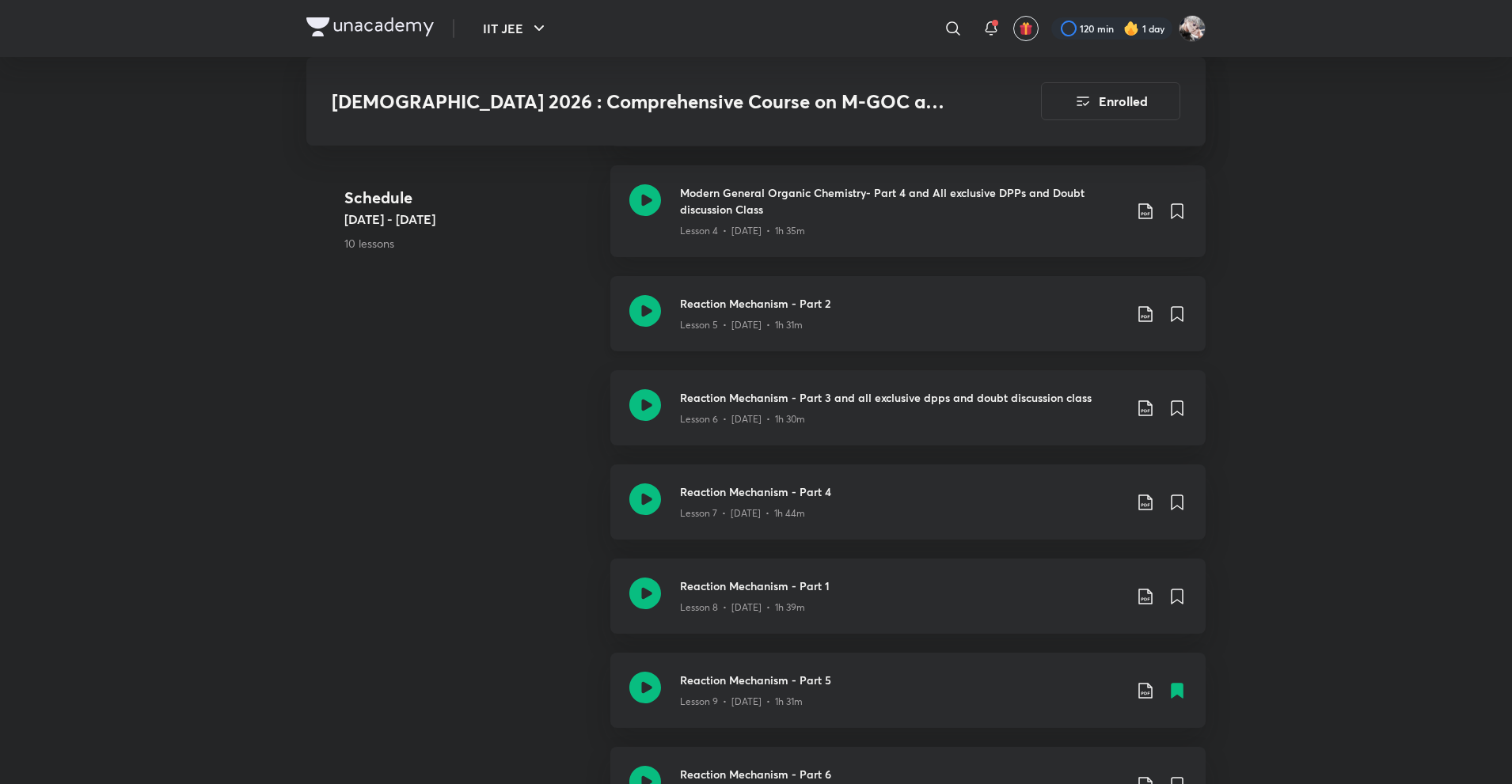
click at [1143, 304] on icon at bounding box center [1145, 314] width 19 height 19
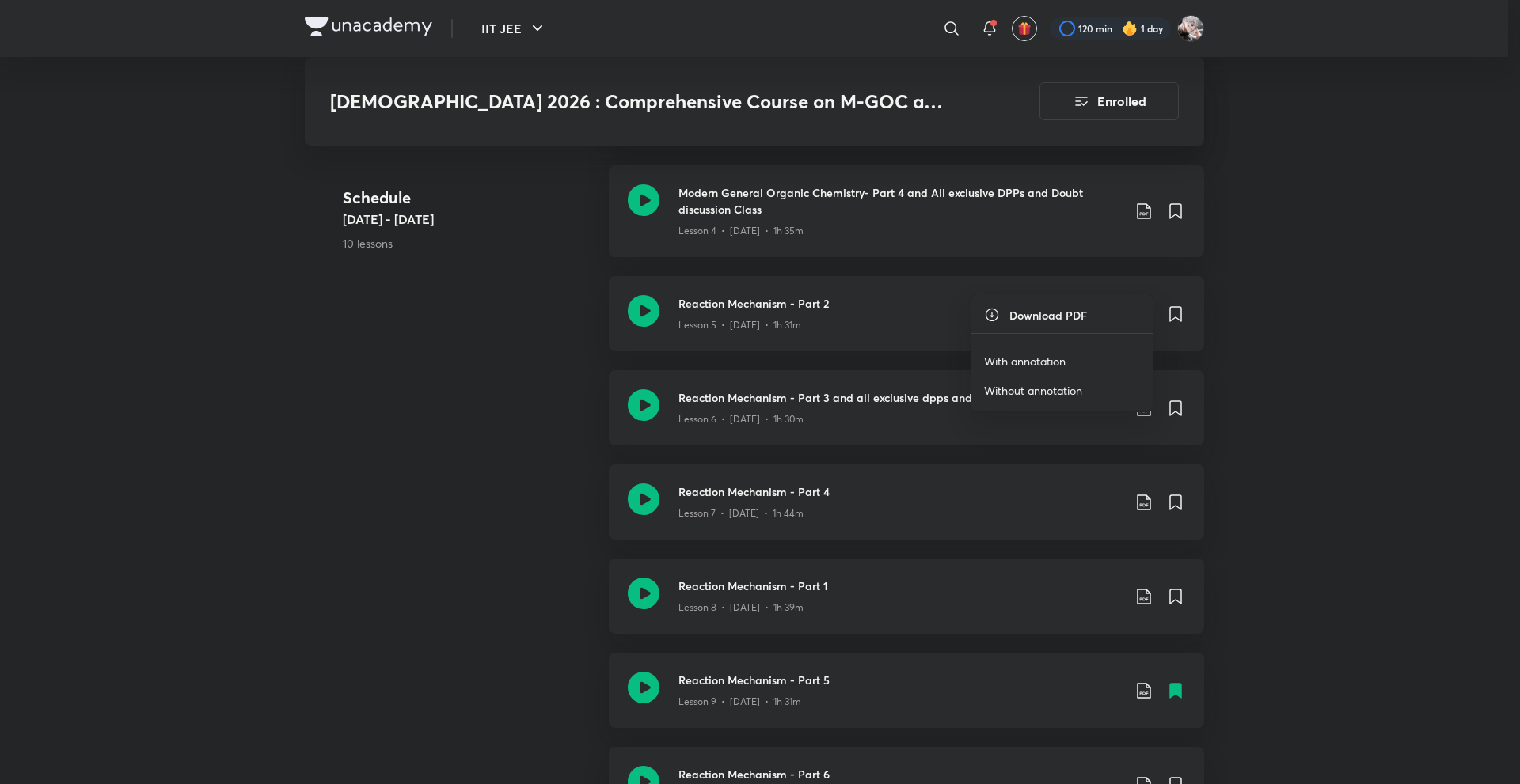
click at [1048, 355] on p "With annotation" at bounding box center [1025, 362] width 82 height 17
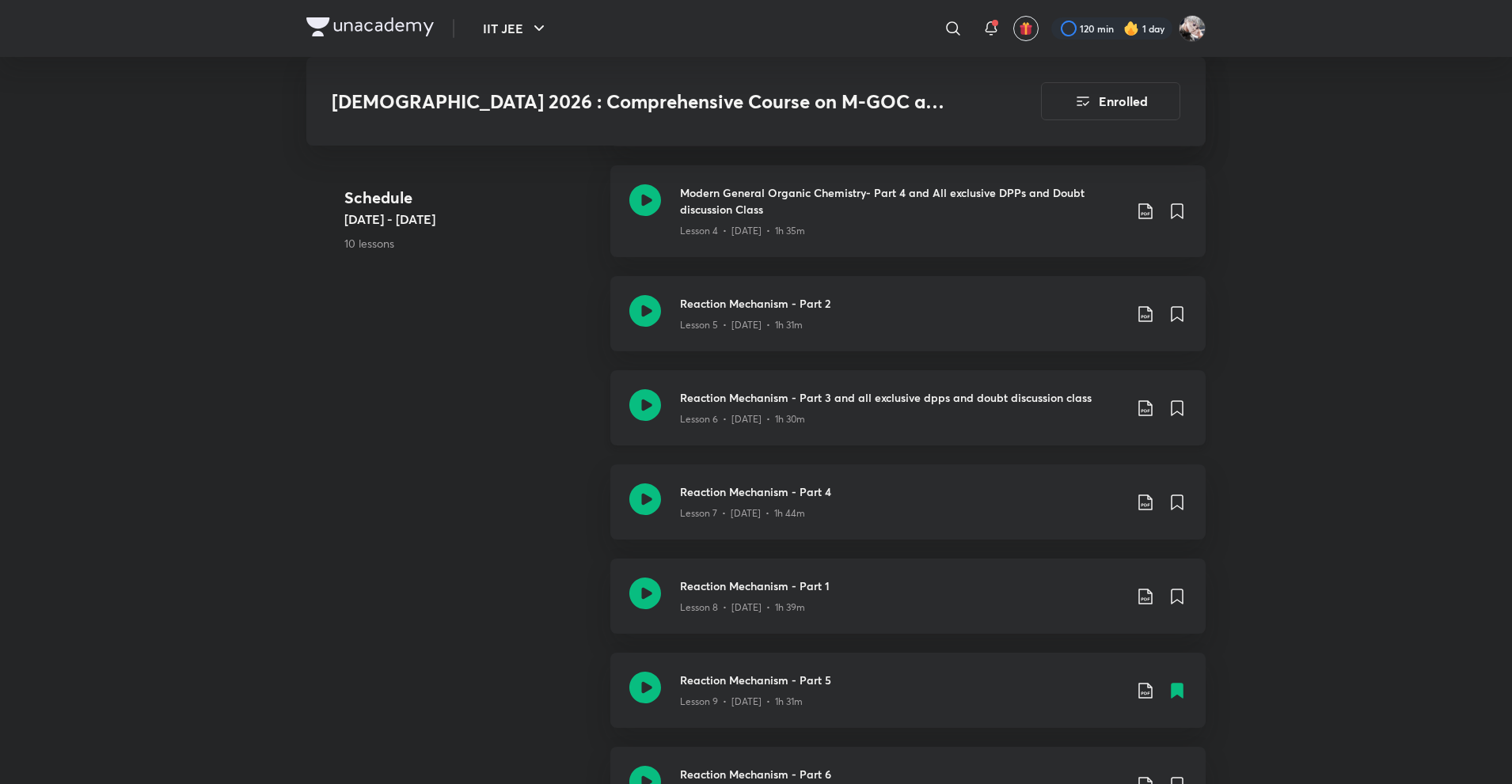
click at [1138, 399] on icon at bounding box center [1145, 408] width 19 height 19
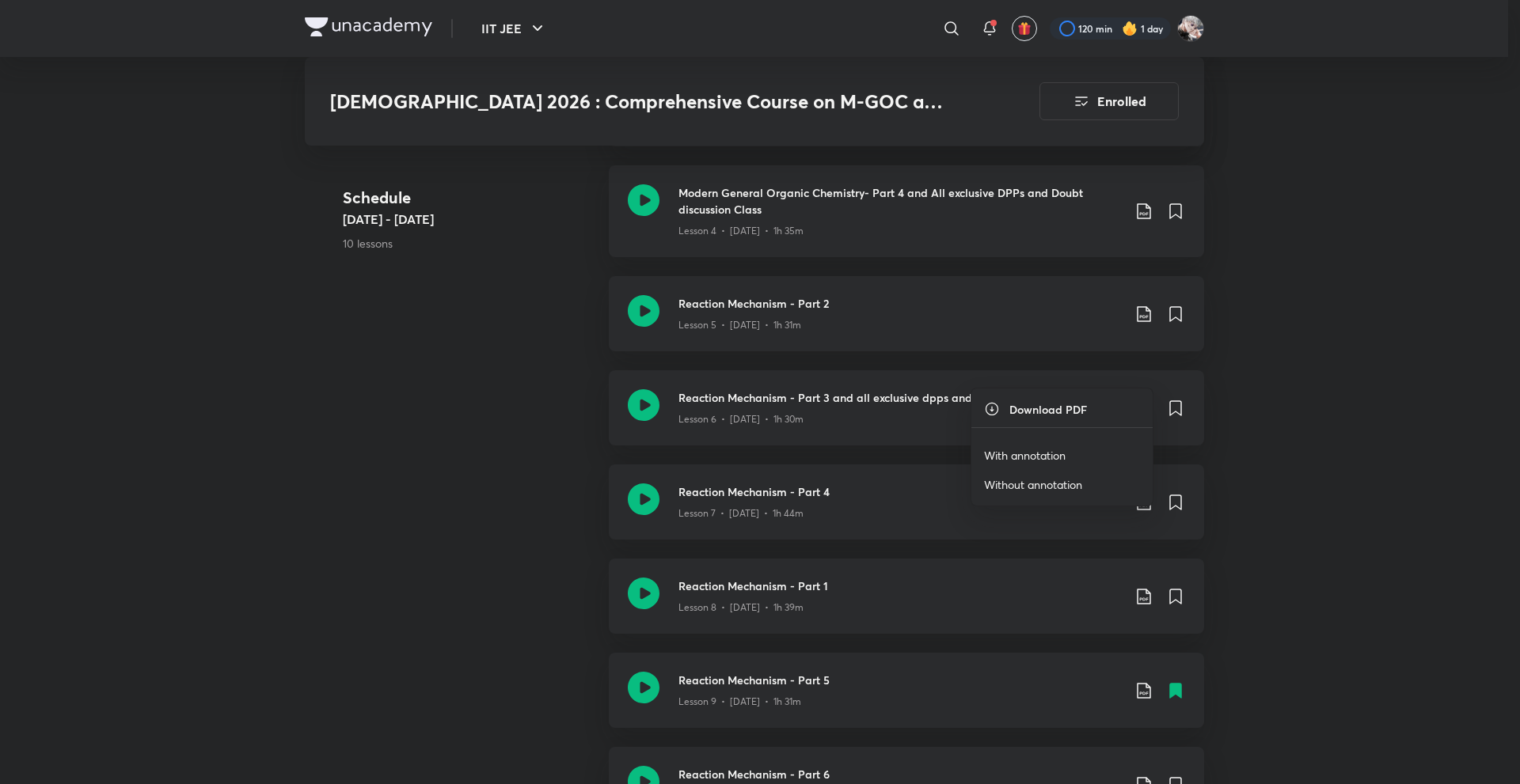
click at [1050, 457] on p "With annotation" at bounding box center [1025, 455] width 82 height 17
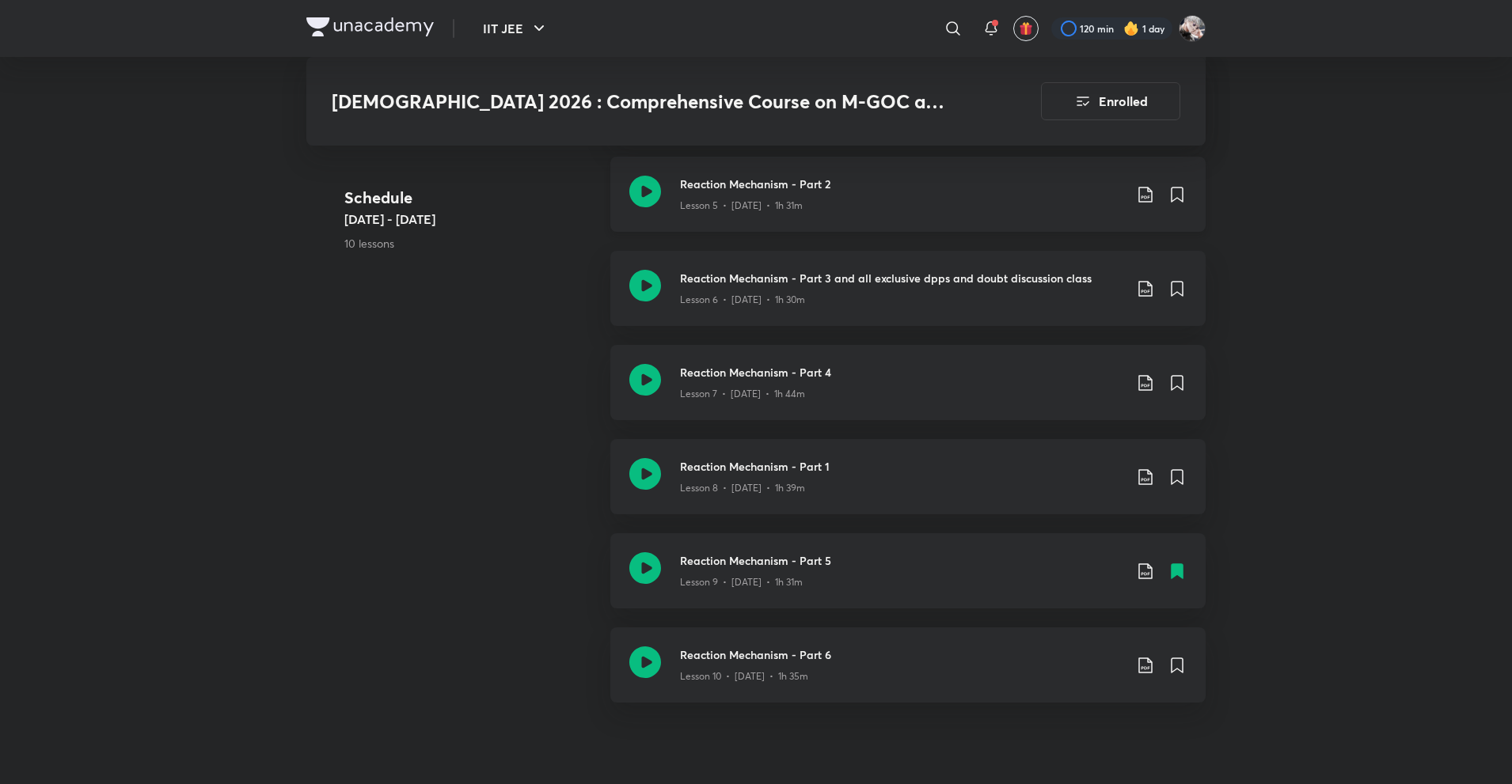
scroll to position [1425, 0]
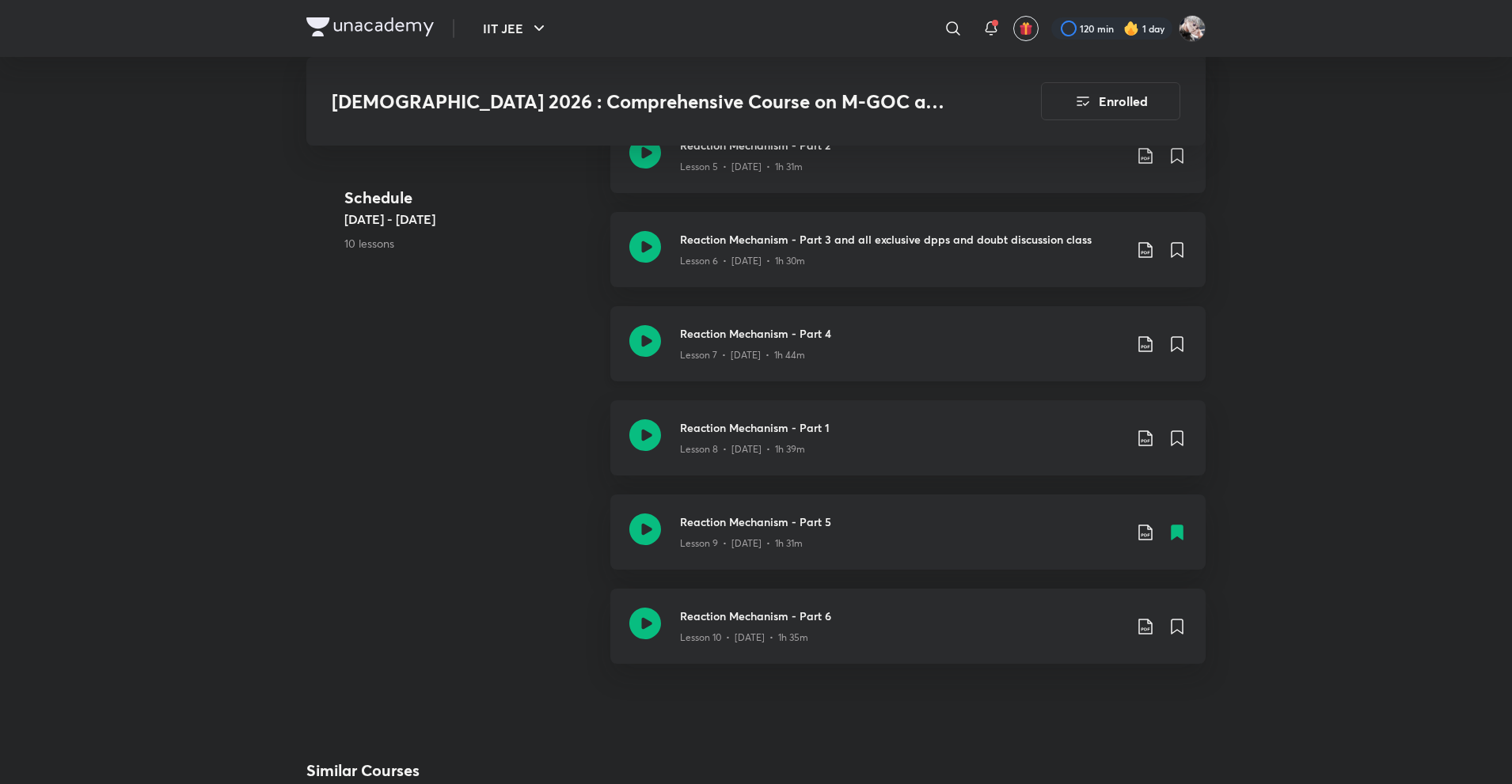
click at [1147, 335] on icon at bounding box center [1145, 344] width 19 height 19
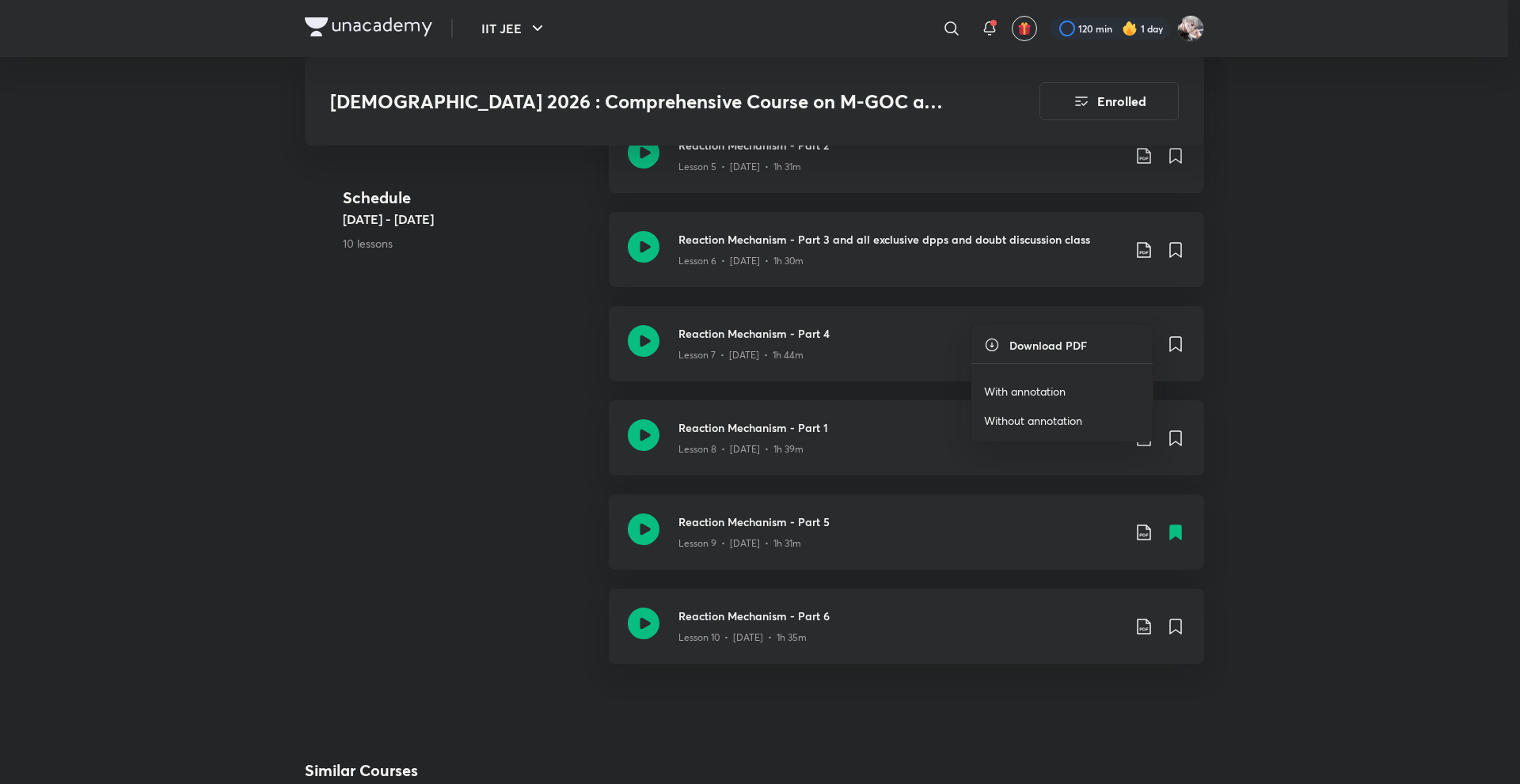
click at [1044, 396] on p "With annotation" at bounding box center [1025, 391] width 82 height 17
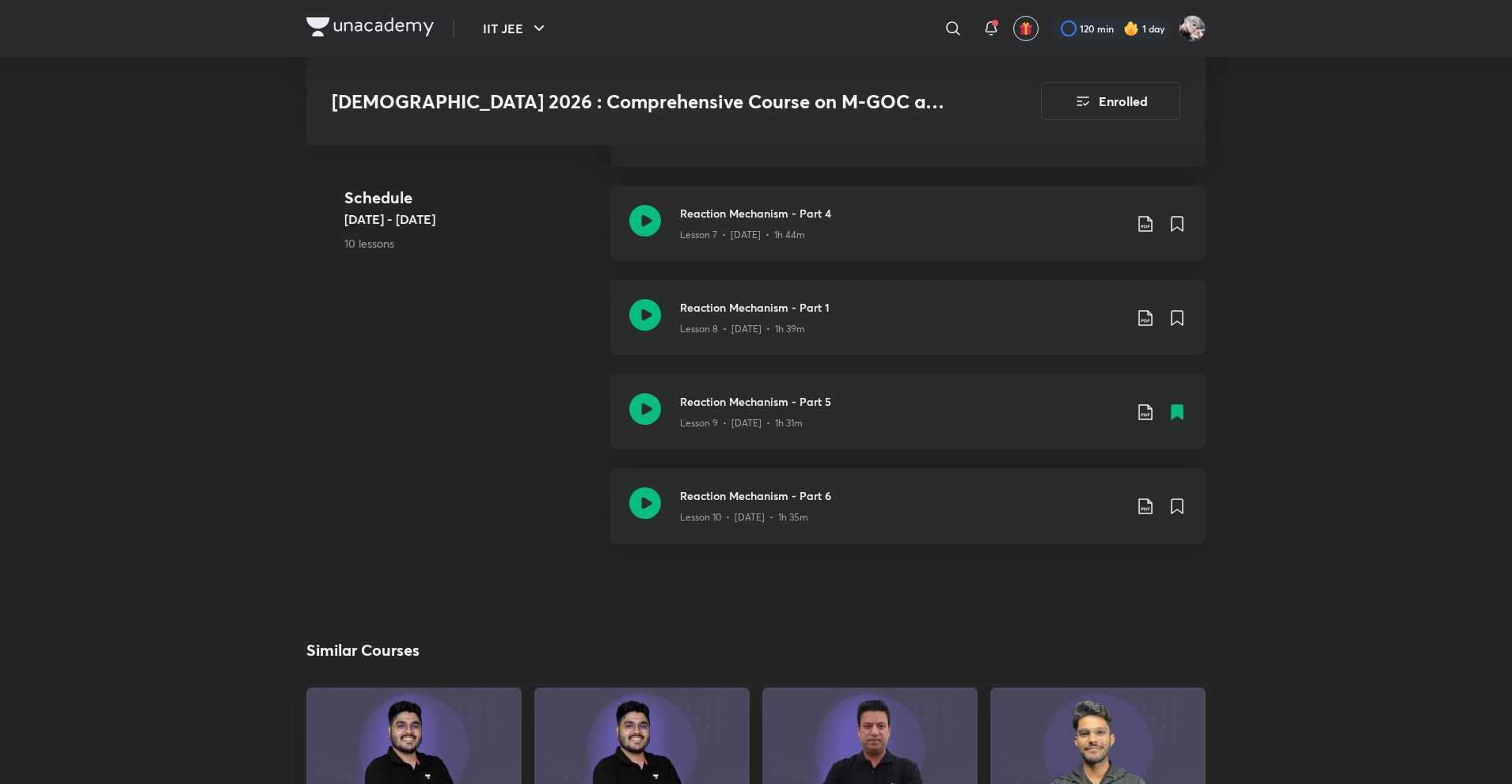
scroll to position [1582, 0]
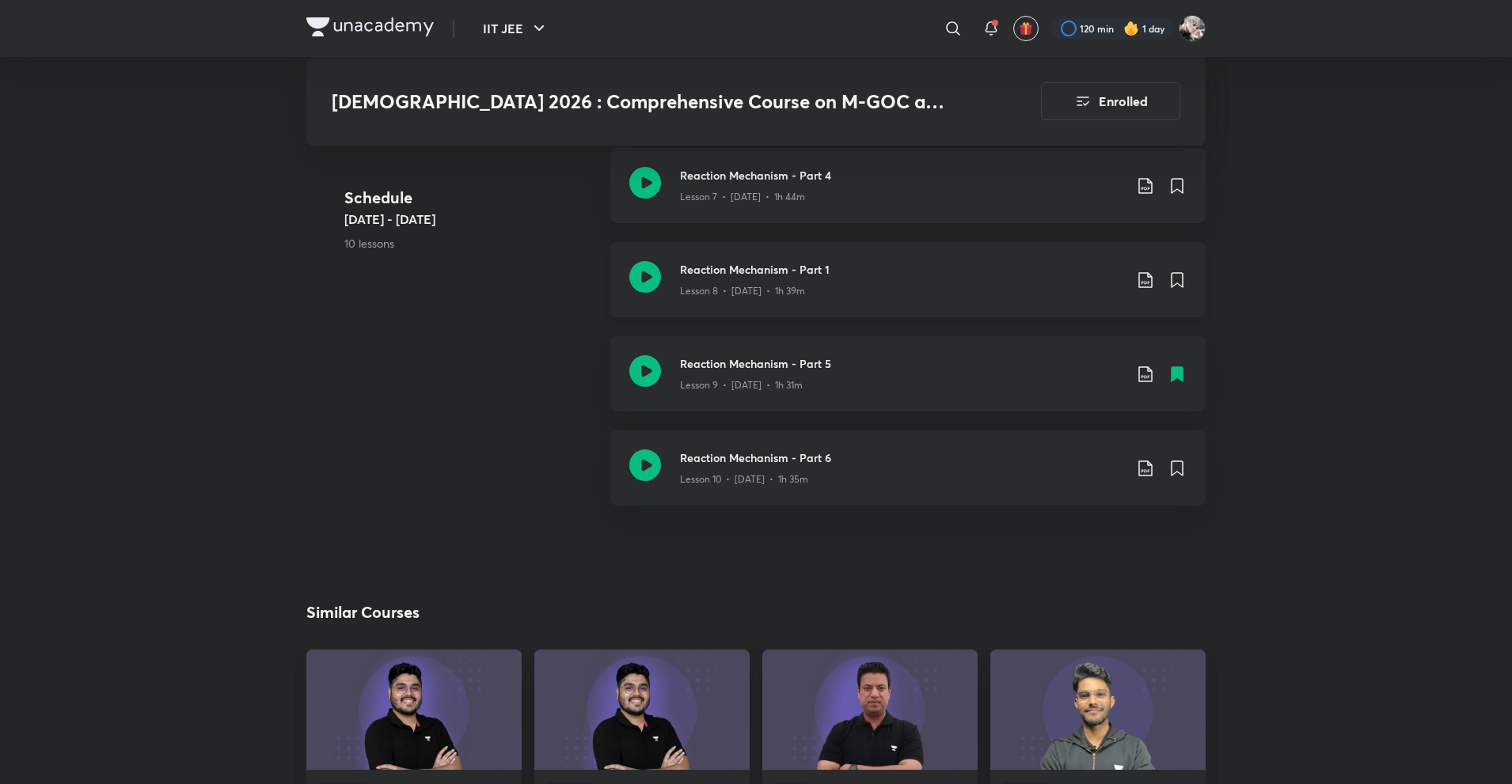
click at [1149, 272] on icon at bounding box center [1145, 280] width 13 height 16
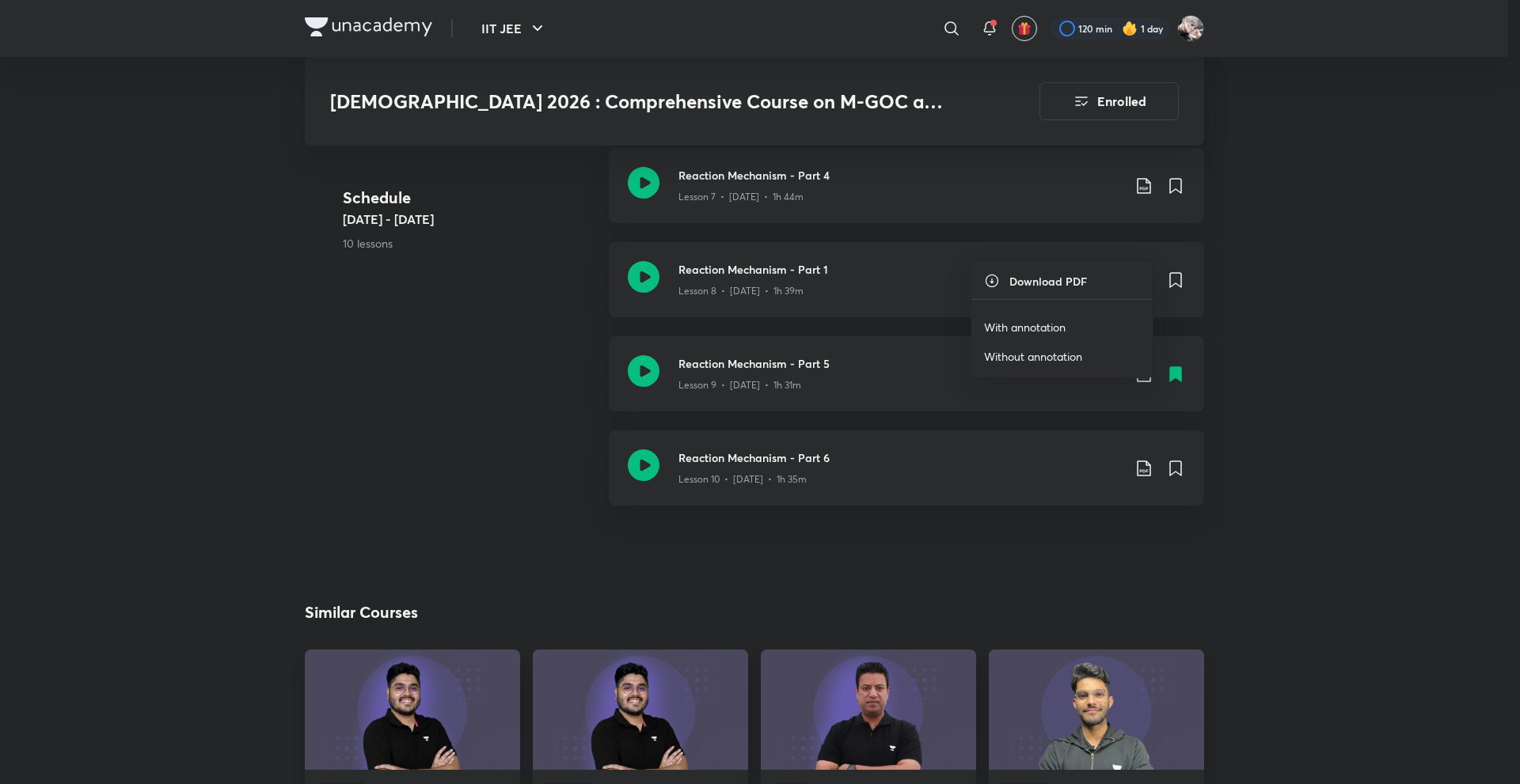
click at [1066, 338] on li "With annotation" at bounding box center [1062, 327] width 181 height 30
click at [1037, 321] on p "With annotation" at bounding box center [1025, 327] width 82 height 17
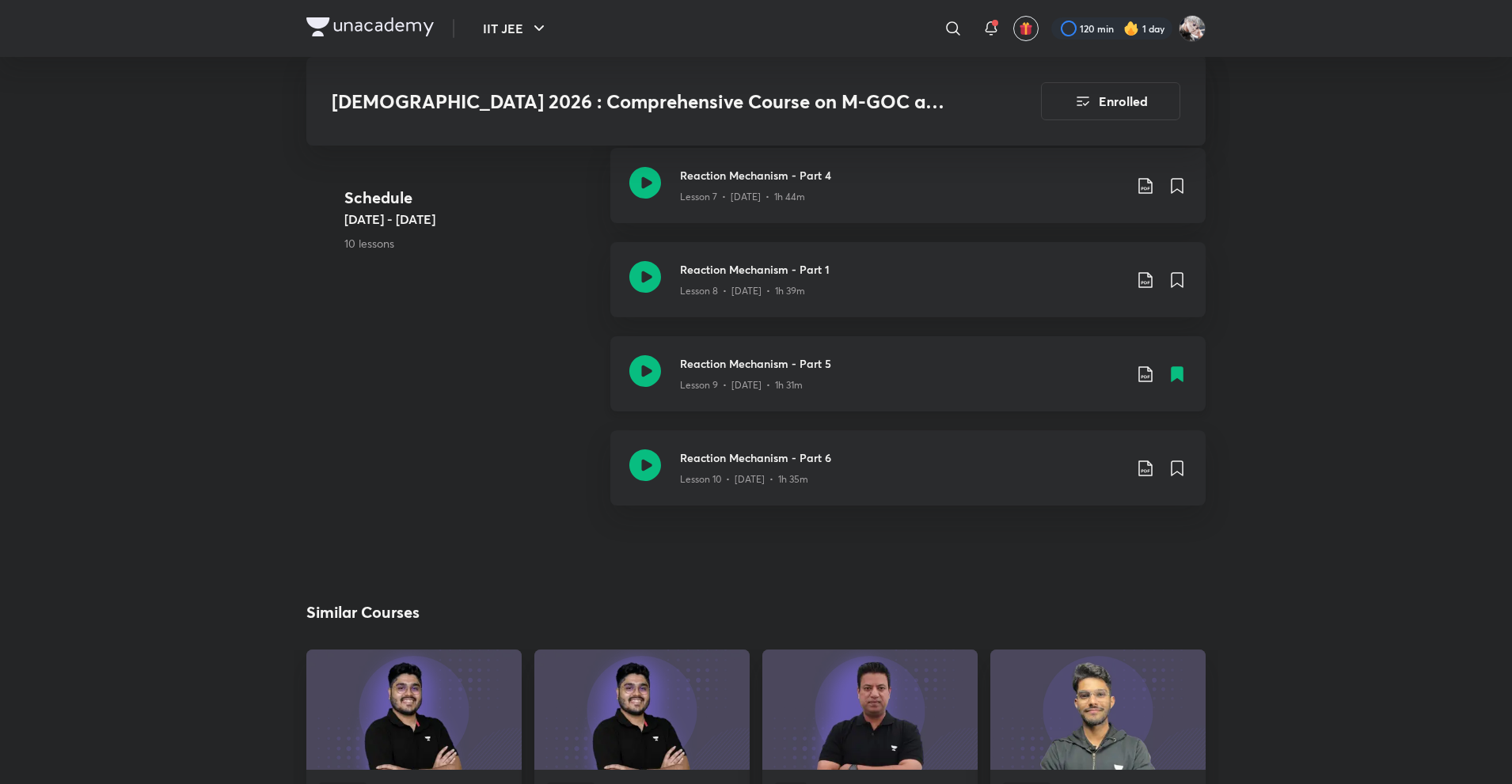
click at [1149, 365] on icon at bounding box center [1145, 374] width 19 height 19
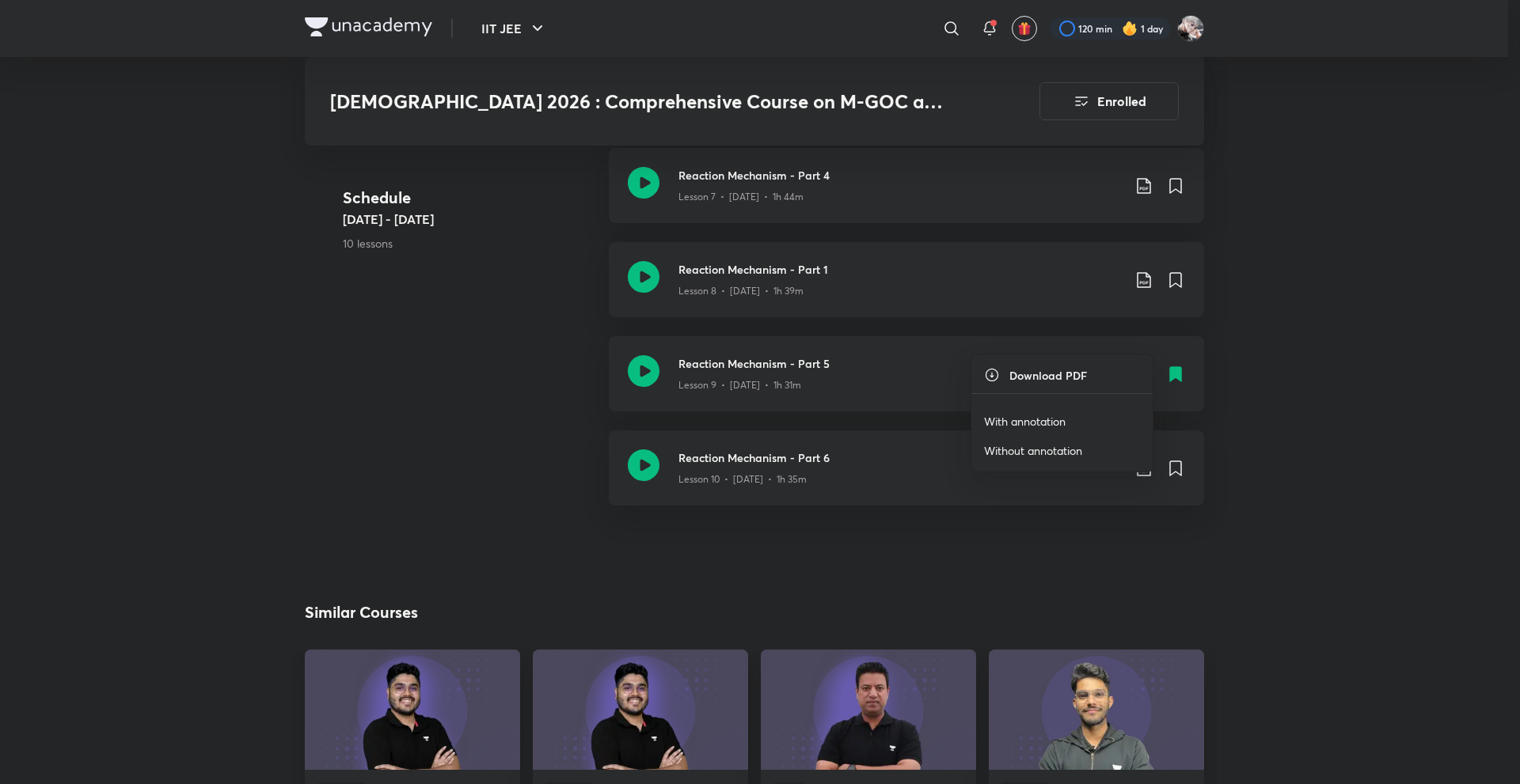
click at [1066, 406] on li "With annotation" at bounding box center [1062, 421] width 181 height 30
click at [1022, 419] on p "With annotation" at bounding box center [1025, 422] width 82 height 17
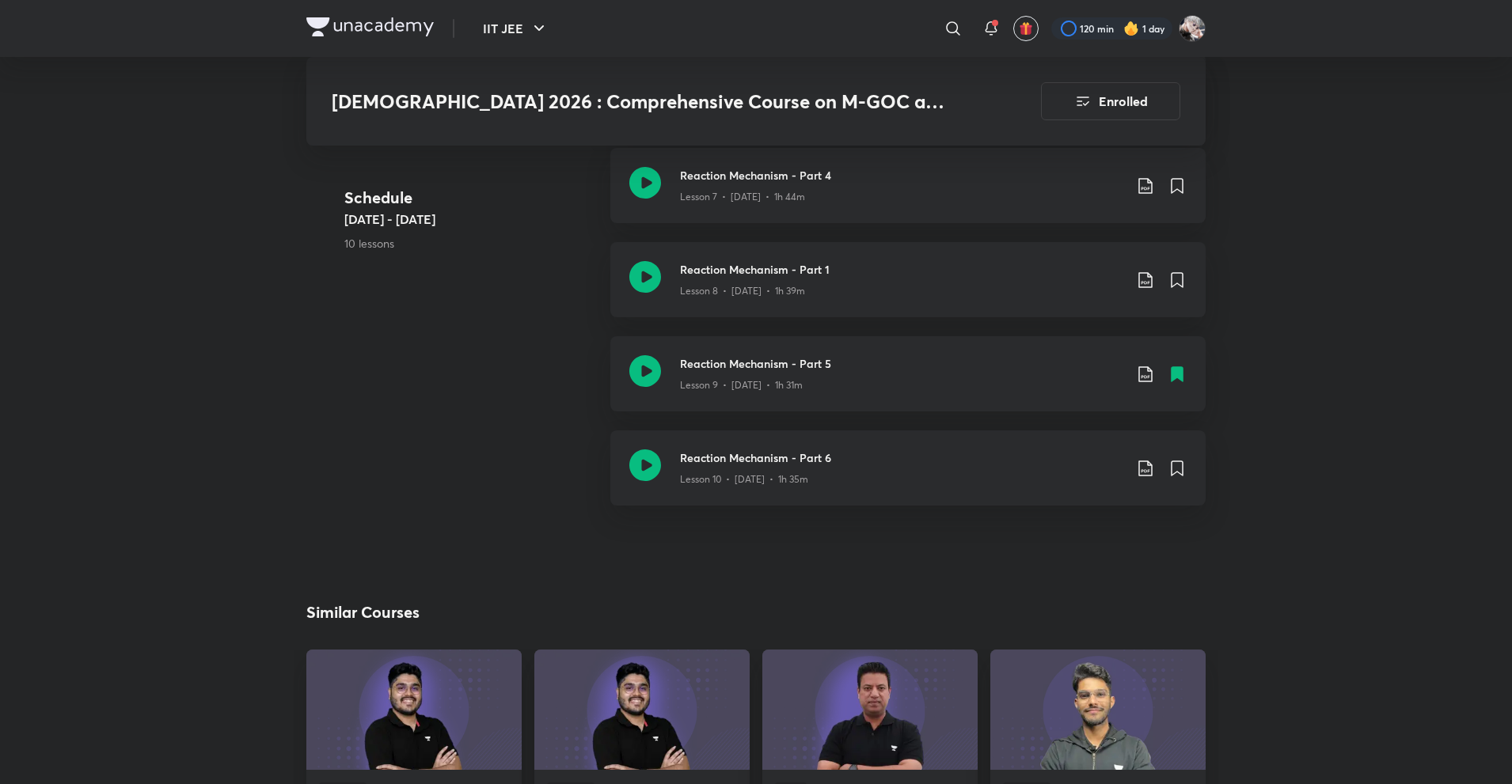
scroll to position [1741, 0]
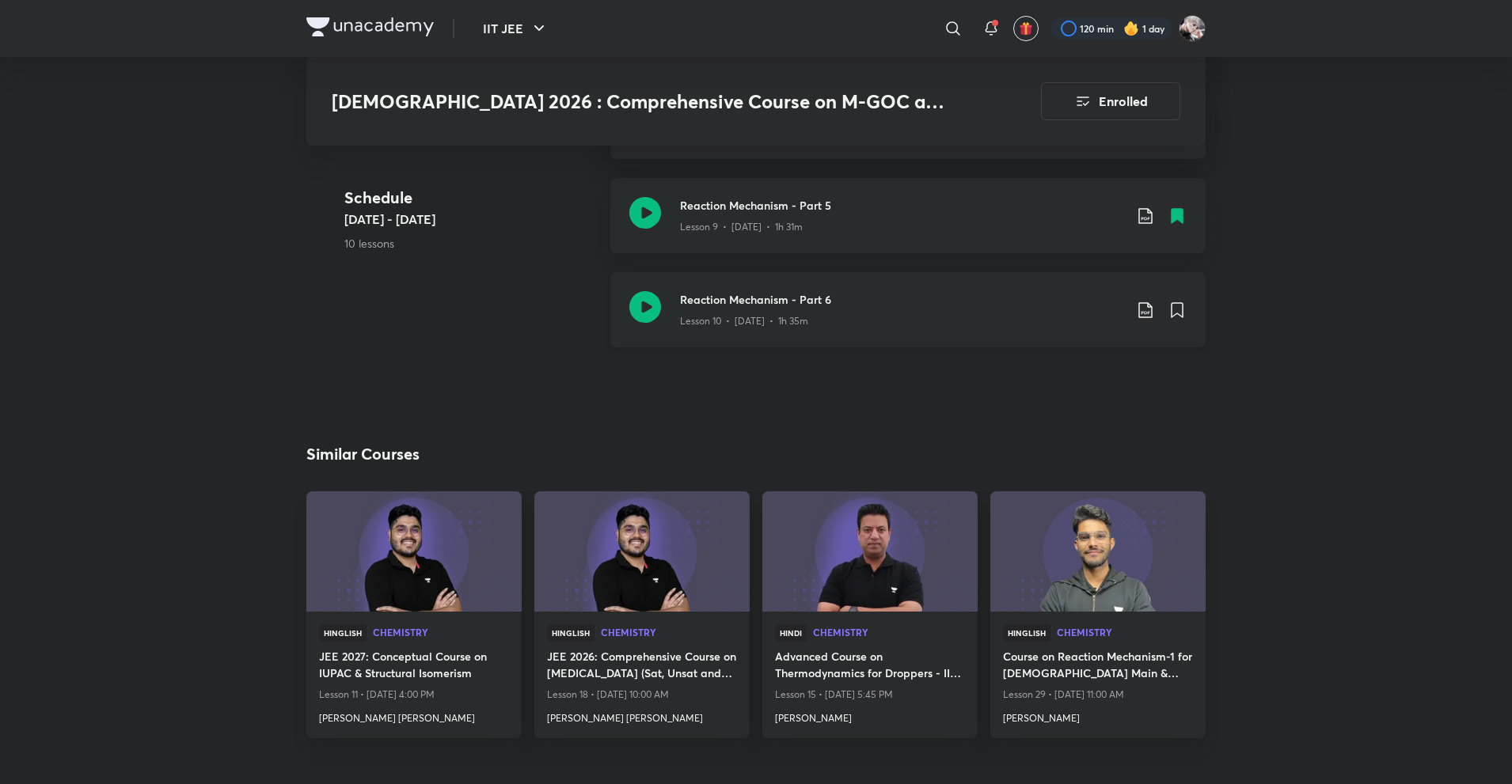
click at [1147, 301] on icon at bounding box center [1145, 310] width 19 height 19
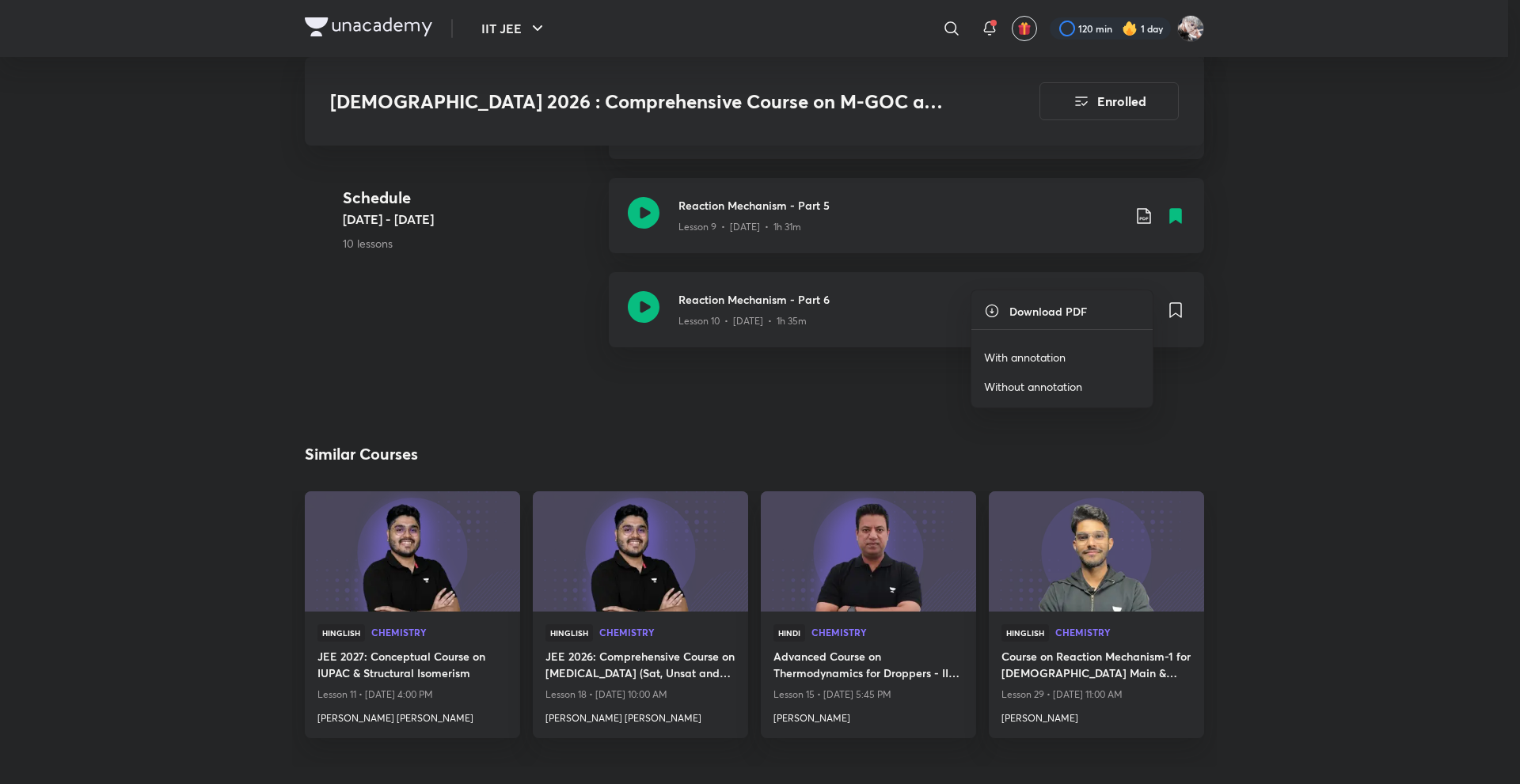
click at [1050, 357] on p "With annotation" at bounding box center [1025, 357] width 82 height 17
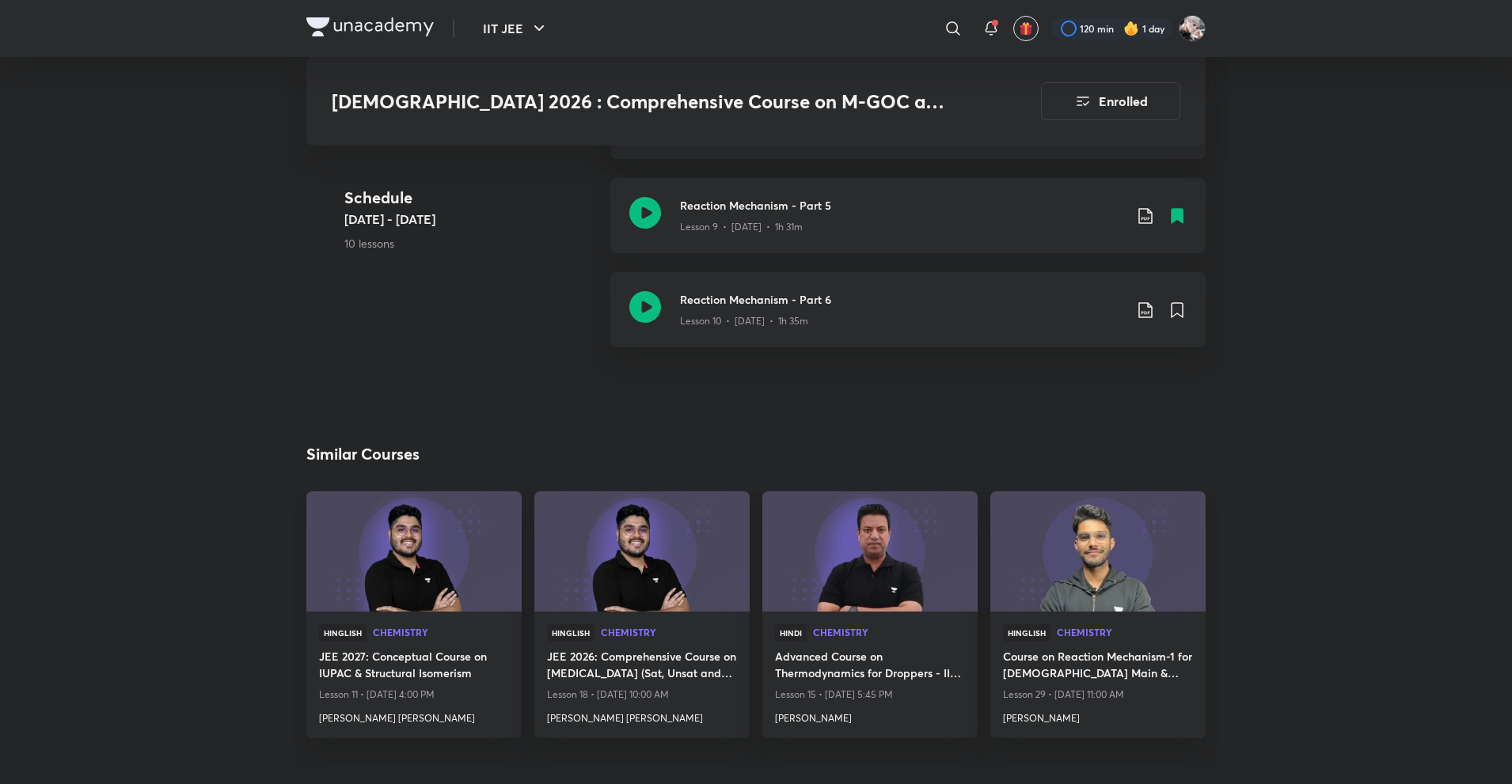
scroll to position [2193, 0]
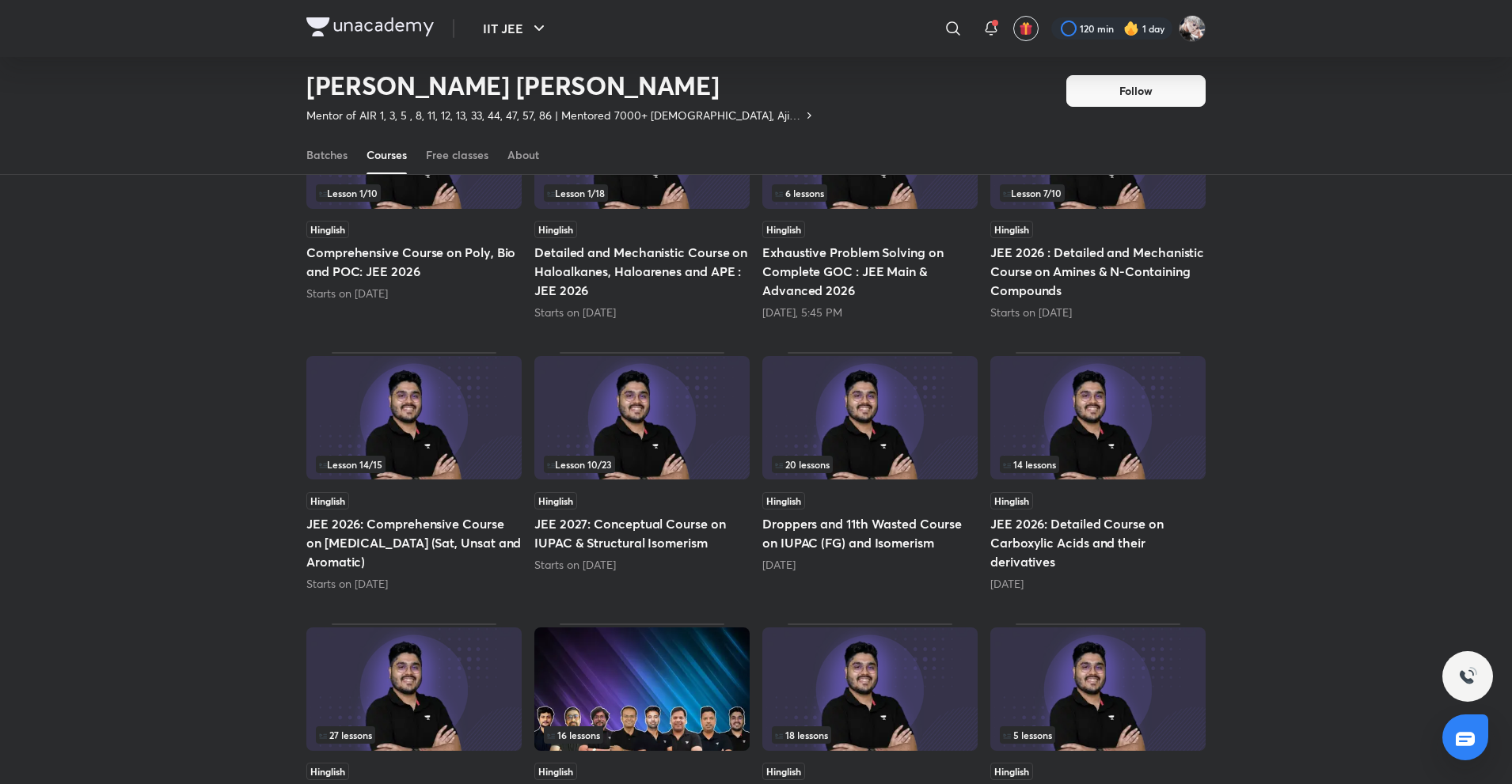
scroll to position [541, 0]
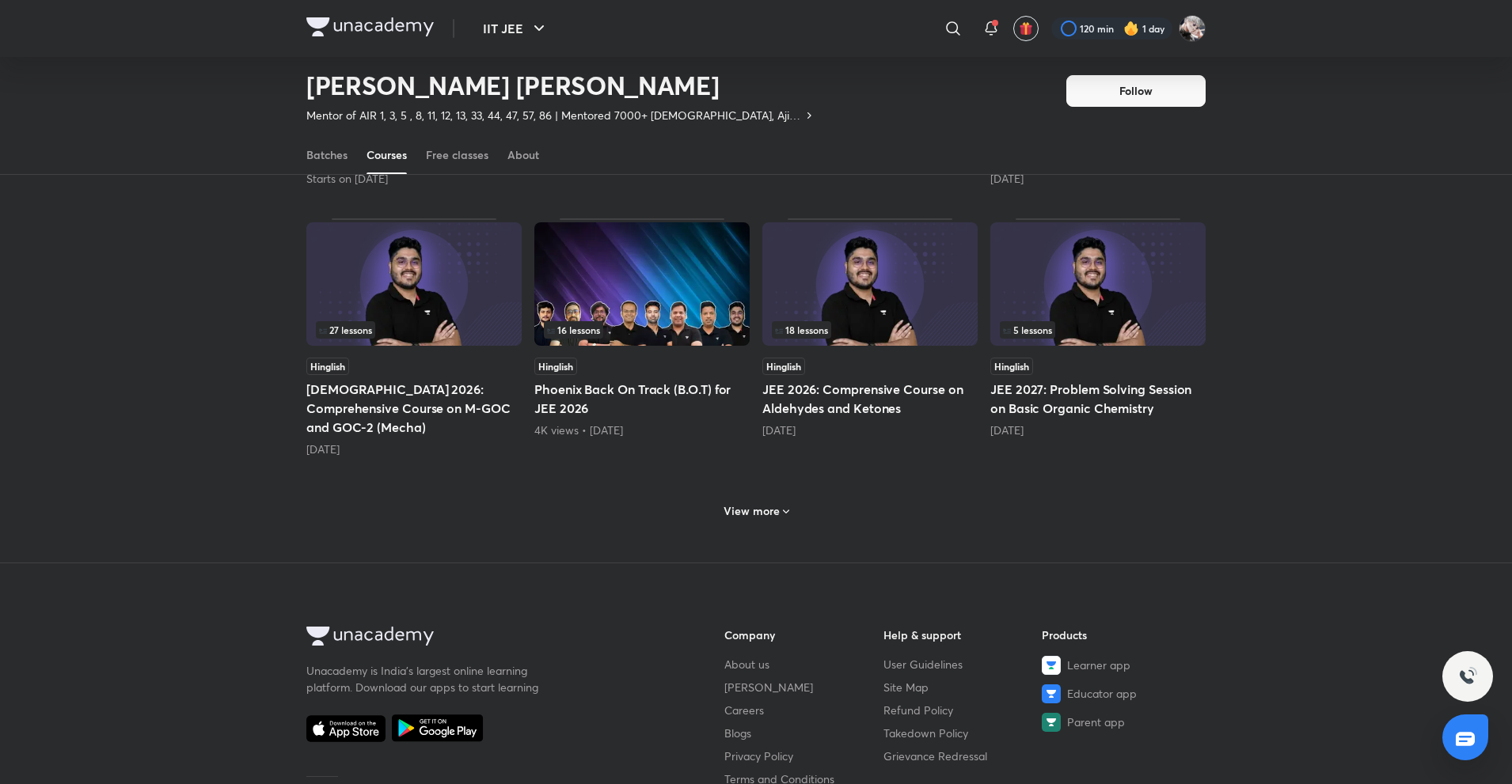
click at [828, 600] on div "IIT JEE ​ 120 min 1 day Mohammad Kashif Alam Mentor of AIR 1, 3, 5 , 8, 11, 12,…" at bounding box center [756, 226] width 1512 height 1730
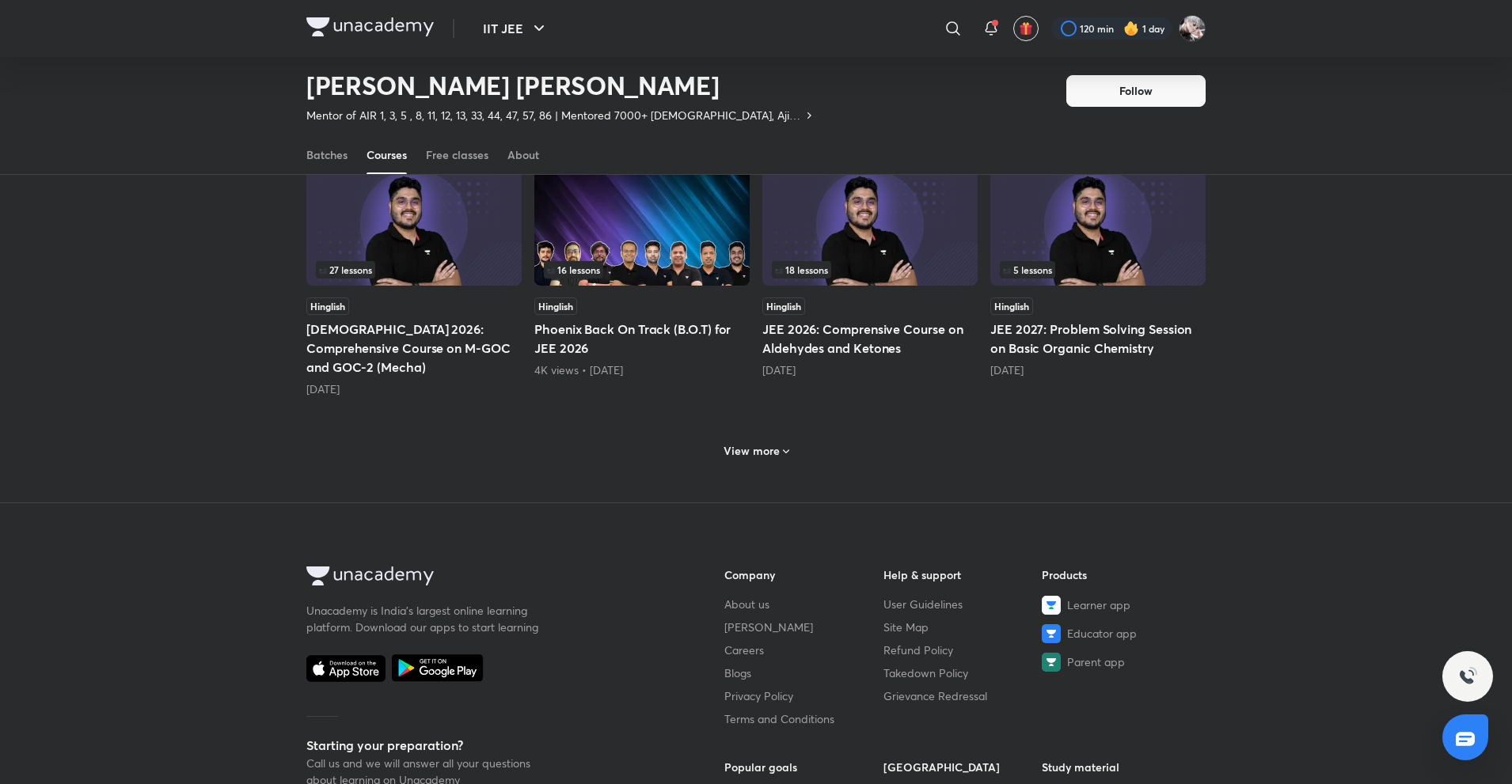
click at [765, 443] on div "View more" at bounding box center [756, 451] width 78 height 25
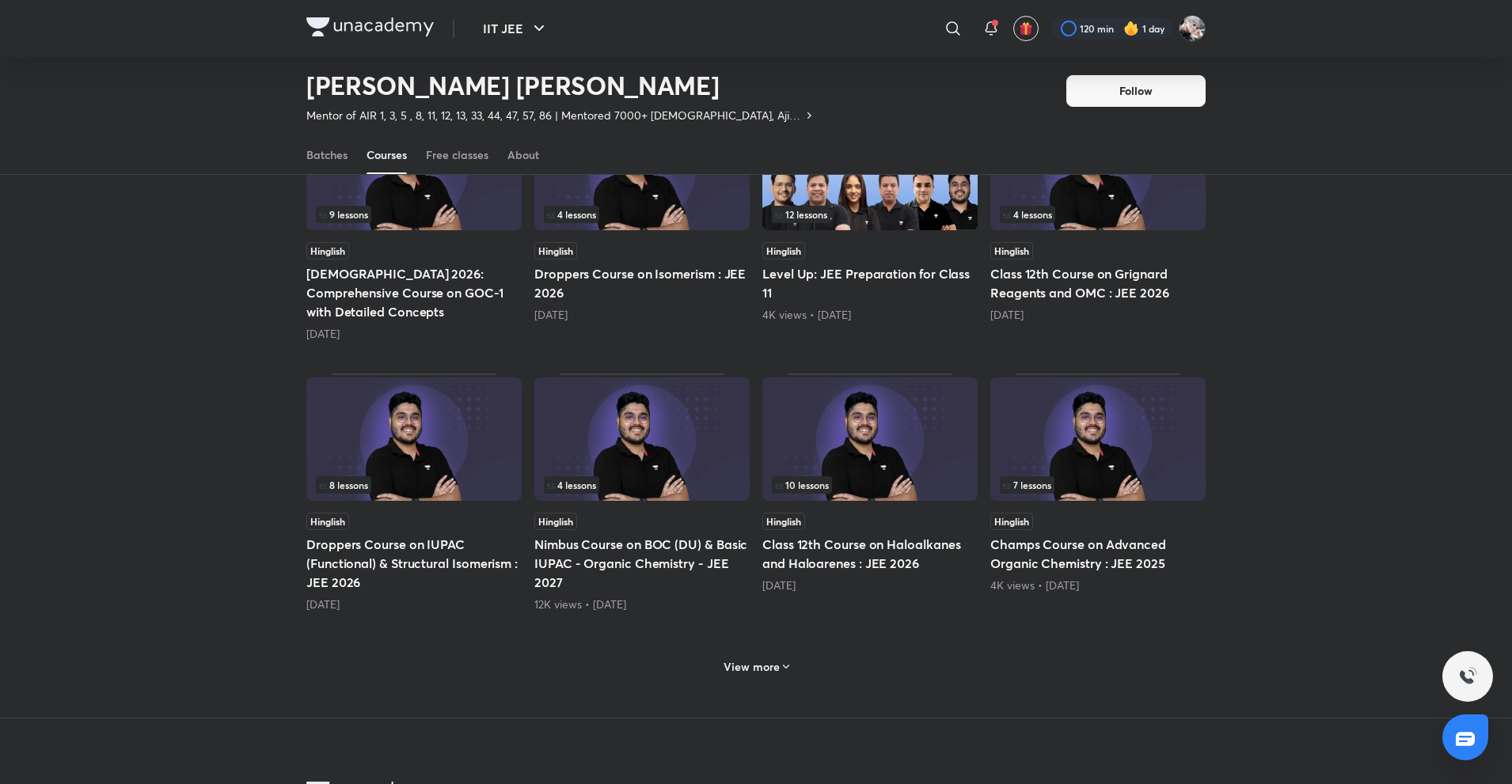
scroll to position [1333, 0]
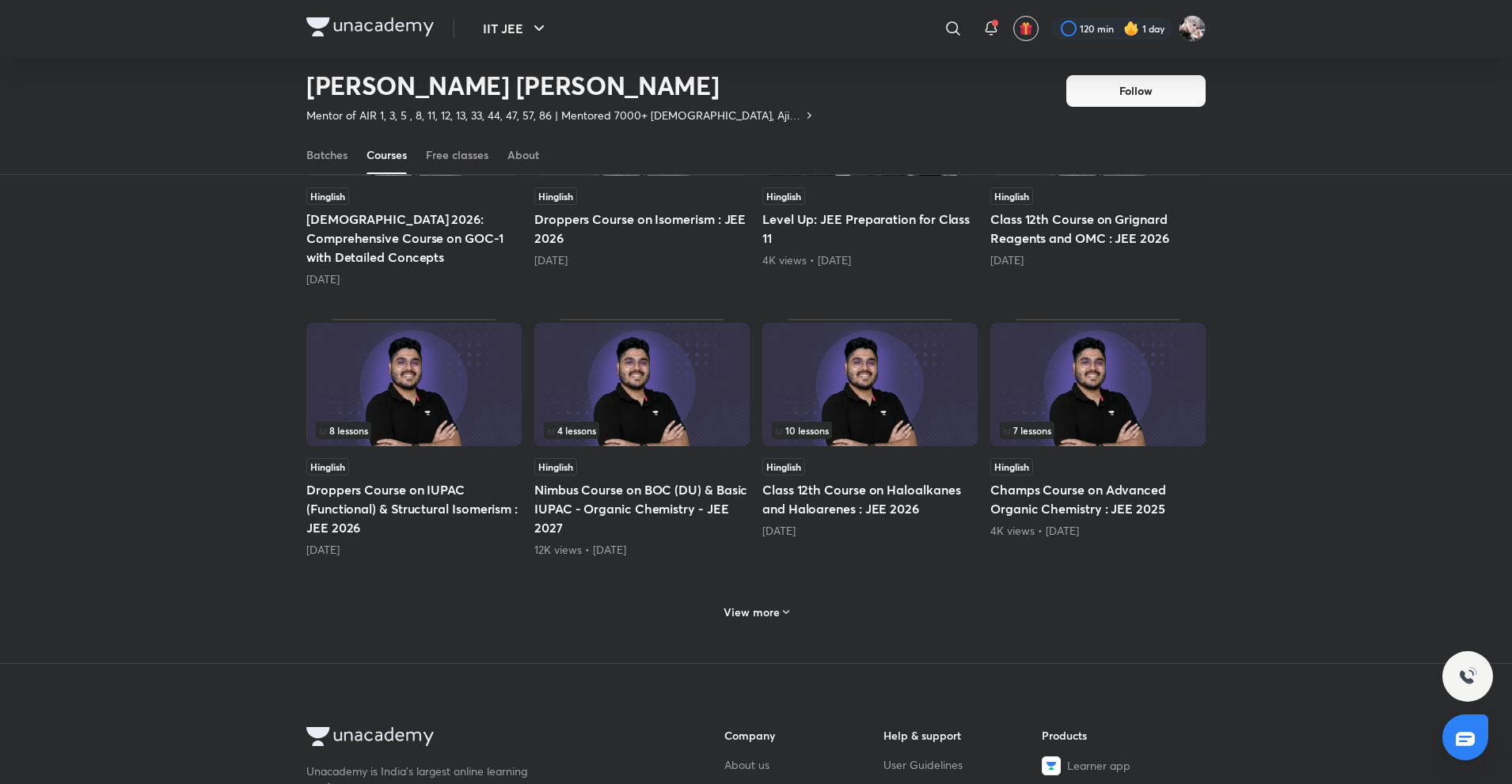
click at [734, 604] on h6 "View more" at bounding box center [751, 612] width 56 height 16
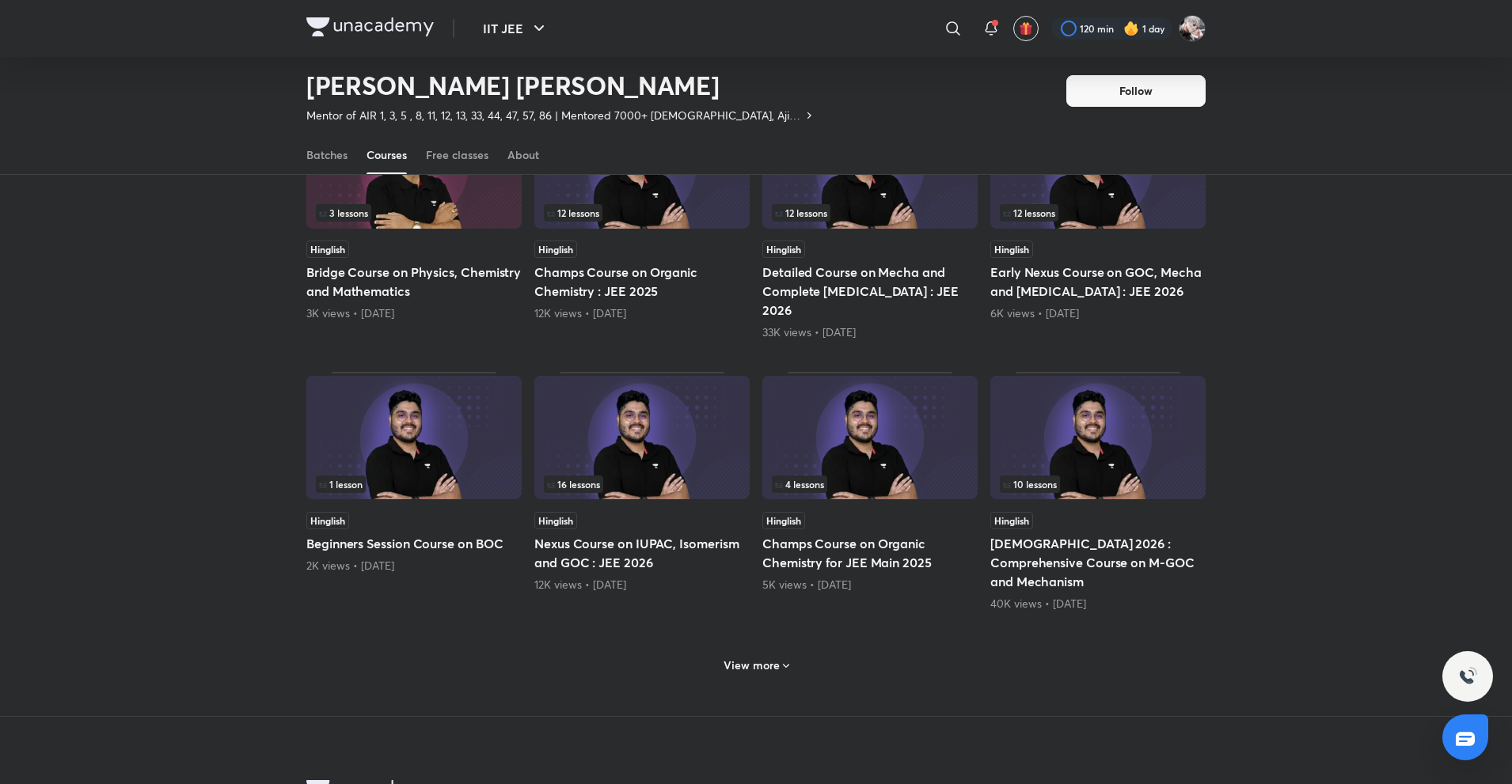
scroll to position [2124, 0]
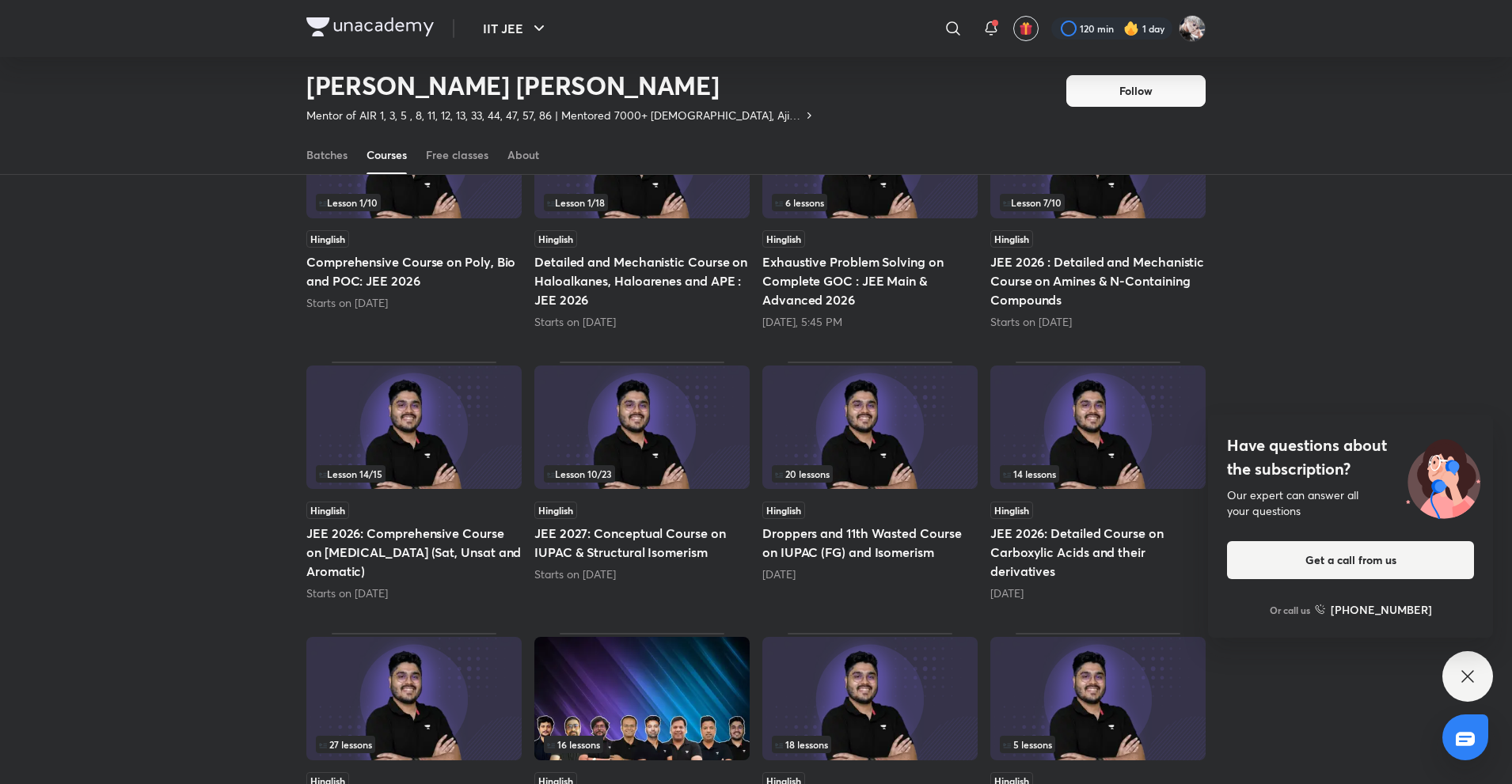
scroll to position [67, 0]
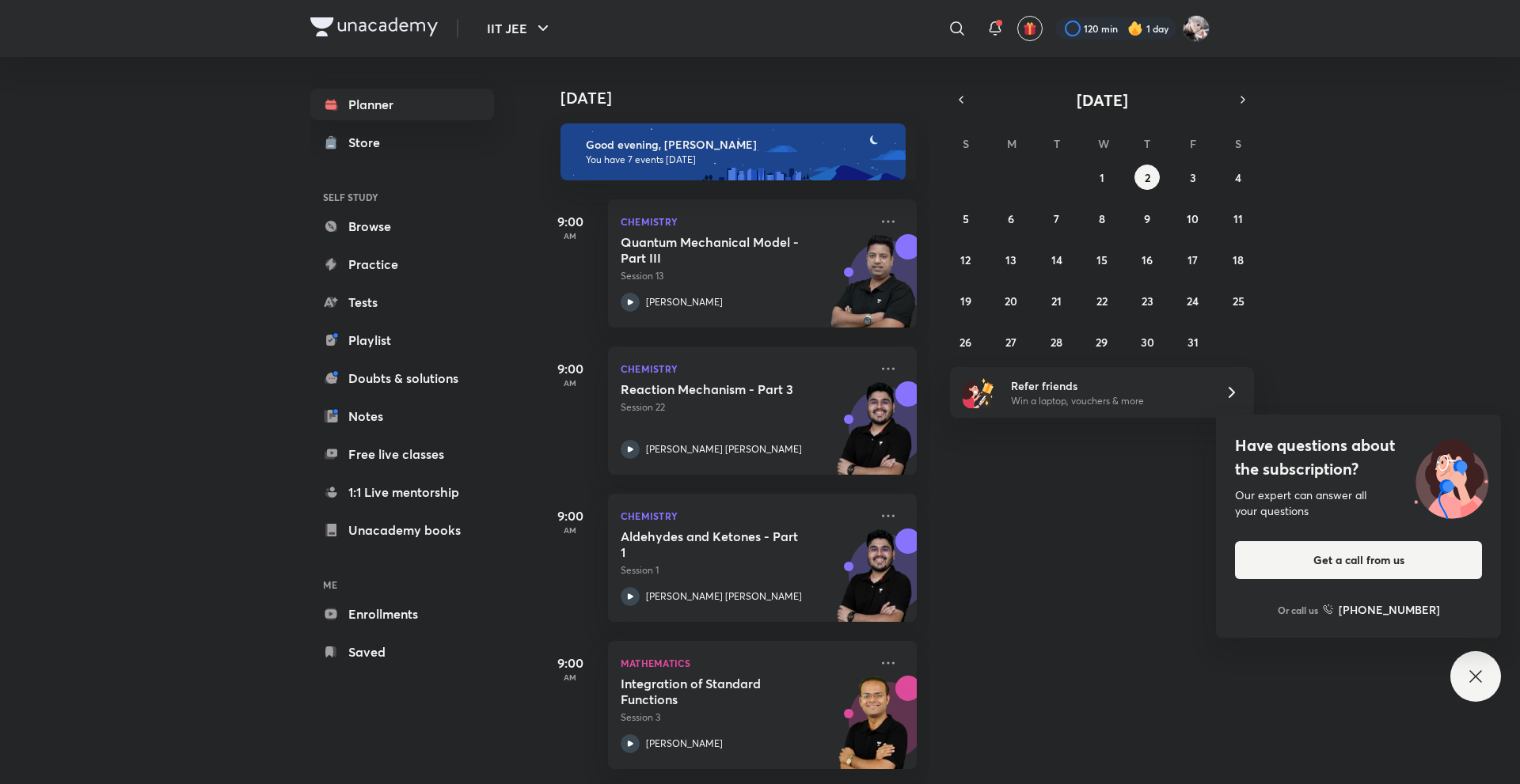
scroll to position [385, 0]
